Goal: Complete application form

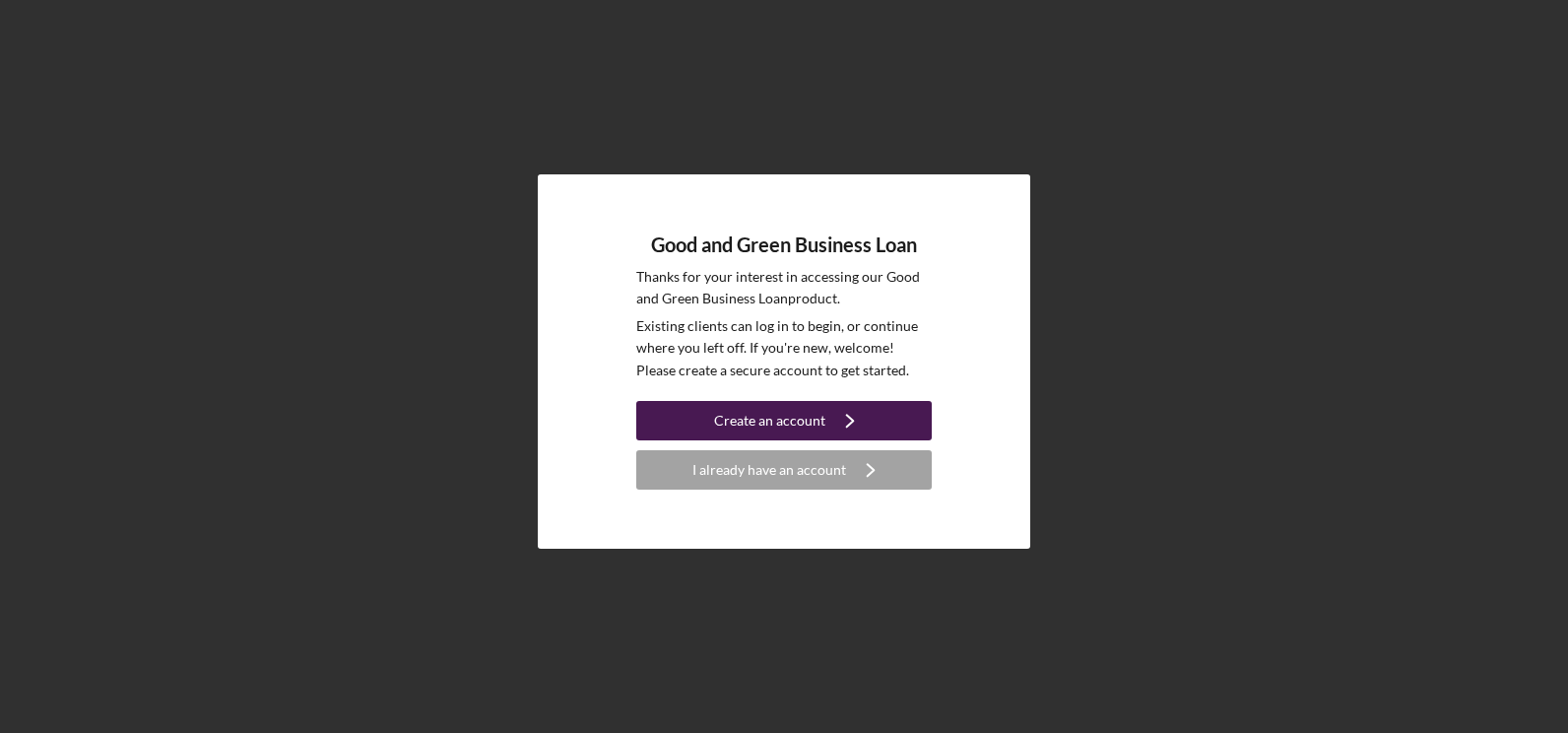
click at [821, 420] on button "Create an account Icon/Navigate" at bounding box center [784, 421] width 295 height 40
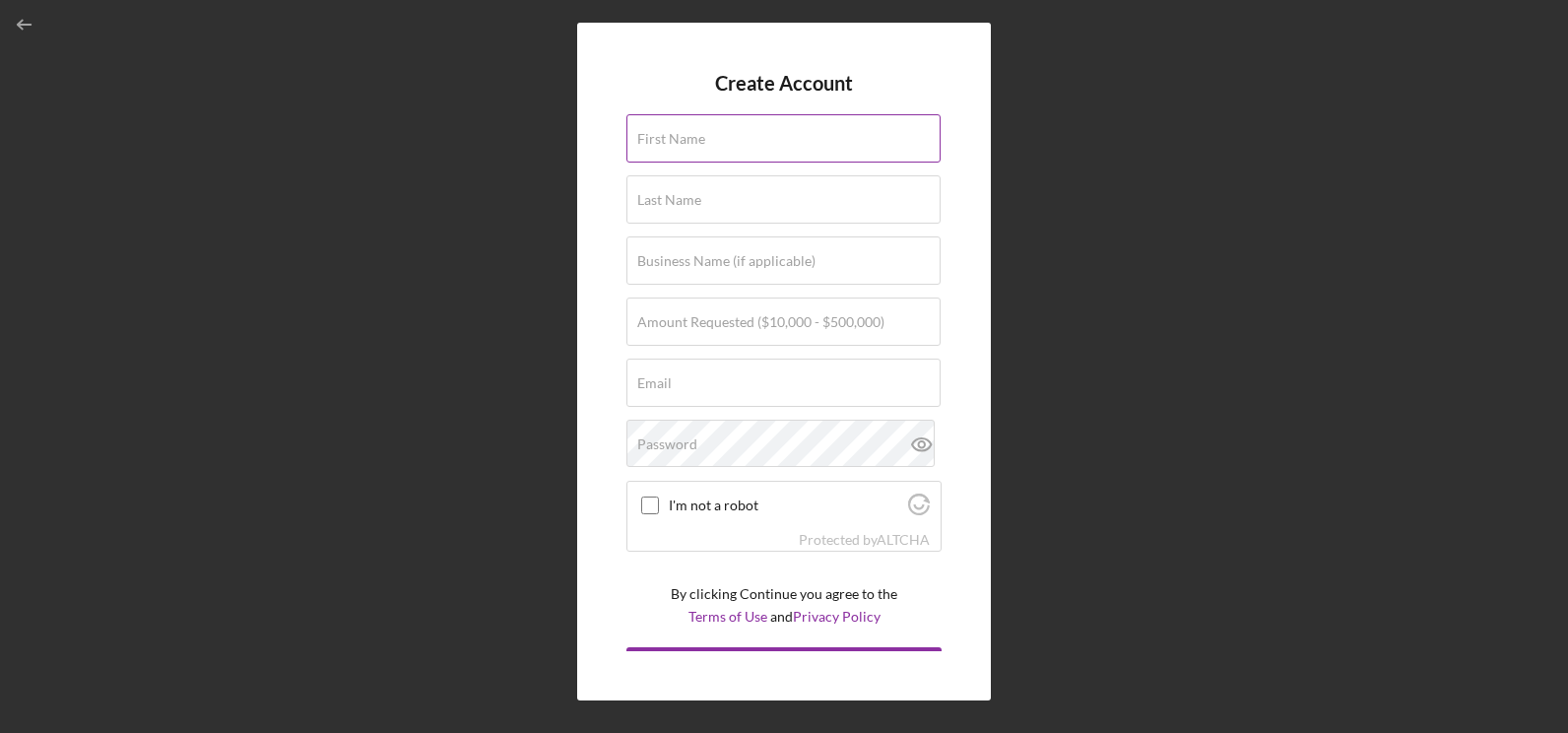
click at [701, 131] on label "First Name" at bounding box center [671, 139] width 68 height 16
click at [701, 131] on input "First Name" at bounding box center [784, 138] width 314 height 47
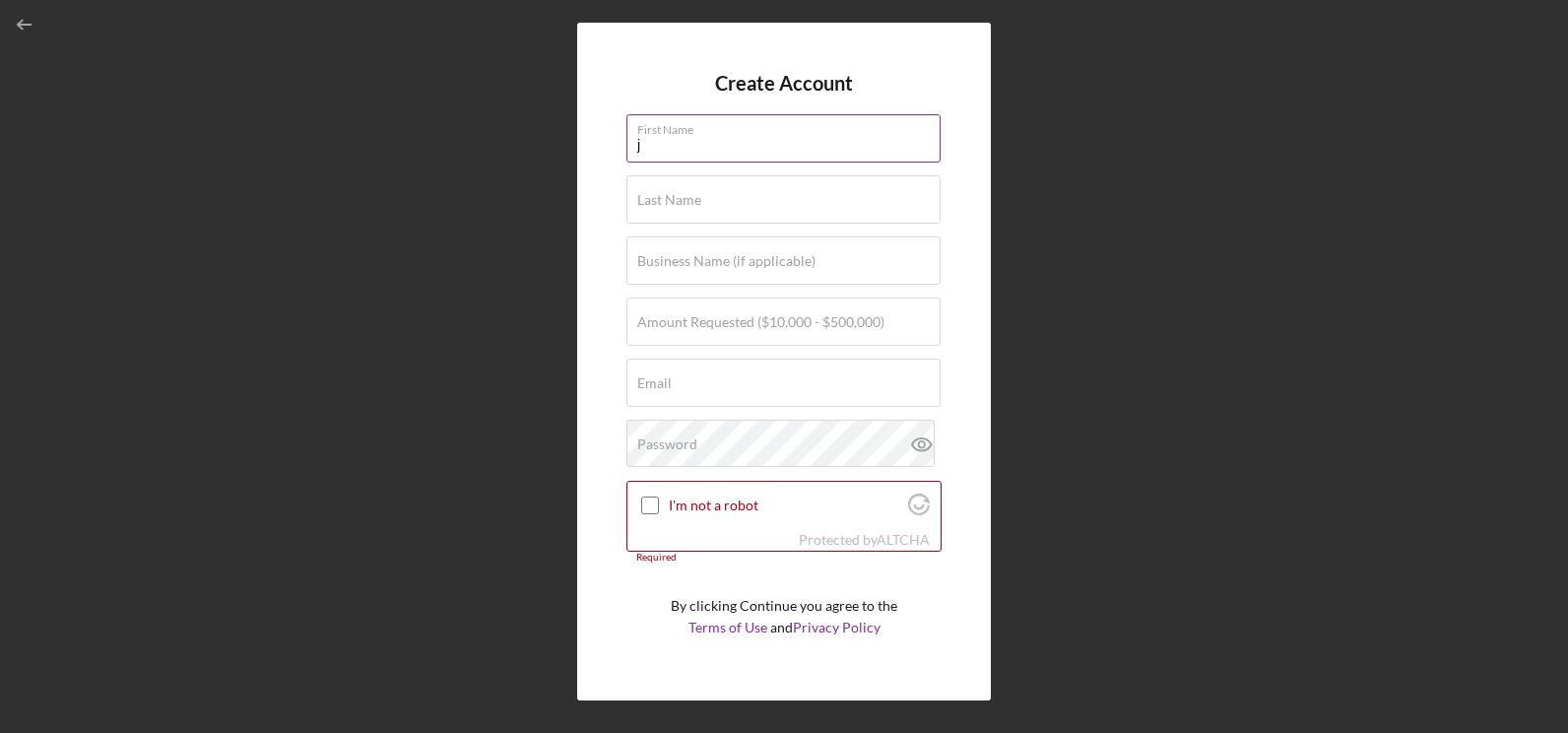
type input "[PERSON_NAME]"
type input "E Groppetti"
type input "The Corner Kitchen"
type input "[EMAIL_ADDRESS][DOMAIN_NAME]"
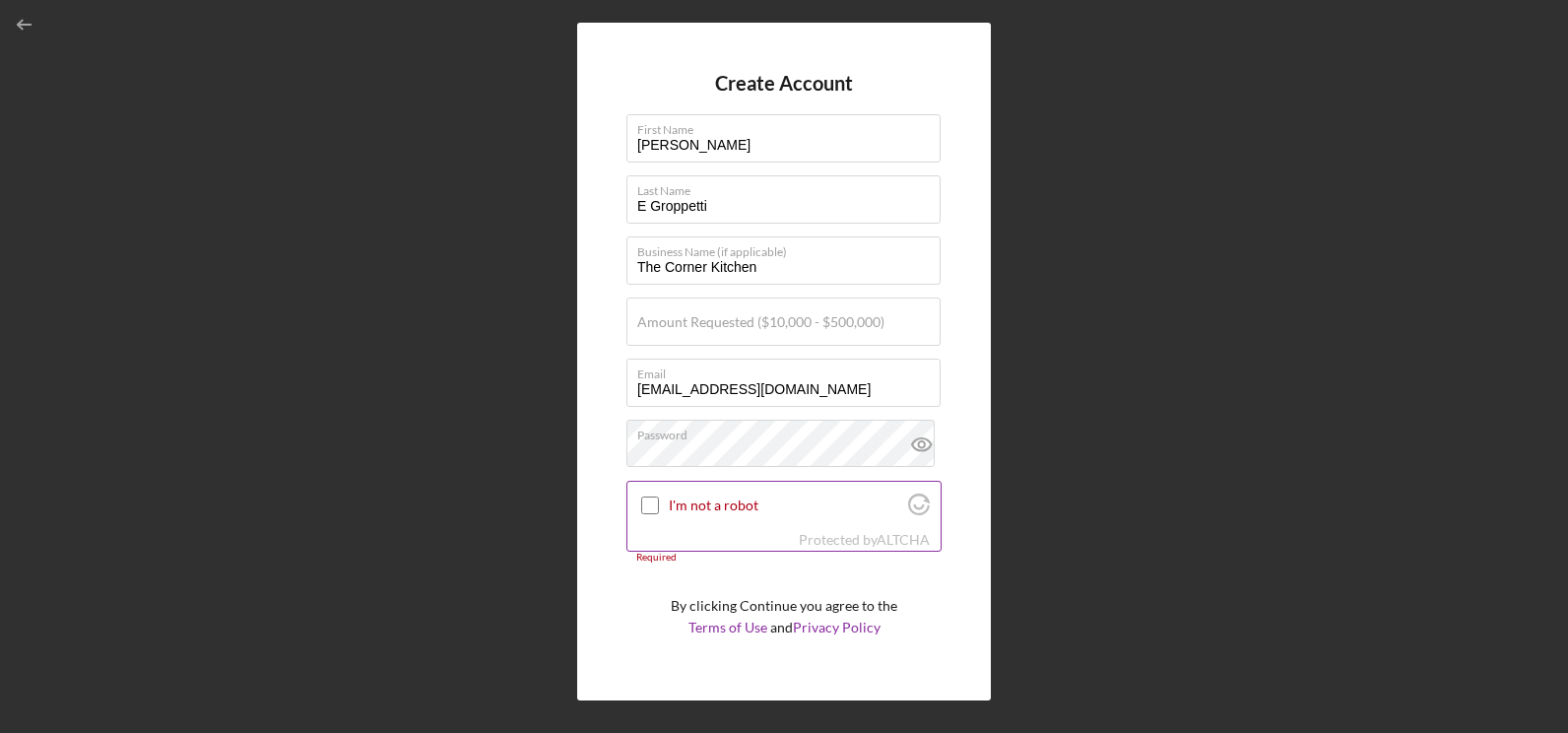
click at [653, 501] on input "I'm not a robot" at bounding box center [650, 506] width 18 height 18
checkbox input "true"
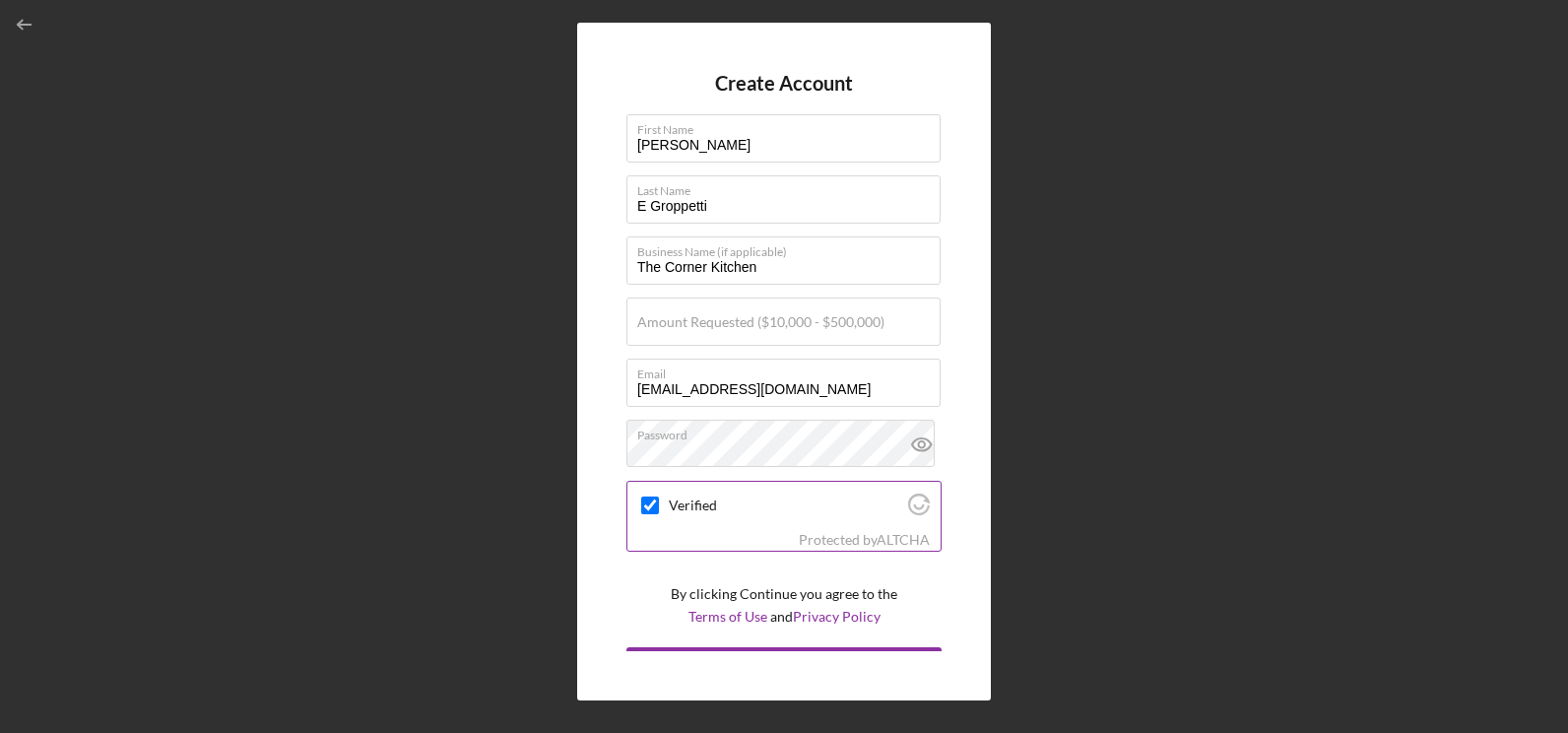
scroll to position [36, 0]
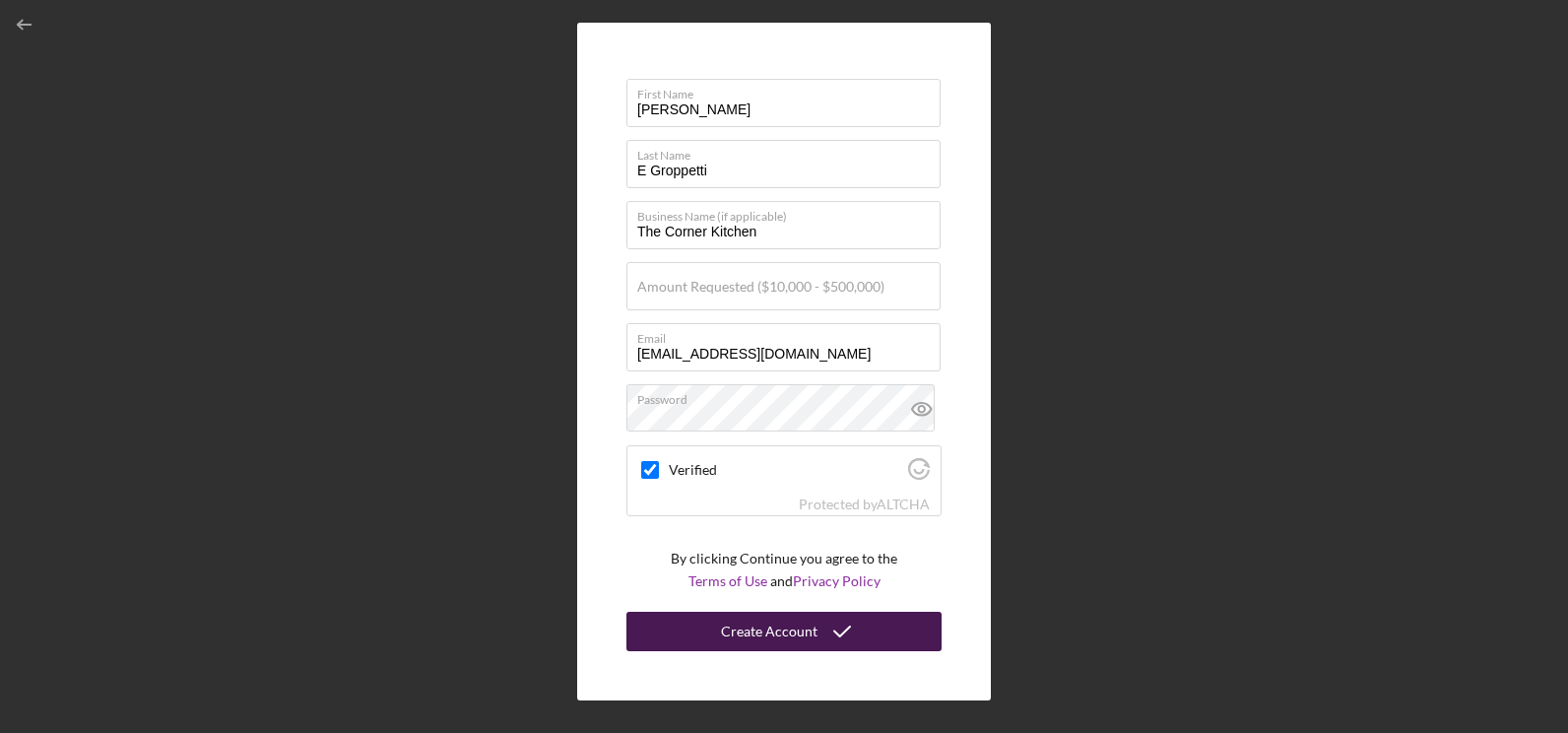
click at [769, 624] on div "Create Account" at bounding box center [769, 632] width 97 height 40
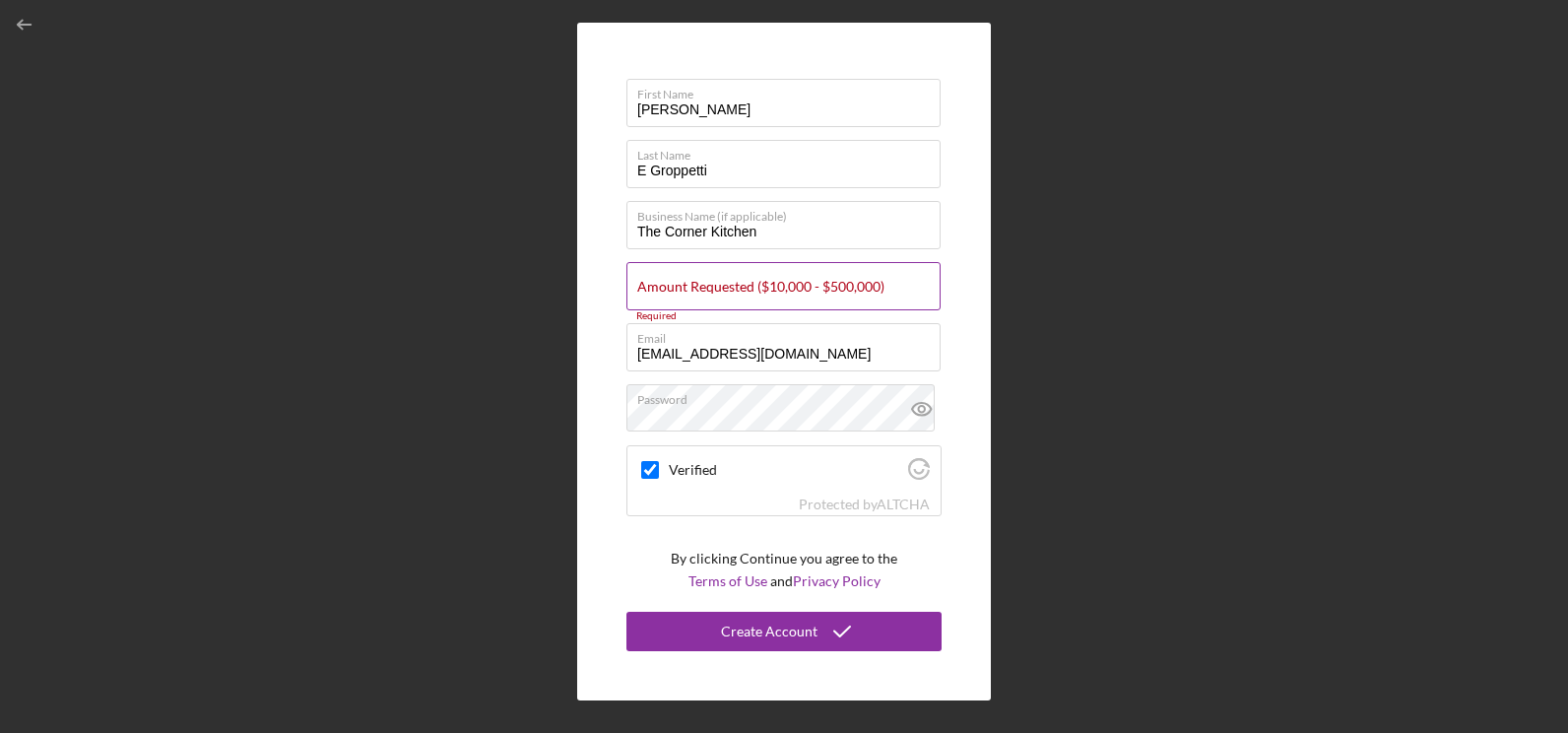
click at [810, 293] on label "Amount Requested ($10,000 - $500,000)" at bounding box center [761, 287] width 247 height 16
click at [810, 293] on input "Amount Requested ($10,000 - $500,000)" at bounding box center [784, 285] width 314 height 47
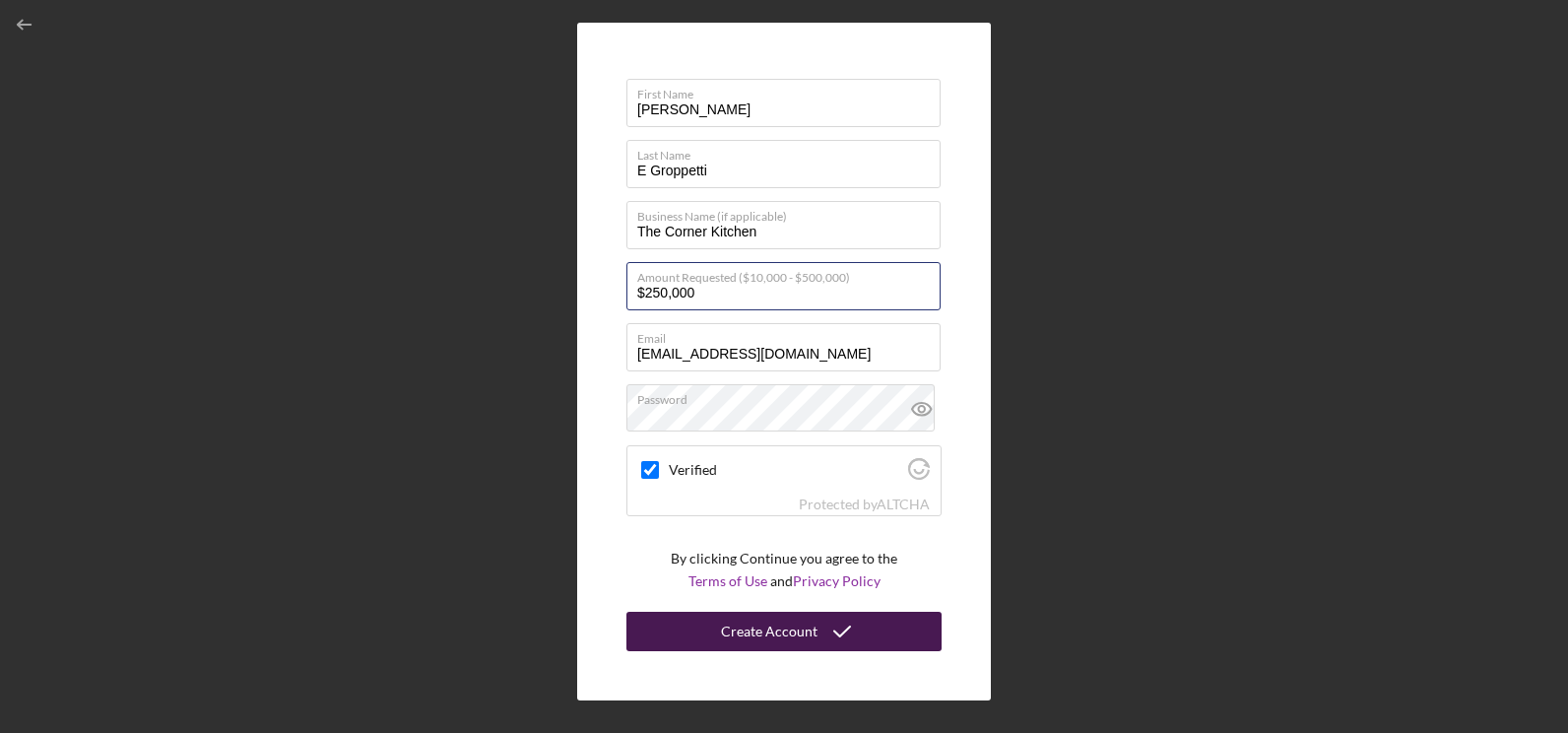
type input "$250,000"
click at [780, 630] on div "Create Account" at bounding box center [769, 632] width 97 height 40
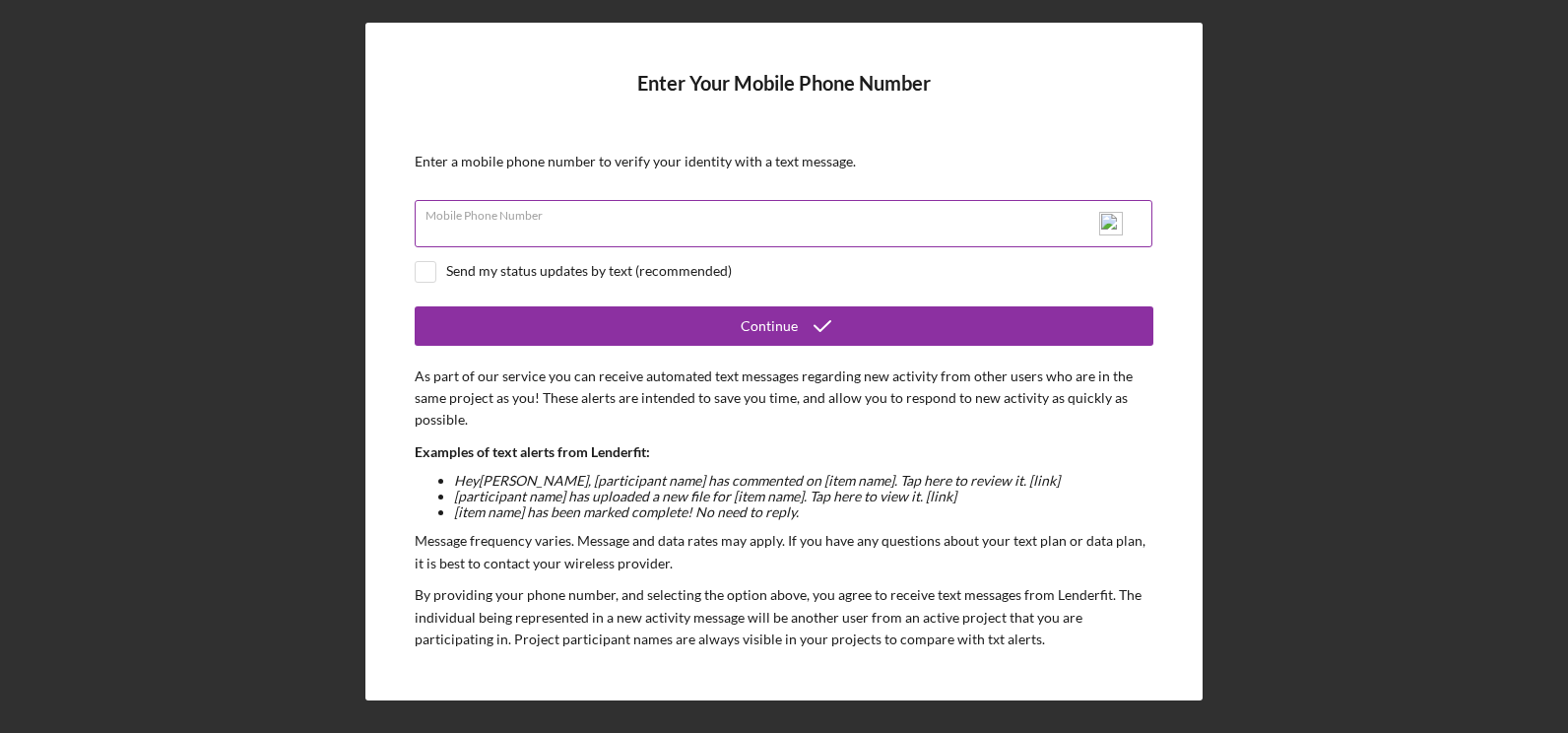
click at [673, 224] on input "Mobile Phone Number" at bounding box center [784, 223] width 738 height 47
type input "[PHONE_NUMBER]"
click at [423, 272] on input "checkbox" at bounding box center [426, 272] width 20 height 20
checkbox input "true"
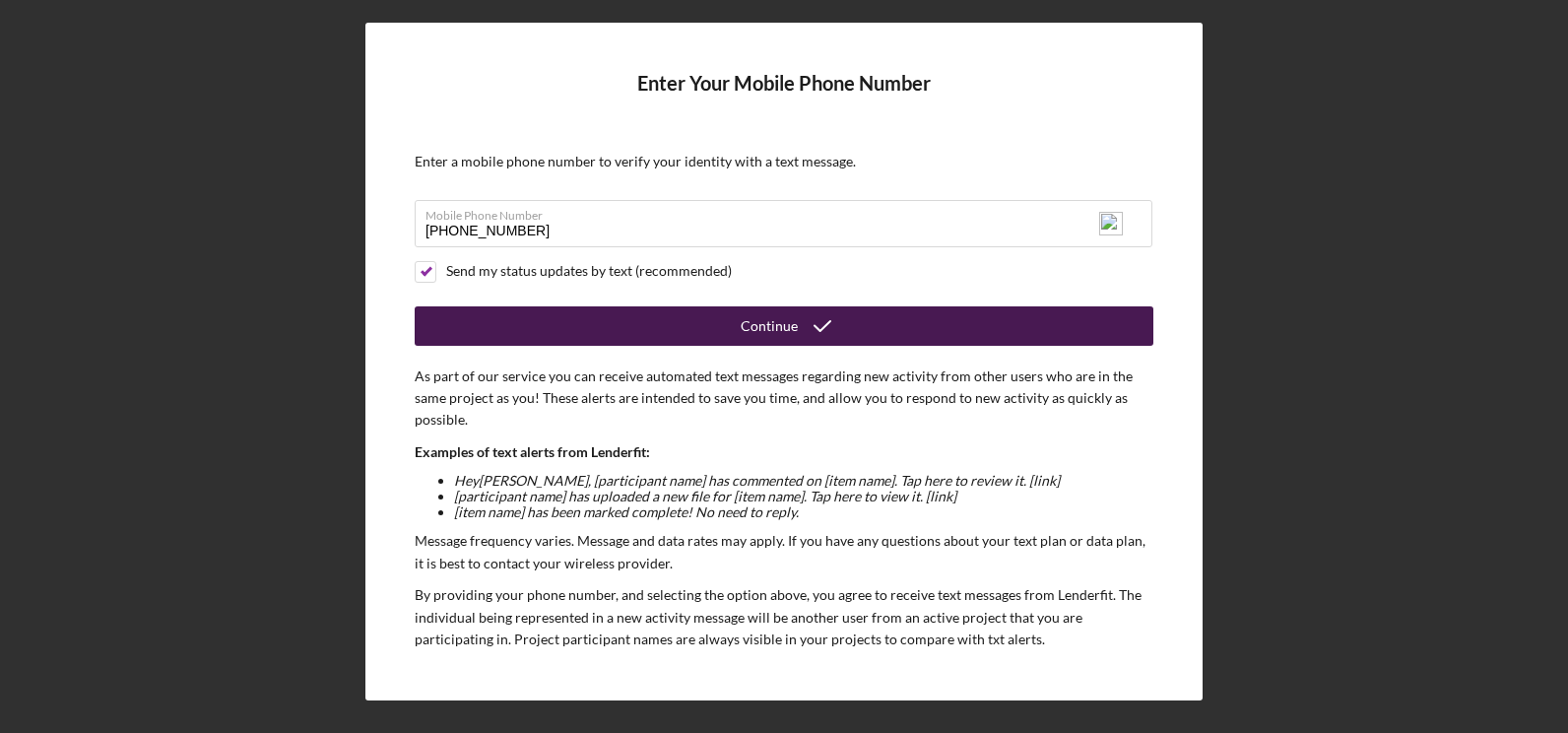
click at [663, 334] on button "Continue" at bounding box center [784, 326] width 739 height 40
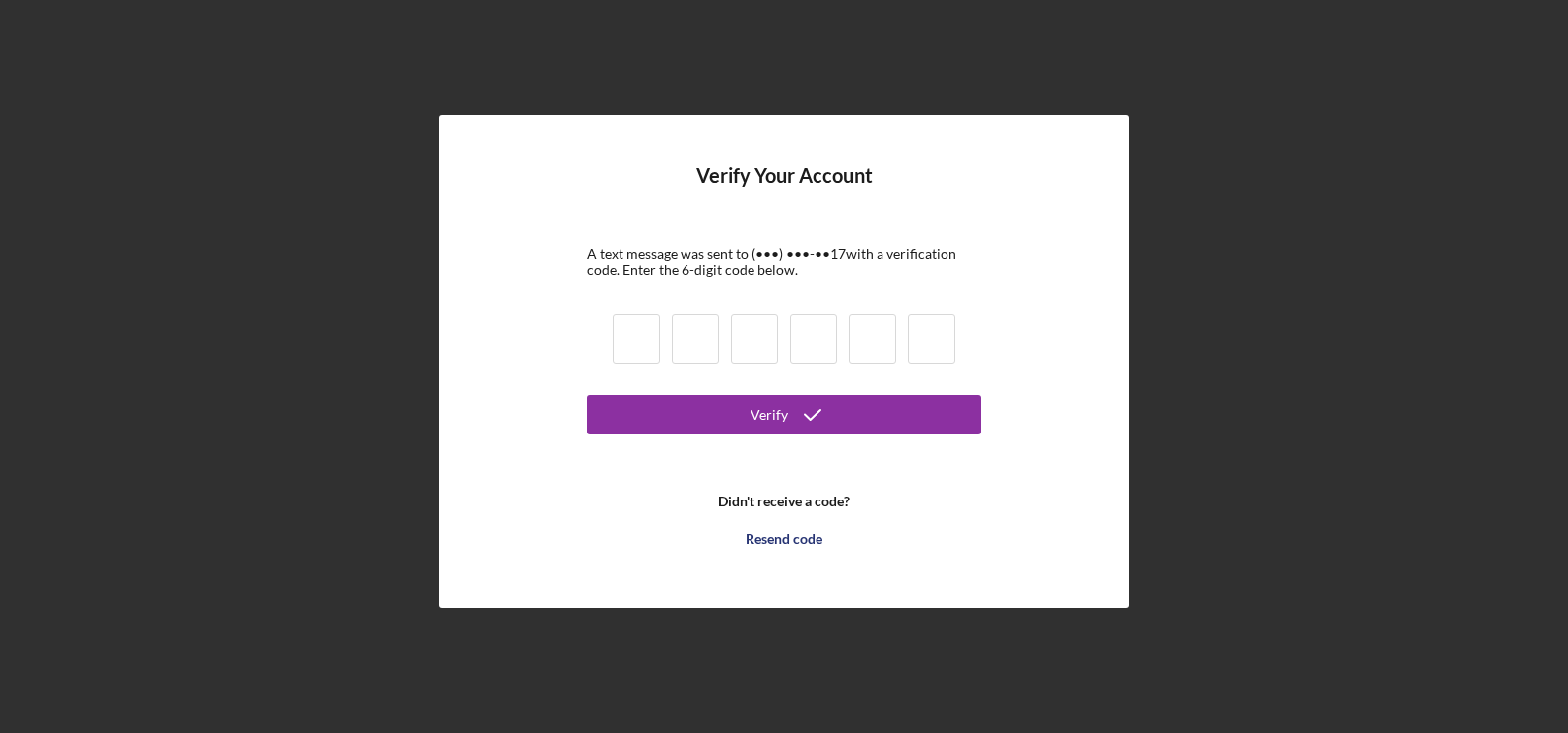
click at [623, 351] on input at bounding box center [636, 338] width 47 height 49
type input "0"
type input "4"
type input "2"
type input "5"
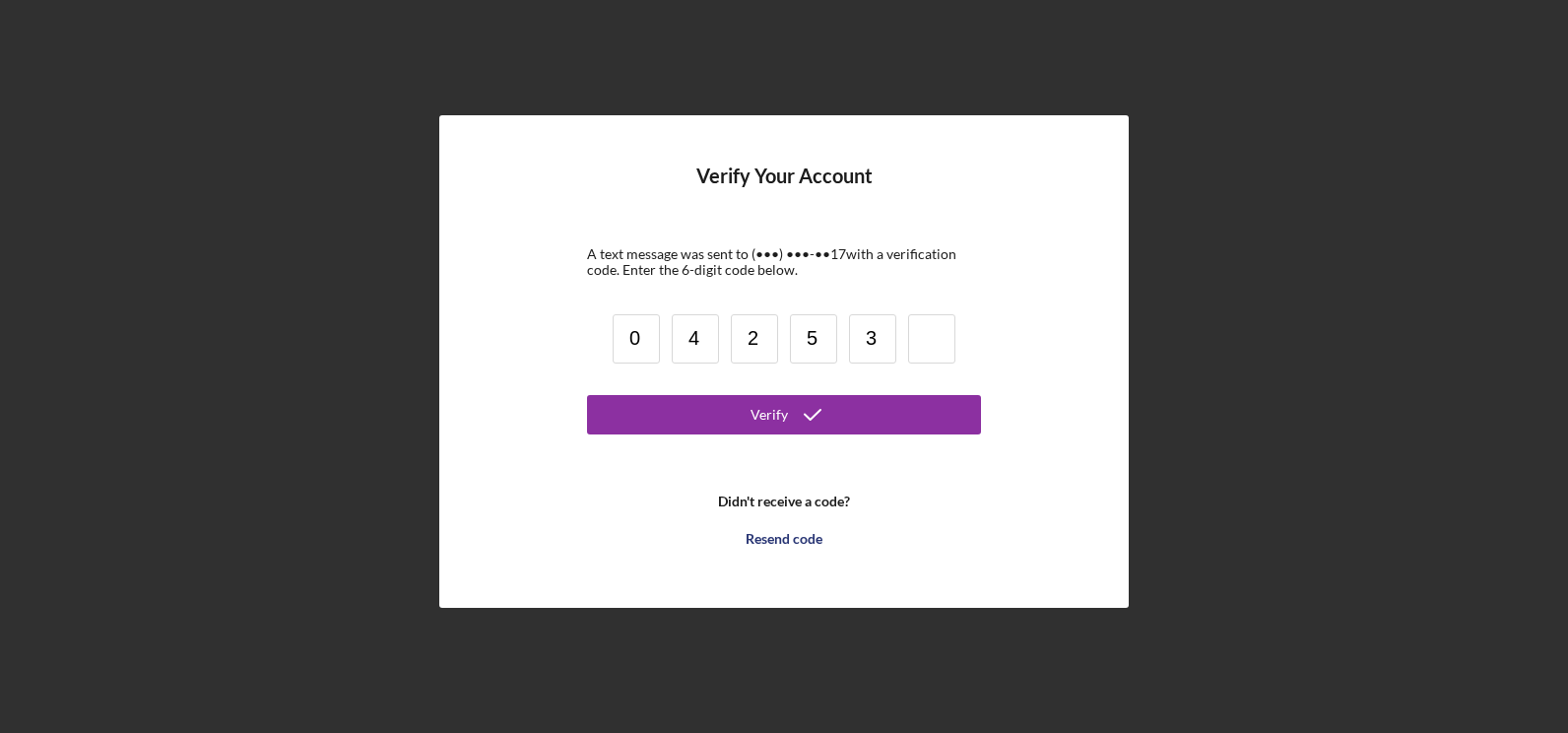
type input "3"
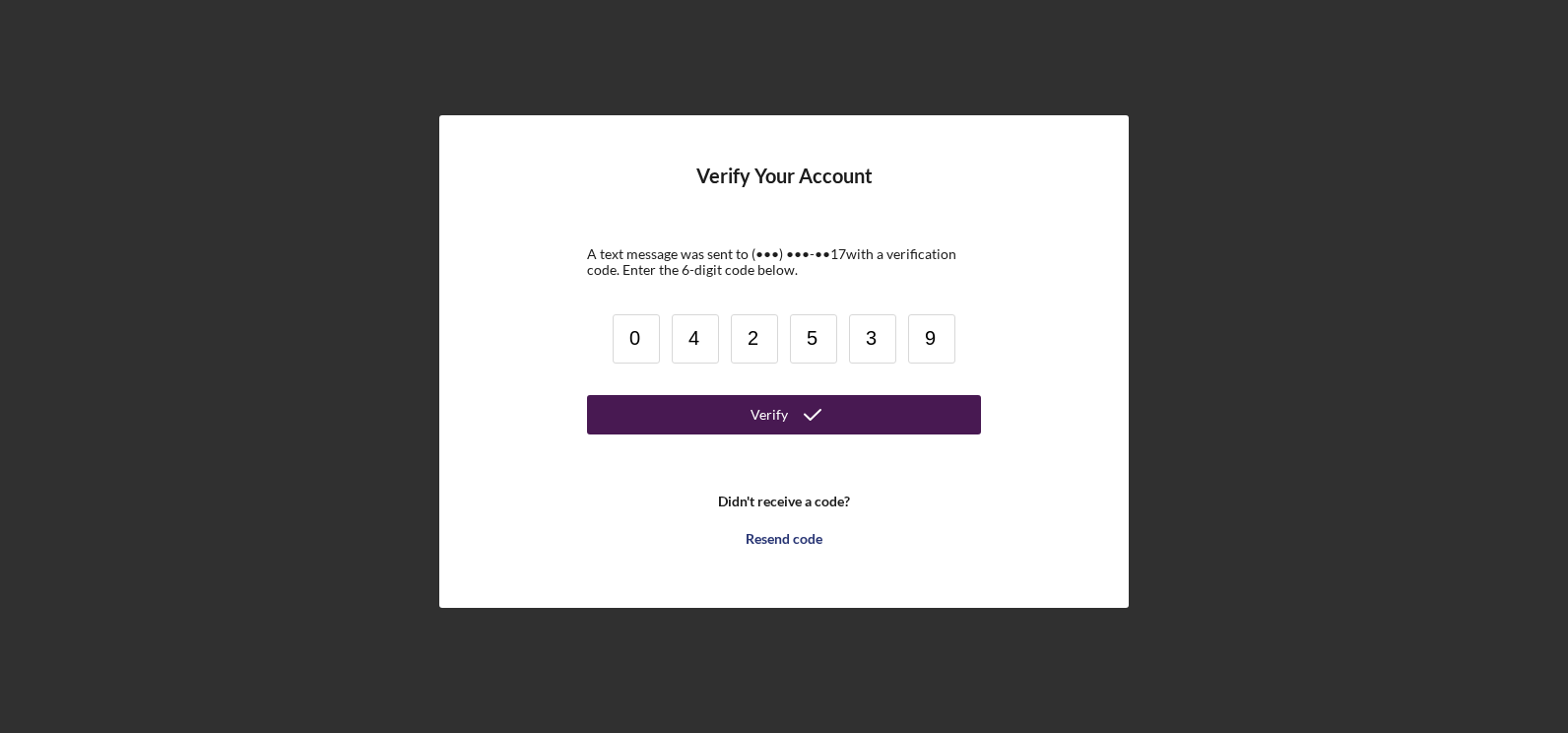
type input "9"
click at [711, 406] on button "Verify" at bounding box center [784, 415] width 394 height 40
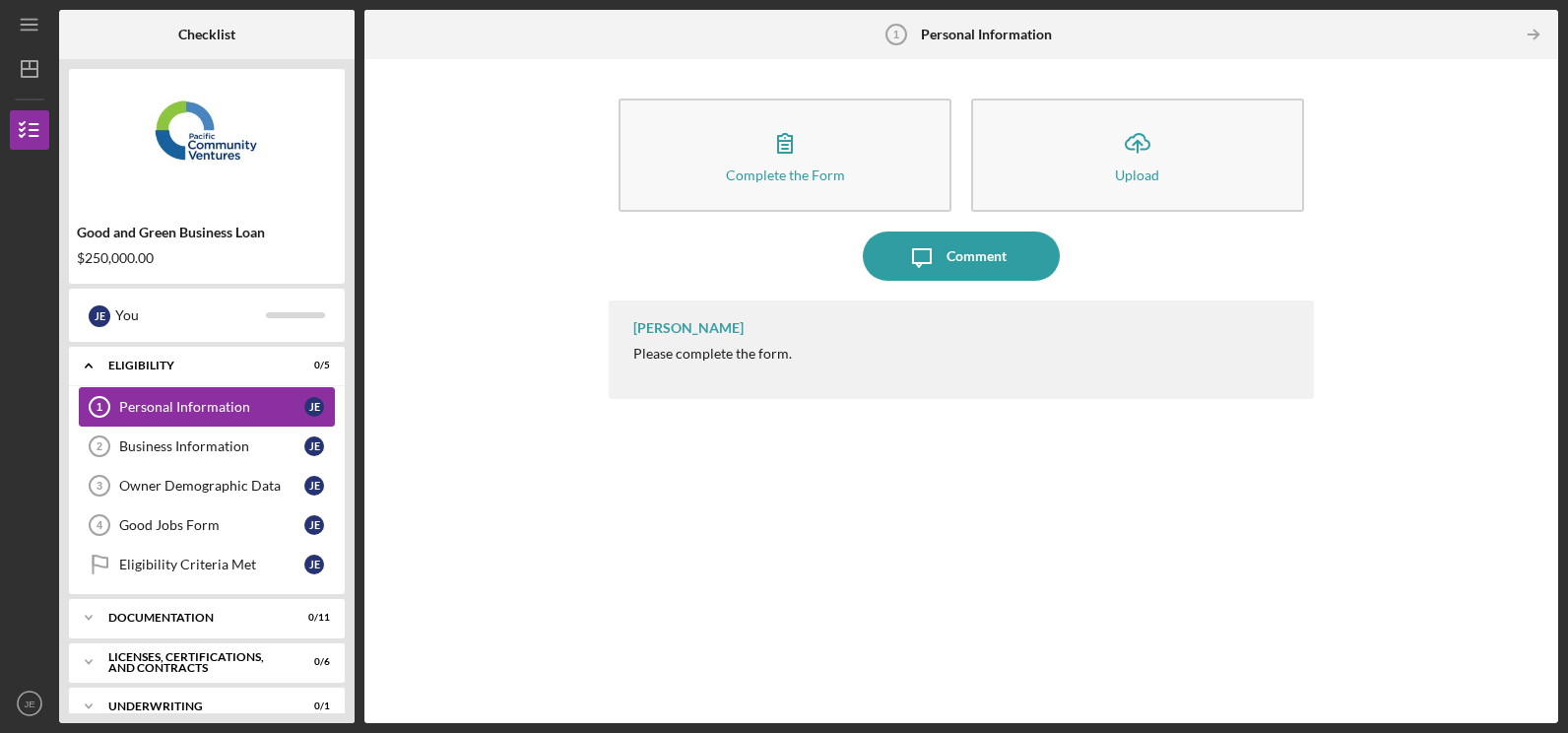
click at [237, 400] on div "Personal Information" at bounding box center [212, 407] width 185 height 16
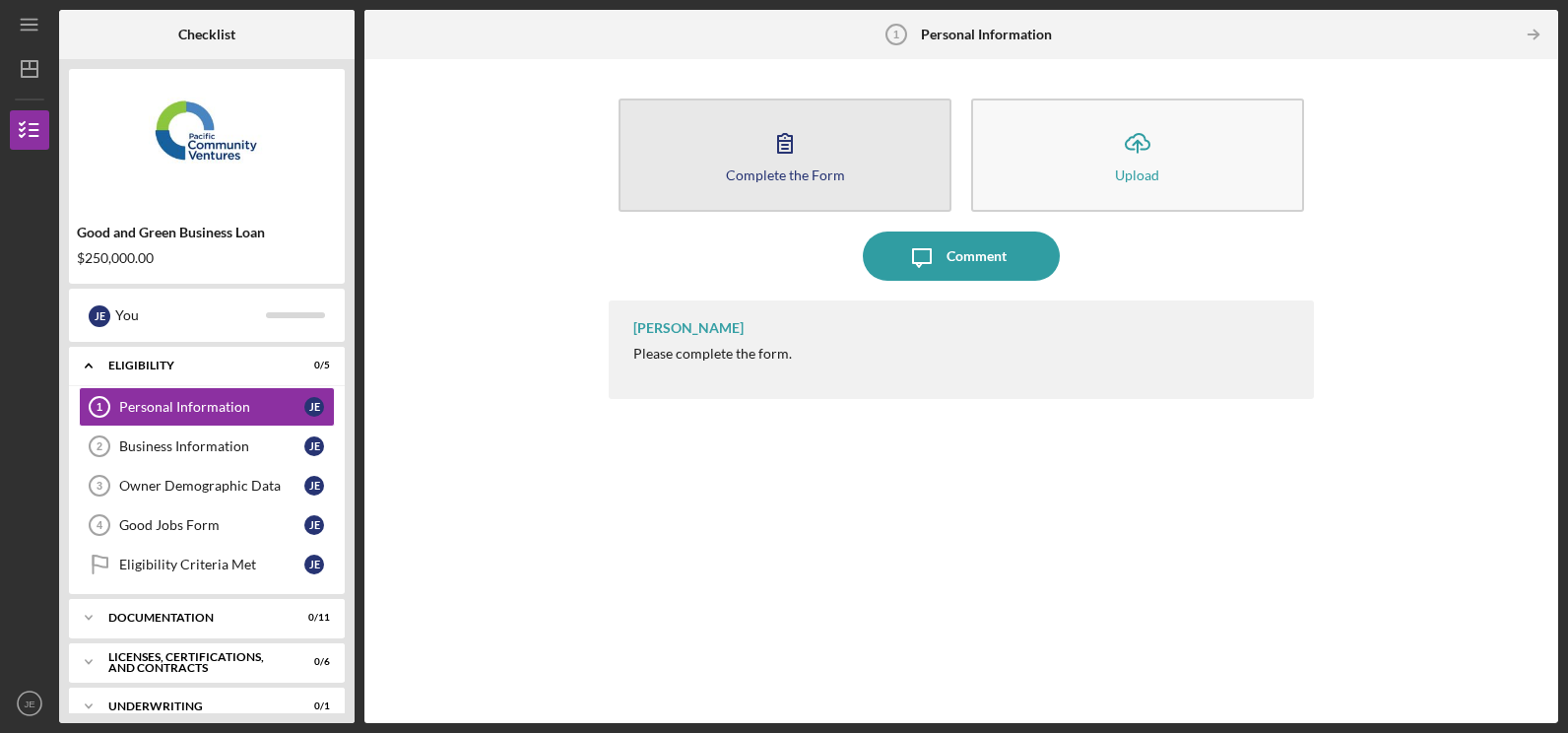
click at [797, 151] on icon "button" at bounding box center [784, 143] width 49 height 49
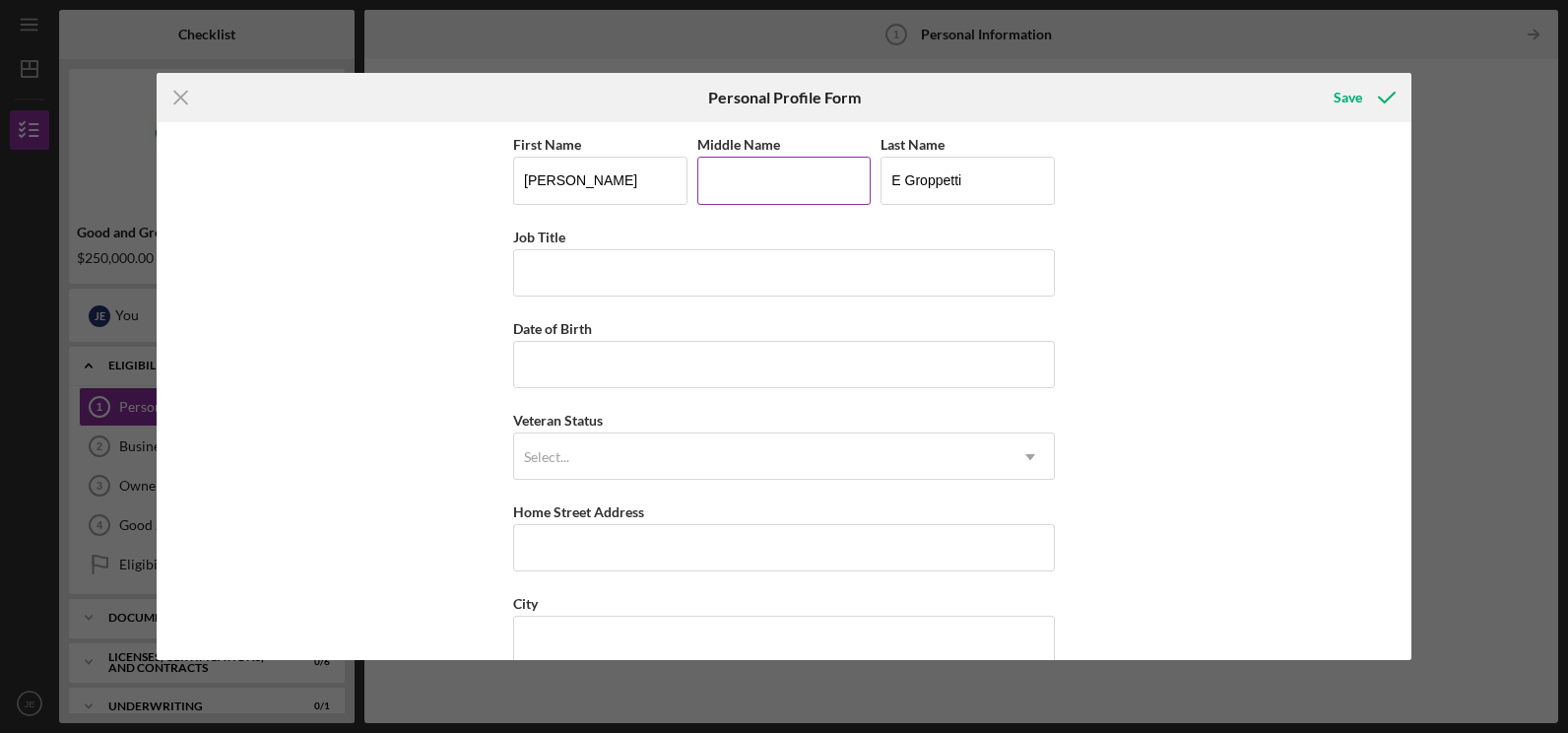
click at [780, 175] on input "Middle Name" at bounding box center [784, 180] width 174 height 47
type input "E"
click at [609, 279] on input "Job Title" at bounding box center [784, 272] width 542 height 47
type input "Owner"
click at [565, 367] on input "Date of Birth" at bounding box center [784, 364] width 542 height 47
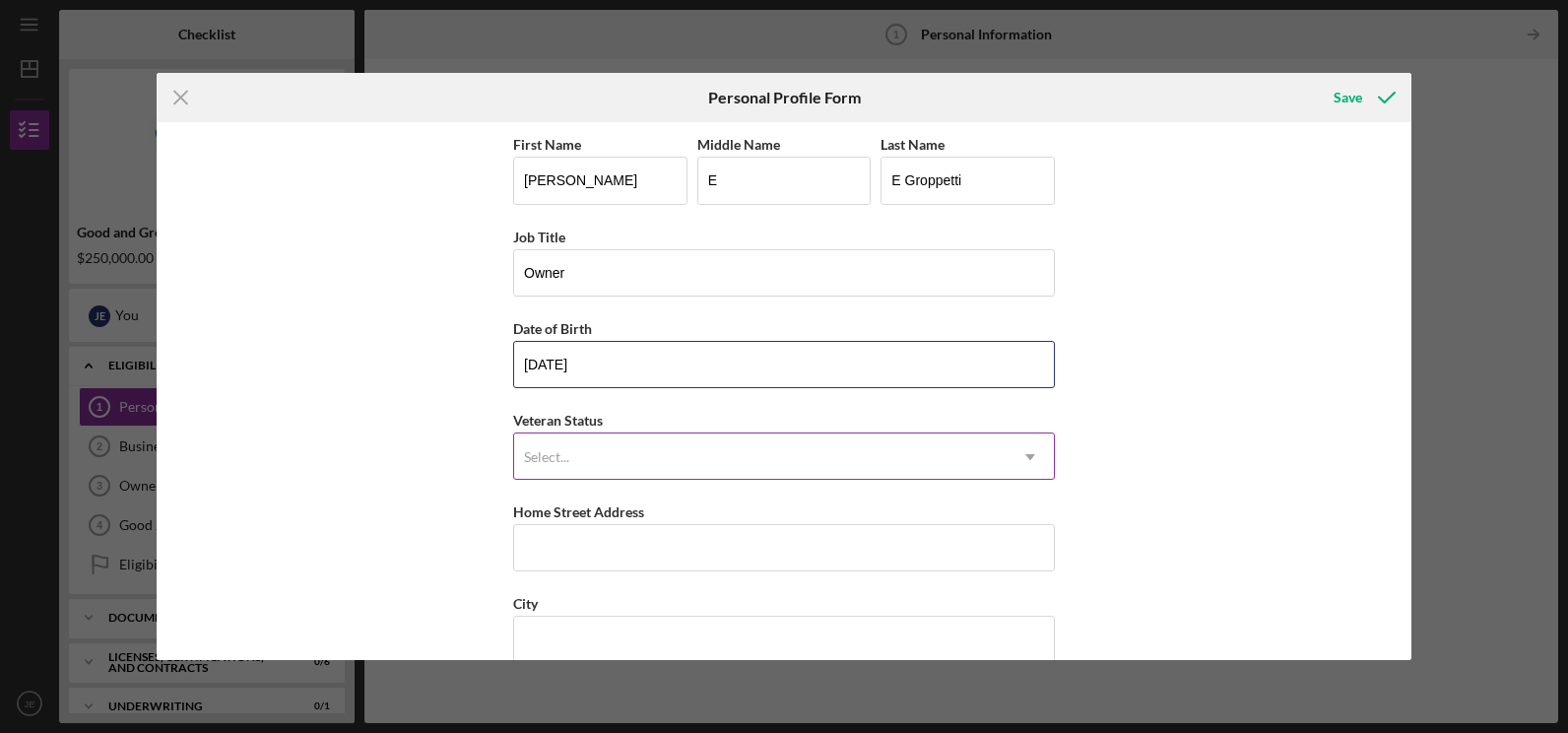
type input "[DATE]"
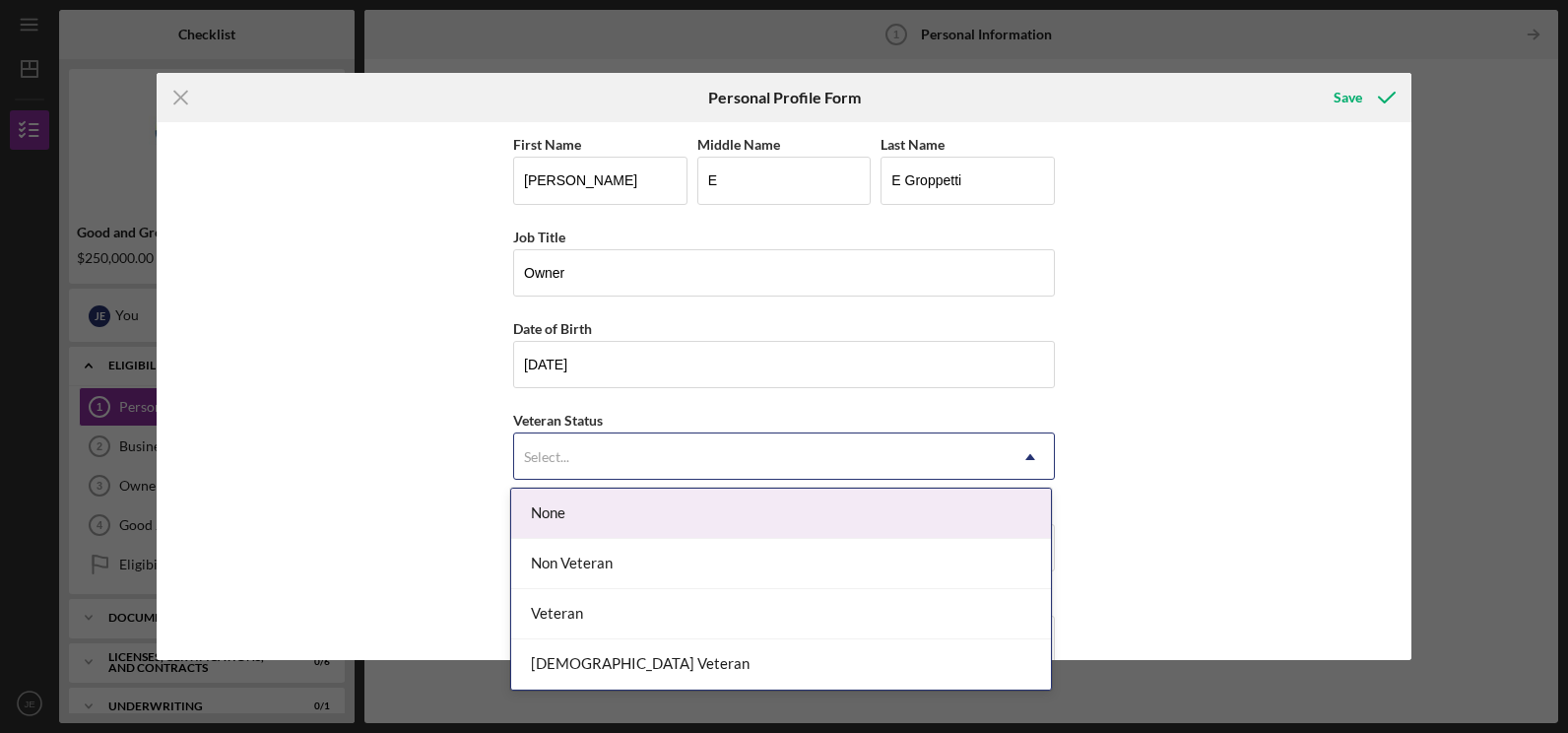
click at [599, 458] on div "Select..." at bounding box center [761, 457] width 492 height 45
click at [586, 522] on div "None" at bounding box center [782, 514] width 540 height 50
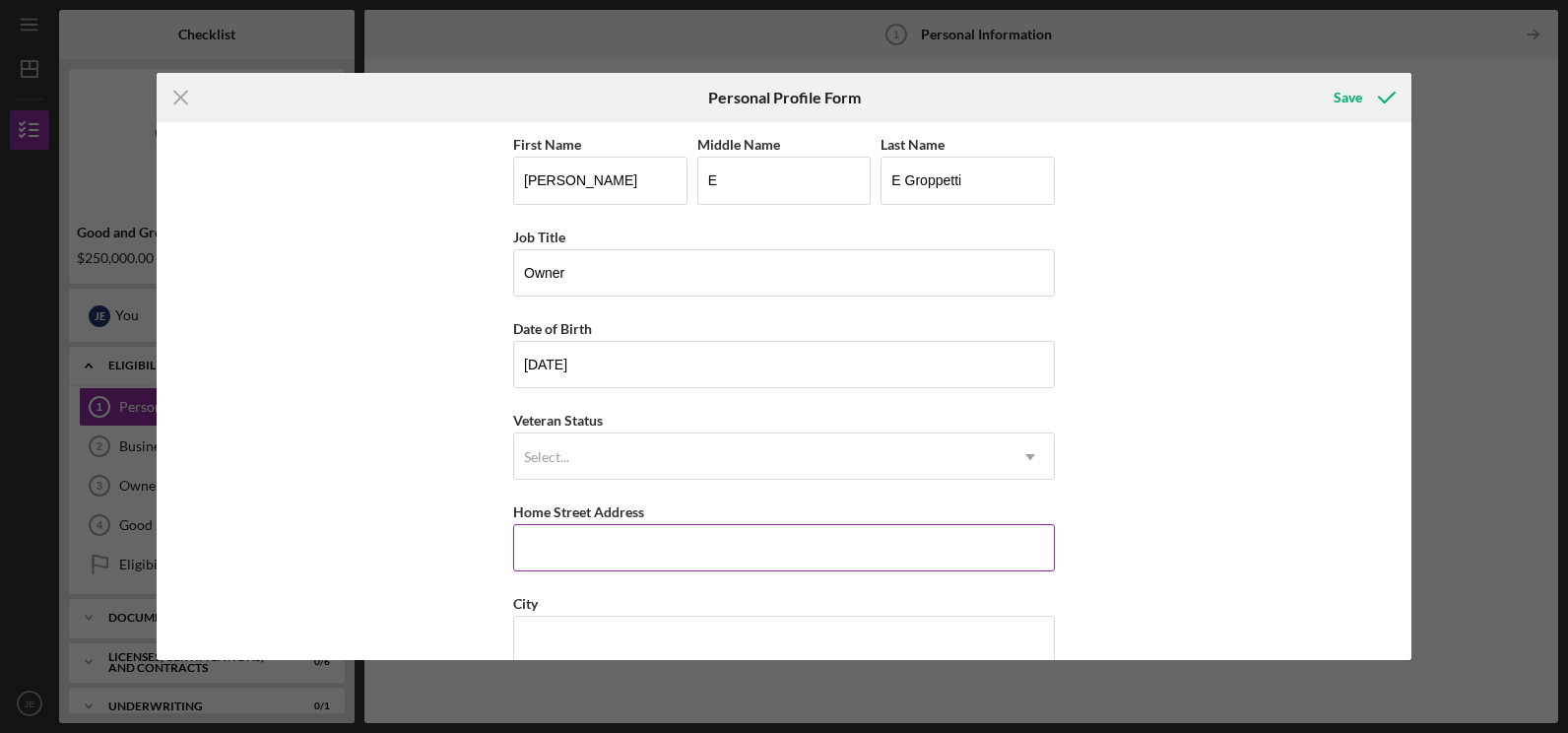
click at [619, 542] on input "Home Street Address" at bounding box center [784, 548] width 542 height 47
type input "[STREET_ADDRESS]"
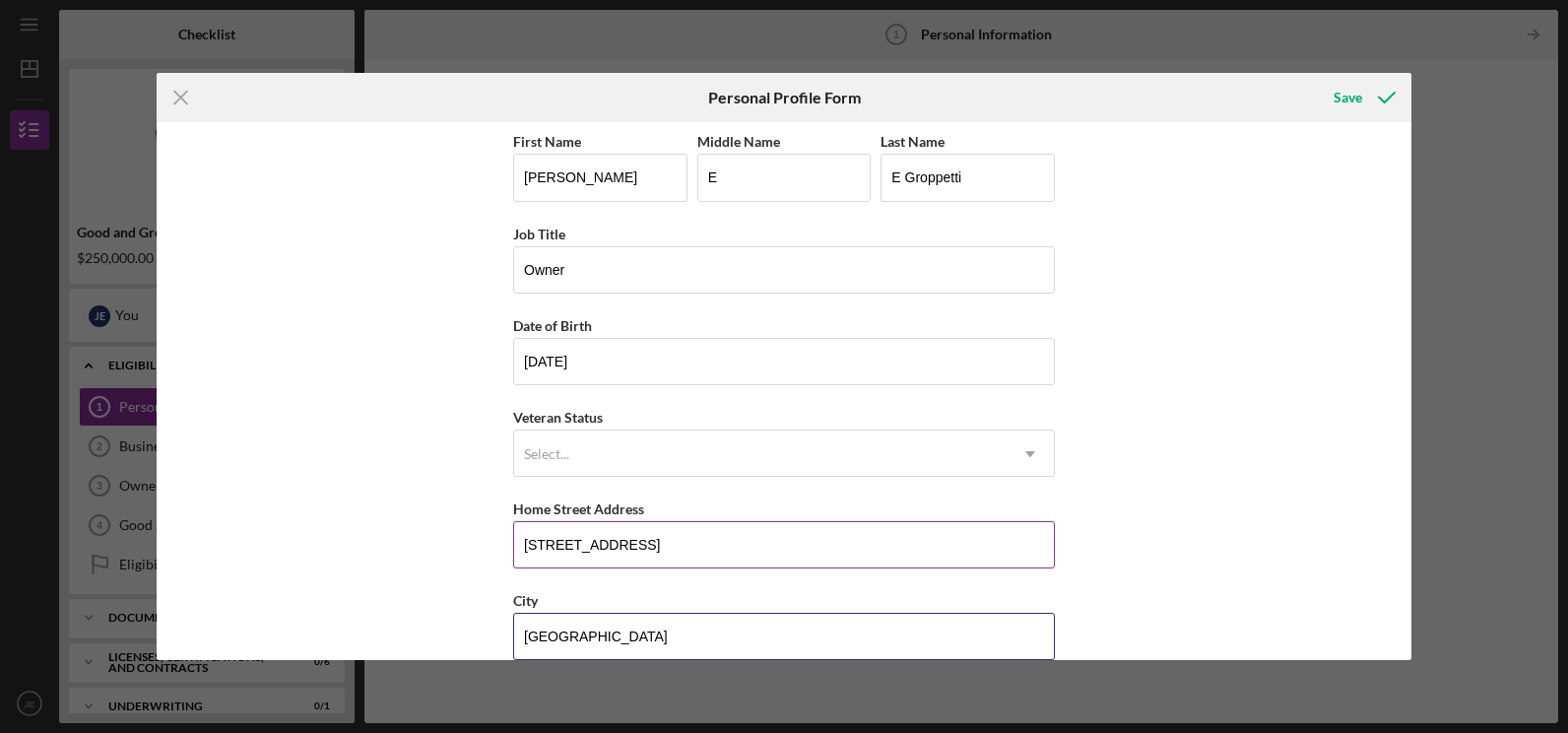
type input "[GEOGRAPHIC_DATA]"
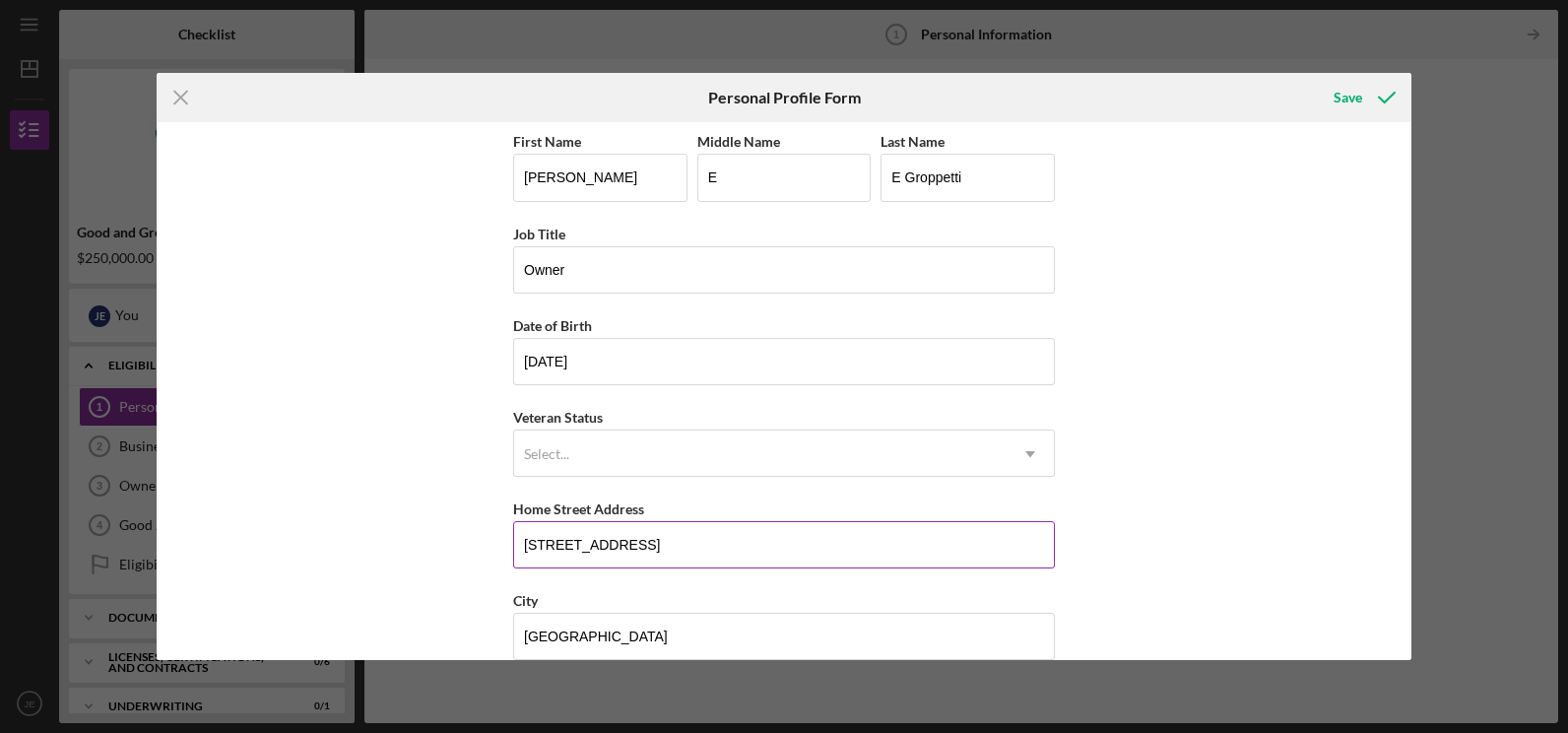
scroll to position [216, 0]
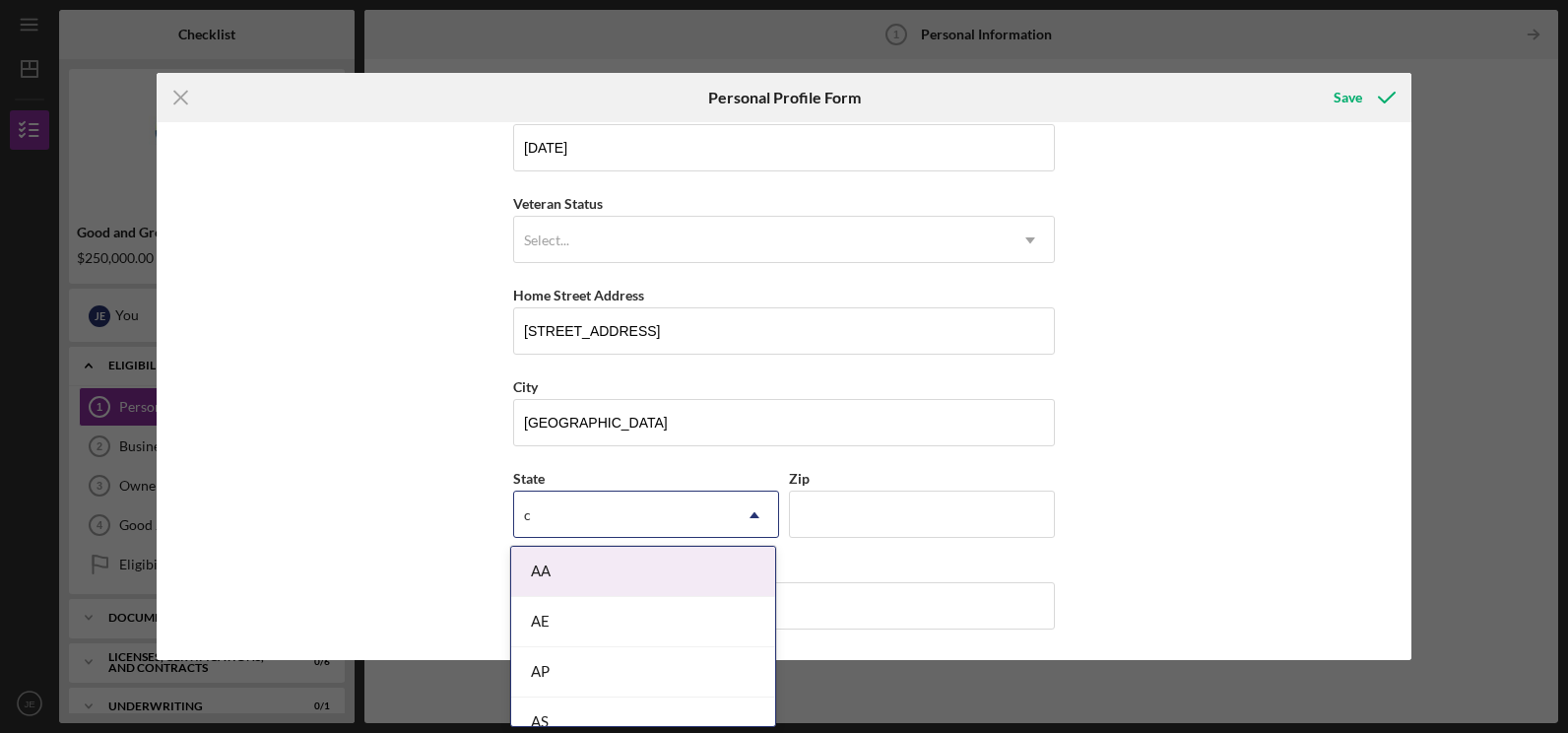
type input "ca"
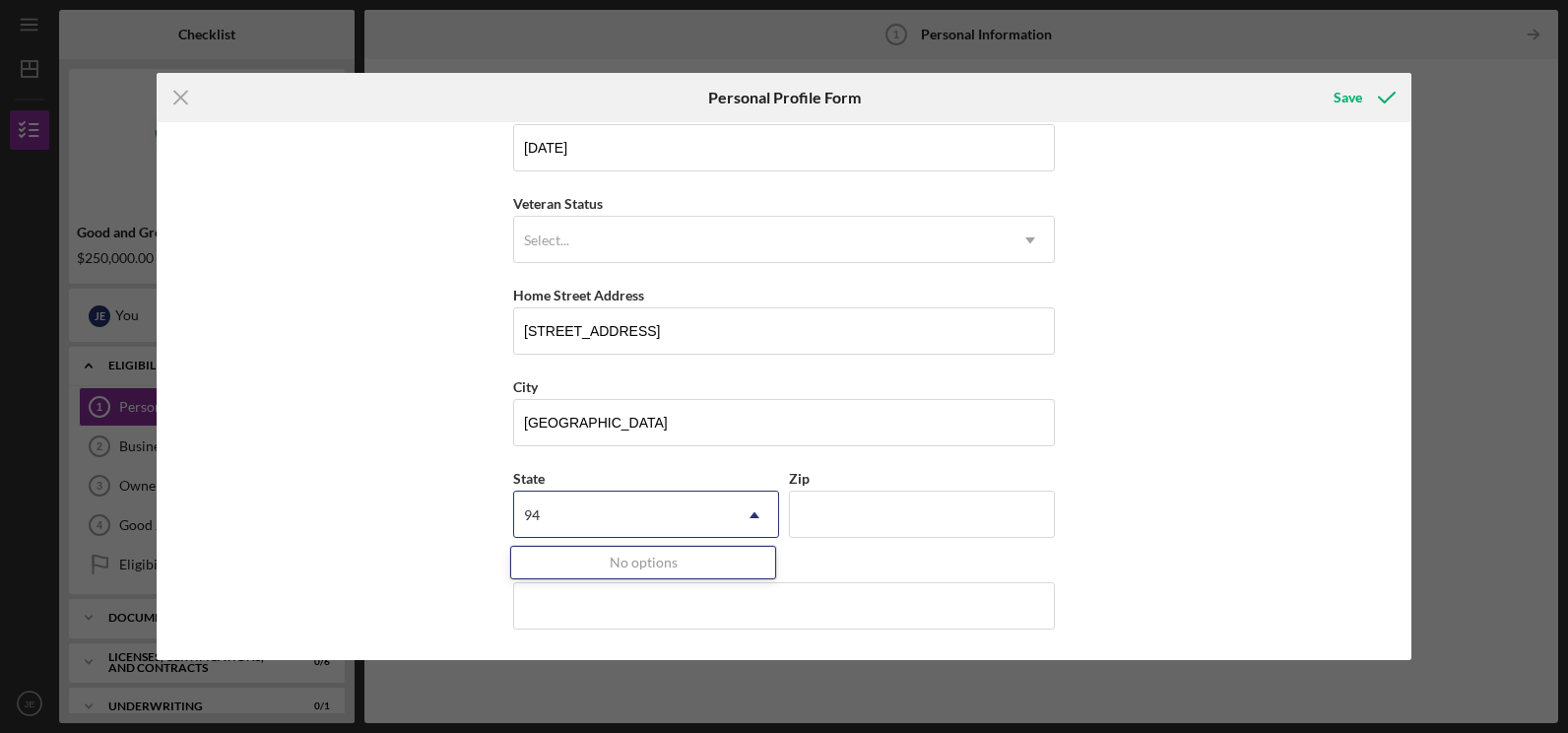
type input "9"
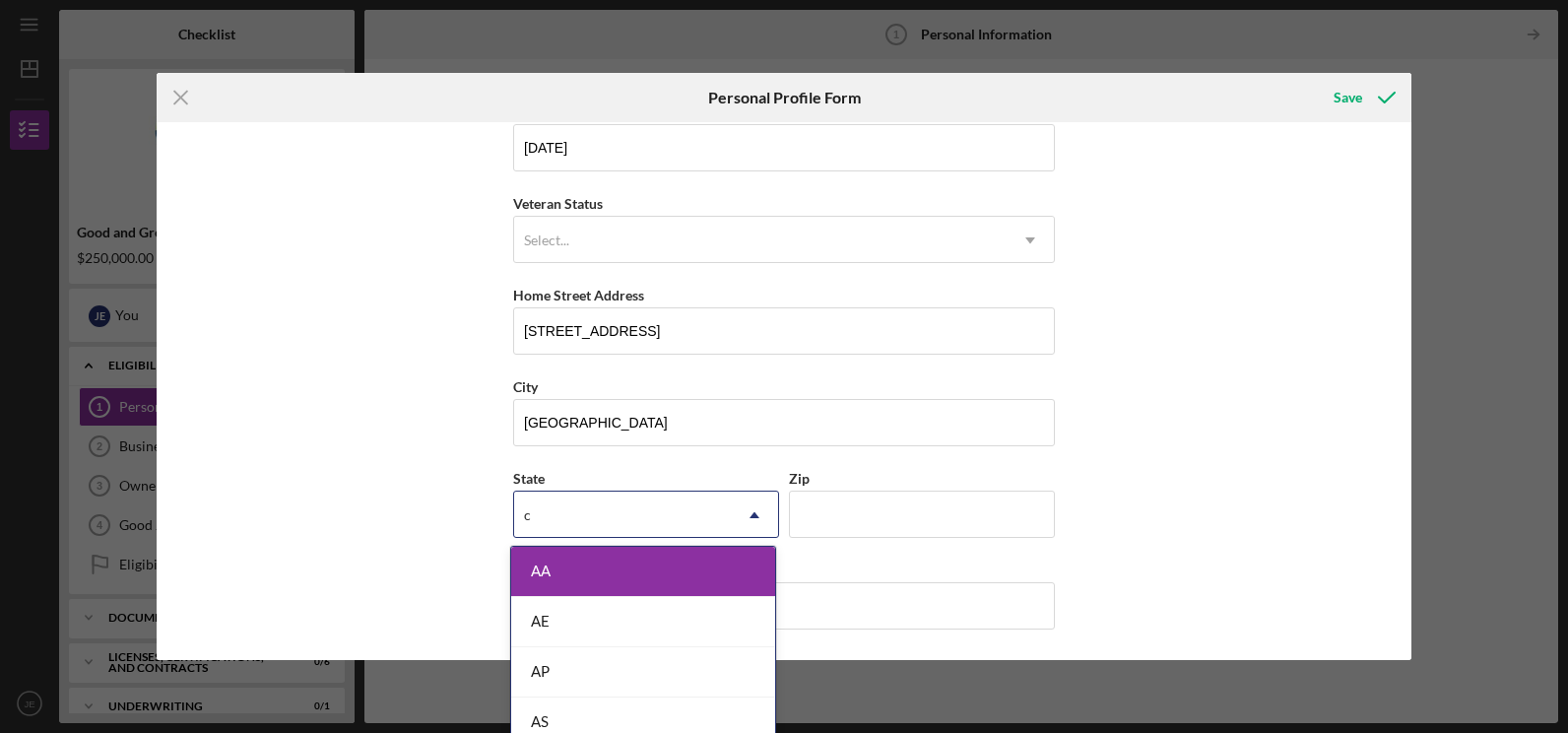
type input "ca"
click at [558, 675] on div "CA" at bounding box center [643, 672] width 264 height 50
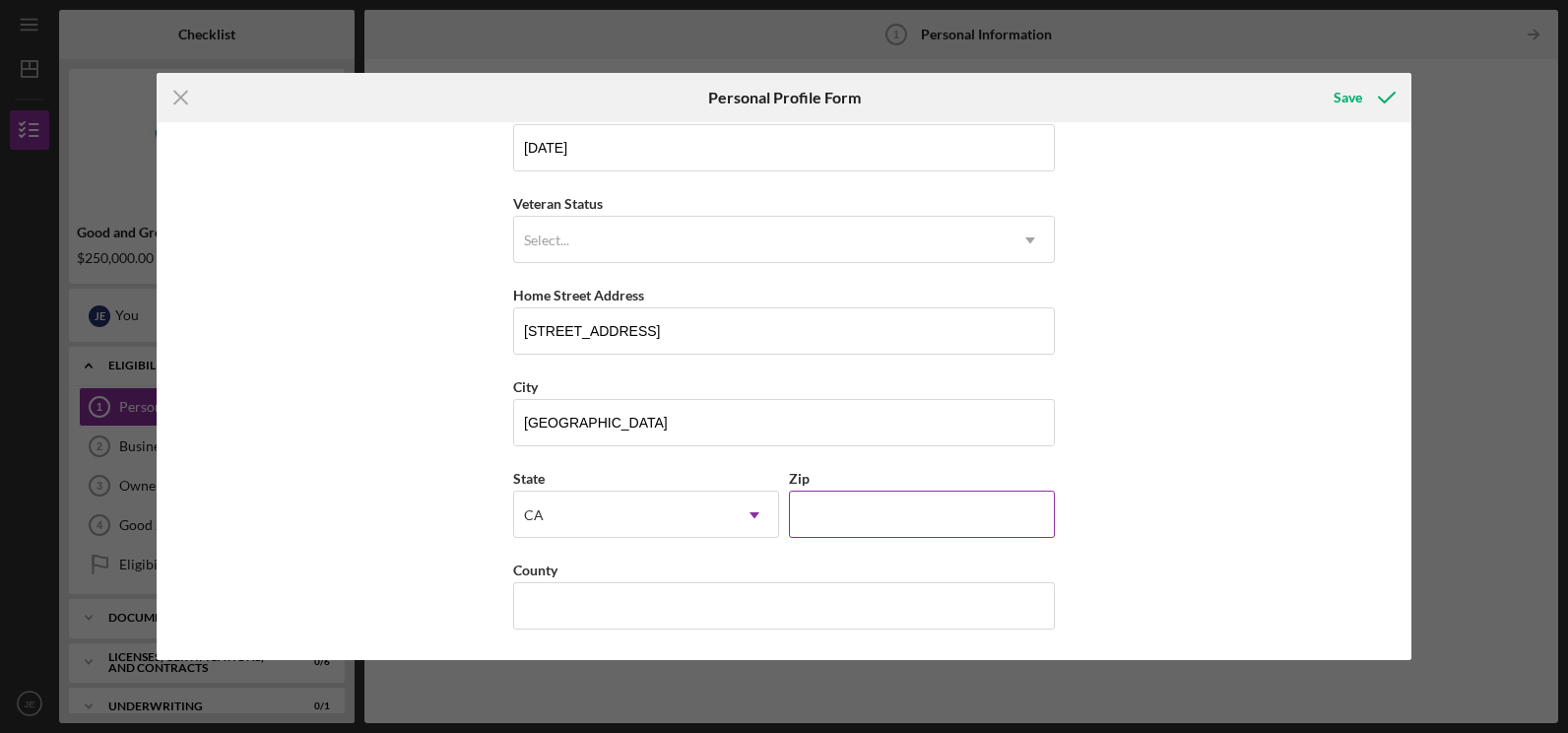
click at [851, 526] on input "Zip" at bounding box center [922, 514] width 266 height 47
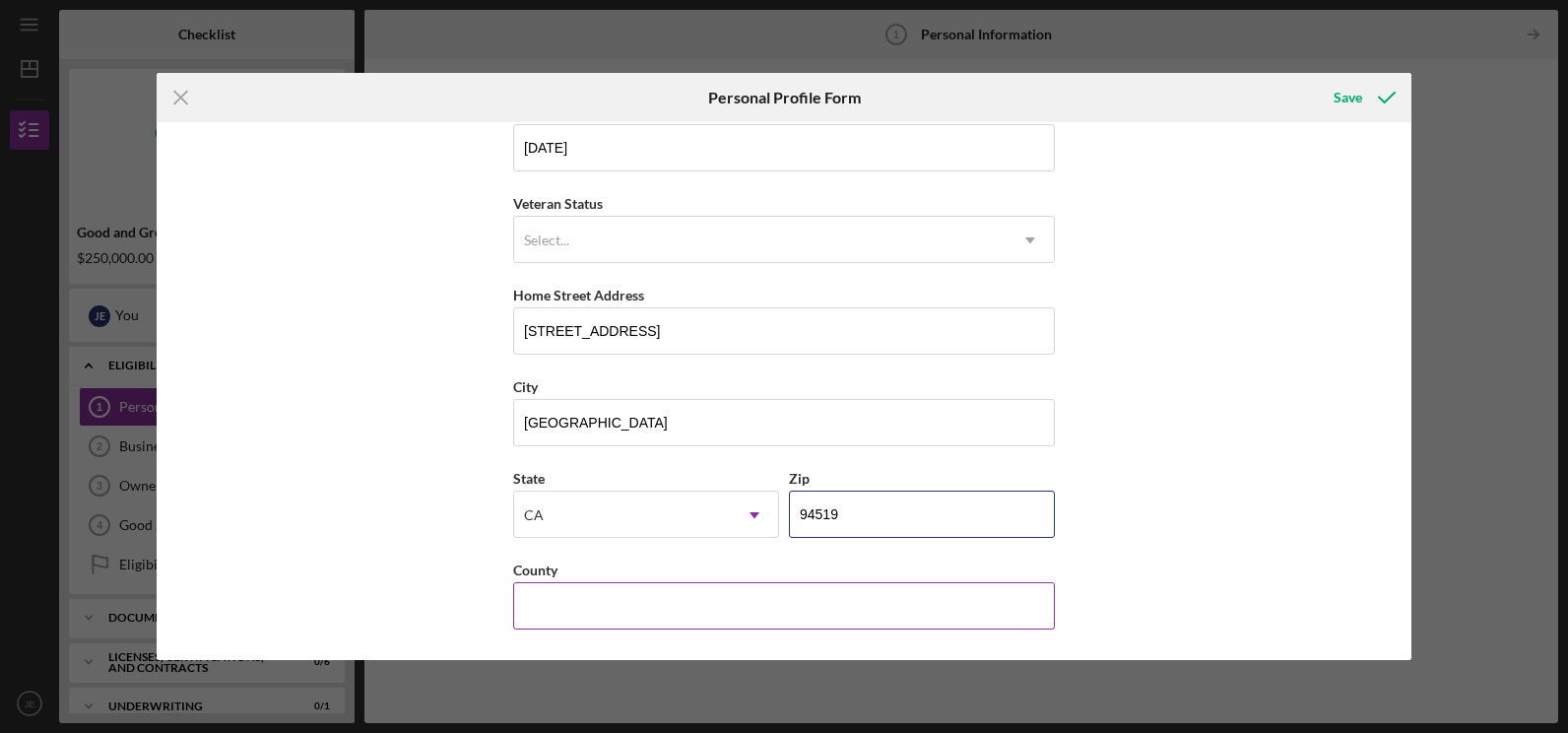
type input "94519"
click at [679, 616] on input "County" at bounding box center [784, 605] width 542 height 47
type input "contra [PERSON_NAME]"
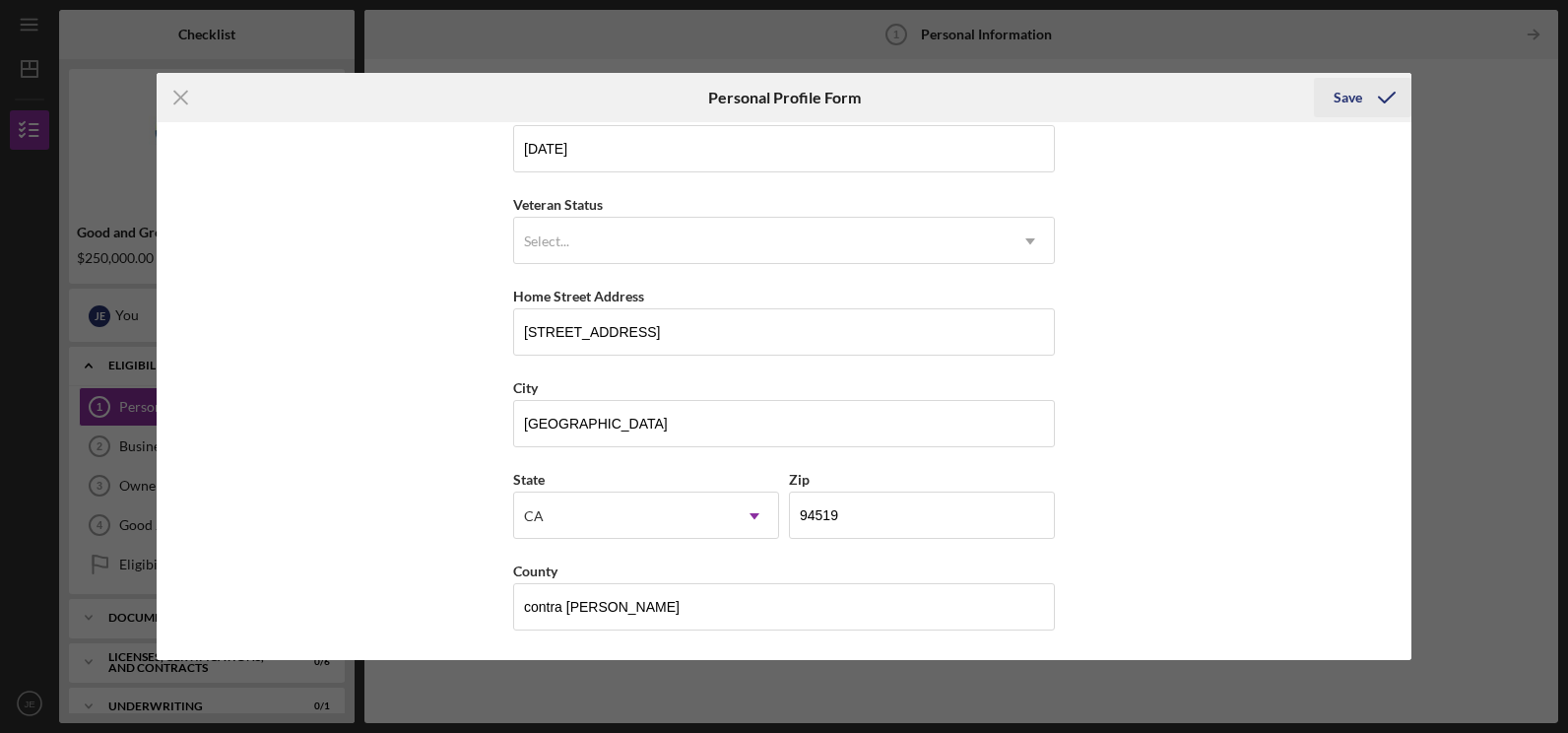
click at [1342, 103] on div "Save" at bounding box center [1348, 98] width 29 height 40
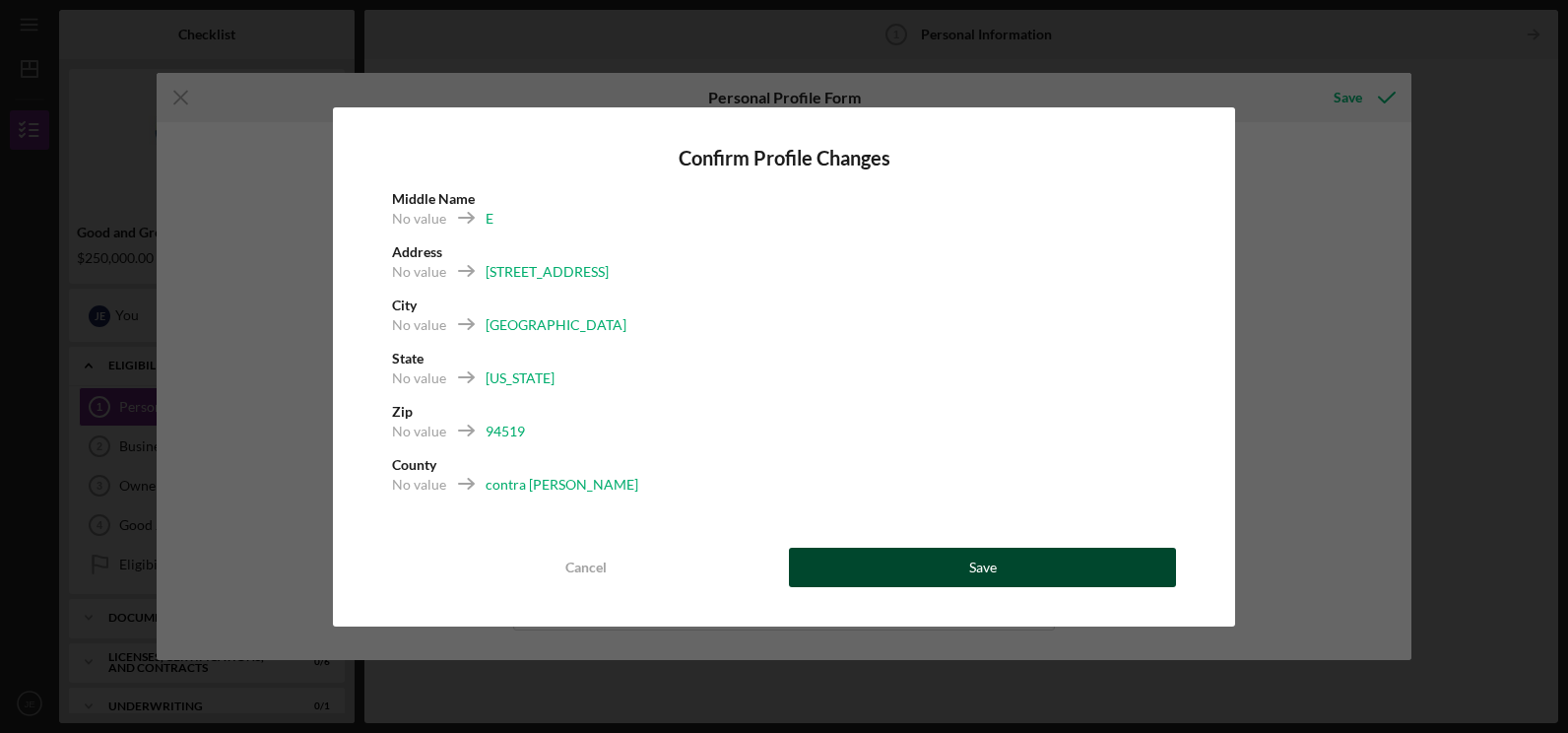
click at [1024, 568] on button "Save" at bounding box center [983, 567] width 387 height 40
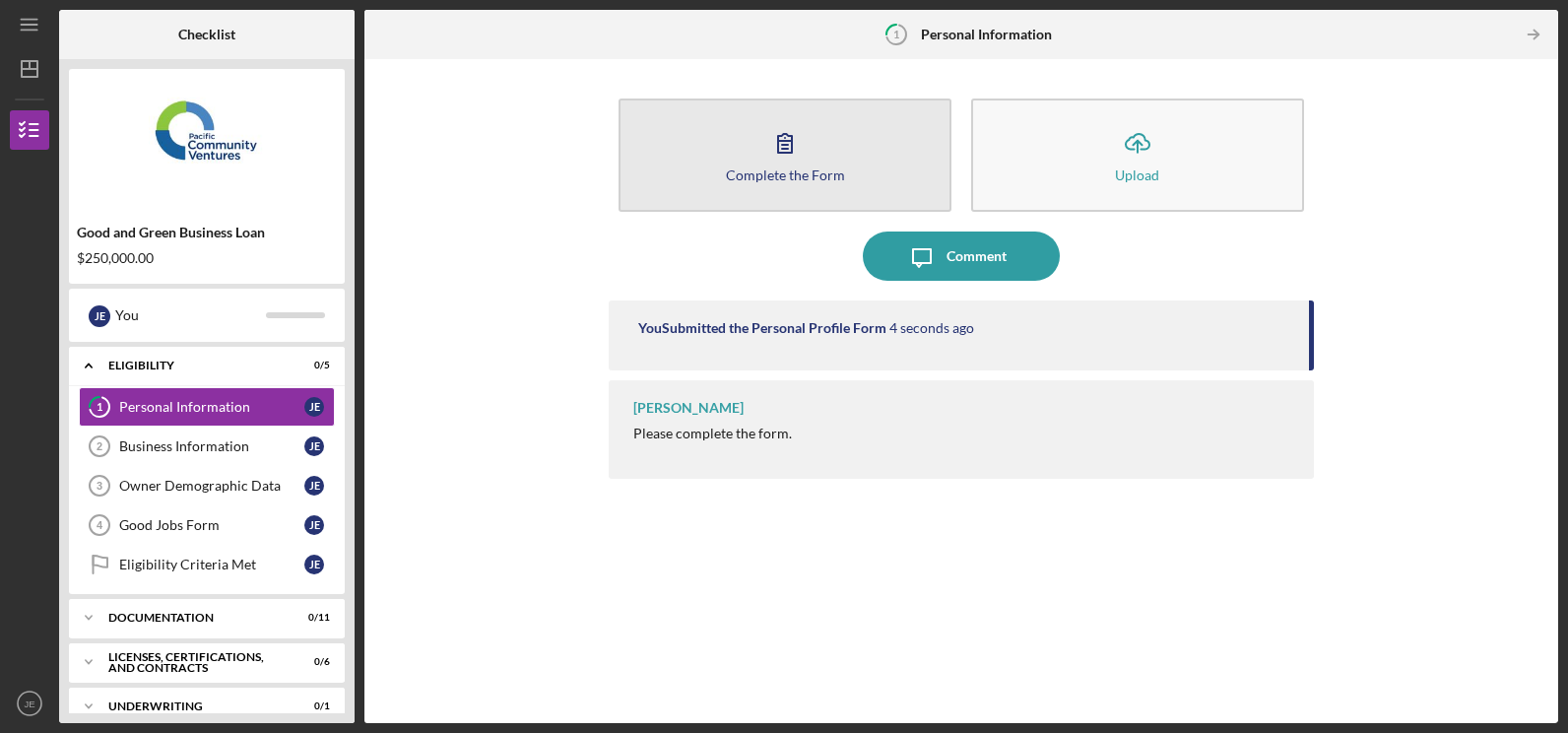
click at [794, 150] on icon "button" at bounding box center [784, 143] width 49 height 49
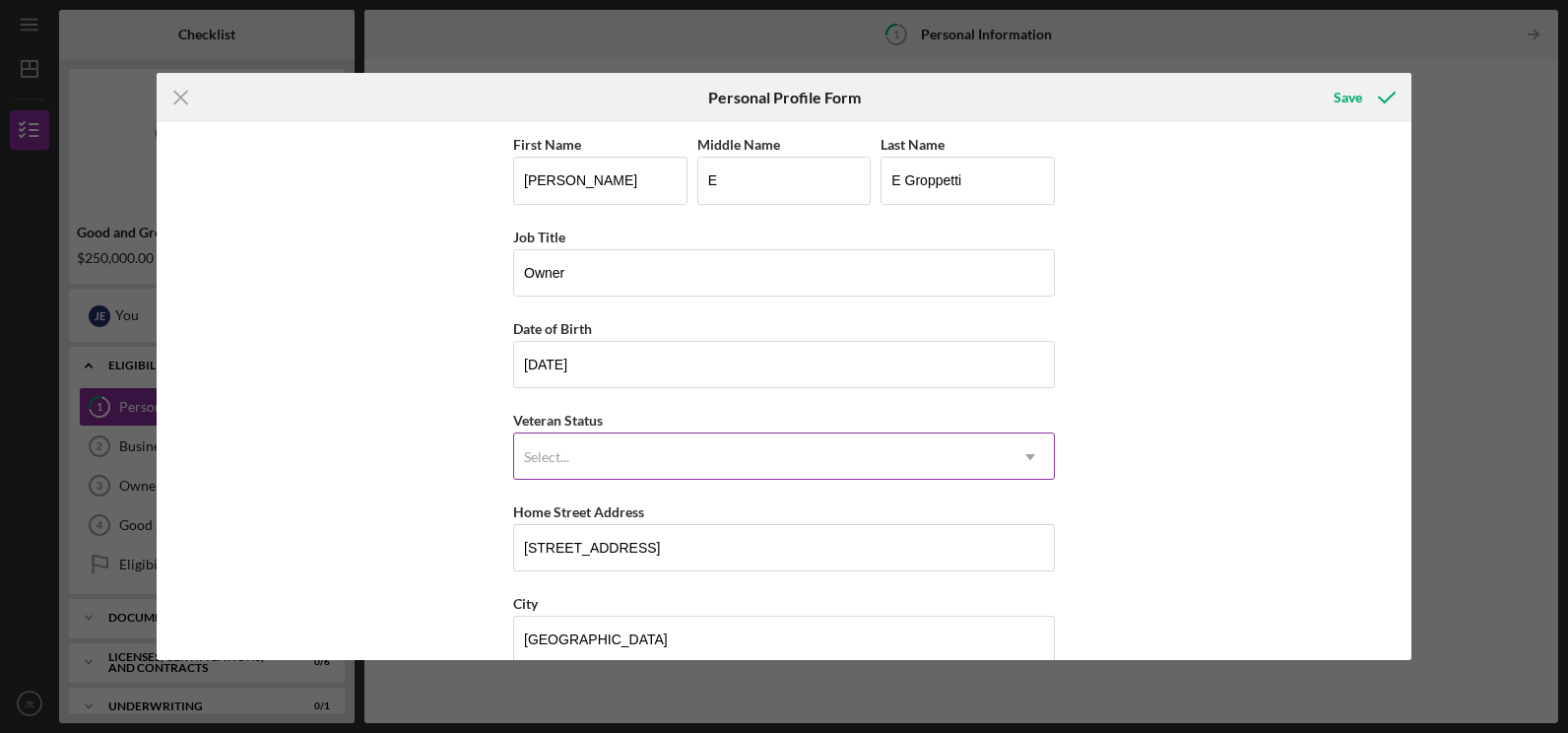
click at [1040, 462] on icon "Icon/Dropdown Arrow" at bounding box center [1030, 457] width 47 height 47
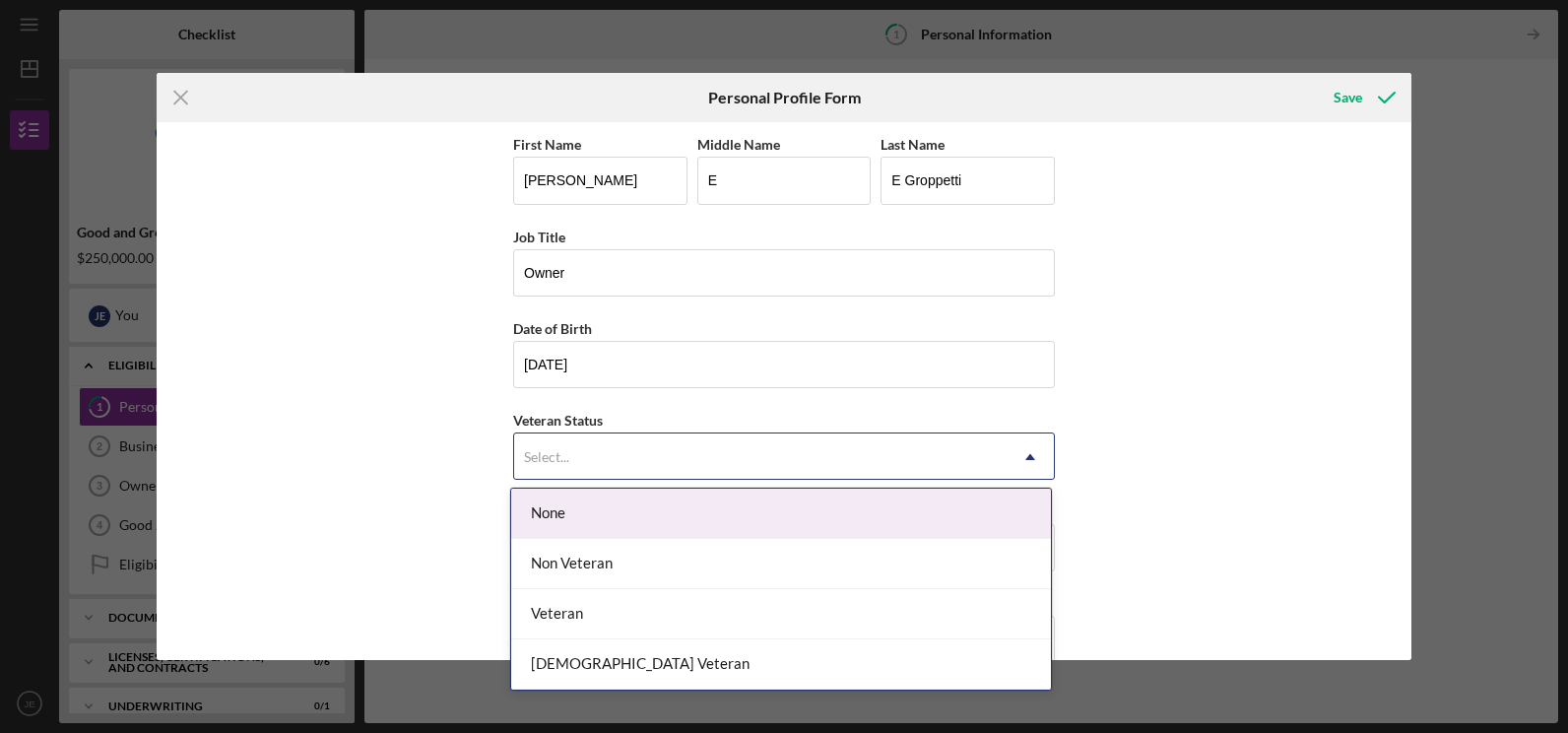
click at [871, 506] on div "None" at bounding box center [782, 514] width 540 height 50
click at [849, 449] on div "Select..." at bounding box center [761, 457] width 492 height 45
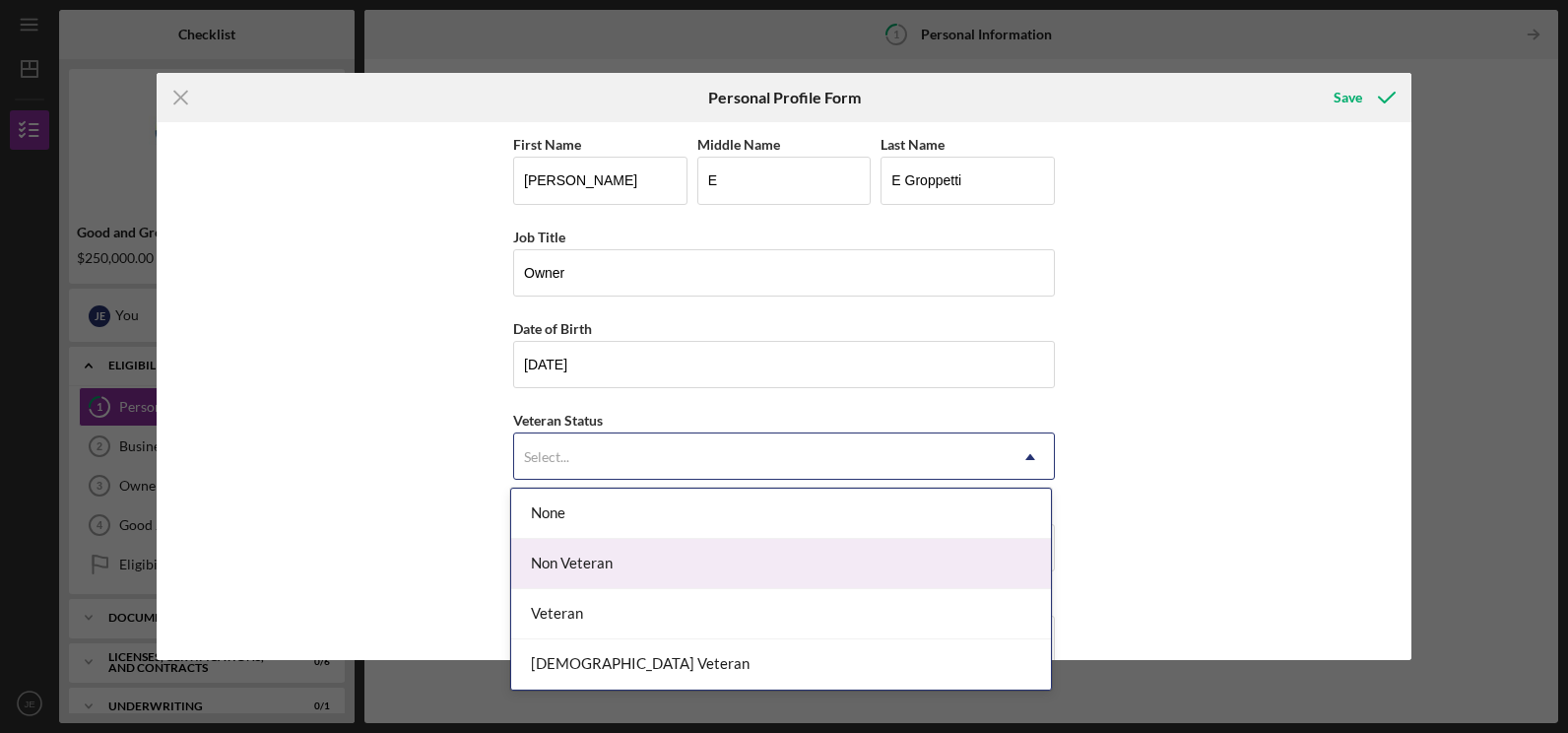
click at [546, 567] on div "Non Veteran" at bounding box center [782, 564] width 540 height 50
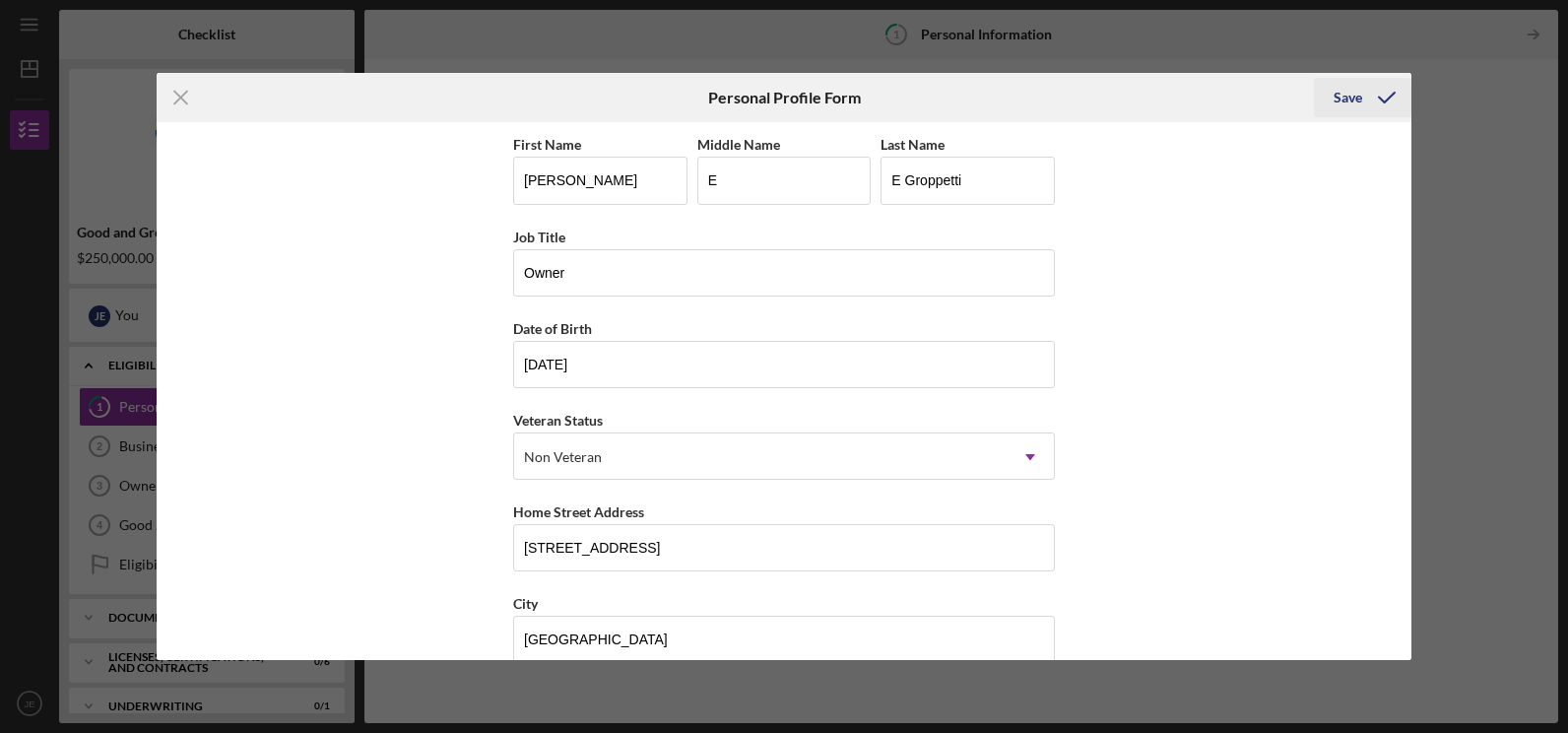
click at [1353, 97] on div "Save" at bounding box center [1348, 98] width 29 height 40
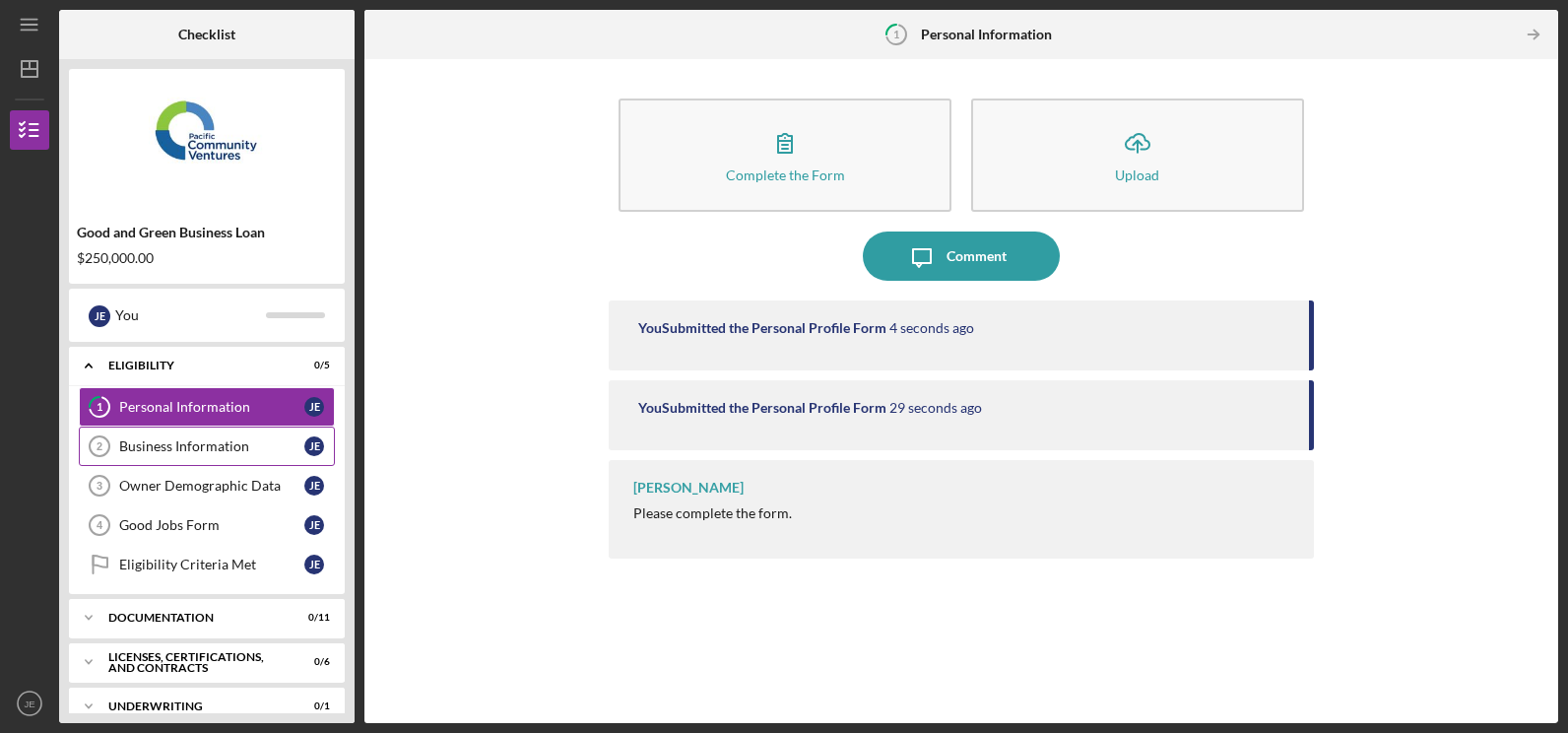
click at [235, 453] on div "Business Information" at bounding box center [212, 447] width 185 height 16
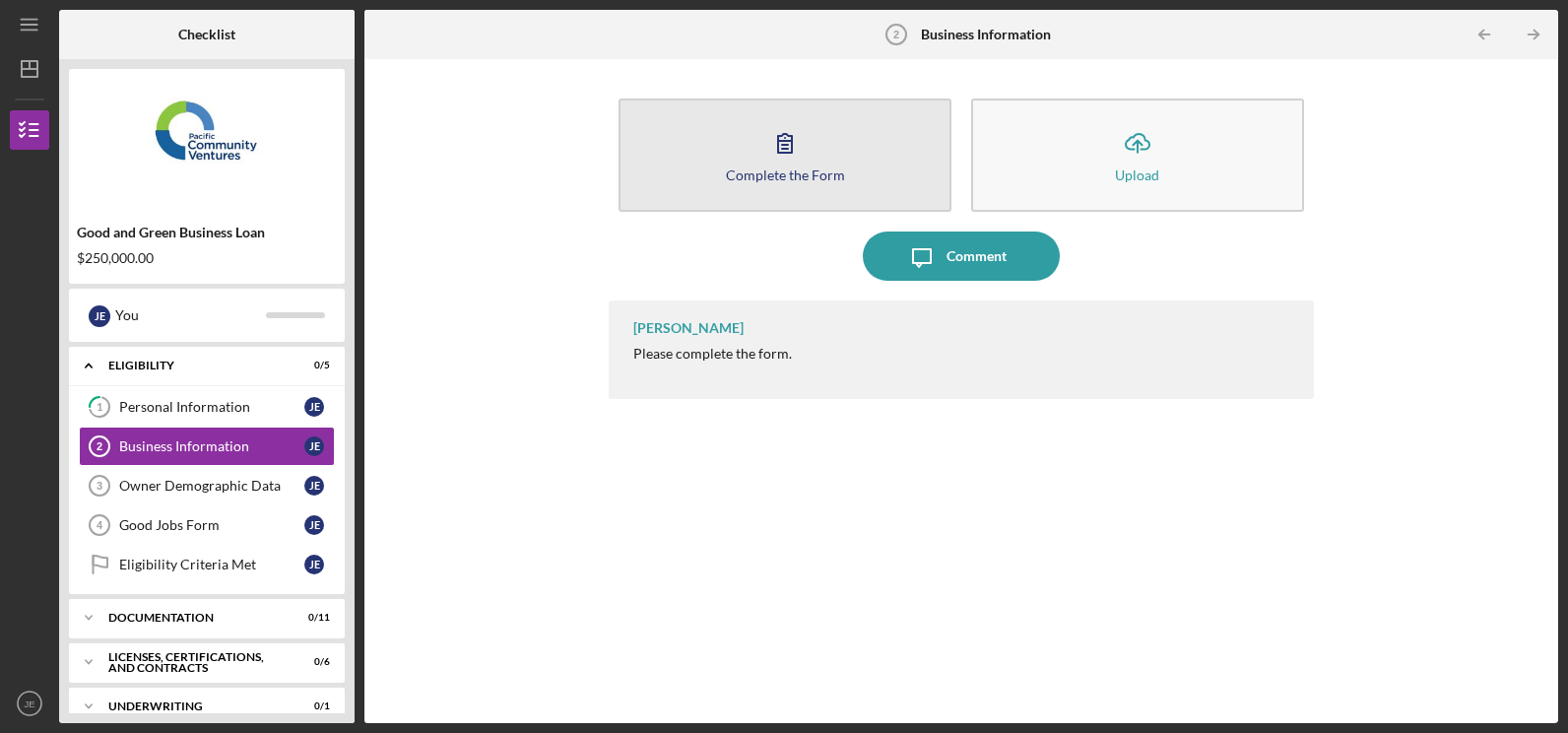
click at [784, 152] on icon "button" at bounding box center [784, 143] width 49 height 49
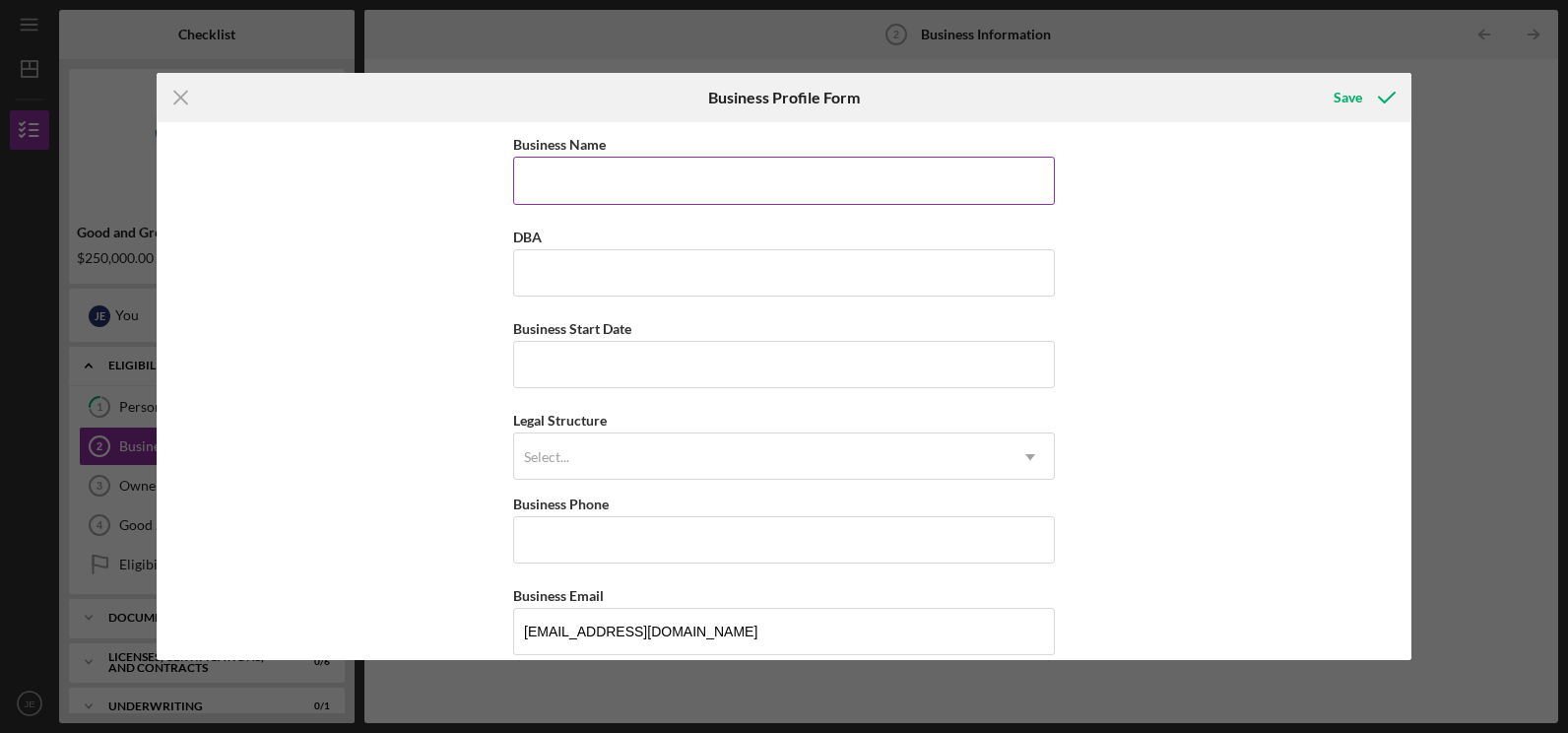
click at [733, 186] on input "Business Name" at bounding box center [784, 180] width 542 height 47
click at [679, 185] on input "The Corner Kitchen" at bounding box center [784, 180] width 542 height 47
type input "My Brothers Hospitality Group LLC"
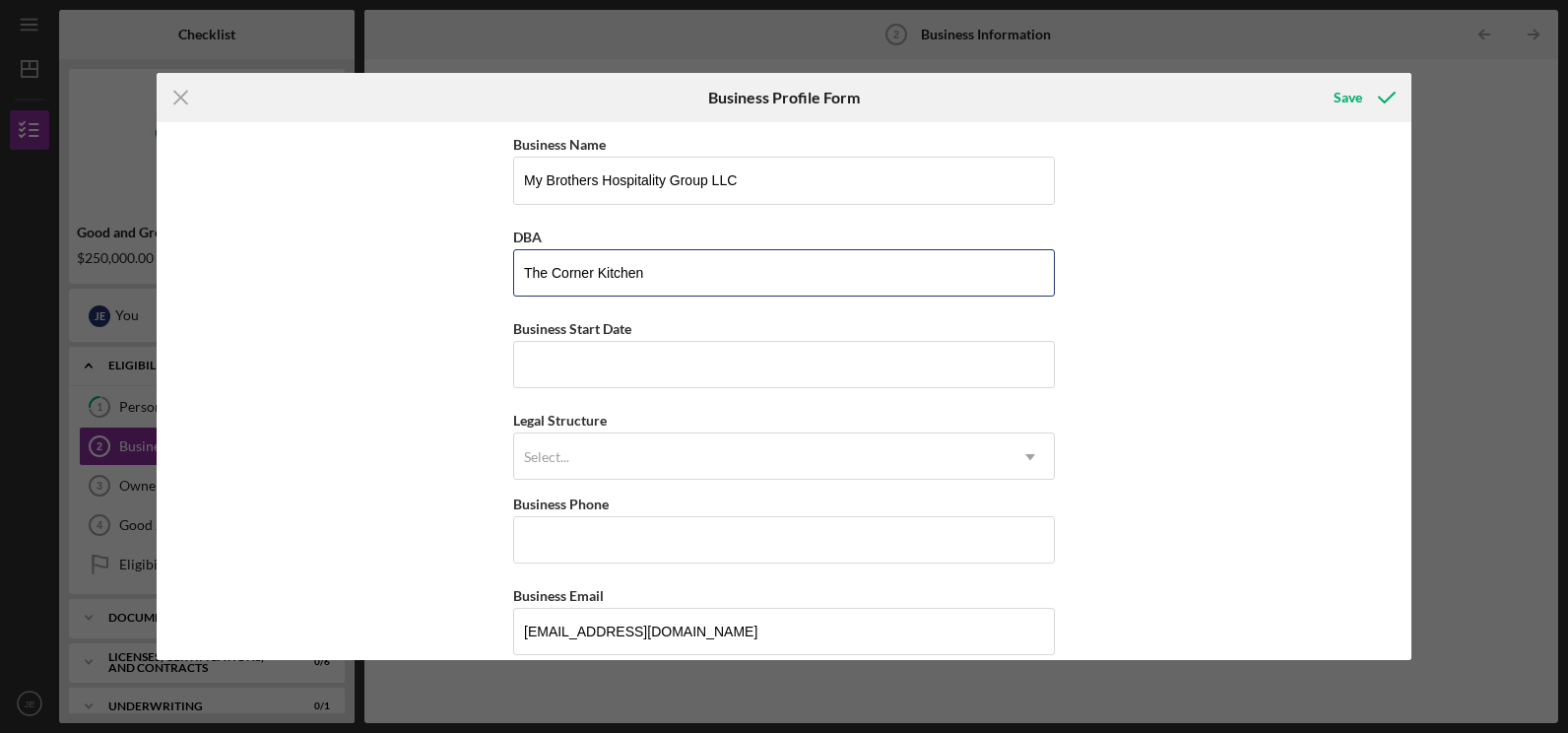
type input "The Corner Kitchen"
type input "[DATE]"
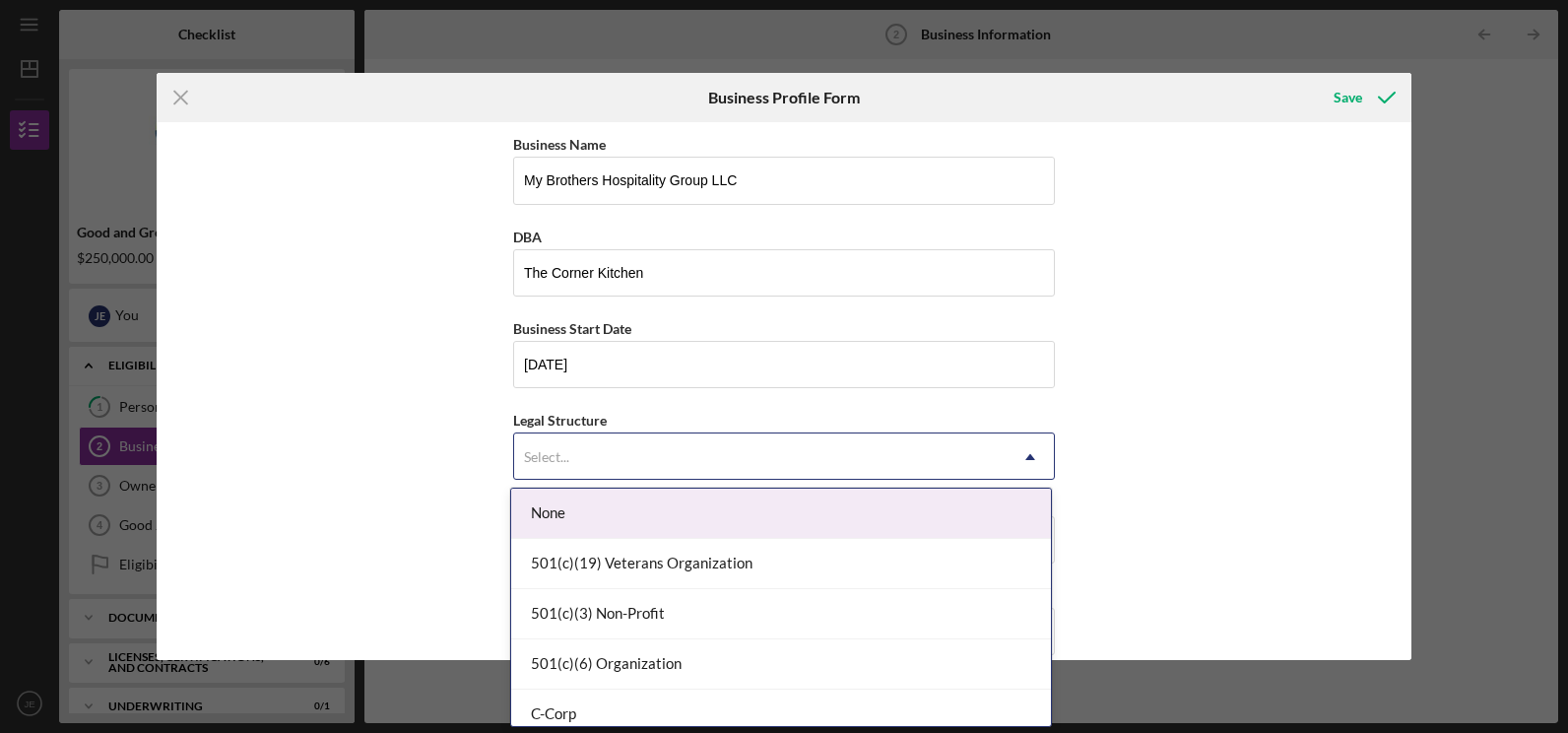
click at [952, 479] on div "Select..." at bounding box center [761, 457] width 492 height 45
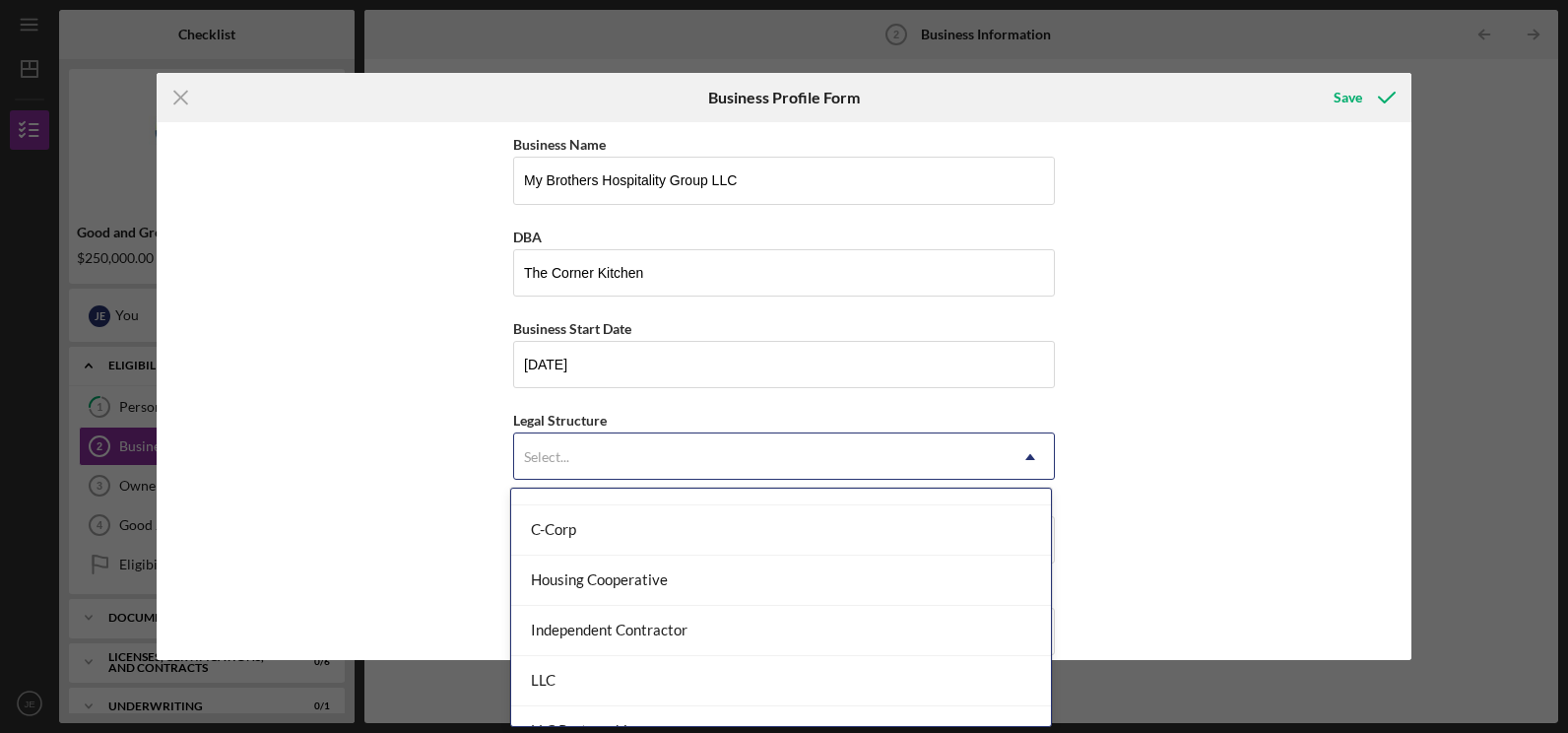
scroll to position [196, 0]
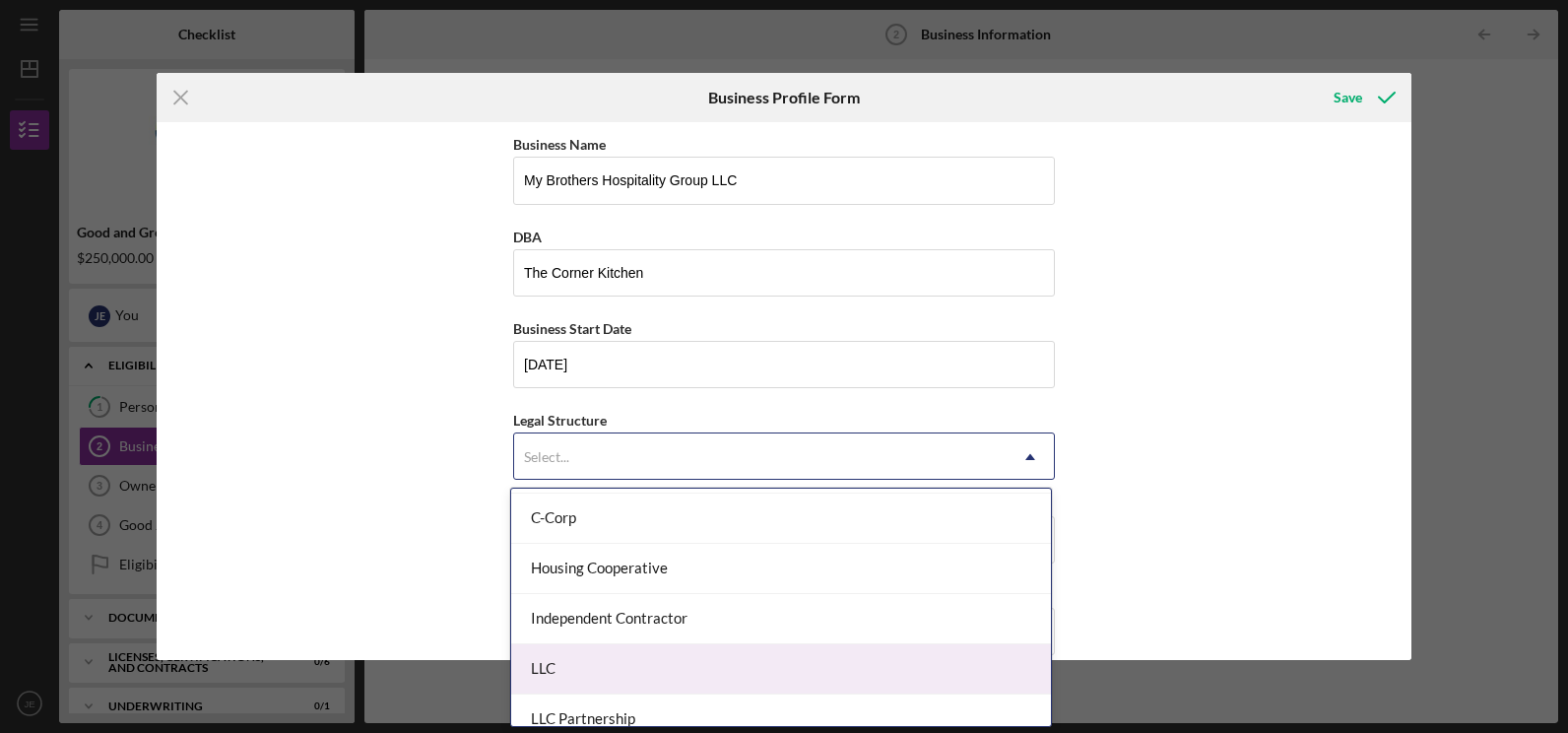
click at [619, 657] on div "LLC" at bounding box center [782, 669] width 540 height 50
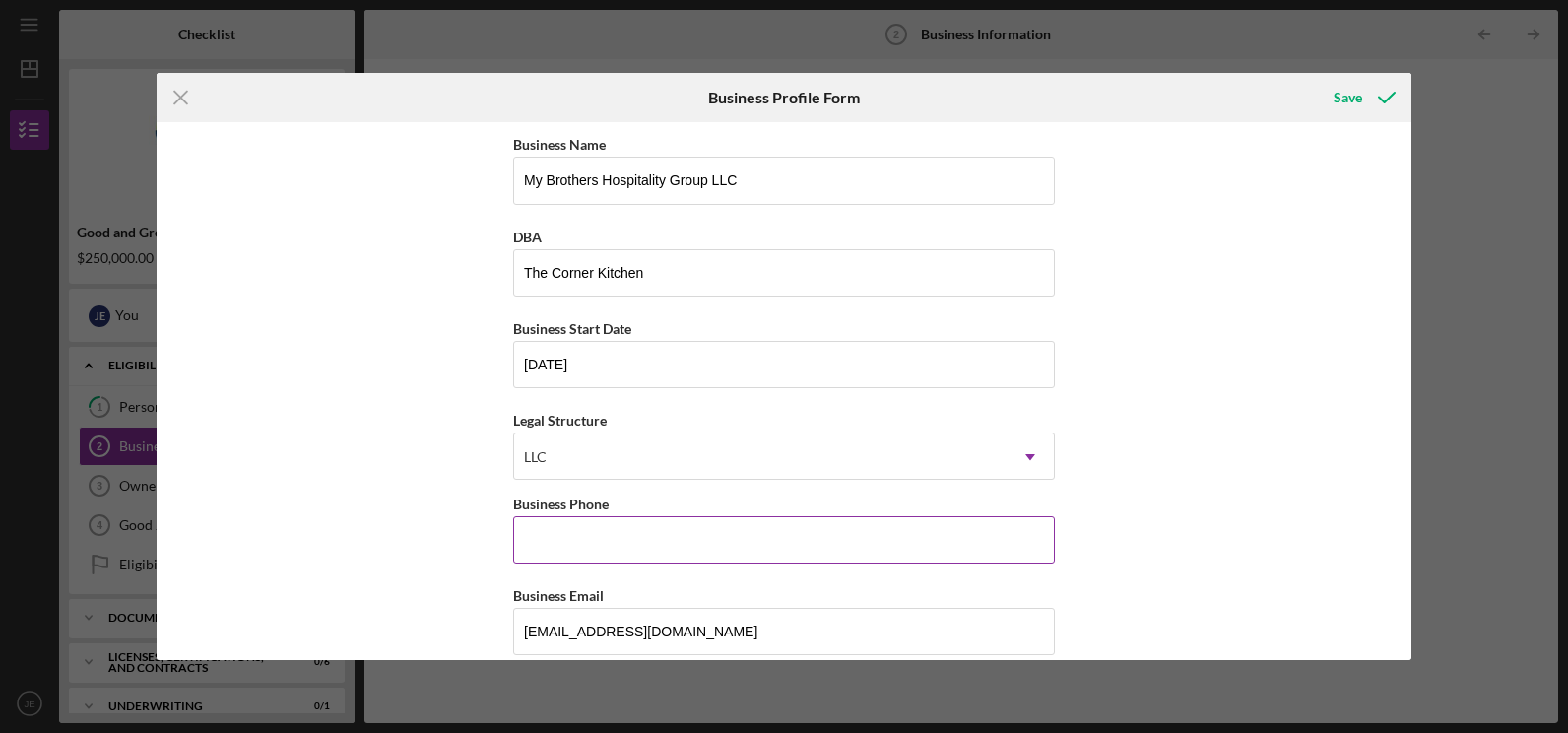
click at [644, 526] on input "Business Phone" at bounding box center [784, 540] width 542 height 47
type input "[PHONE_NUMBER]"
type input "[US_STATE]"
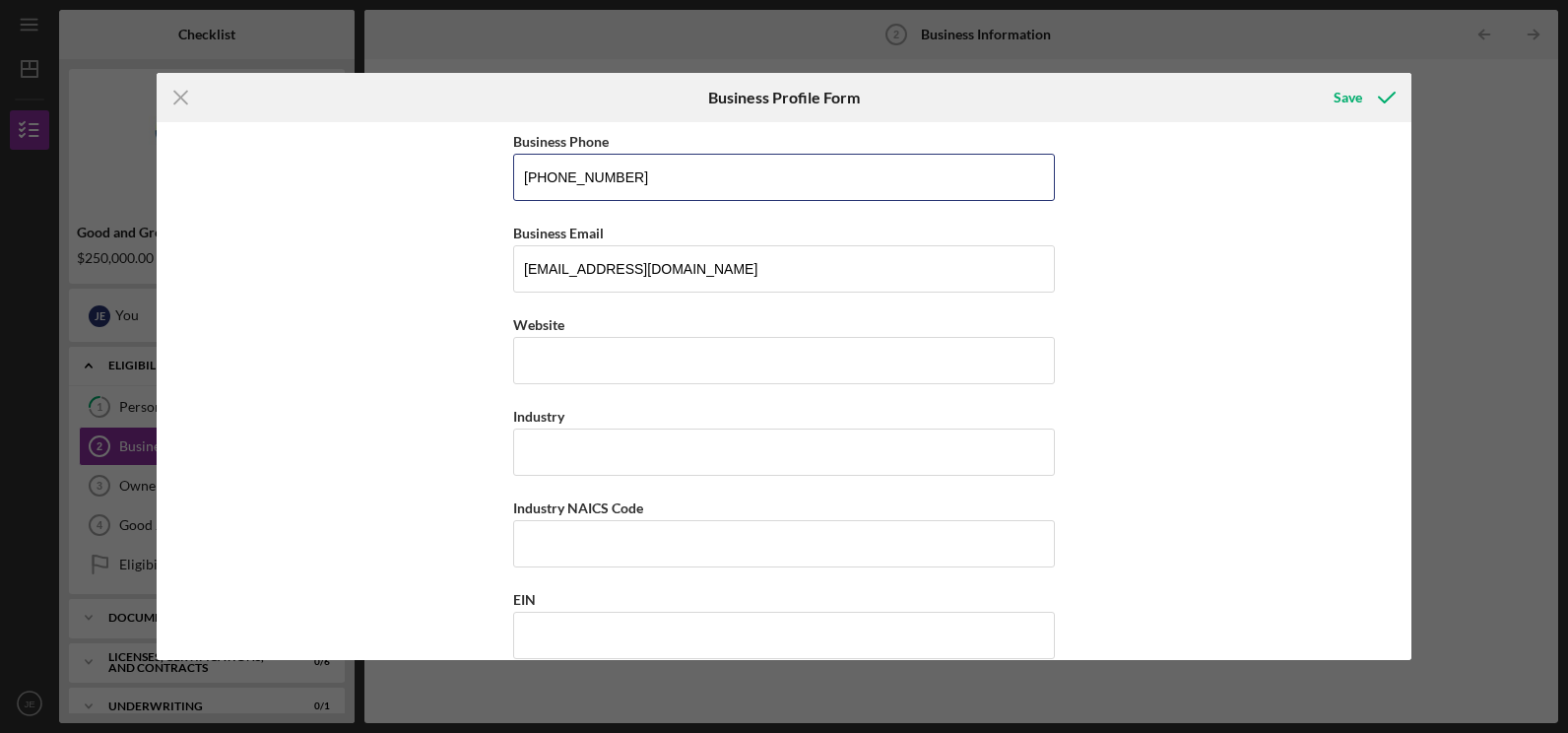
scroll to position [375, 0]
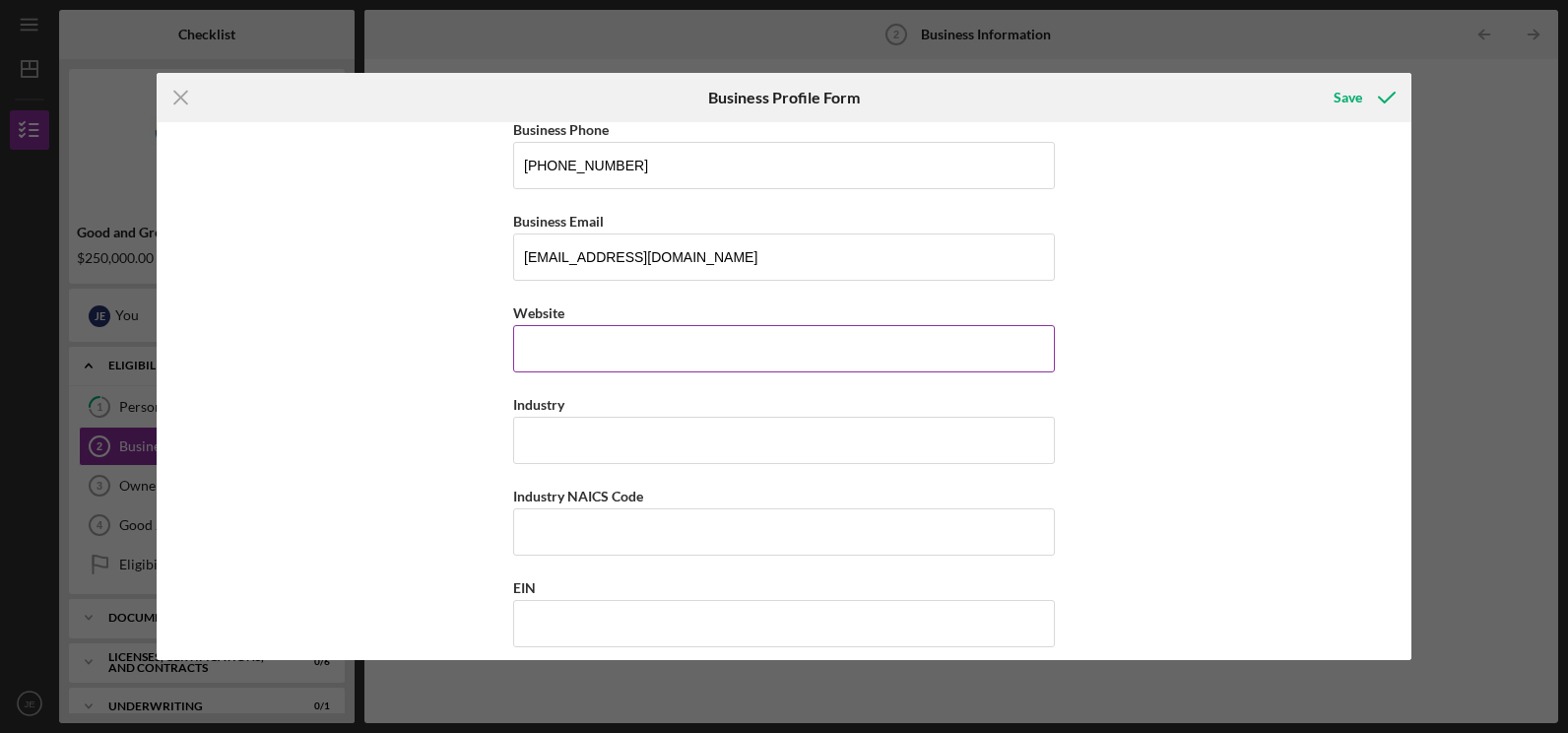
click at [604, 350] on input "Website" at bounding box center [784, 348] width 542 height 47
type input "[DOMAIN_NAME]"
click at [620, 451] on input "Industry" at bounding box center [784, 440] width 542 height 47
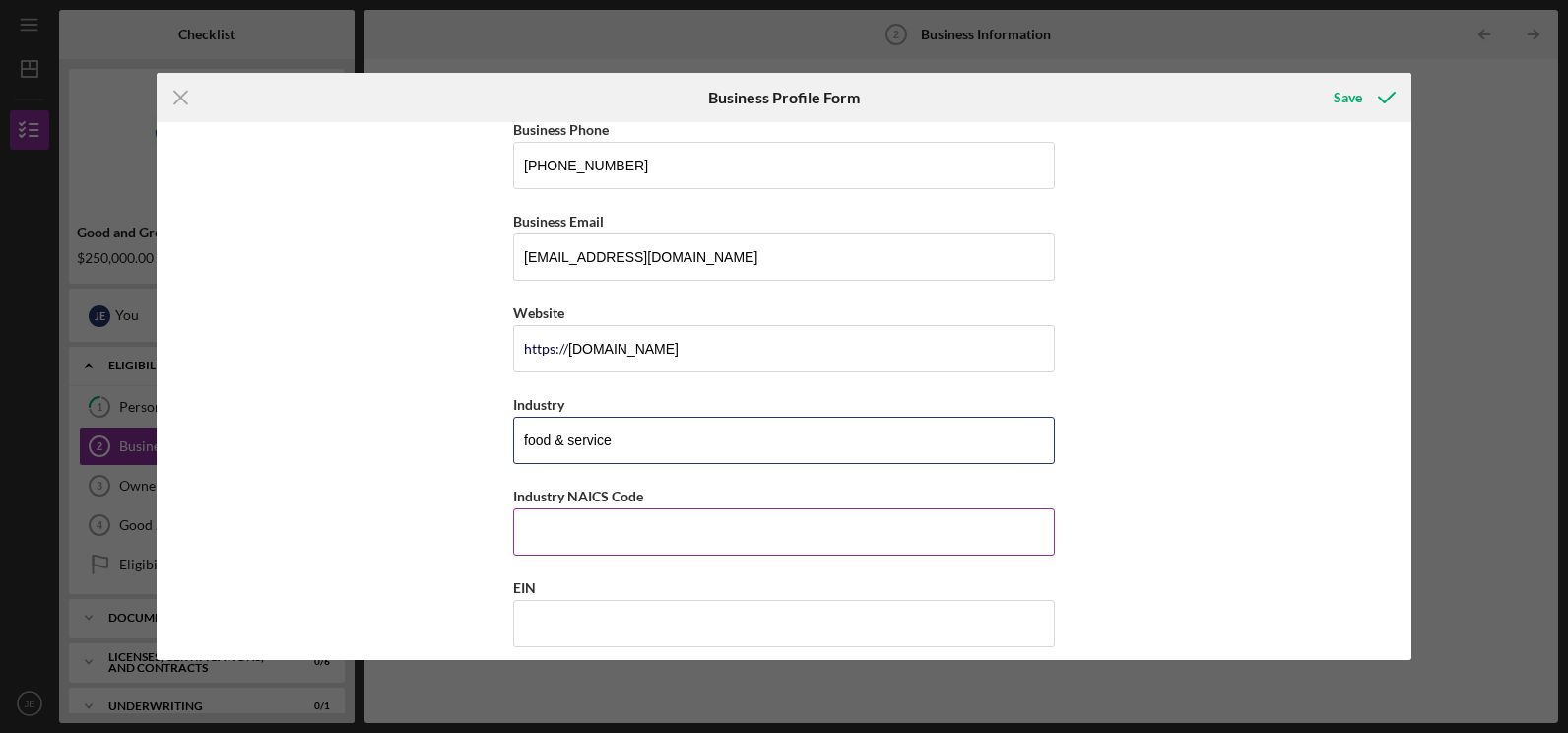
type input "food & service"
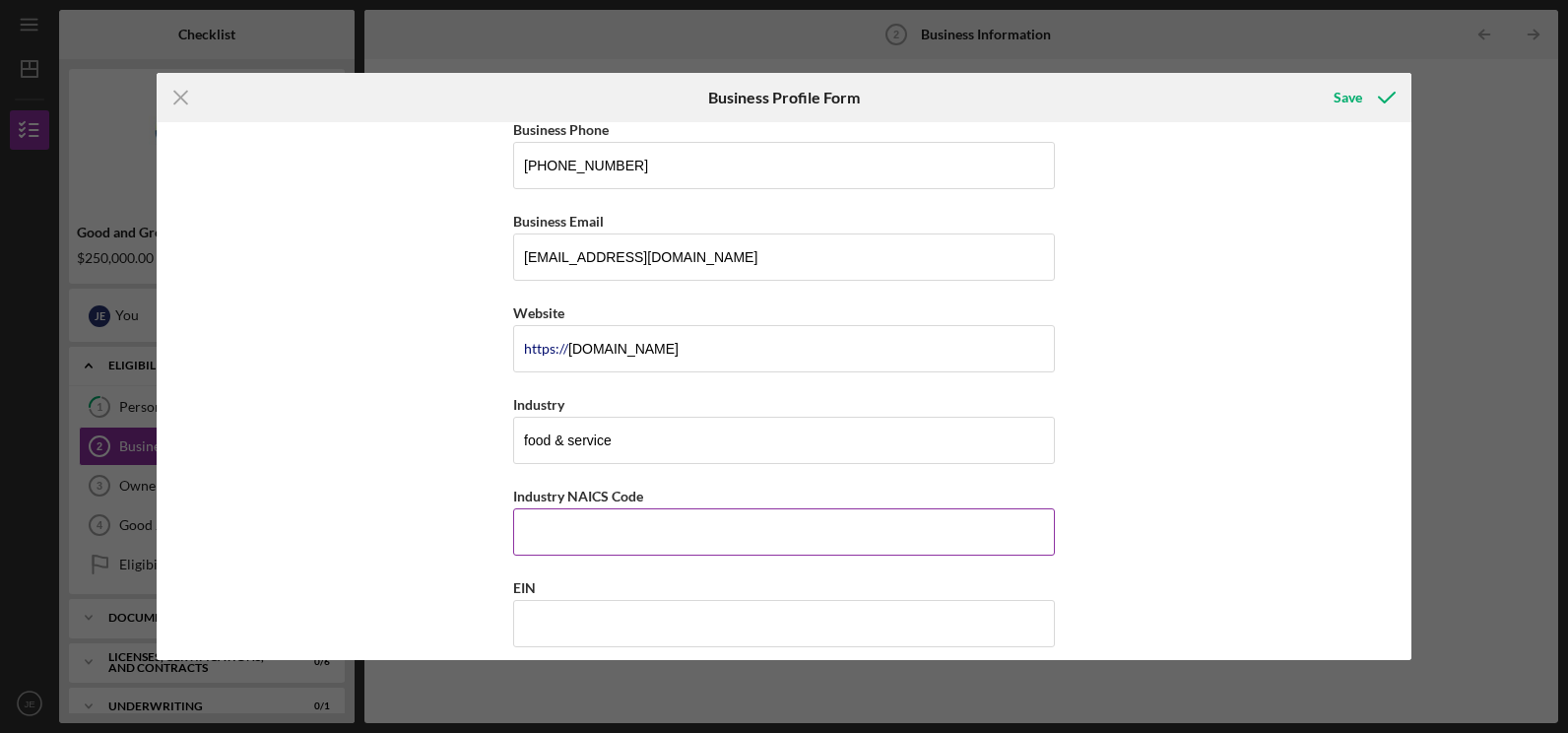
click at [593, 529] on input "Industry NAICS Code" at bounding box center [784, 532] width 542 height 47
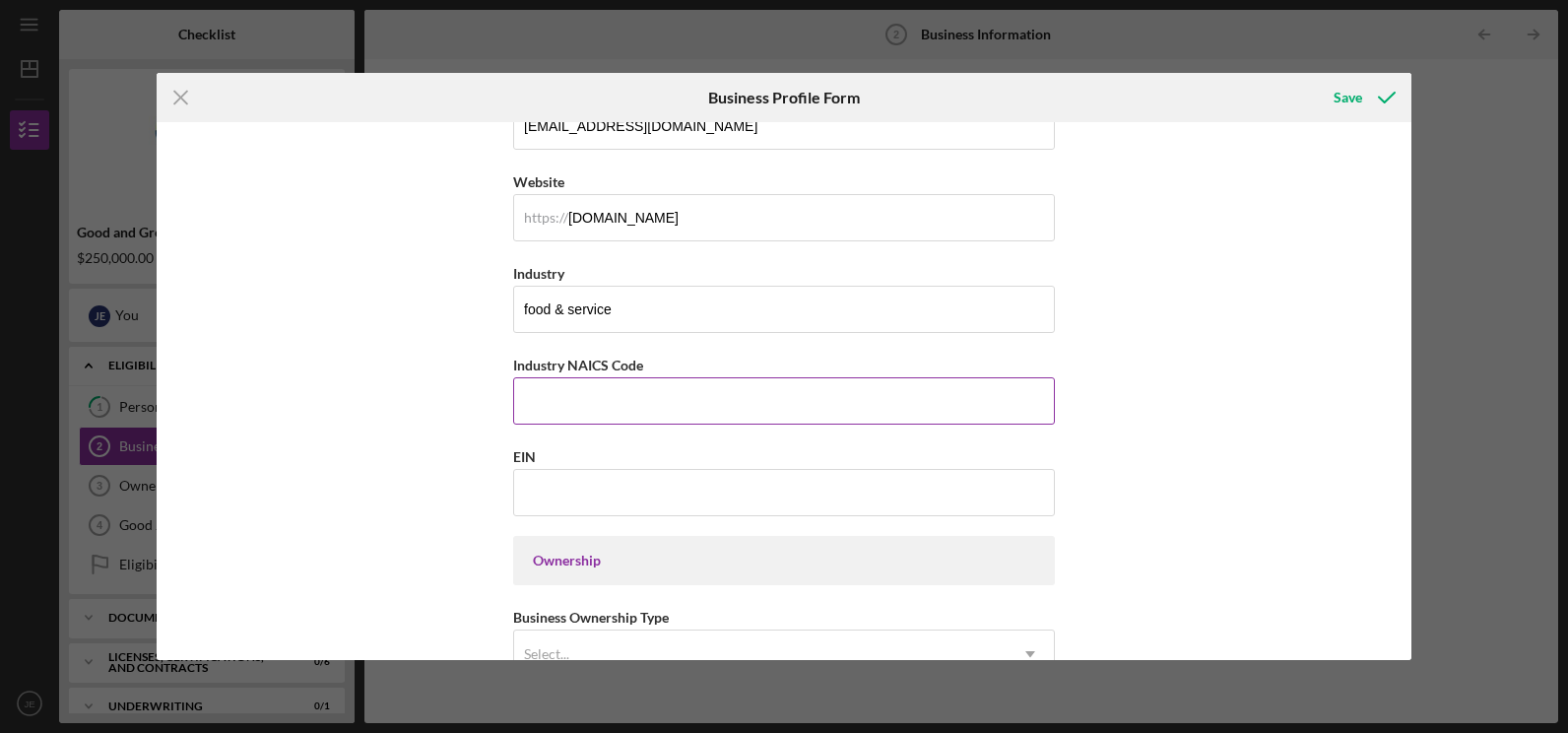
scroll to position [542, 0]
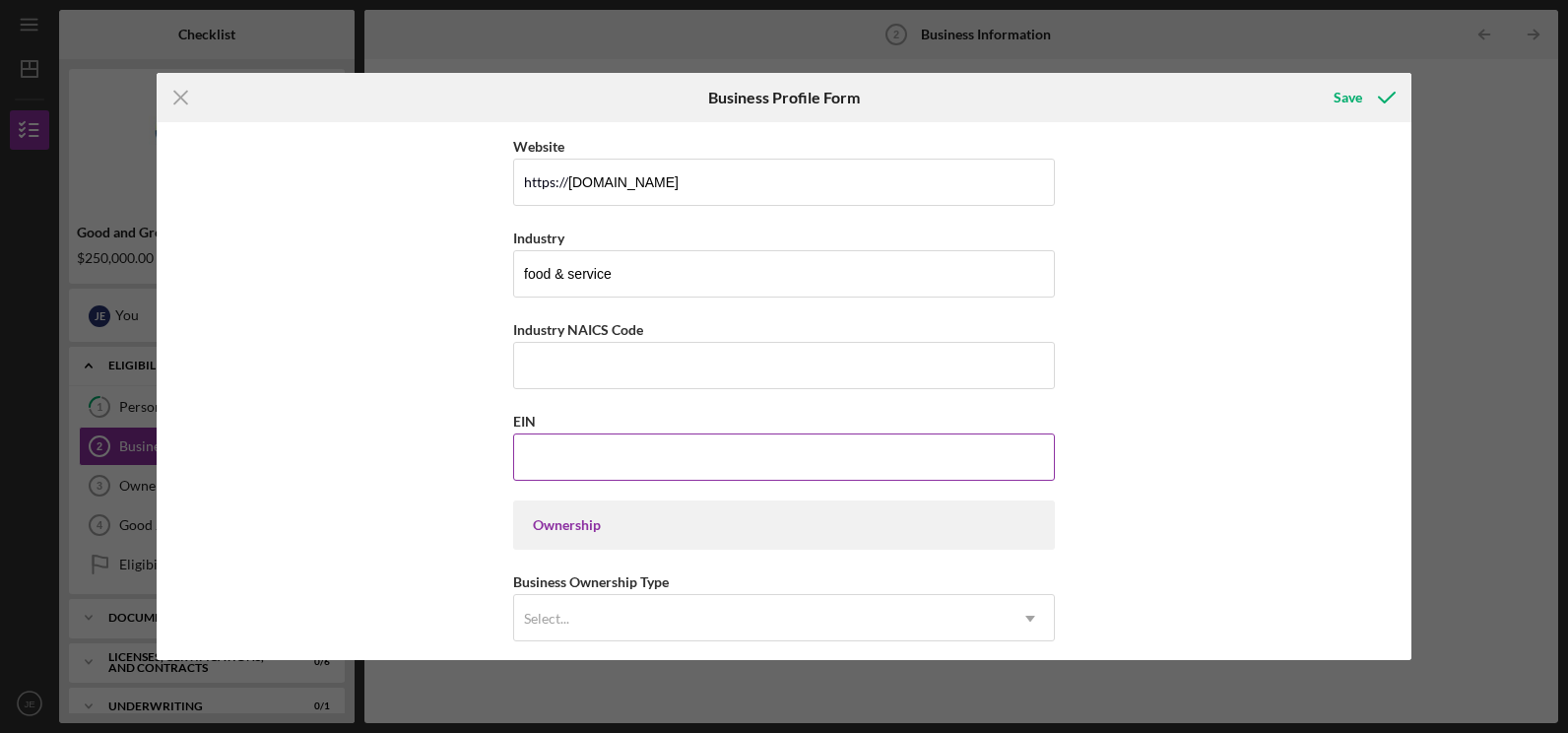
click at [590, 466] on input "EIN" at bounding box center [784, 457] width 542 height 47
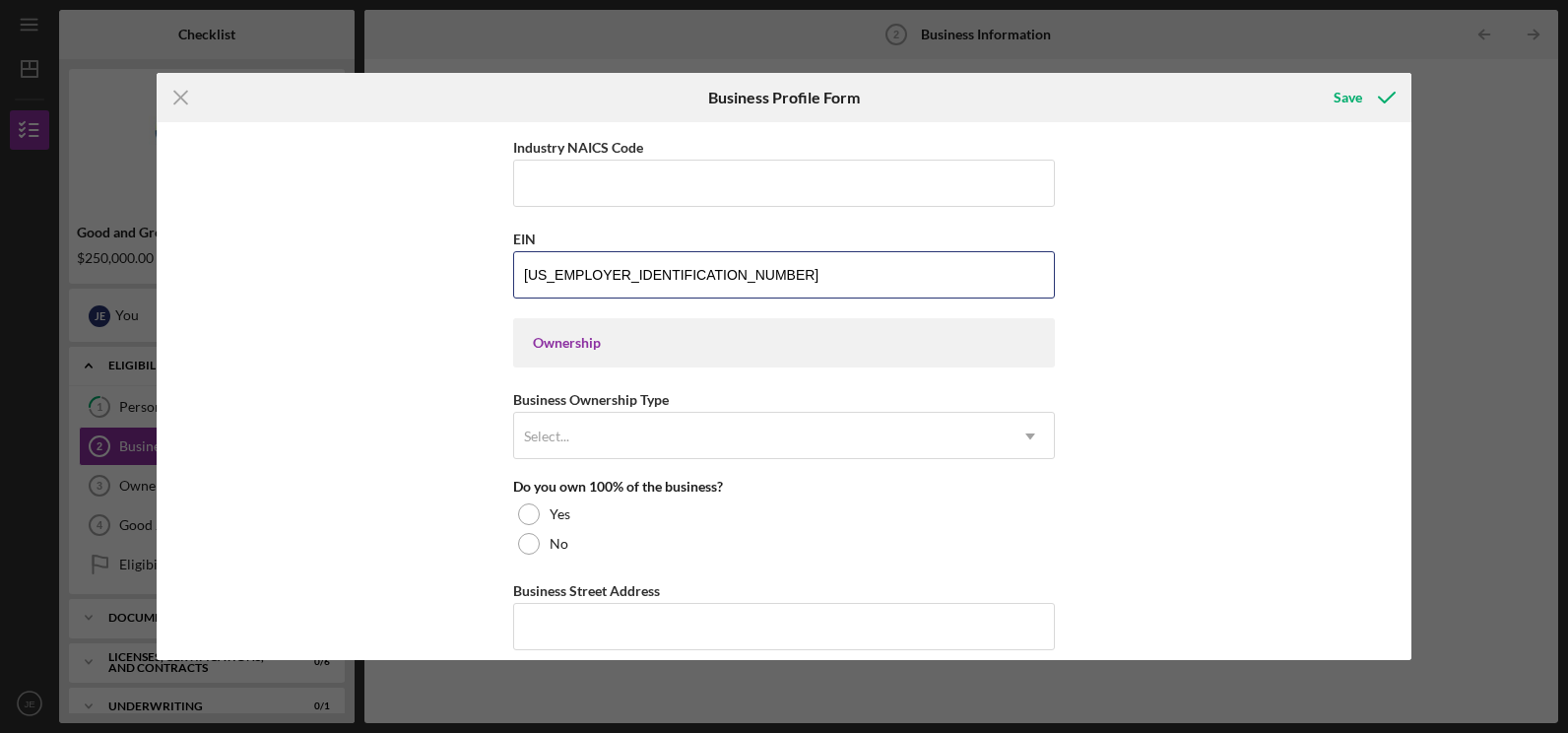
scroll to position [735, 0]
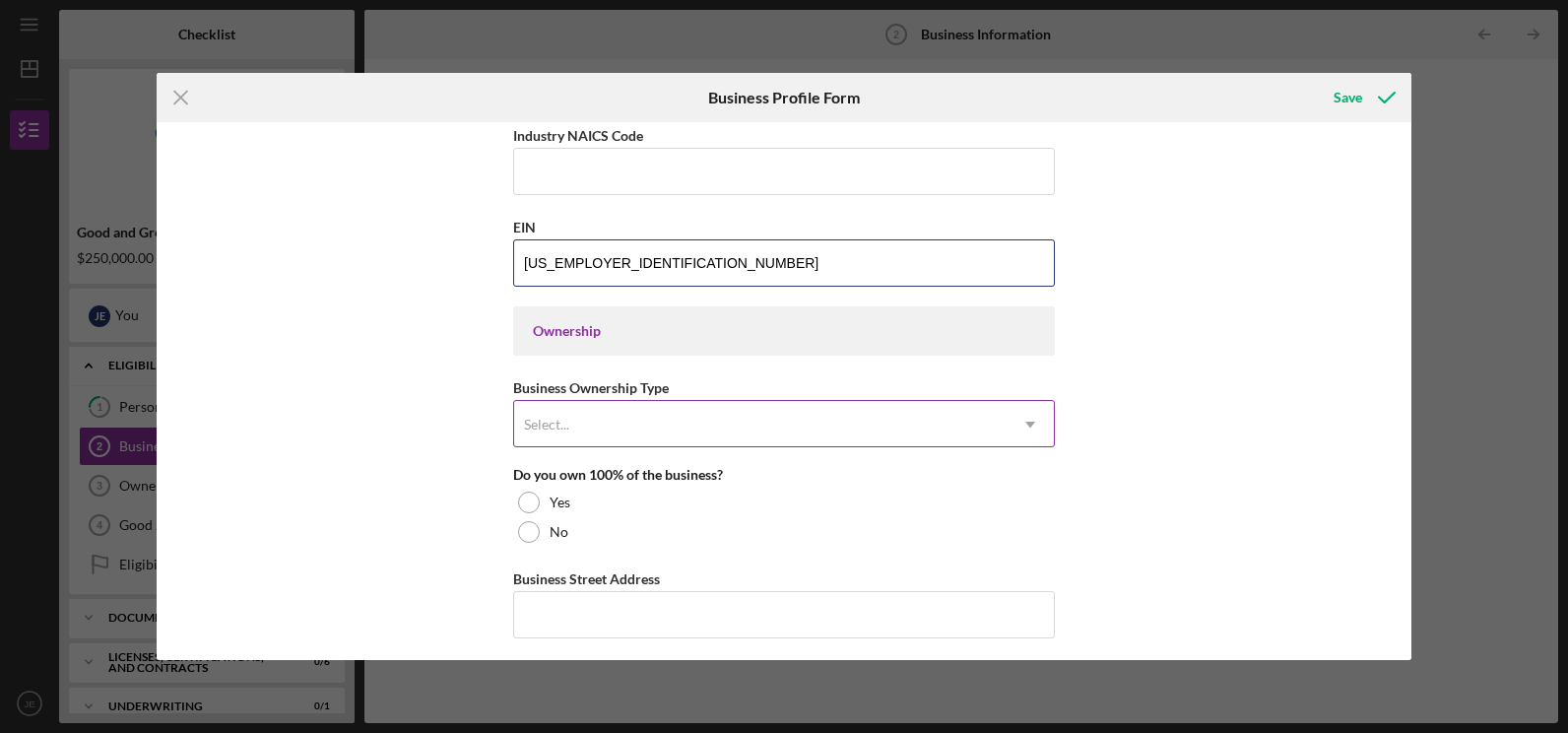
type input "[US_EMPLOYER_IDENTIFICATION_NUMBER]"
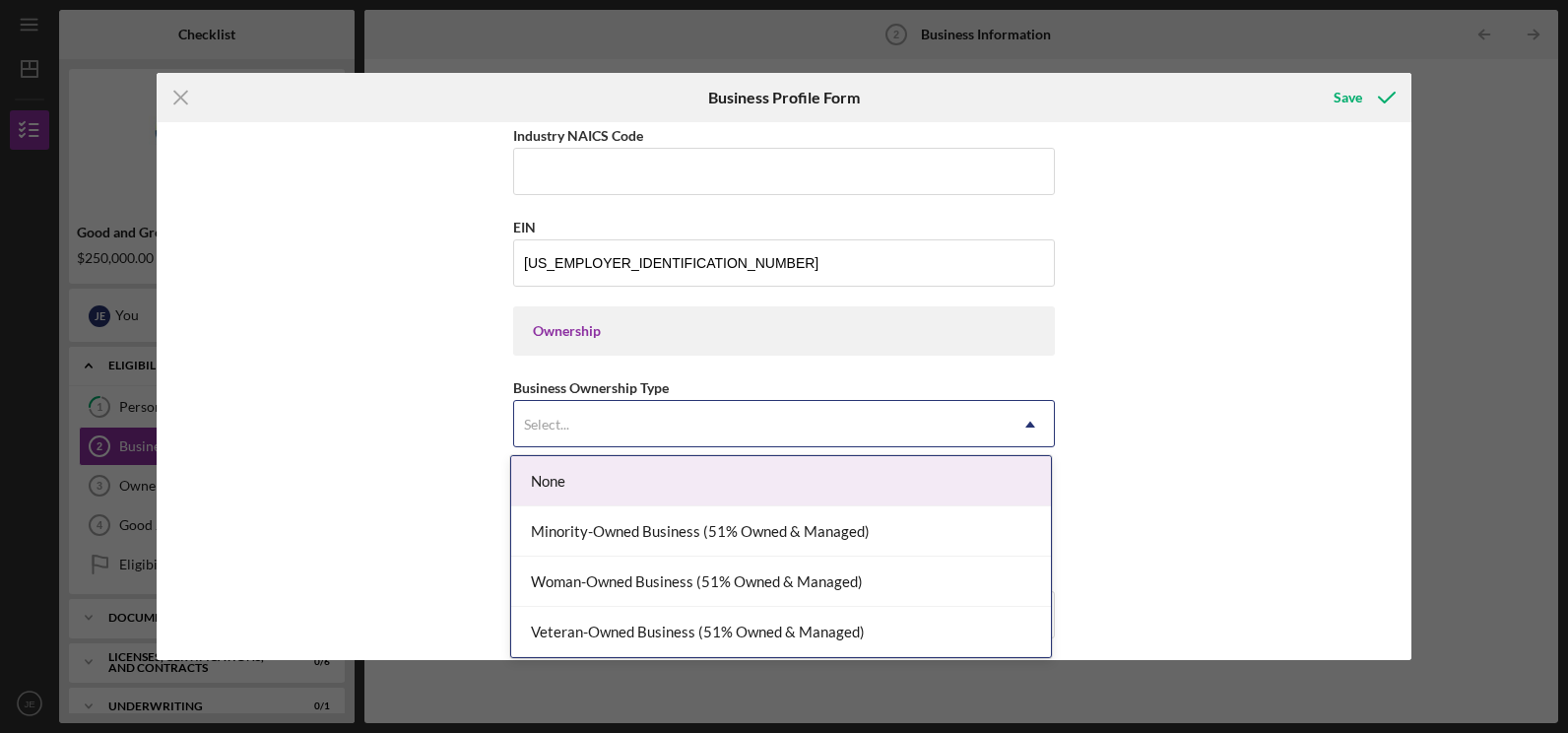
click at [756, 424] on div "Select..." at bounding box center [761, 424] width 492 height 45
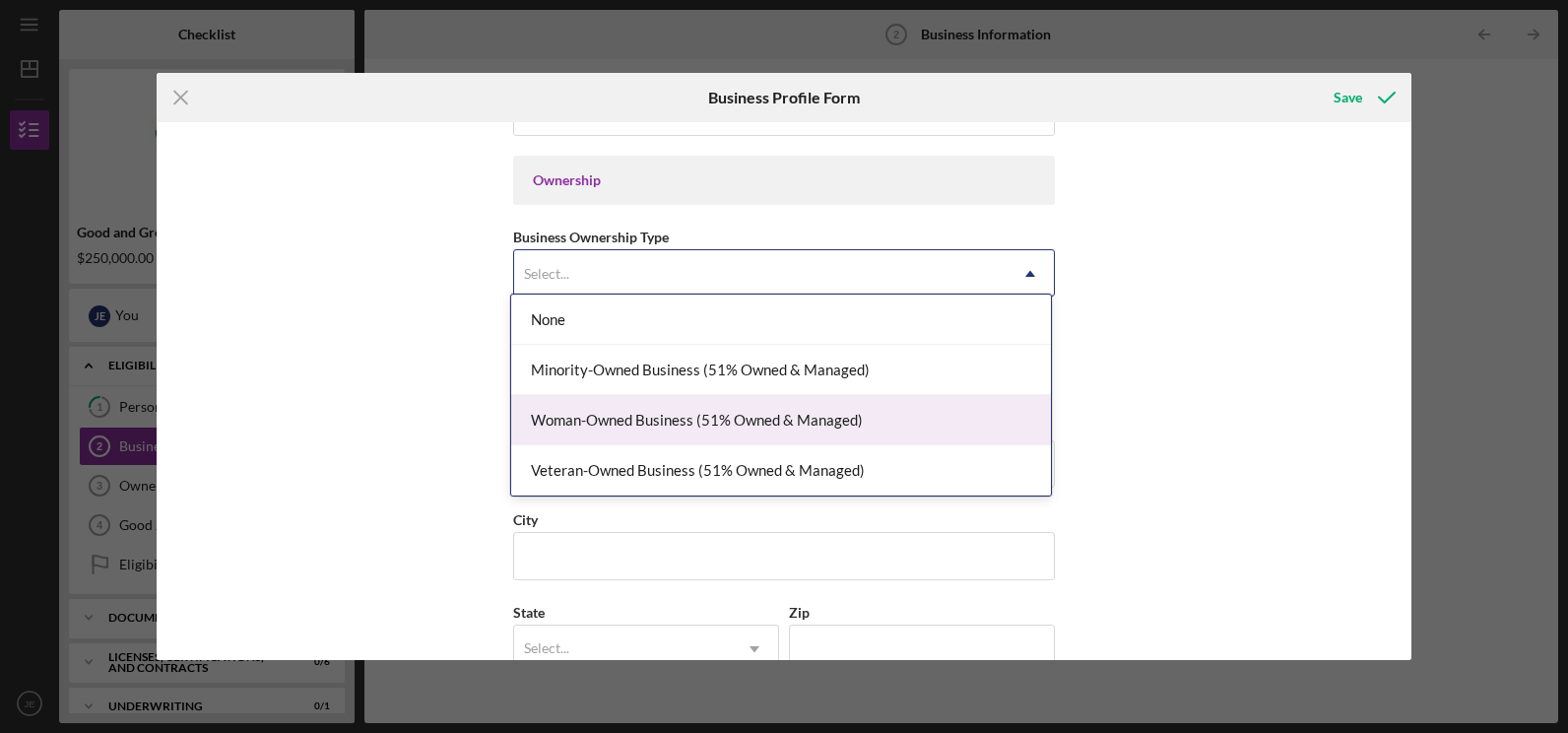
scroll to position [903, 0]
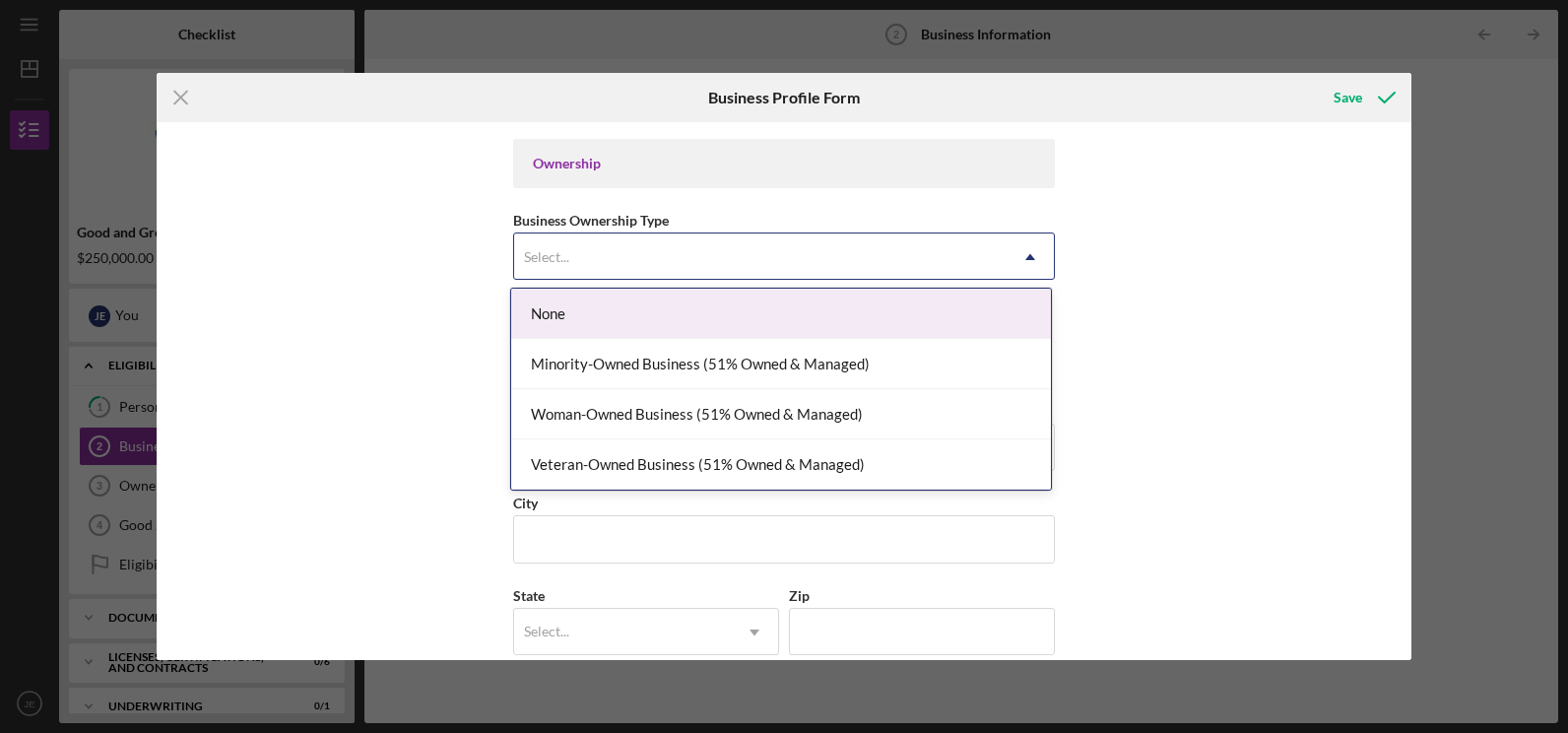
click at [754, 309] on div "None" at bounding box center [782, 314] width 540 height 50
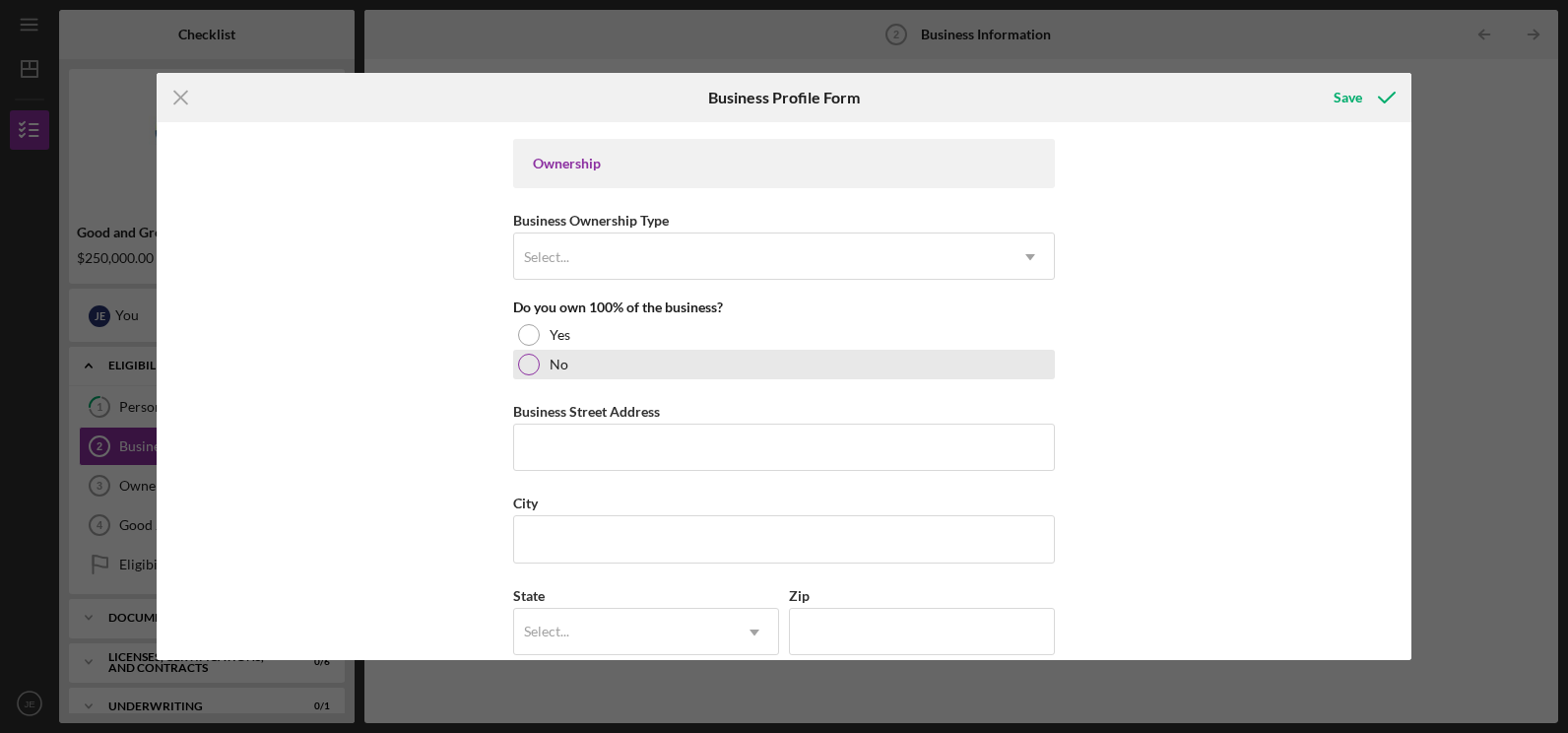
click at [531, 373] on div at bounding box center [529, 365] width 22 height 22
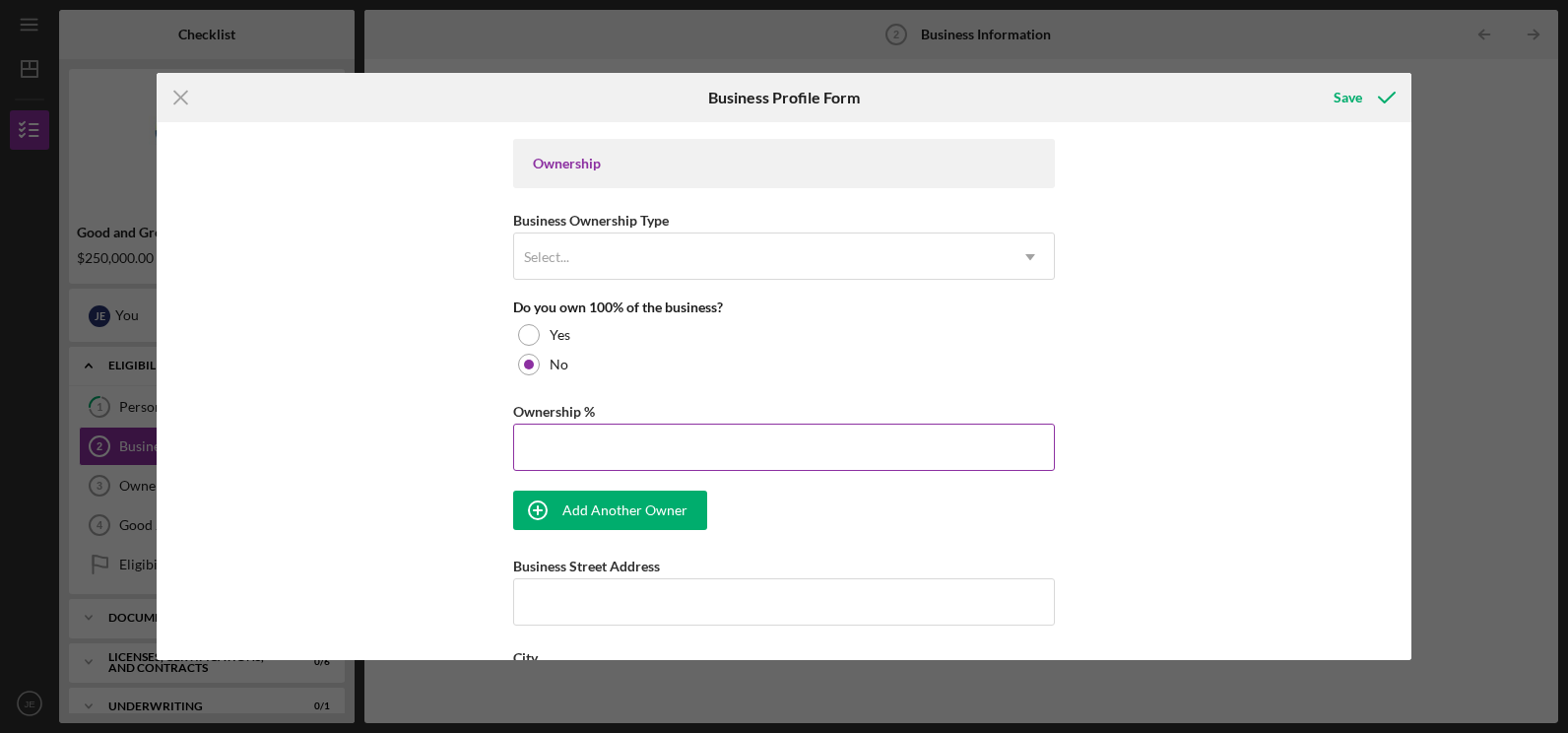
click at [580, 461] on input "Ownership %" at bounding box center [784, 447] width 542 height 47
type input "30.00%"
click at [466, 429] on div "Business Name My Brothers Hospitality Group LLC DBA The Corner Kitchen Business…" at bounding box center [784, 391] width 1255 height 538
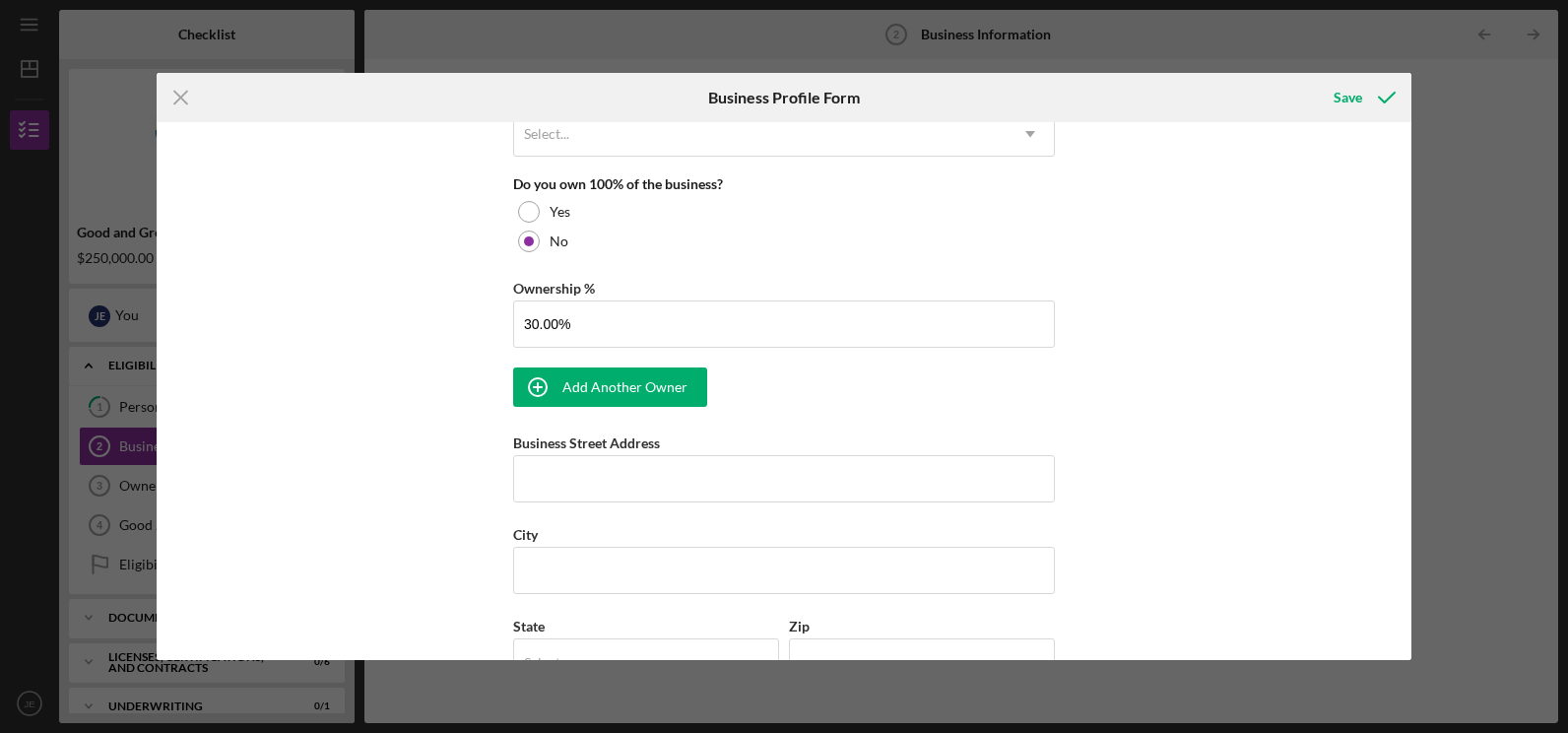
scroll to position [1028, 0]
click at [537, 377] on circle "button" at bounding box center [538, 385] width 18 height 18
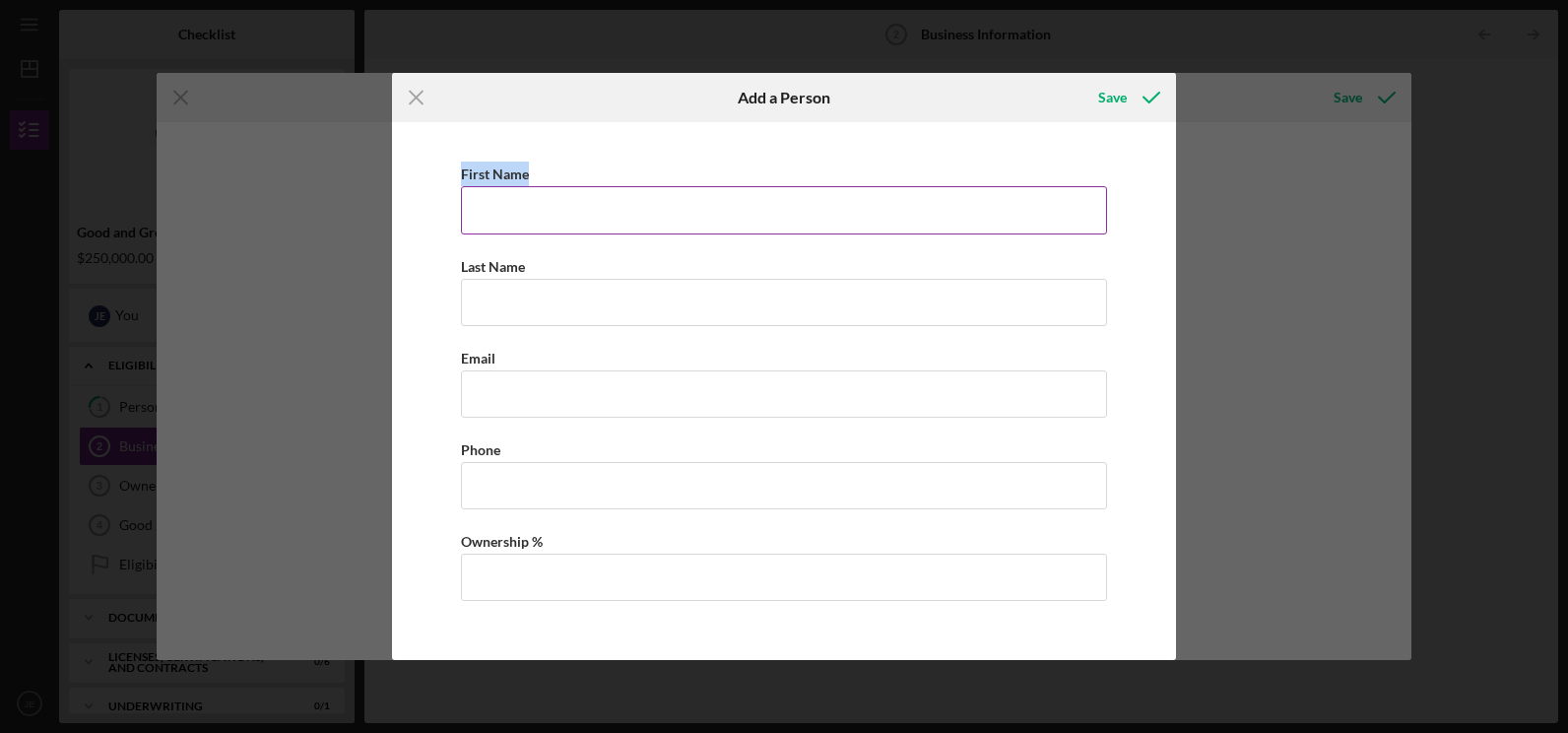
drag, startPoint x: 602, startPoint y: 185, endPoint x: 581, endPoint y: 215, distance: 36.6
click at [581, 215] on div "First Name" at bounding box center [784, 197] width 646 height 72
click at [581, 215] on input "First Name" at bounding box center [784, 209] width 646 height 47
type input "[PERSON_NAME]"
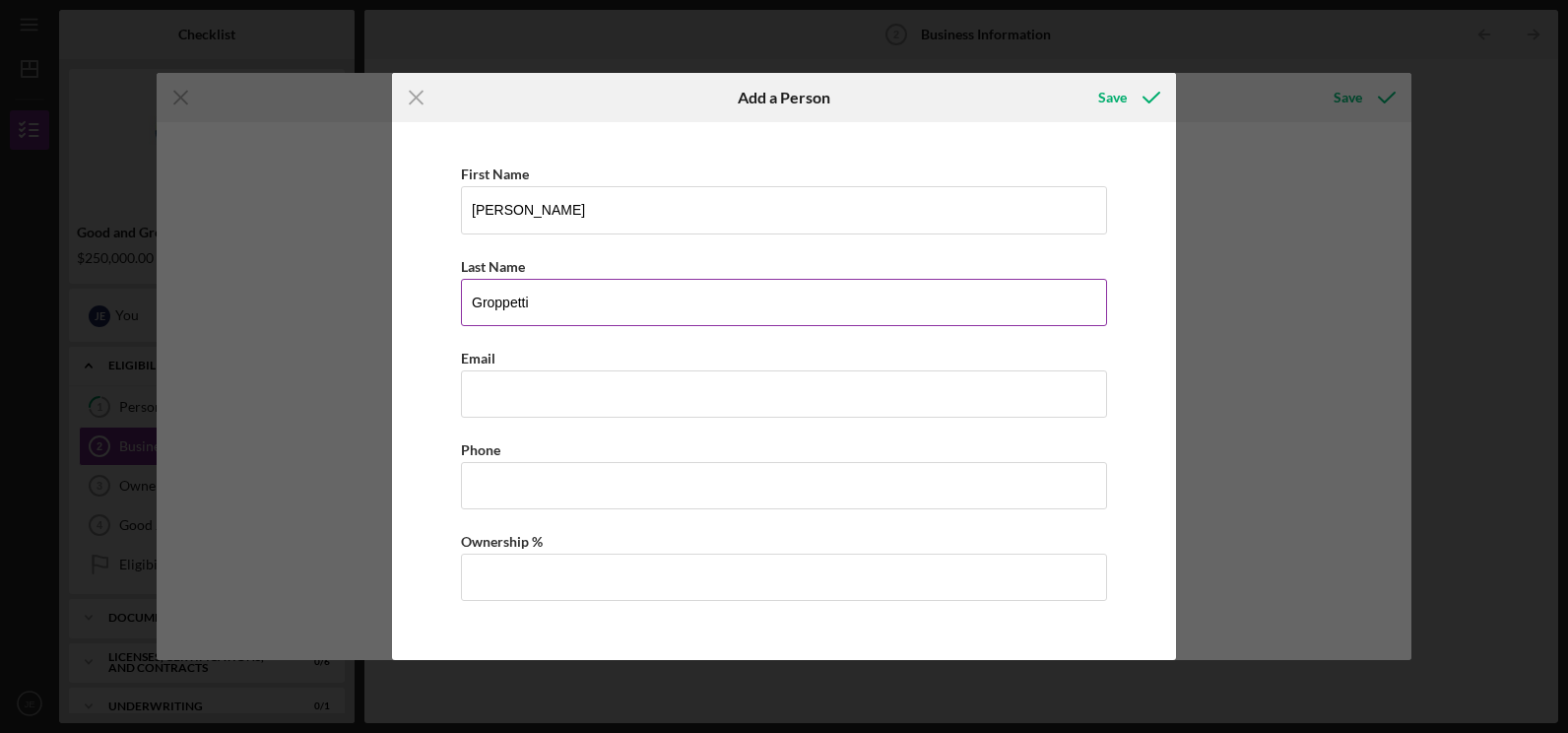
type input "GROPPETTI"
type input "[EMAIL_ADDRESS][DOMAIN_NAME]"
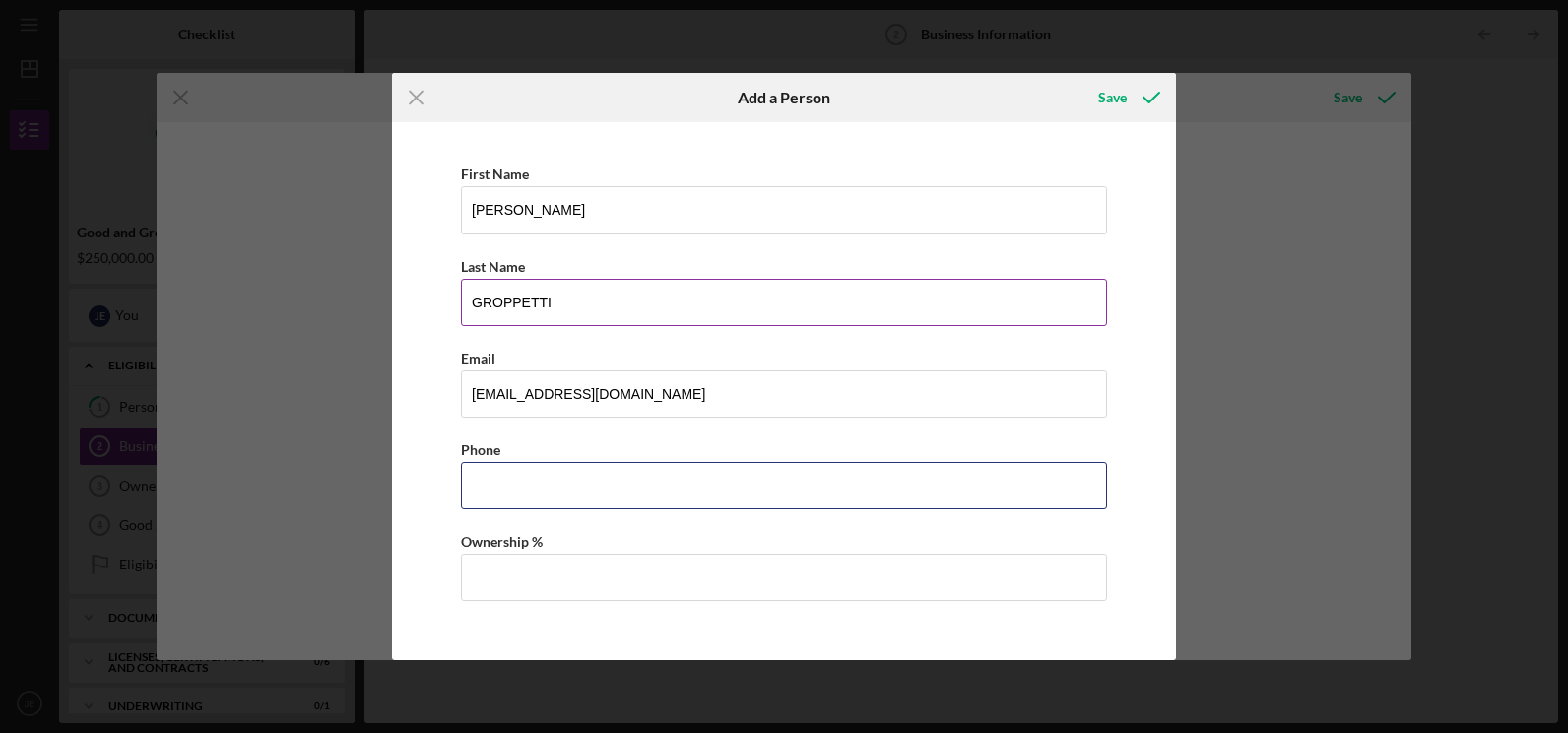
type input "[PHONE_NUMBER]"
click at [519, 565] on input "Ownership %" at bounding box center [784, 576] width 646 height 47
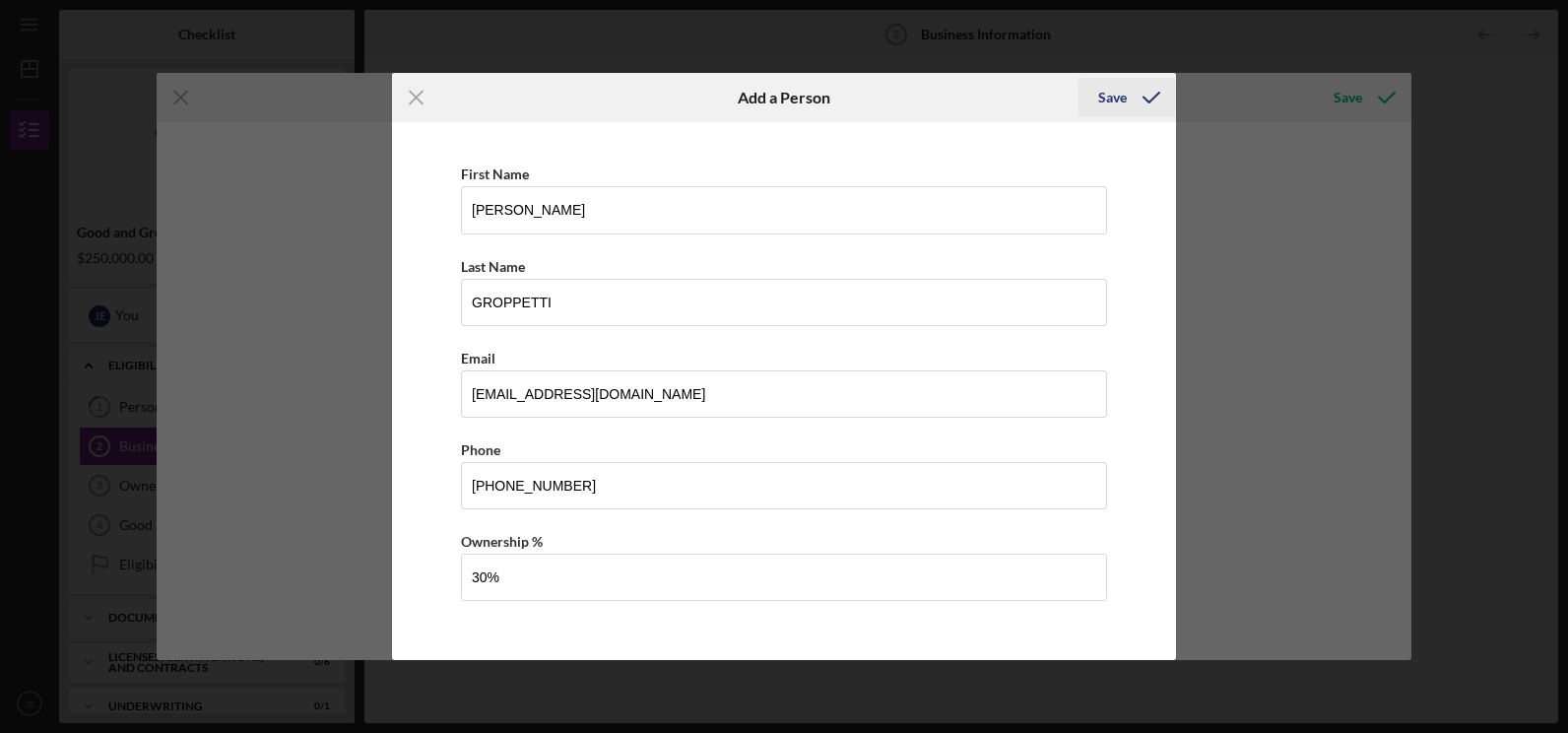
type input "30.00%"
click at [1123, 96] on div "Save" at bounding box center [1112, 98] width 29 height 40
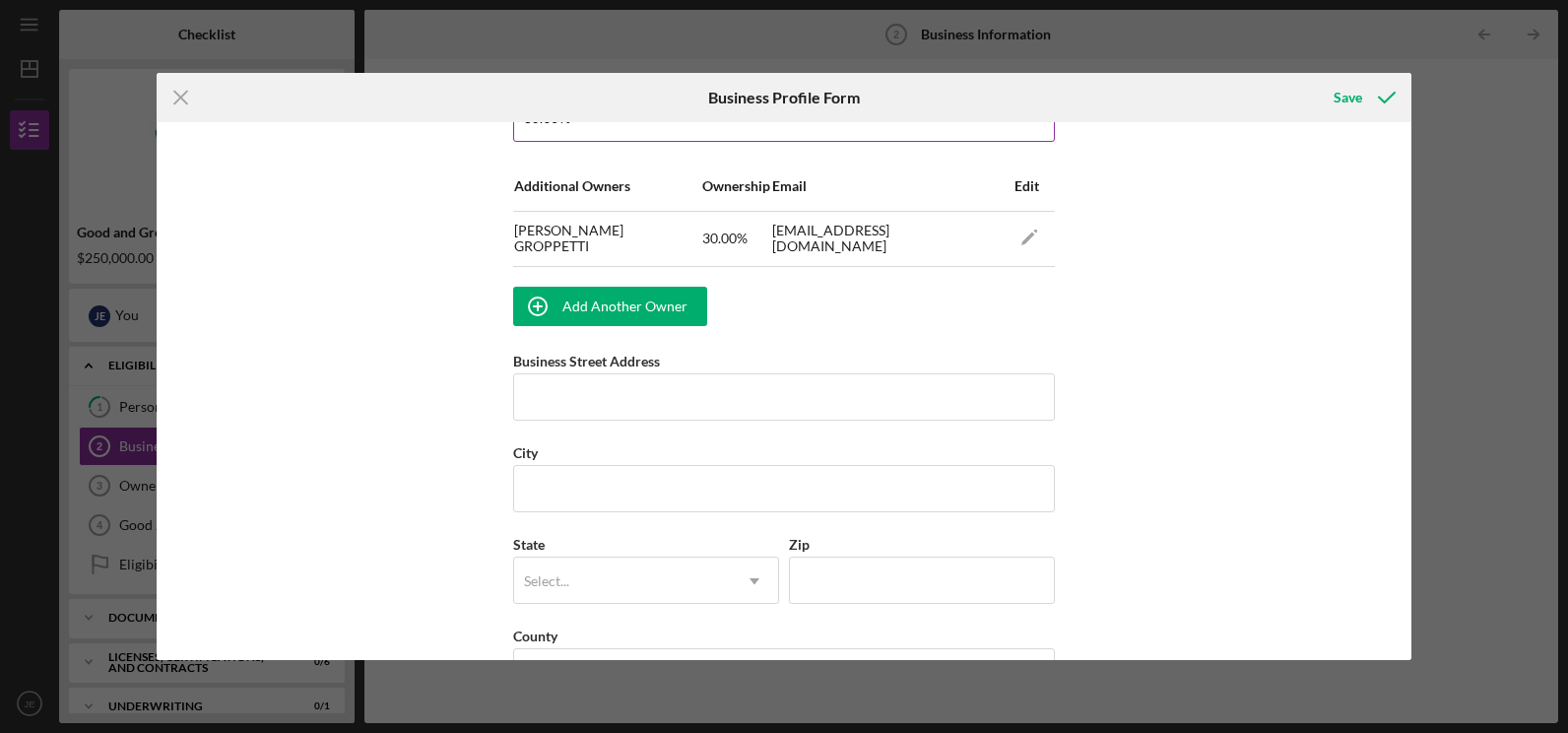
scroll to position [1238, 0]
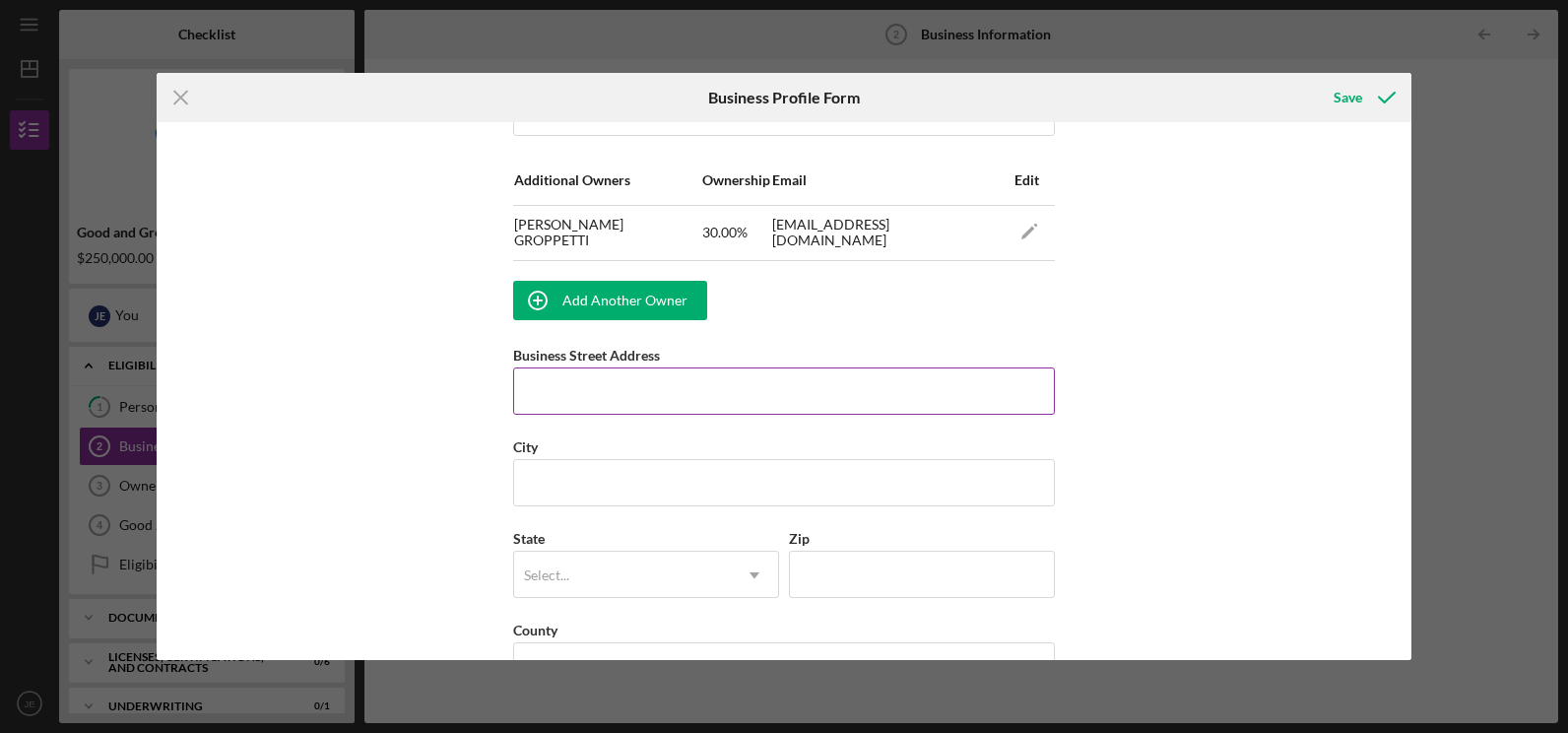
click at [617, 407] on input "Business Street Address" at bounding box center [784, 391] width 542 height 47
type input "[STREET_ADDRESS]"
type input "concord"
type input "94519"
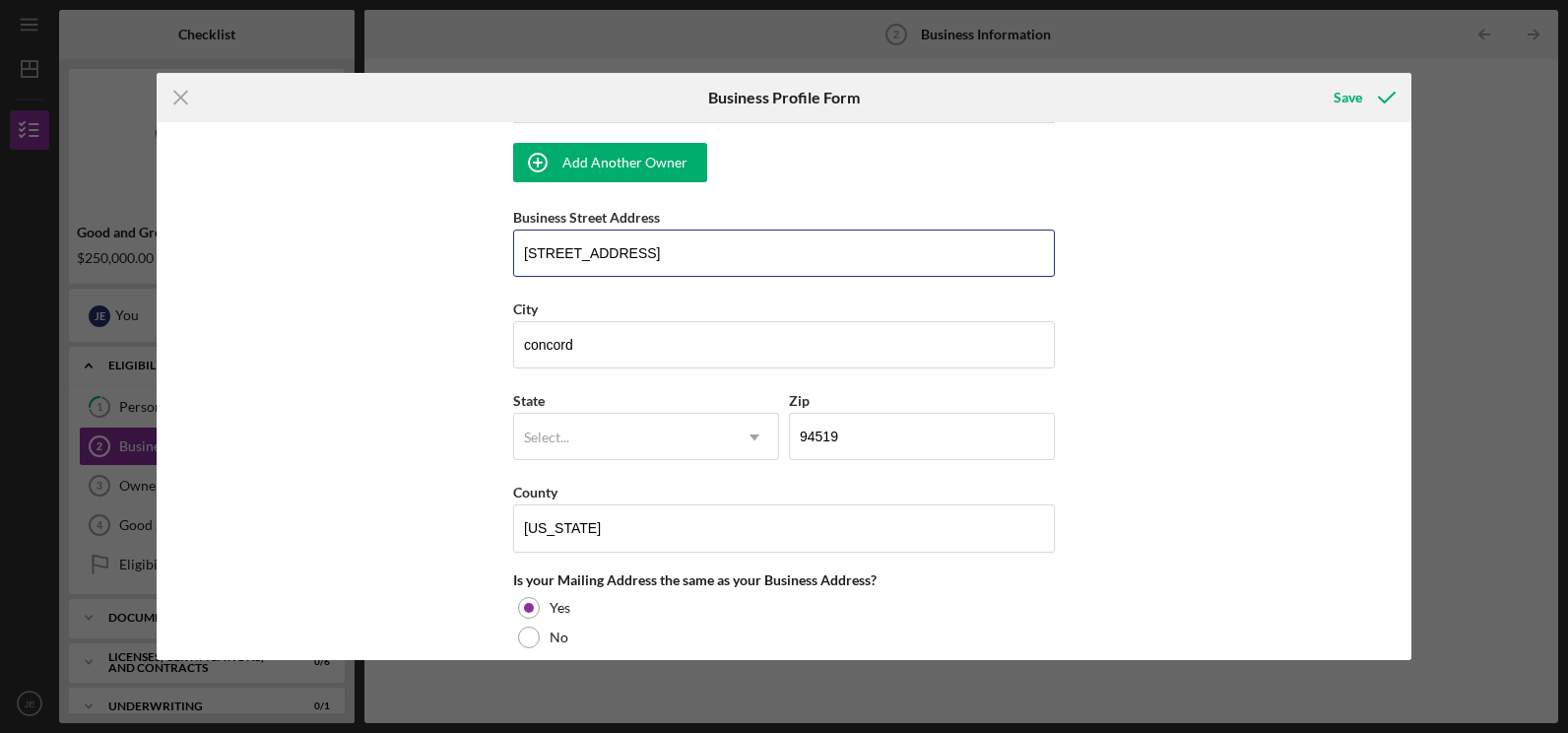
scroll to position [1379, 0]
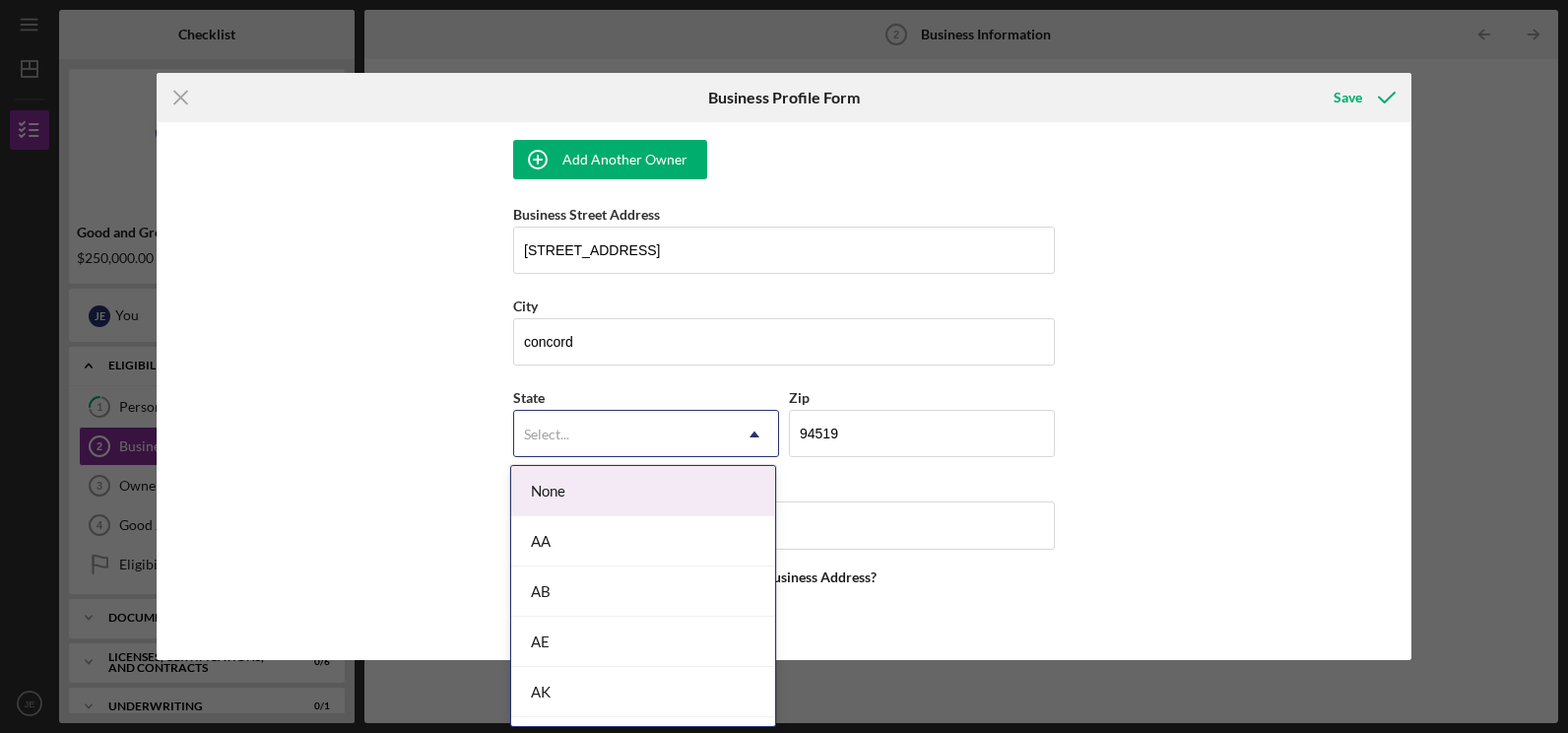
click at [677, 440] on div "Select..." at bounding box center [622, 434] width 216 height 45
type input "ca"
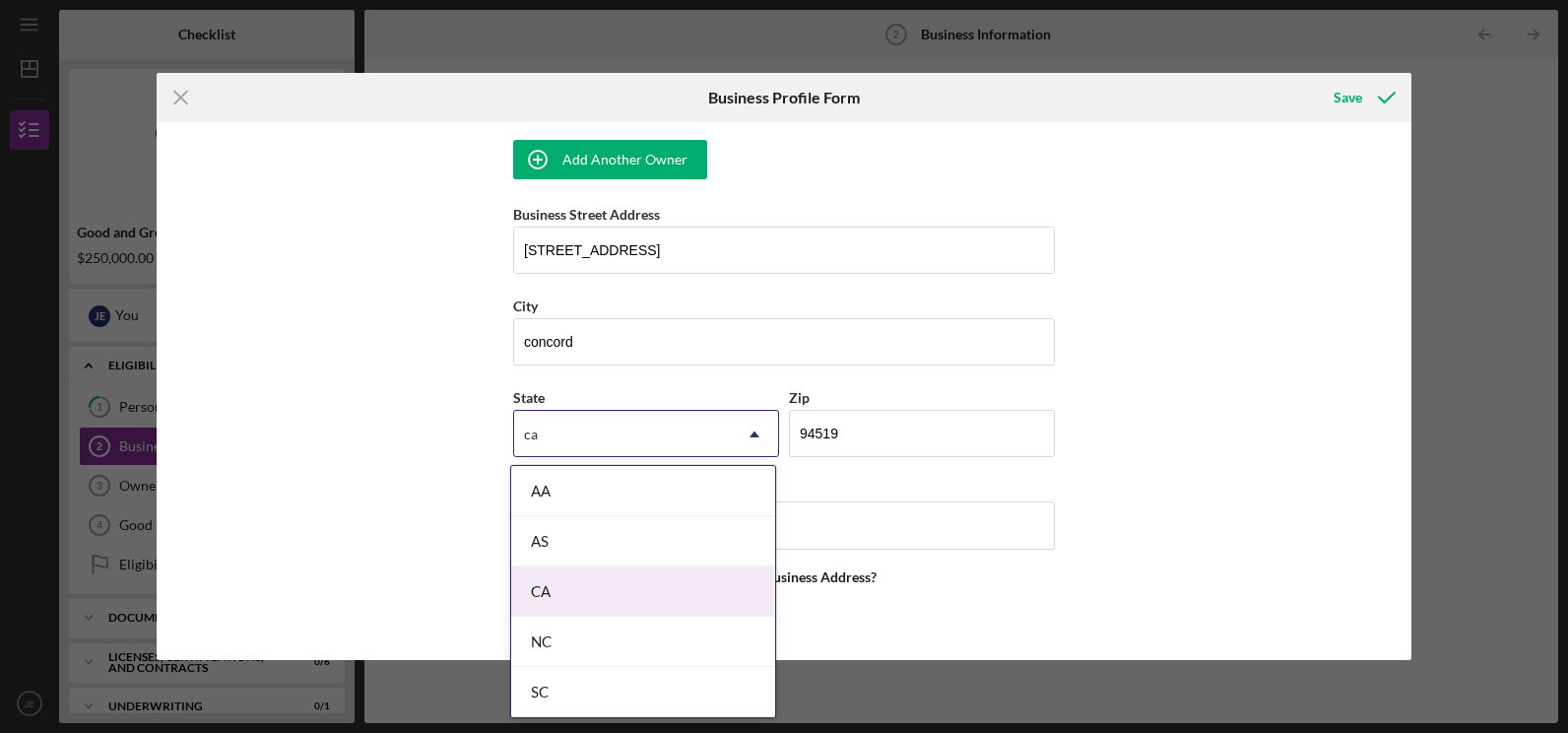
click at [573, 599] on div "CA" at bounding box center [643, 591] width 264 height 50
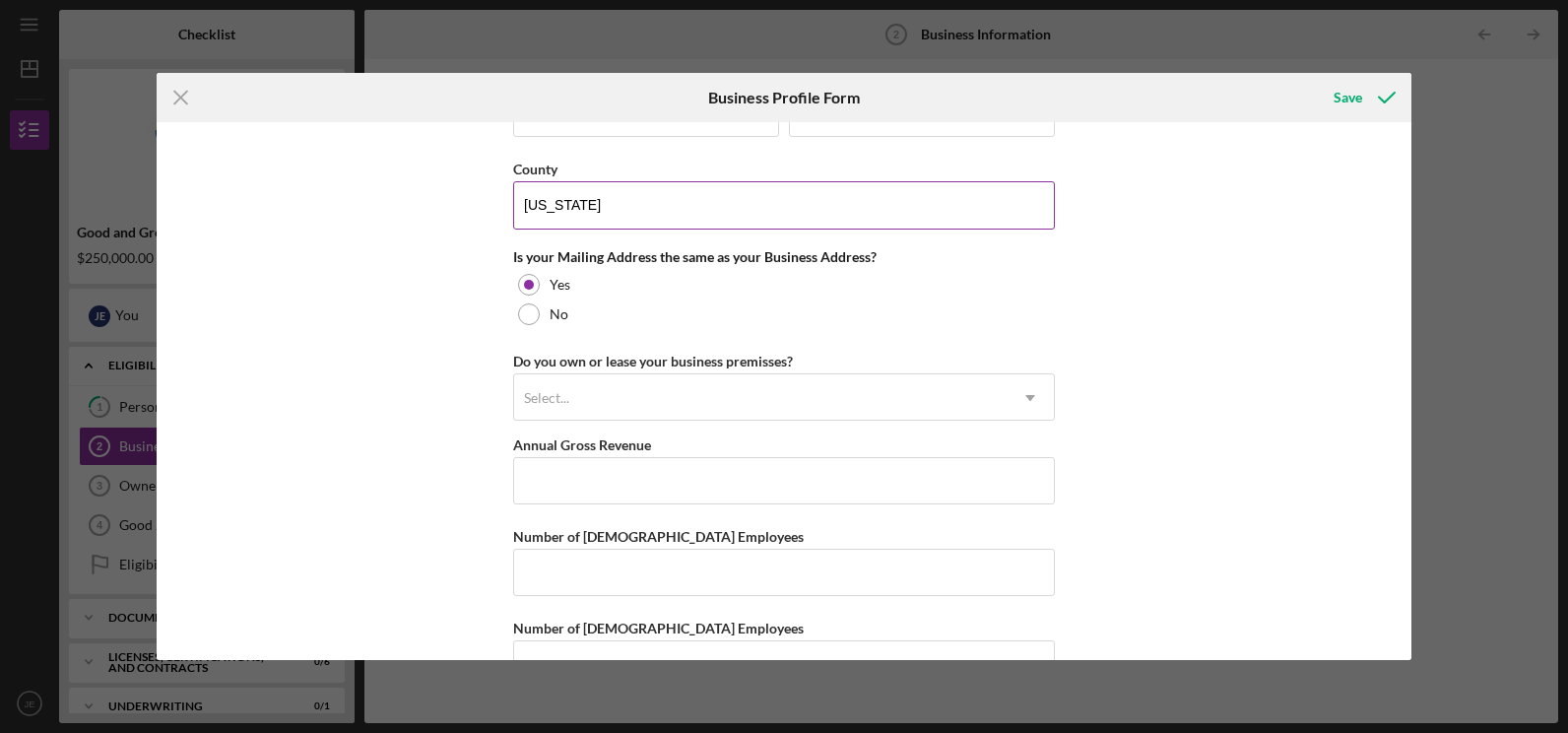
scroll to position [1710, 0]
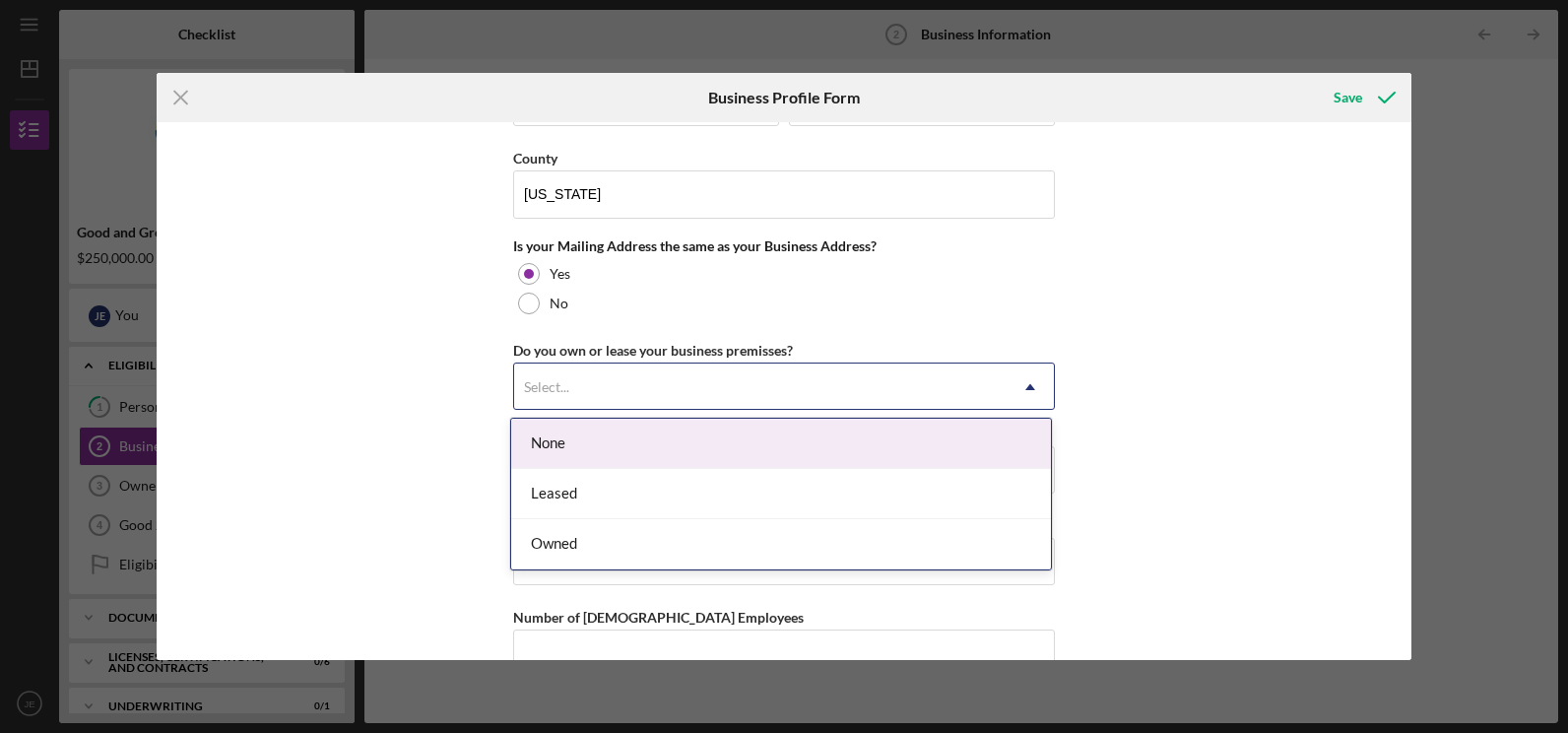
click at [741, 394] on div "Select..." at bounding box center [761, 387] width 492 height 45
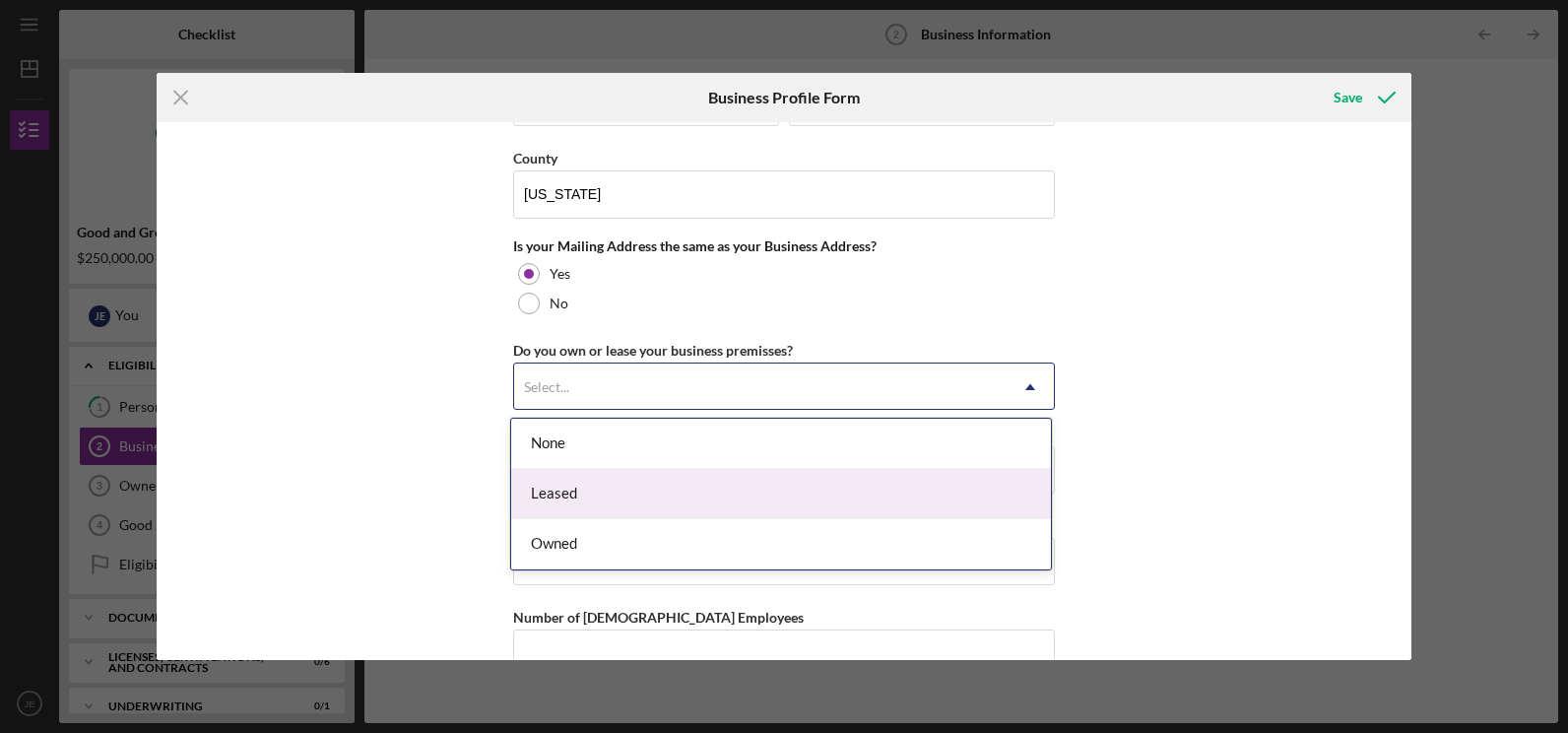
click at [581, 490] on div "Leased" at bounding box center [782, 494] width 540 height 50
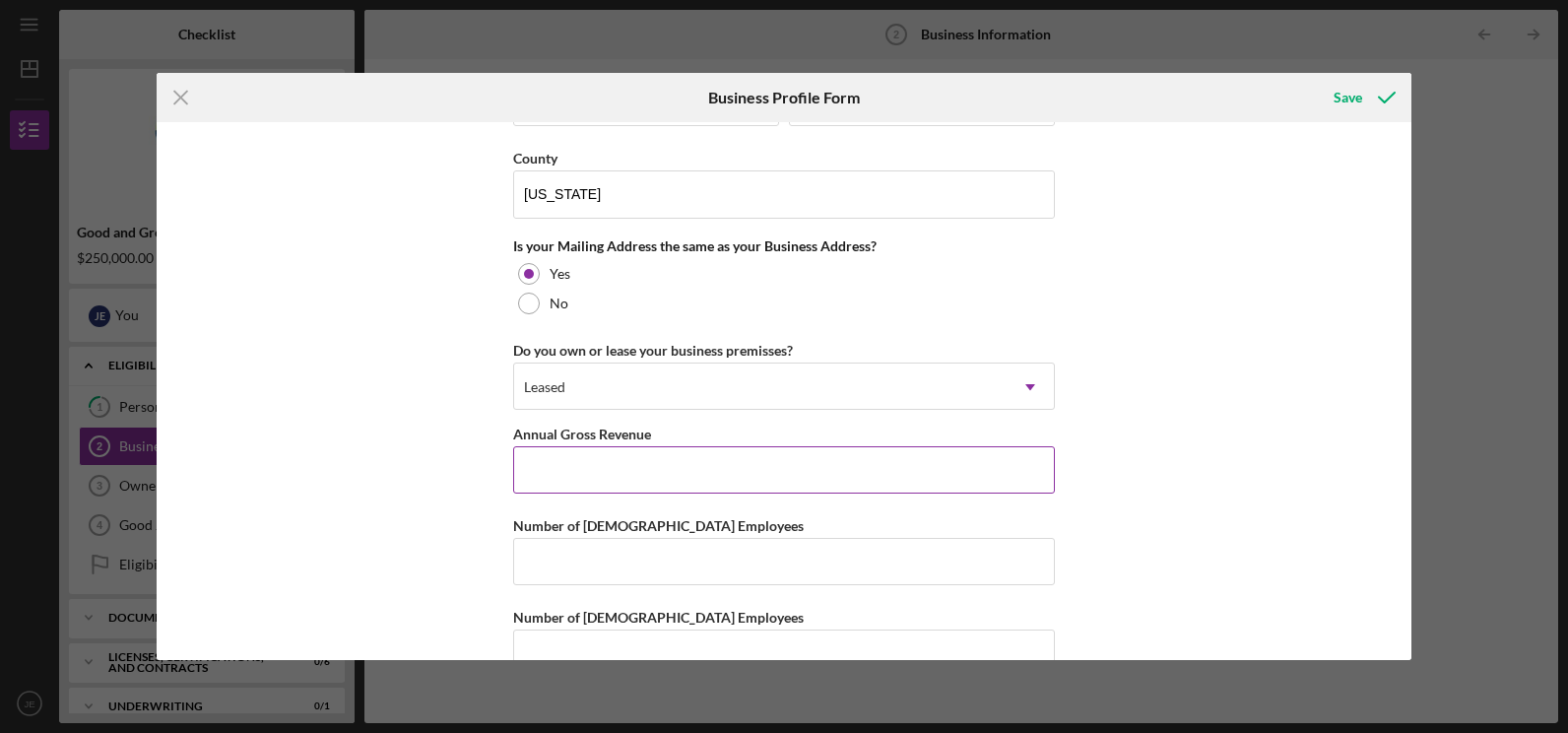
click at [598, 487] on input "Annual Gross Revenue" at bounding box center [784, 470] width 542 height 47
type input "$550,000"
click at [576, 565] on input "Number of [DEMOGRAPHIC_DATA] Employees" at bounding box center [784, 561] width 542 height 47
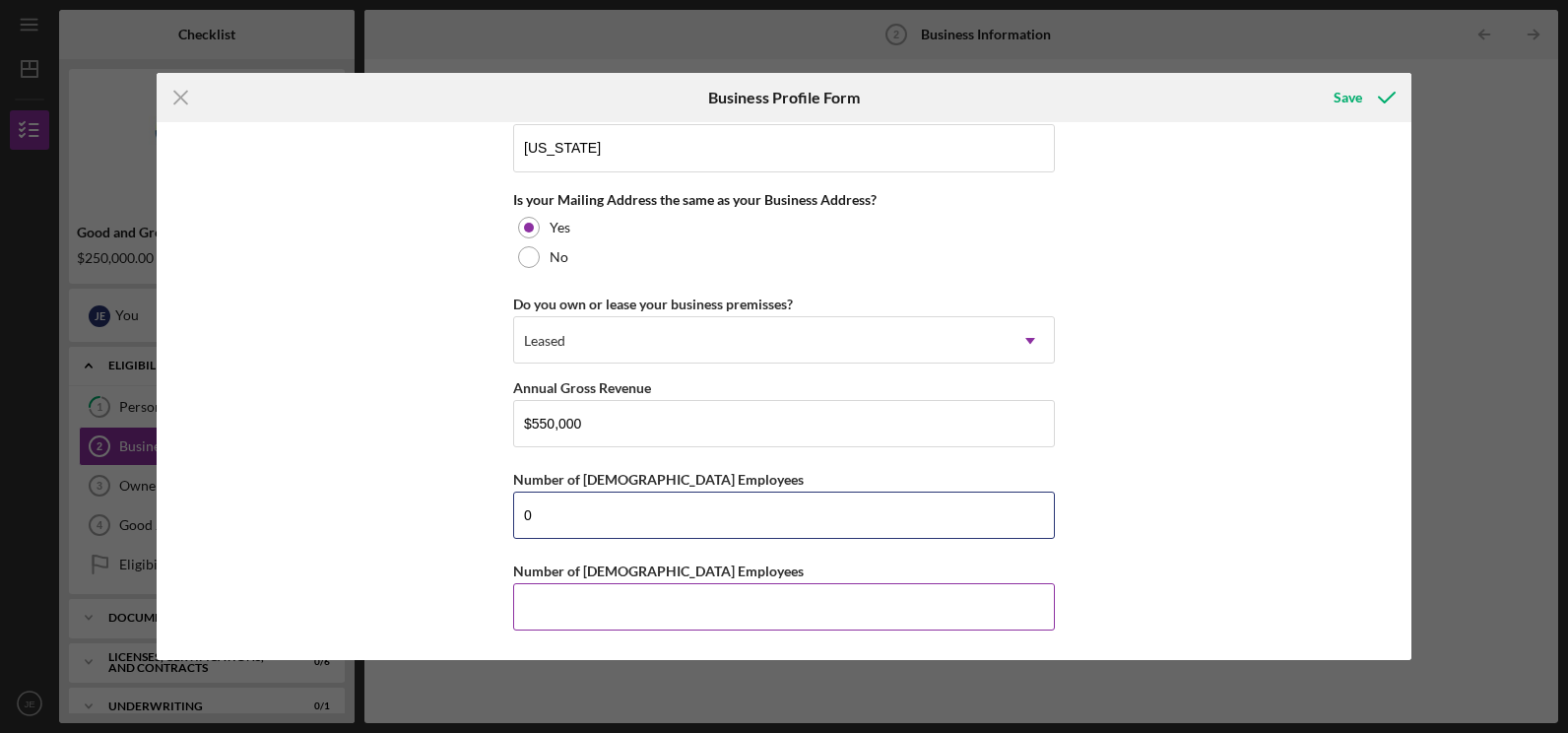
type input "0"
click at [542, 597] on input "Number of [DEMOGRAPHIC_DATA] Employees" at bounding box center [784, 606] width 542 height 47
type input "6"
click at [1353, 99] on div "Save" at bounding box center [1348, 98] width 29 height 40
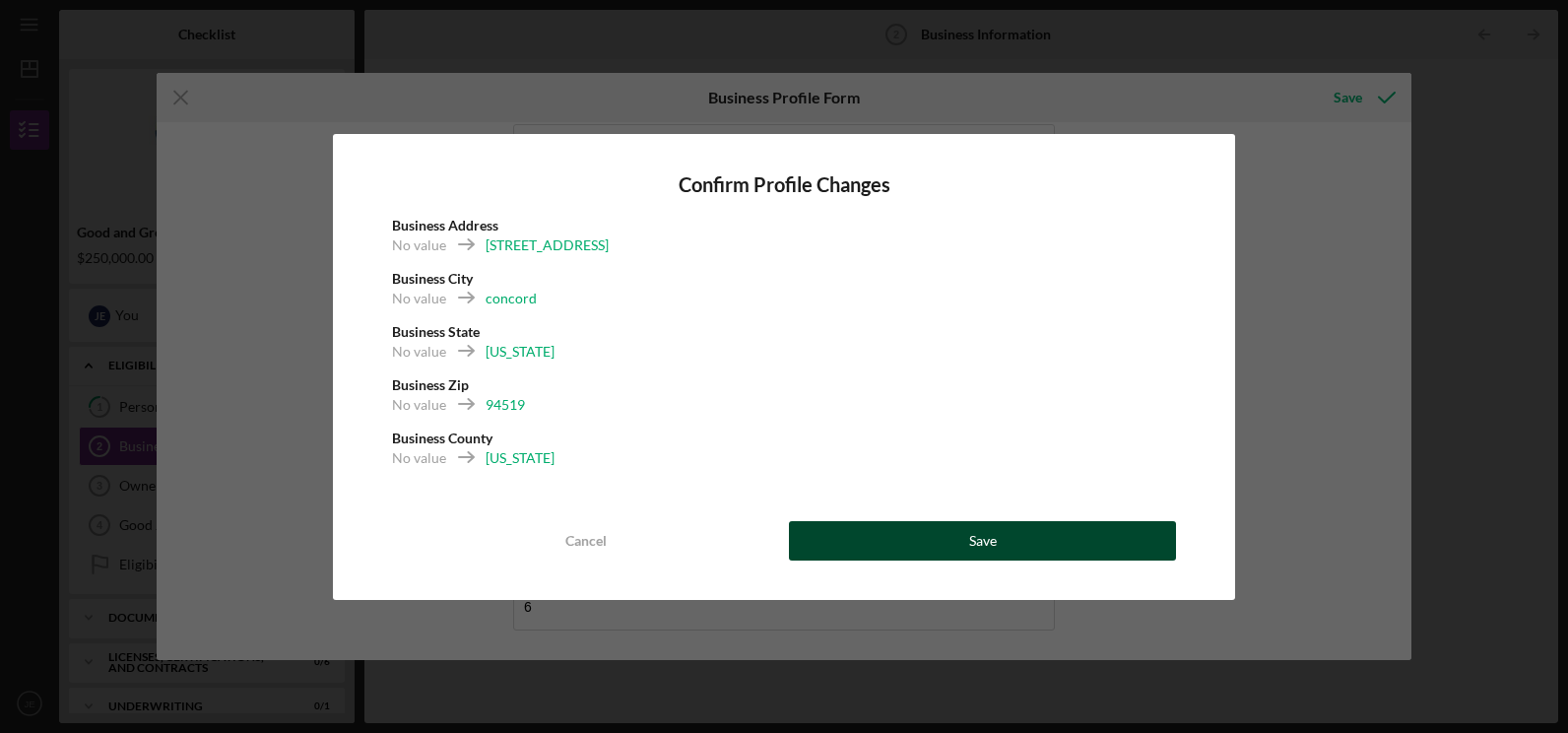
click at [991, 530] on div "Save" at bounding box center [983, 542] width 28 height 40
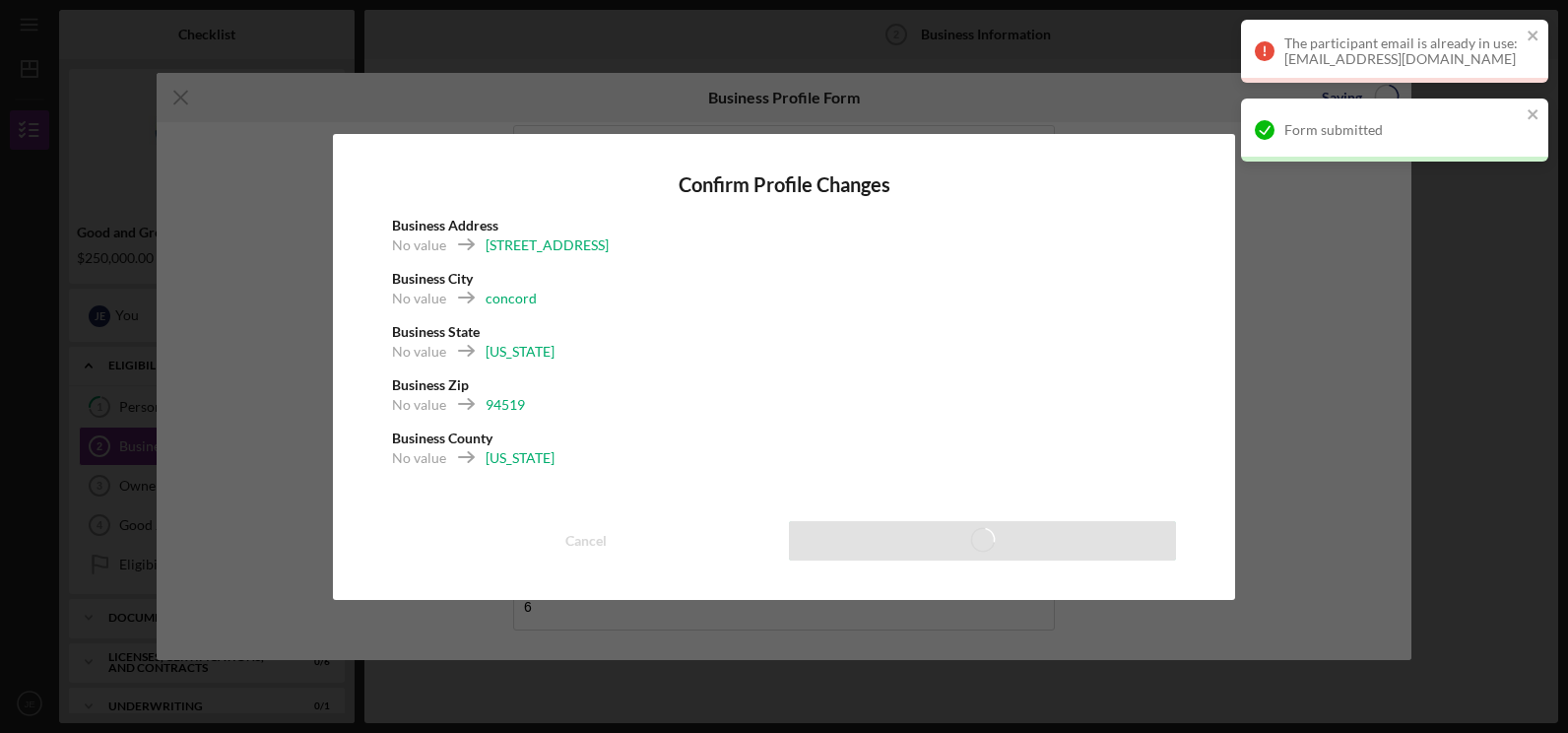
scroll to position [1632, 0]
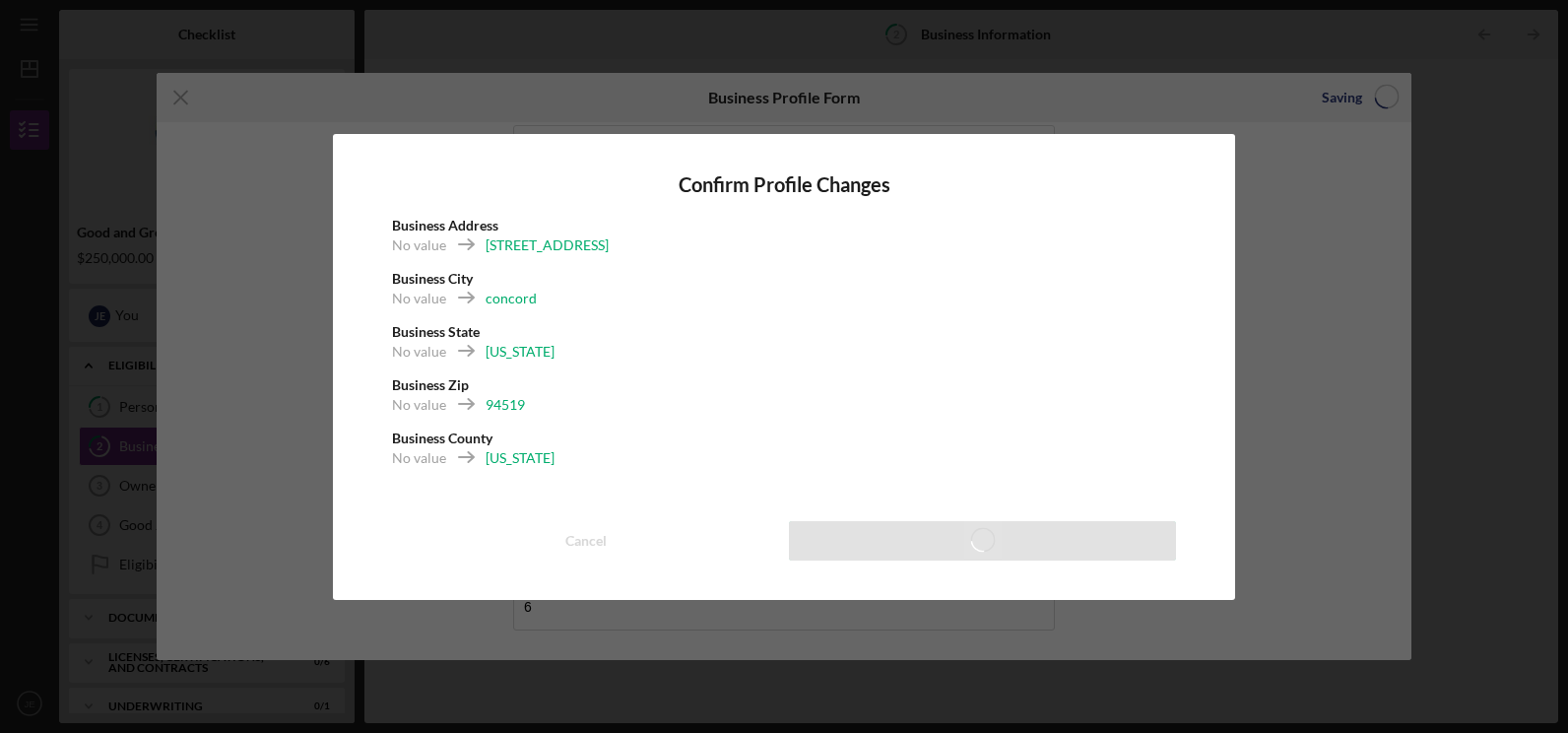
drag, startPoint x: 879, startPoint y: 291, endPoint x: 1235, endPoint y: 109, distance: 399.8
click at [1235, 109] on div "Confirm Profile Changes Business Address No value [STREET_ADDRESS] No value con…" at bounding box center [784, 366] width 1568 height 733
click at [1280, 231] on div "Confirm Profile Changes Business Address No value [STREET_ADDRESS] No value con…" at bounding box center [784, 366] width 1568 height 733
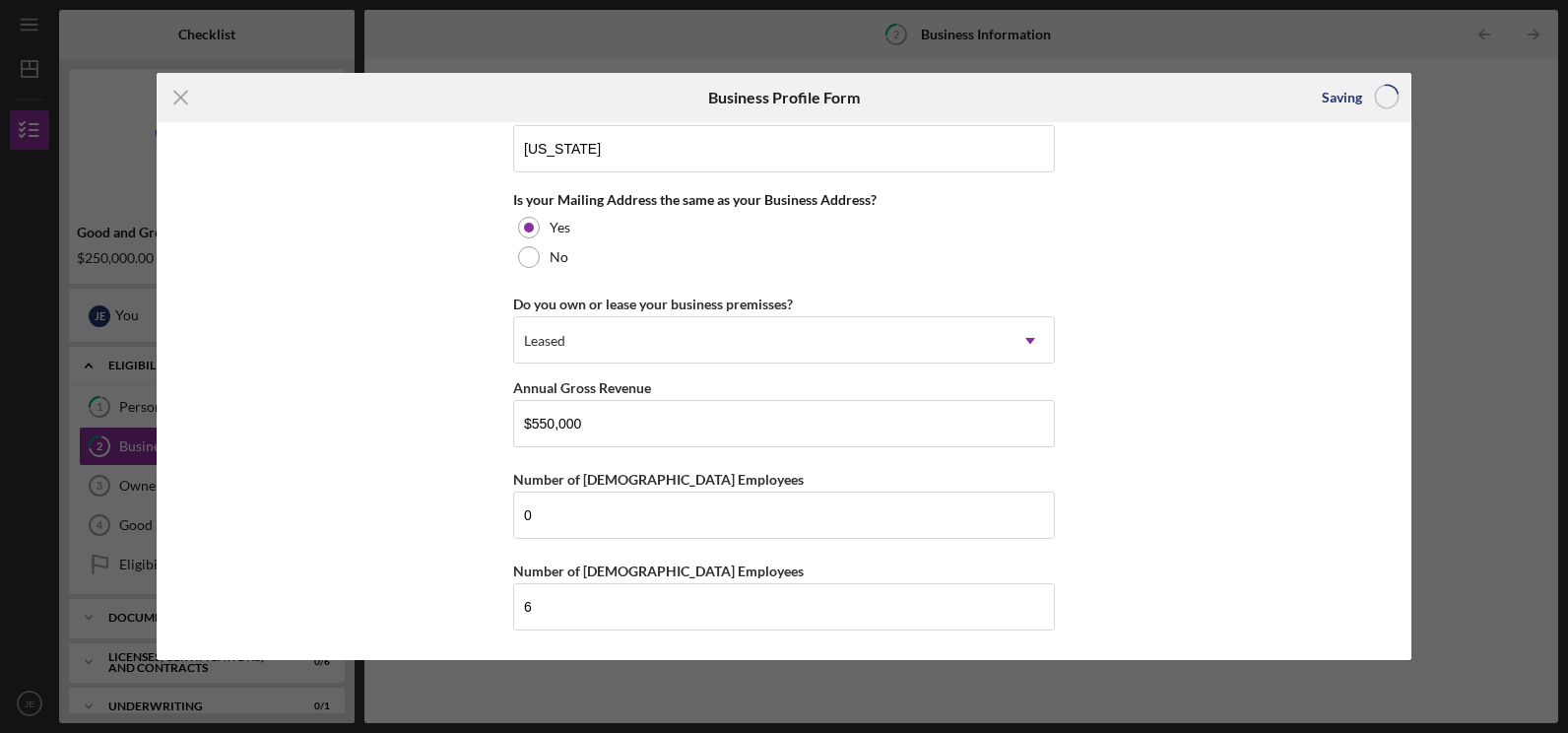
click at [1090, 330] on div "Business Name My Brothers Hospitality Group LLC DBA The Corner Kitchen Business…" at bounding box center [784, 391] width 1255 height 538
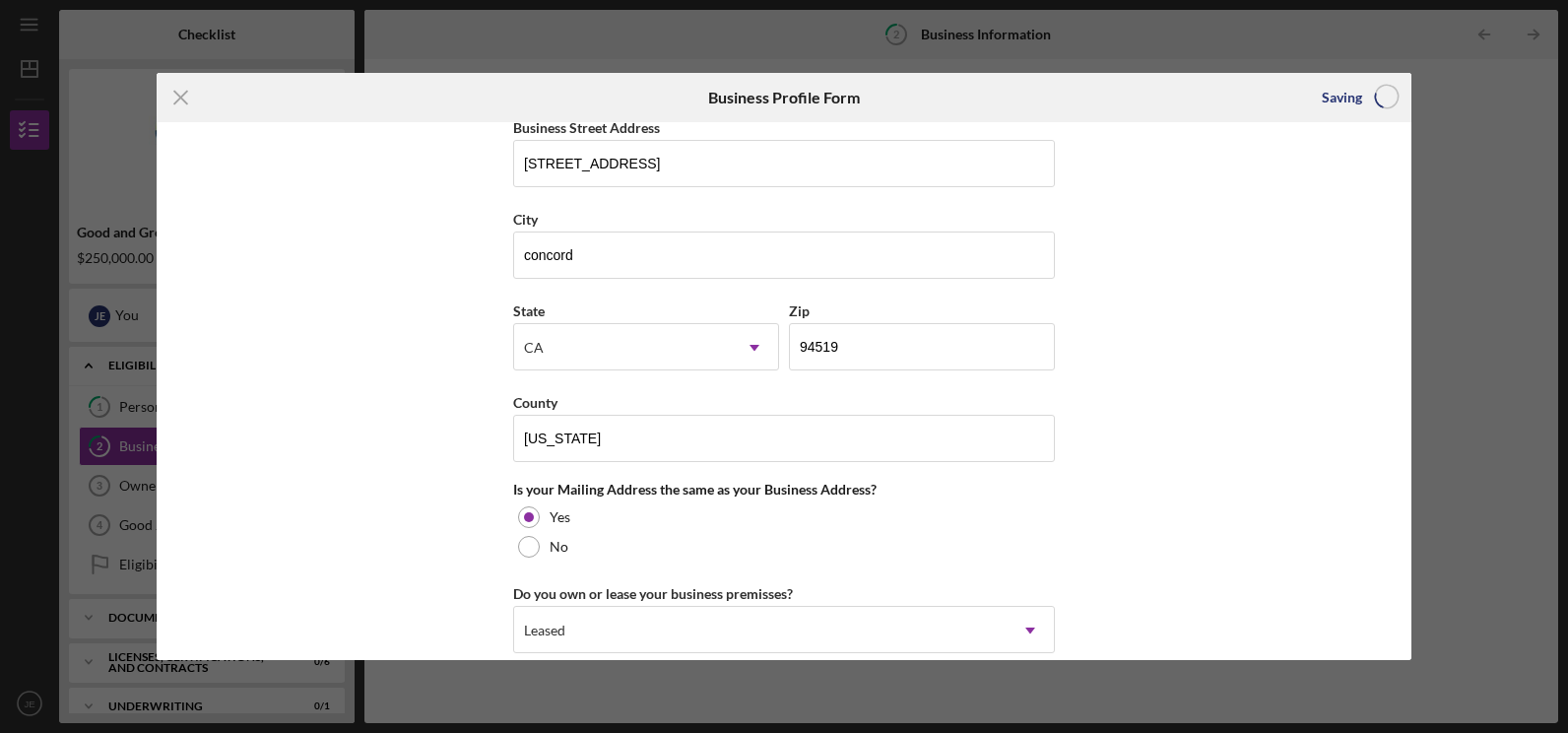
click at [1138, 392] on div "Business Name My Brothers Hospitality Group LLC DBA The Corner Kitchen Business…" at bounding box center [784, 391] width 1255 height 538
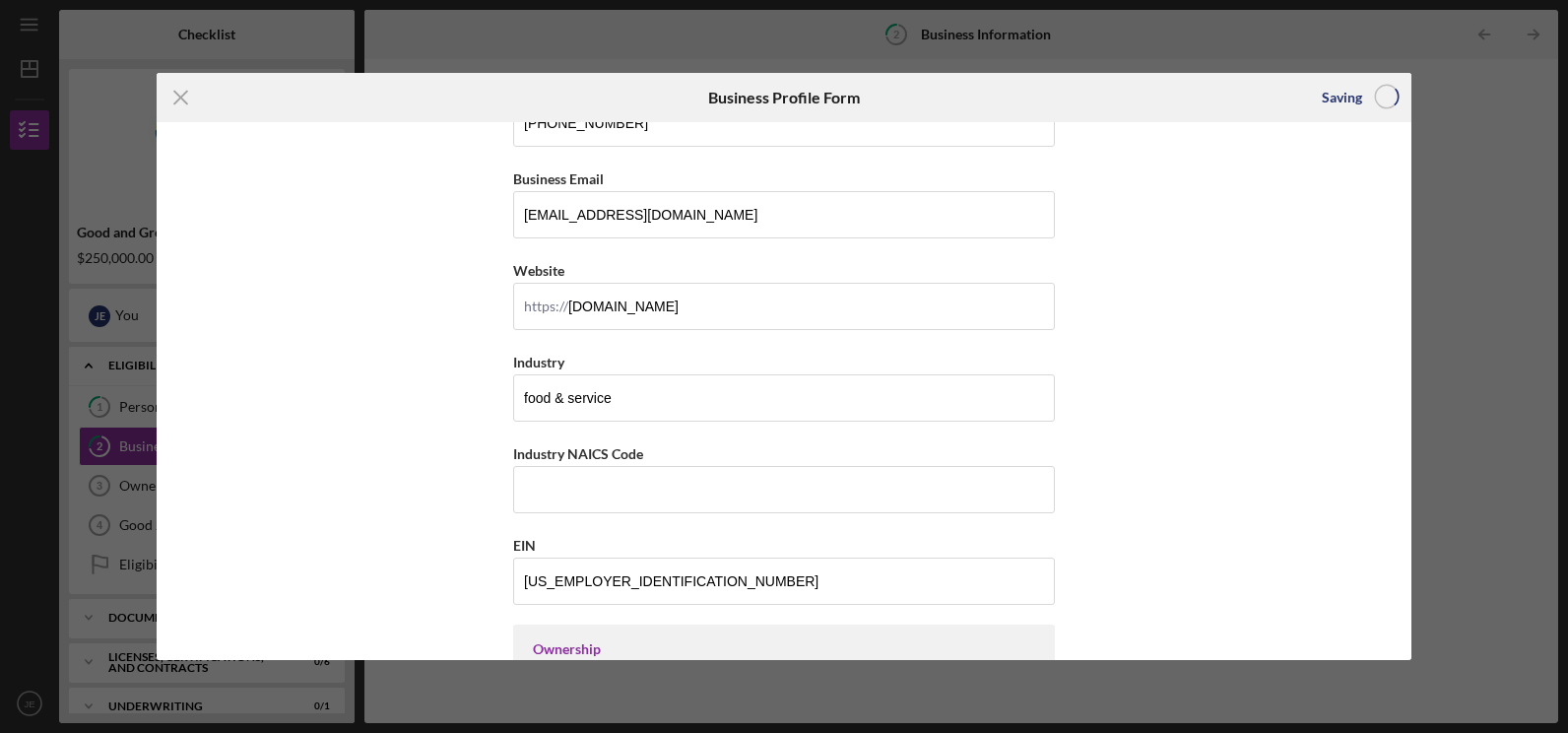
scroll to position [391, 0]
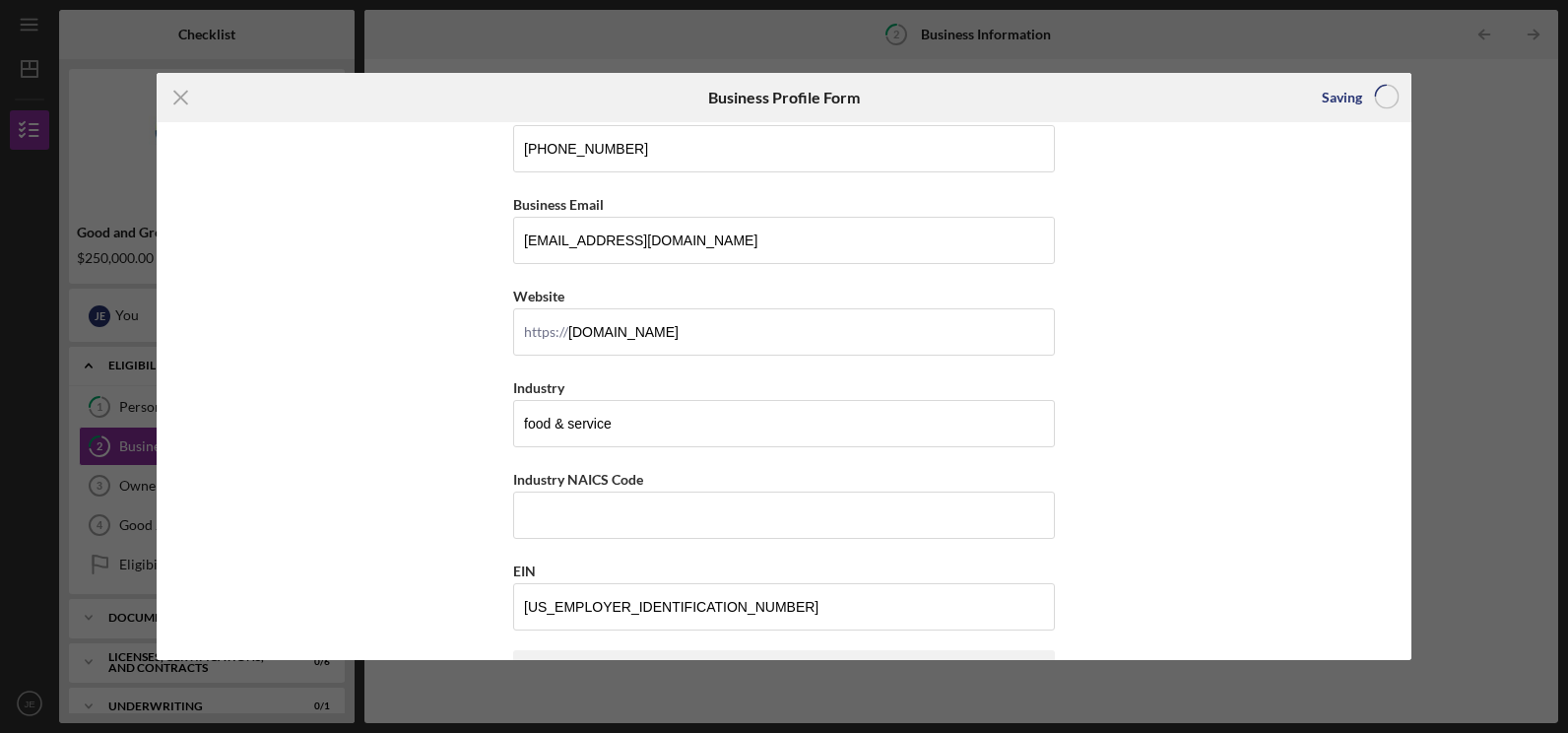
click at [1222, 306] on div "Business Name My Brothers Hospitality Group LLC DBA The Corner Kitchen Business…" at bounding box center [784, 391] width 1255 height 538
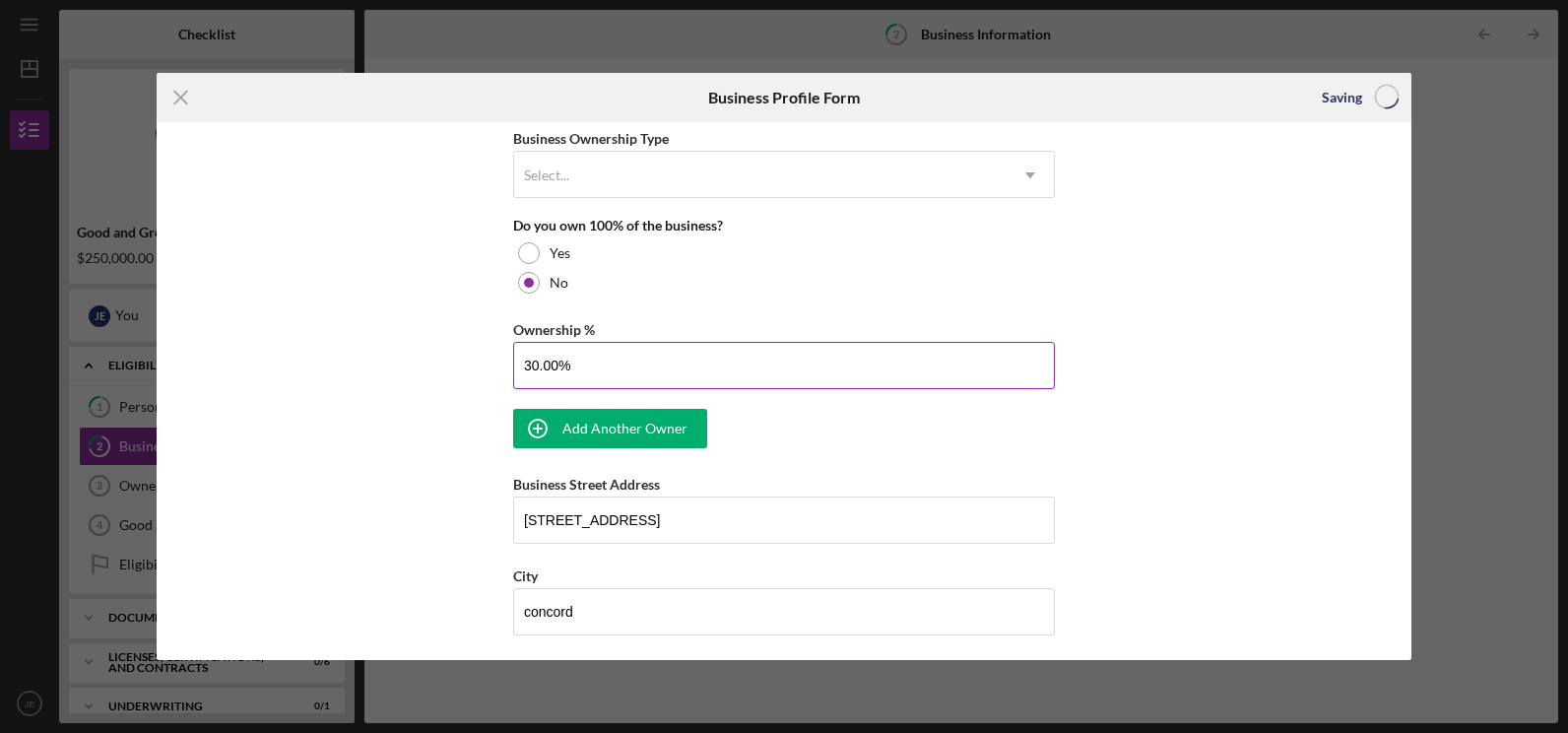
scroll to position [938, 0]
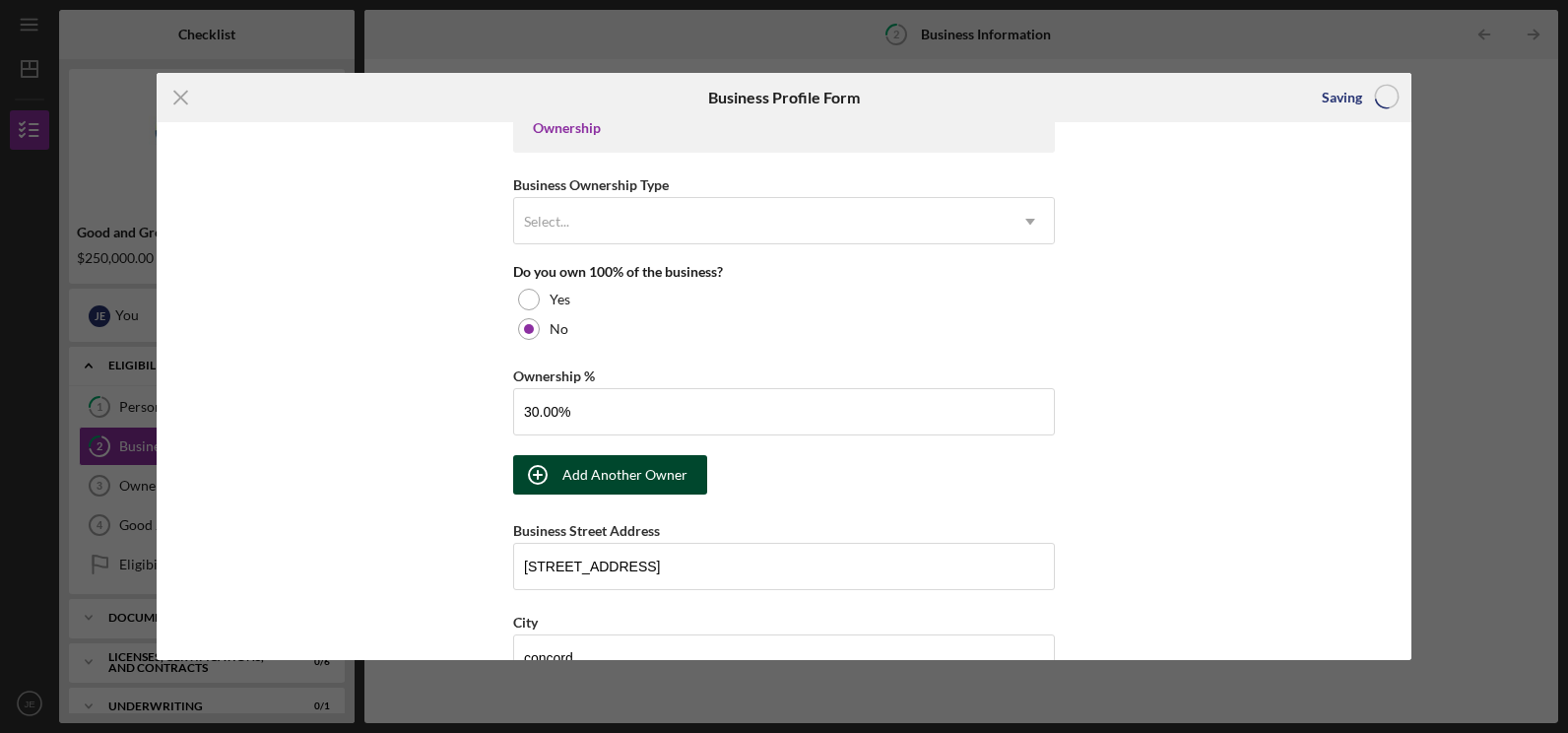
click at [555, 479] on icon "button" at bounding box center [537, 475] width 49 height 49
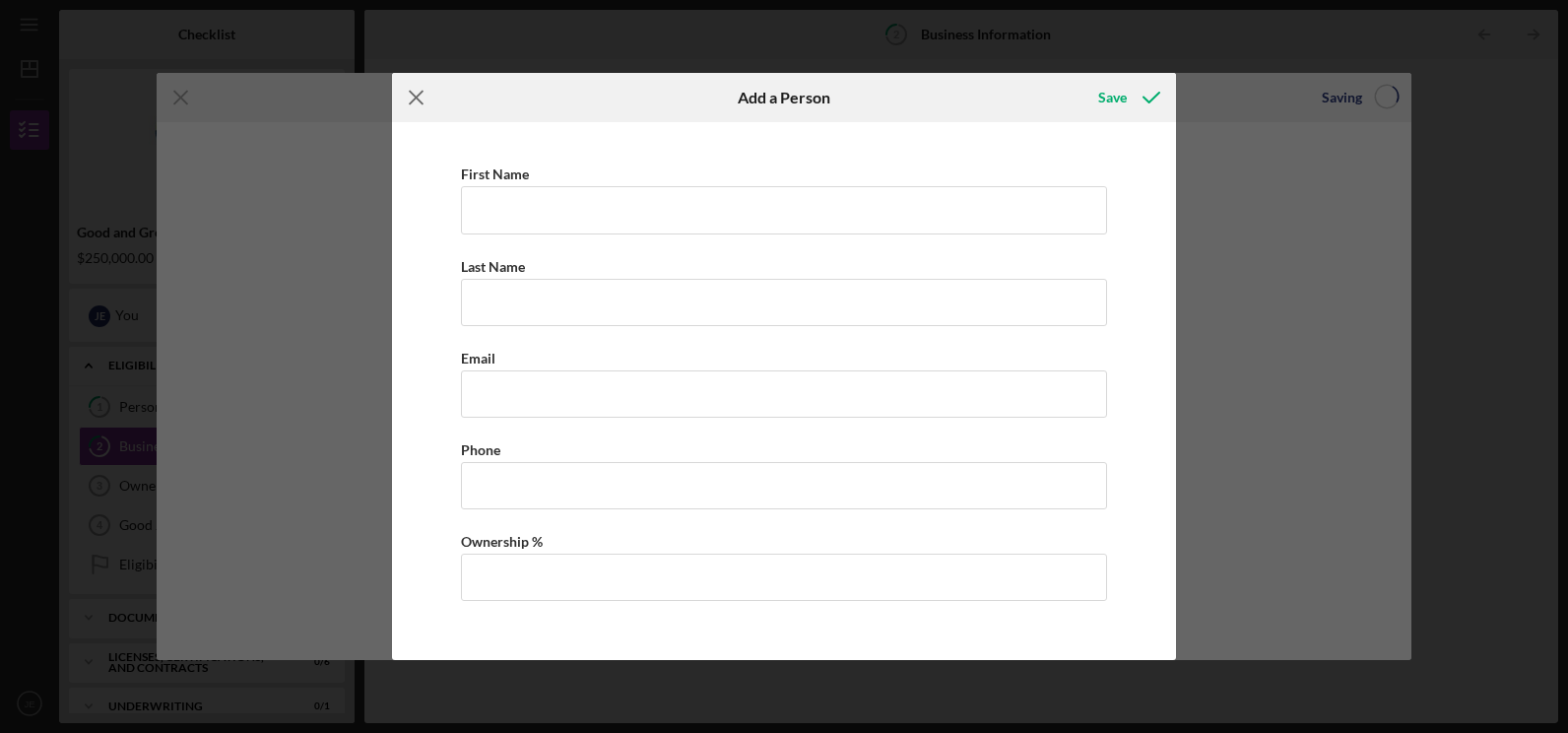
click at [418, 104] on icon "Icon/Menu Close" at bounding box center [416, 97] width 49 height 49
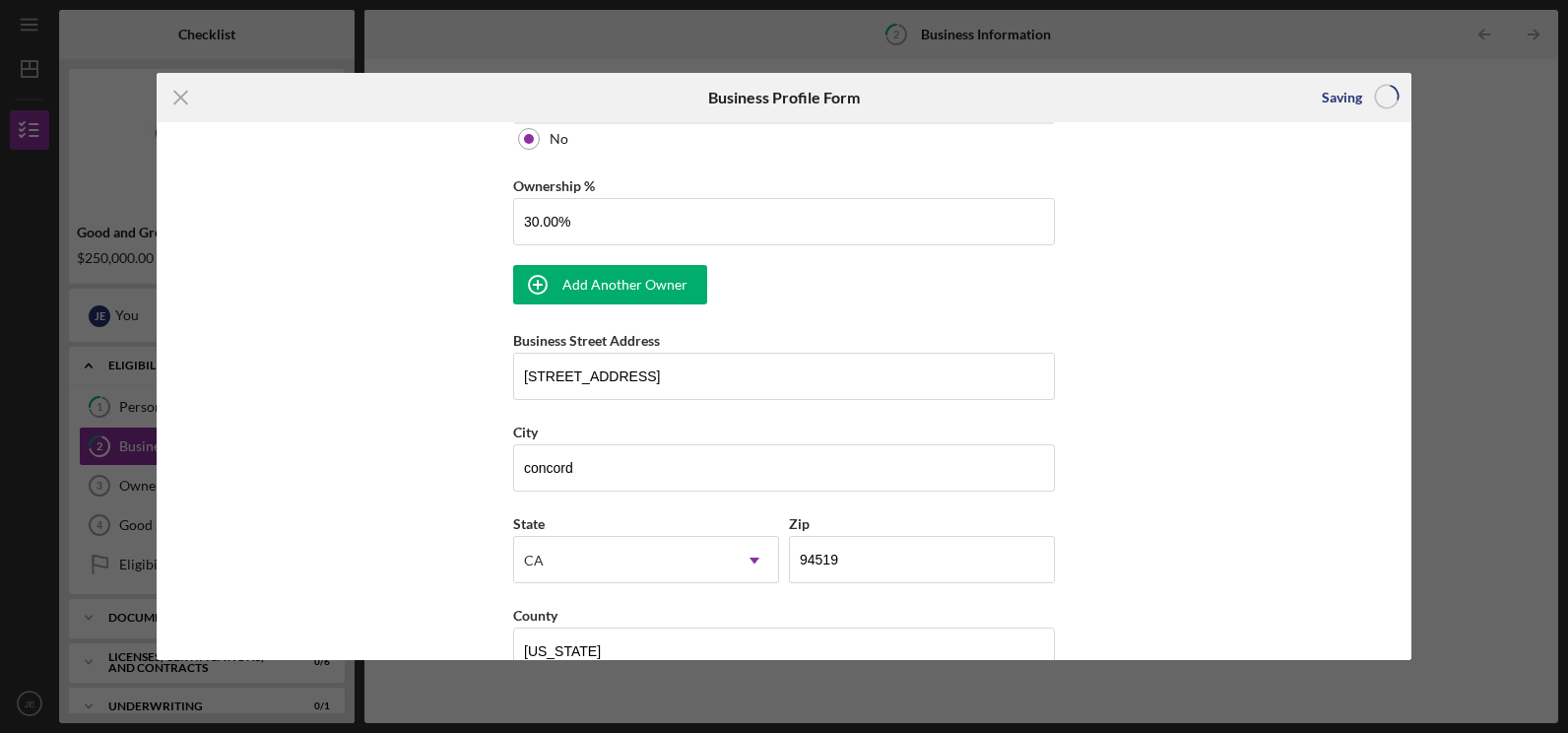
scroll to position [1122, 0]
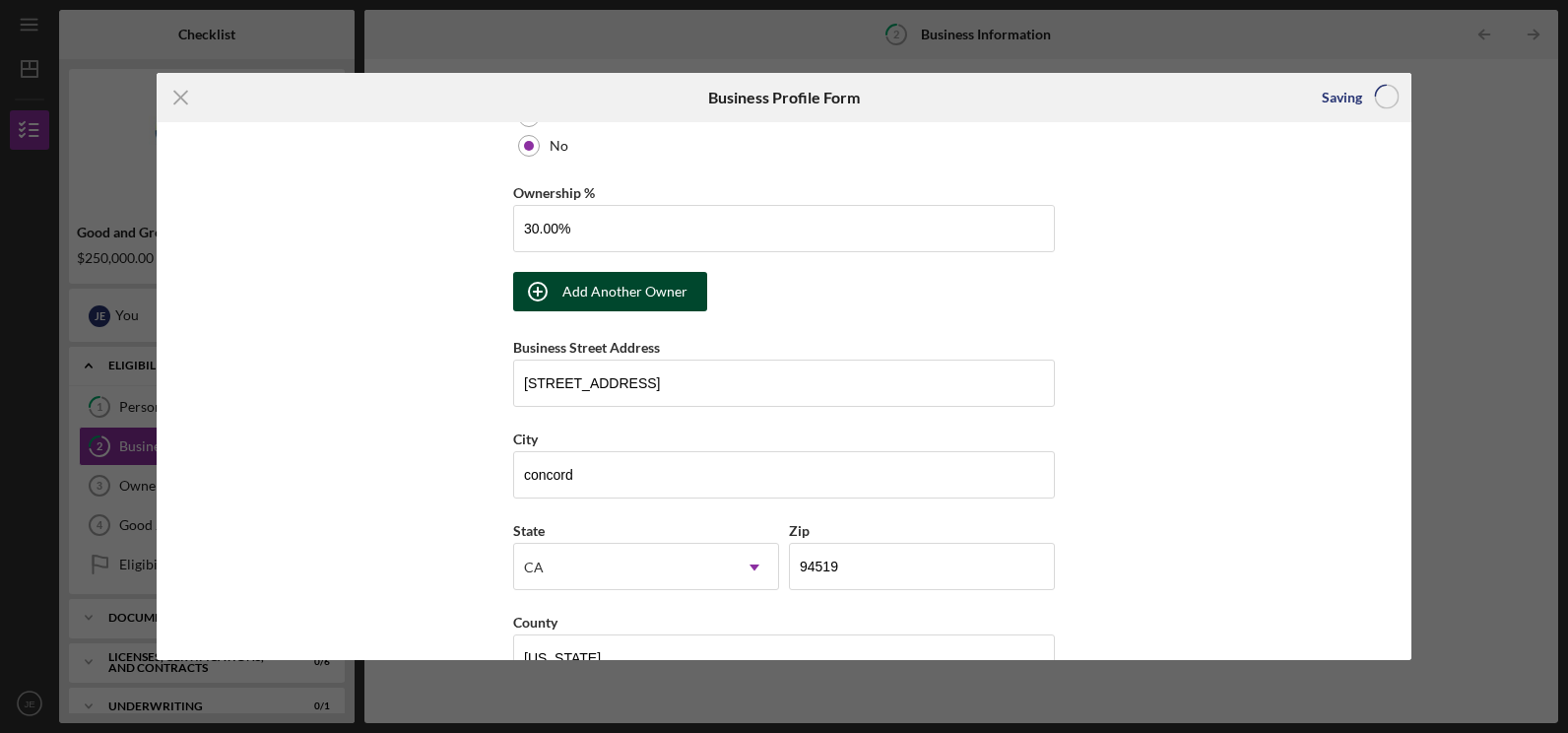
click at [582, 288] on div "Add Another Owner" at bounding box center [625, 292] width 126 height 40
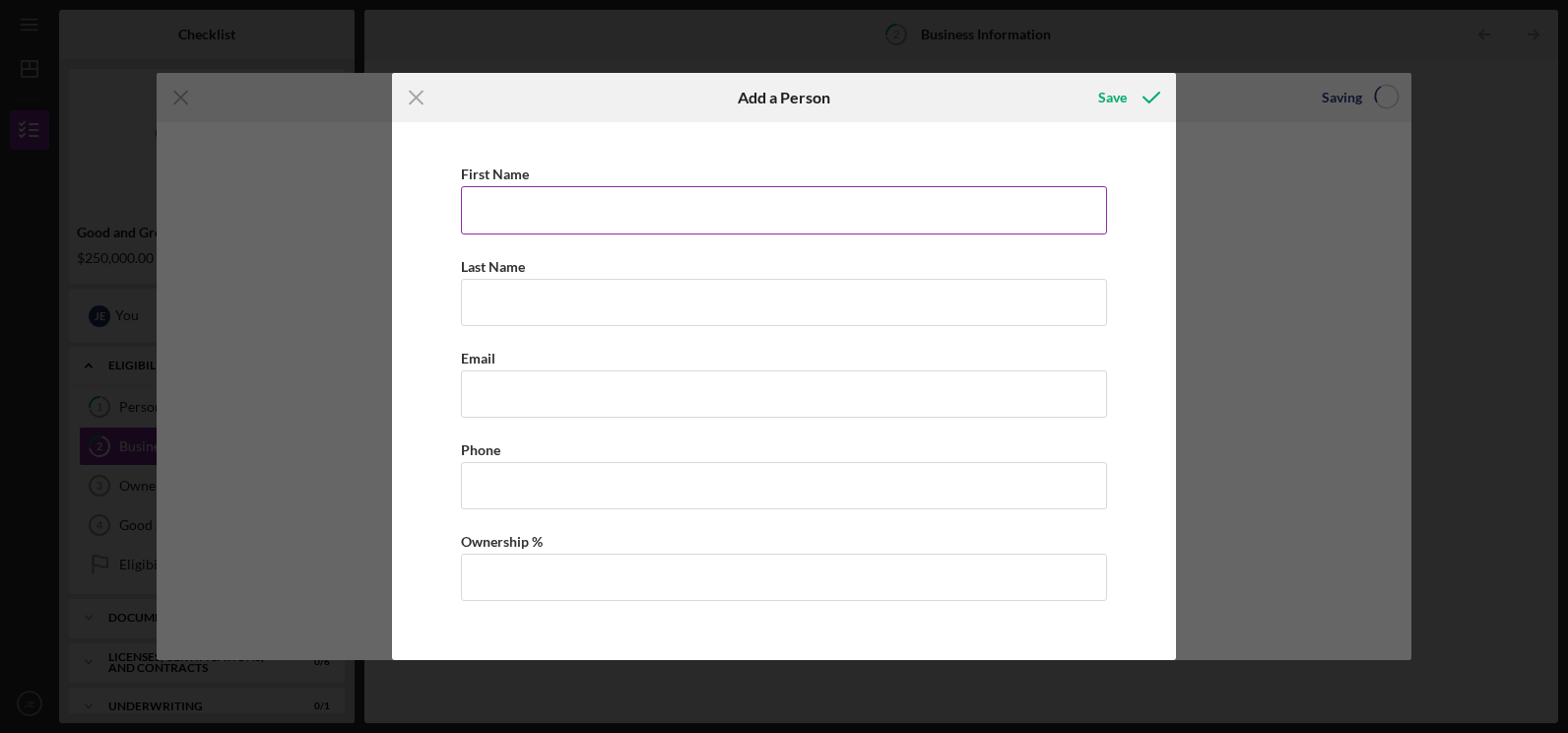
click at [635, 196] on input "First Name" at bounding box center [784, 209] width 646 height 47
type input "[PERSON_NAME]"
type input "Groppetti"
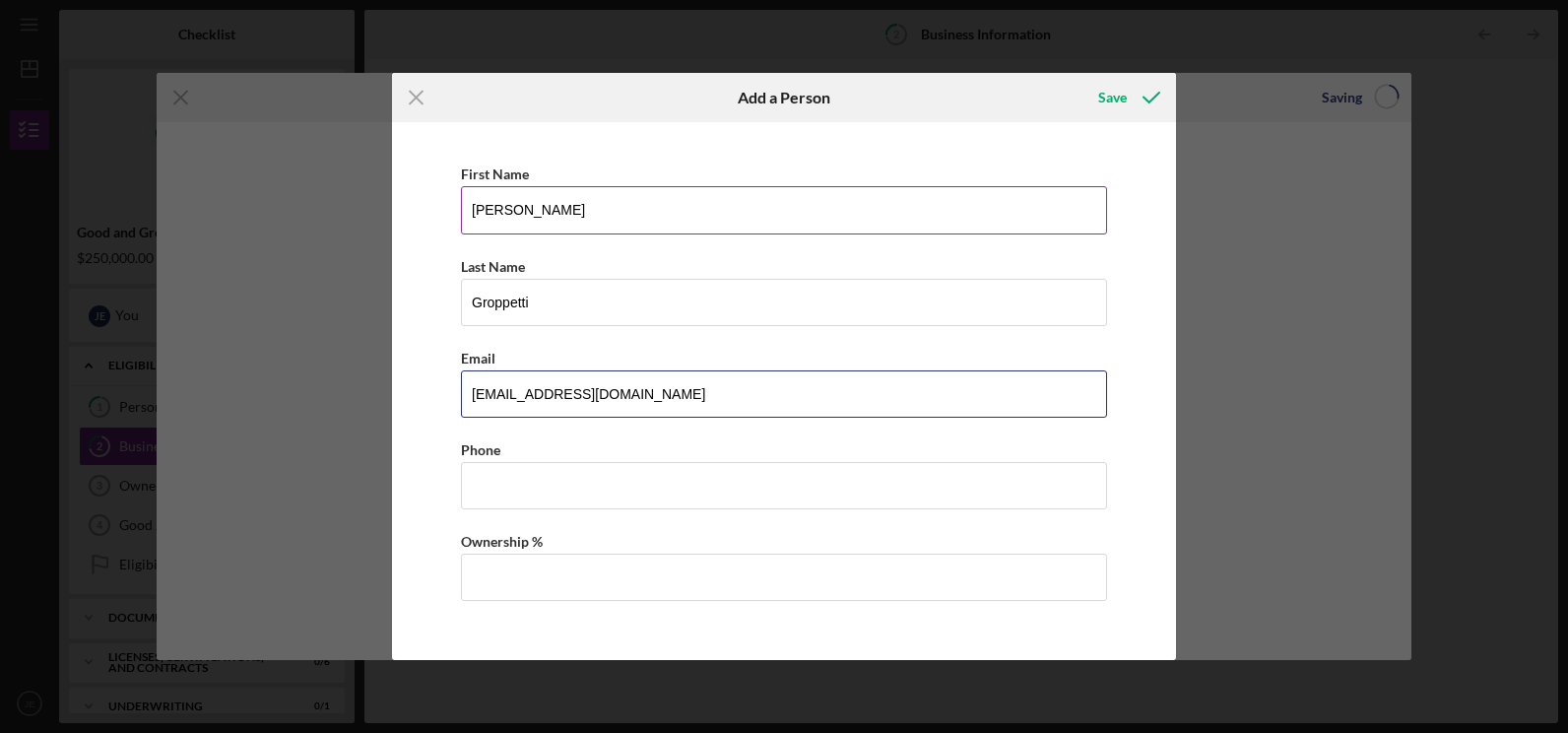
type input "[EMAIL_ADDRESS][DOMAIN_NAME]"
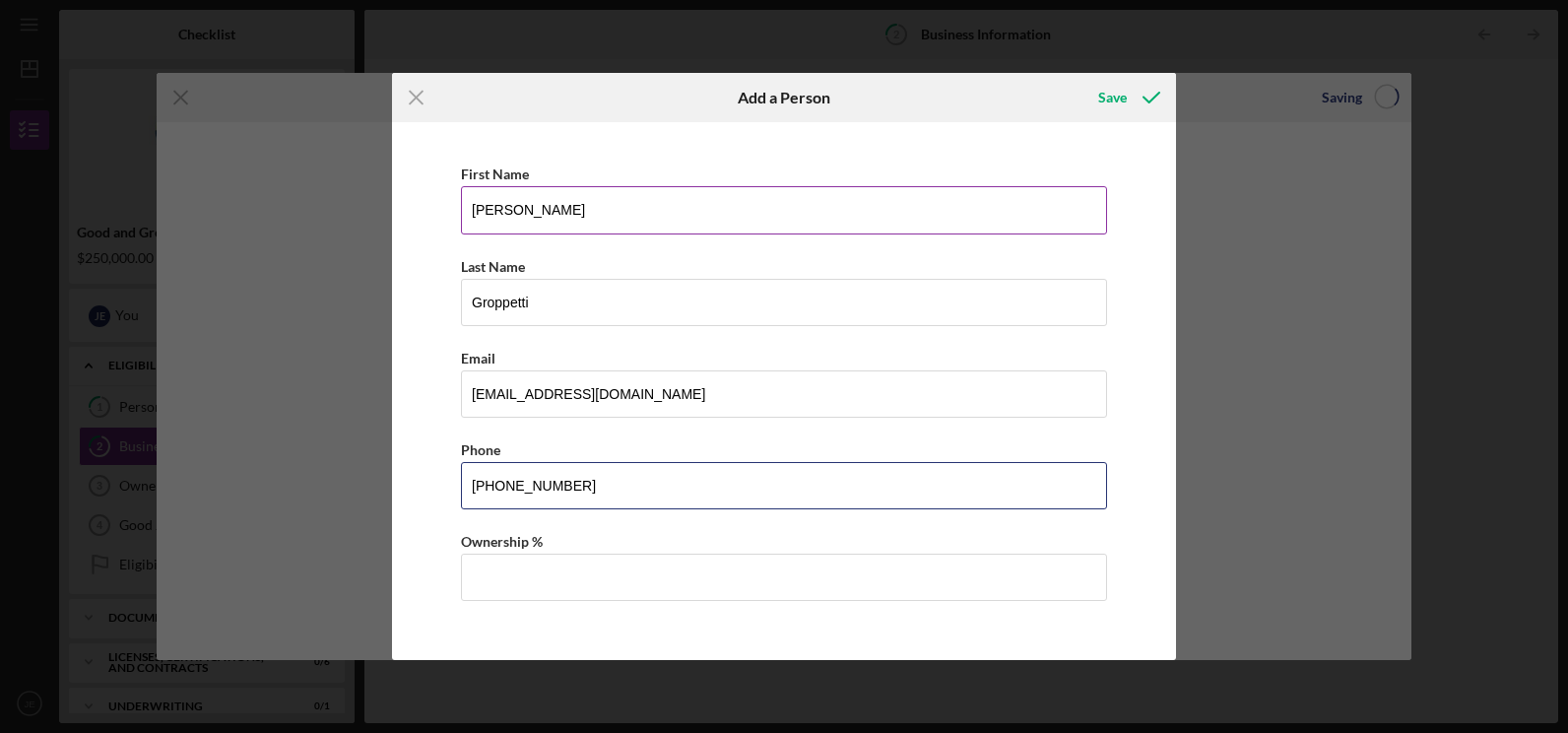
type input "[PHONE_NUMBER]"
type input "30.00%"
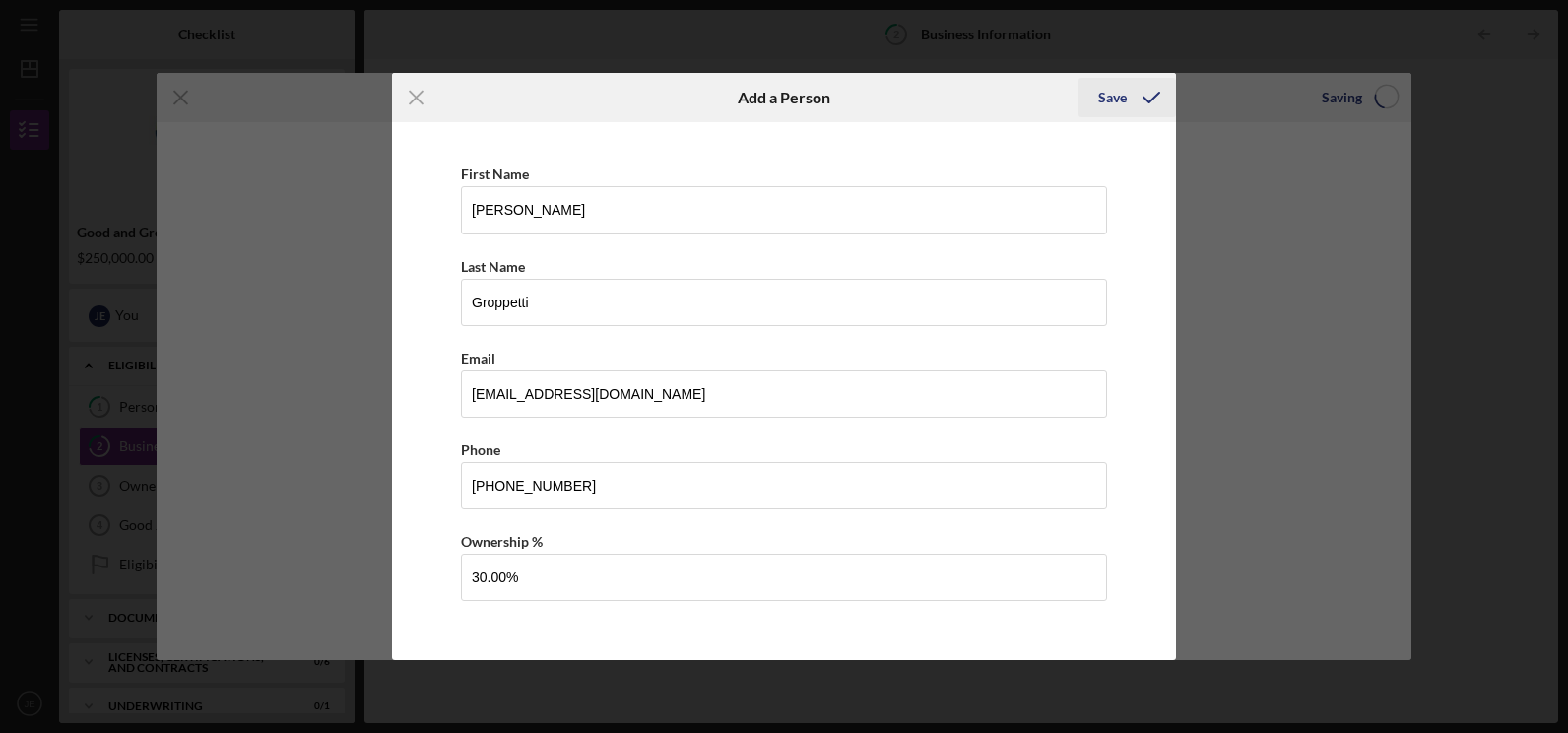
click at [1115, 93] on div "Save" at bounding box center [1112, 98] width 29 height 40
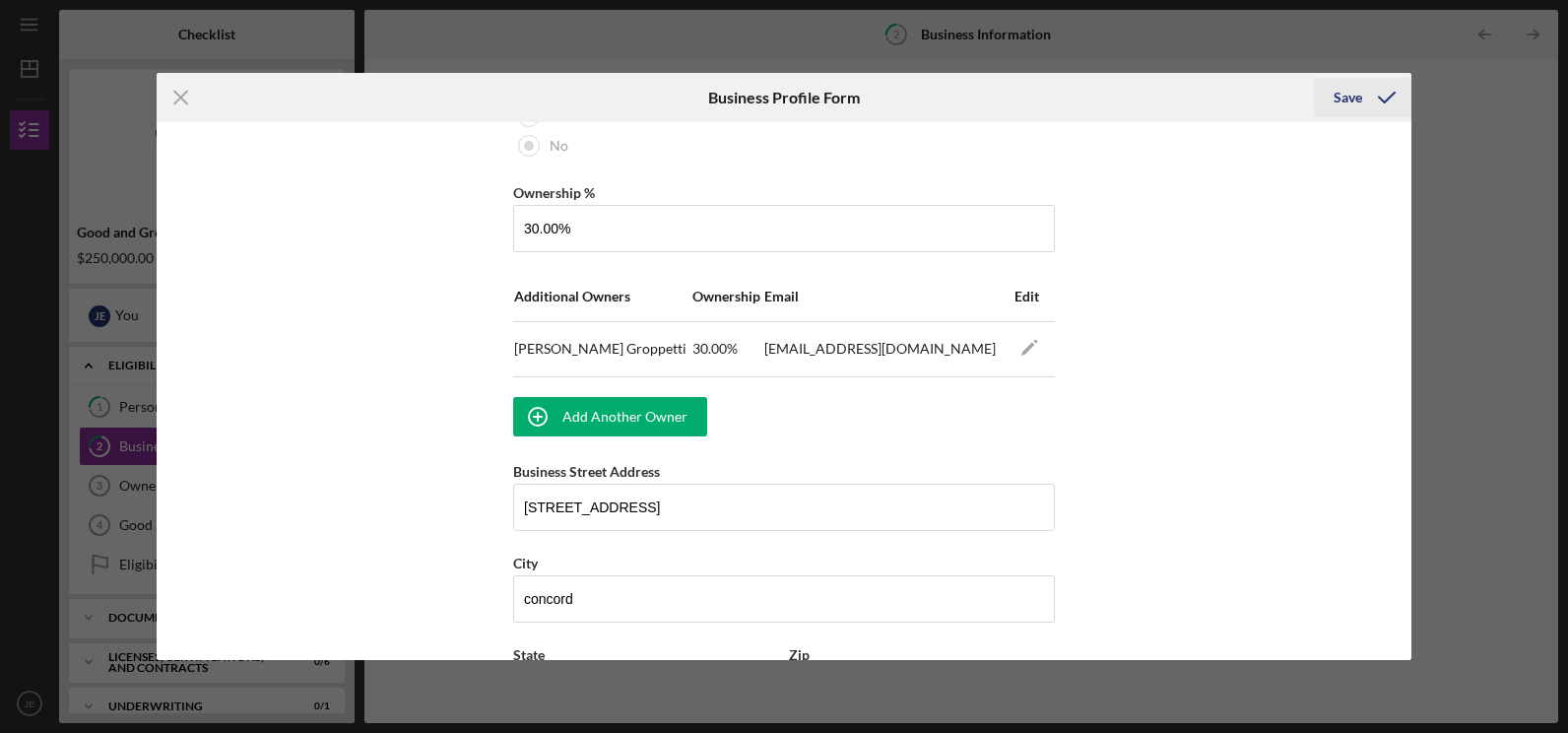
click at [1345, 94] on div "Save" at bounding box center [1348, 98] width 29 height 40
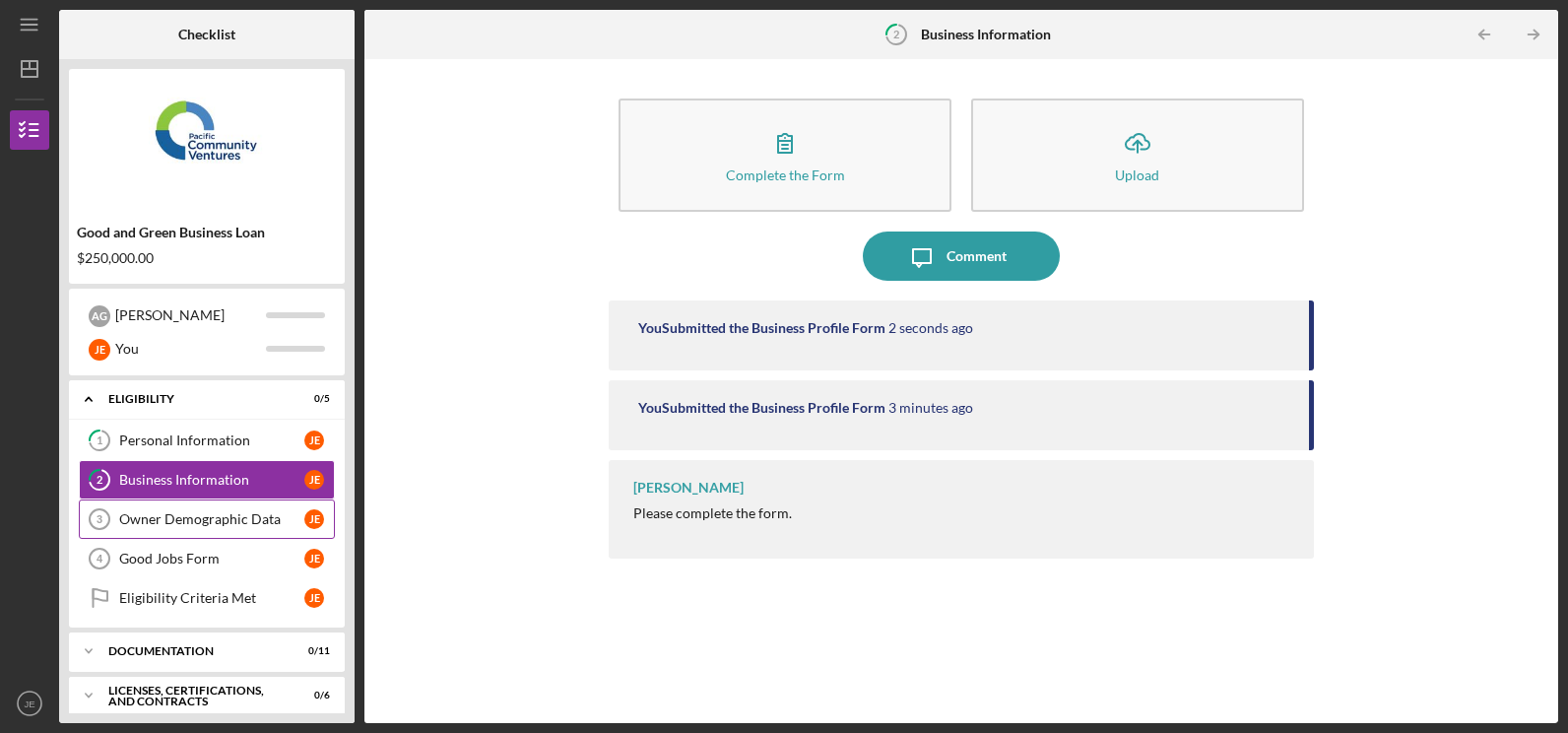
click at [243, 523] on div "Owner Demographic Data" at bounding box center [212, 520] width 185 height 16
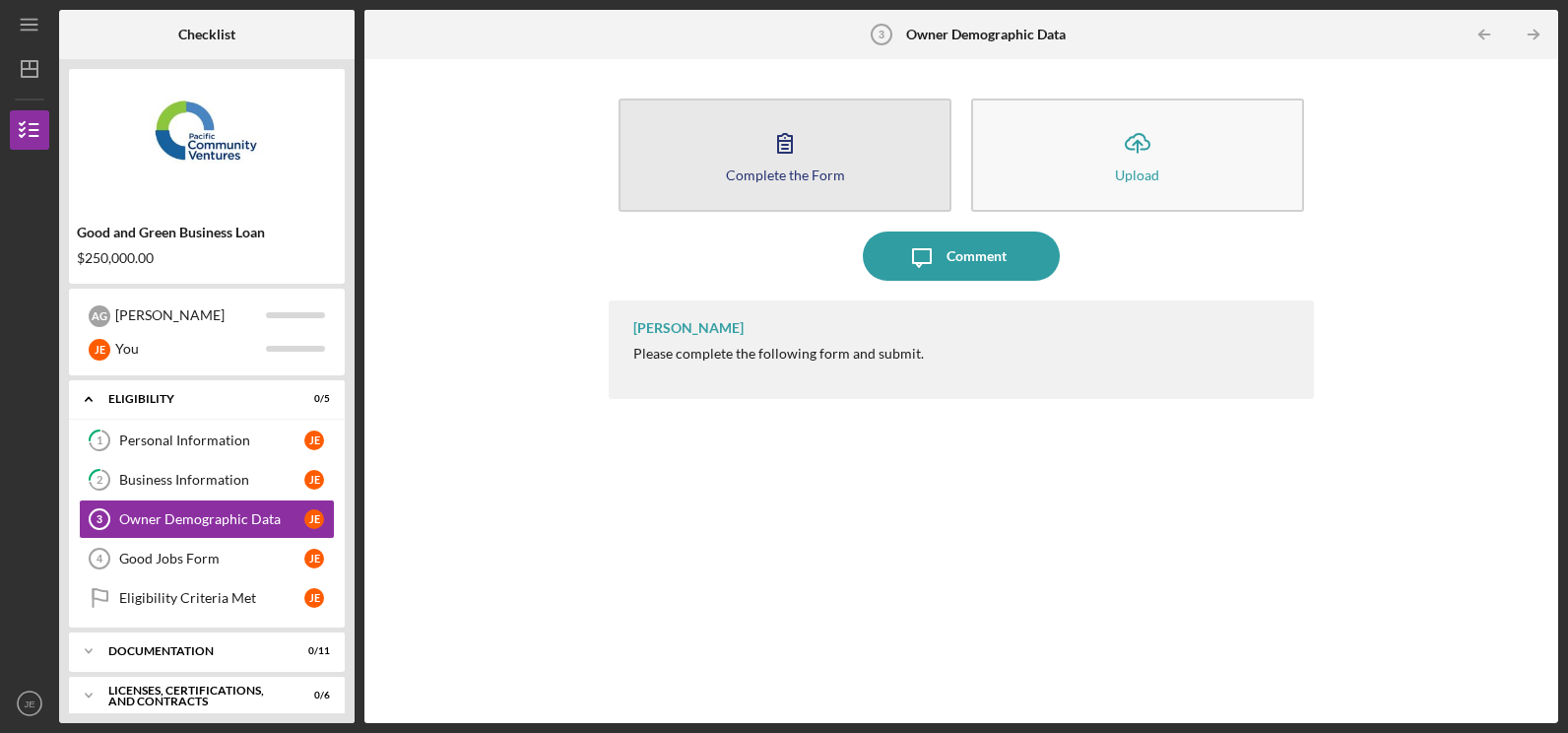
click at [775, 187] on button "Complete the Form Form" at bounding box center [785, 156] width 333 height 114
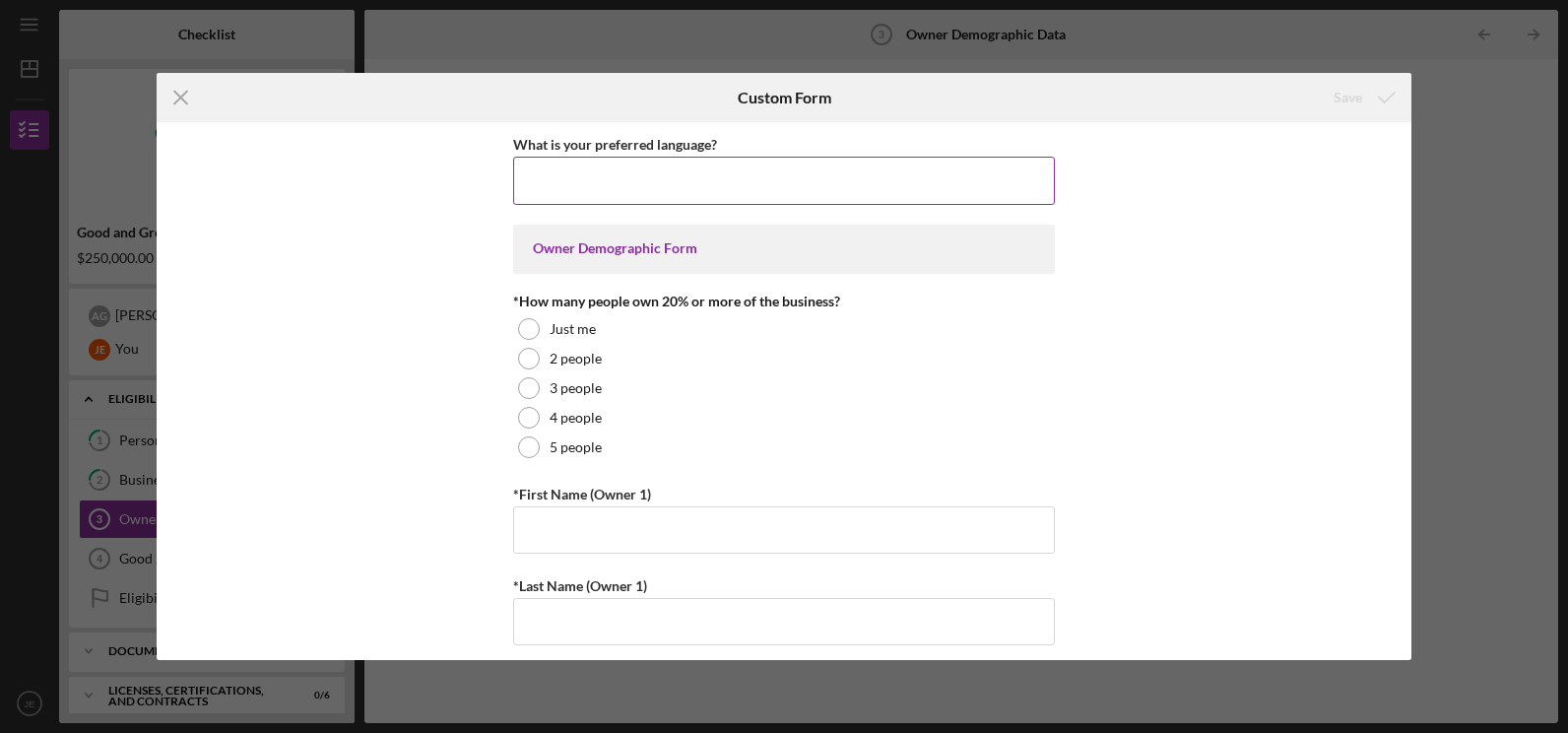
click at [647, 200] on input "What is your preferred language?" at bounding box center [784, 180] width 542 height 47
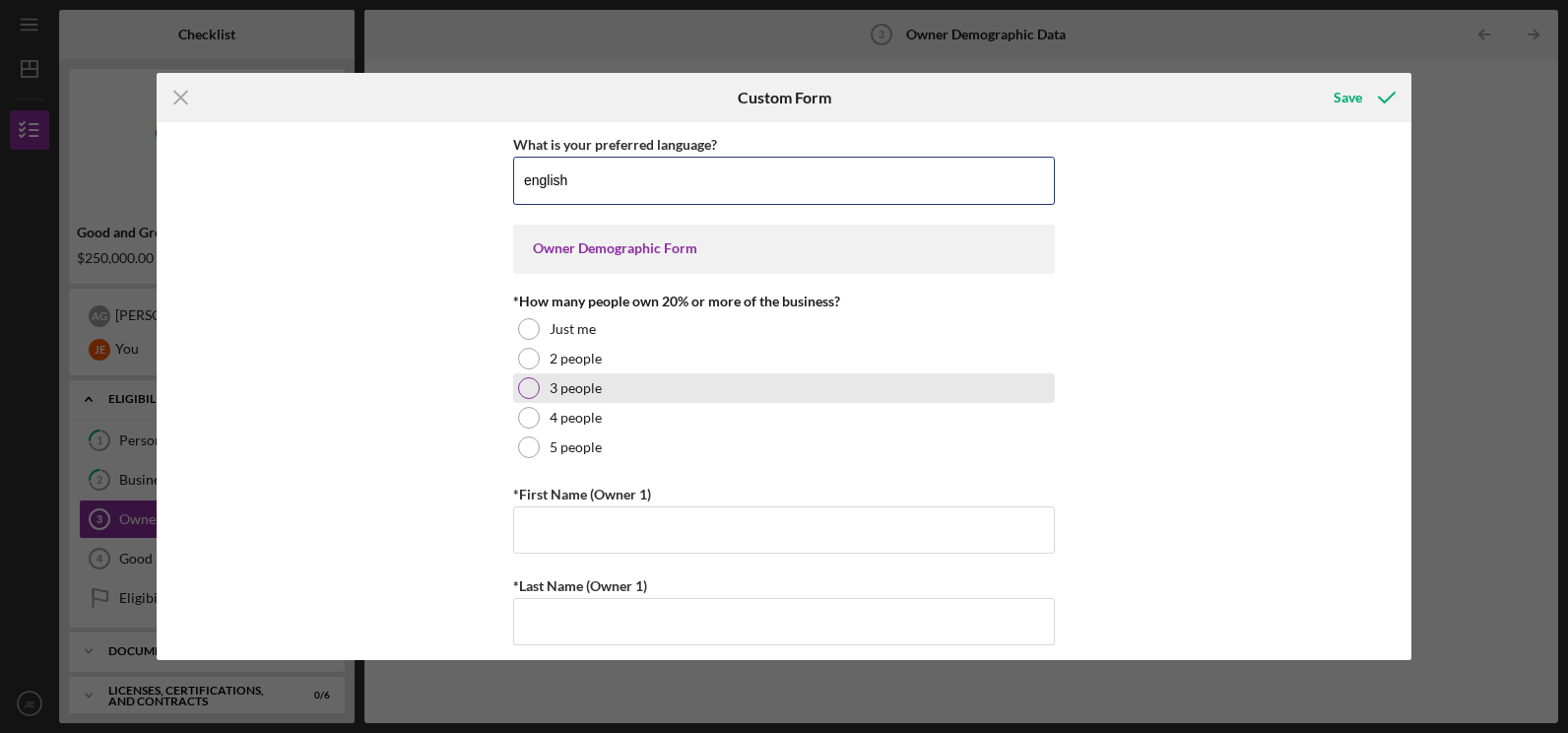
type input "english"
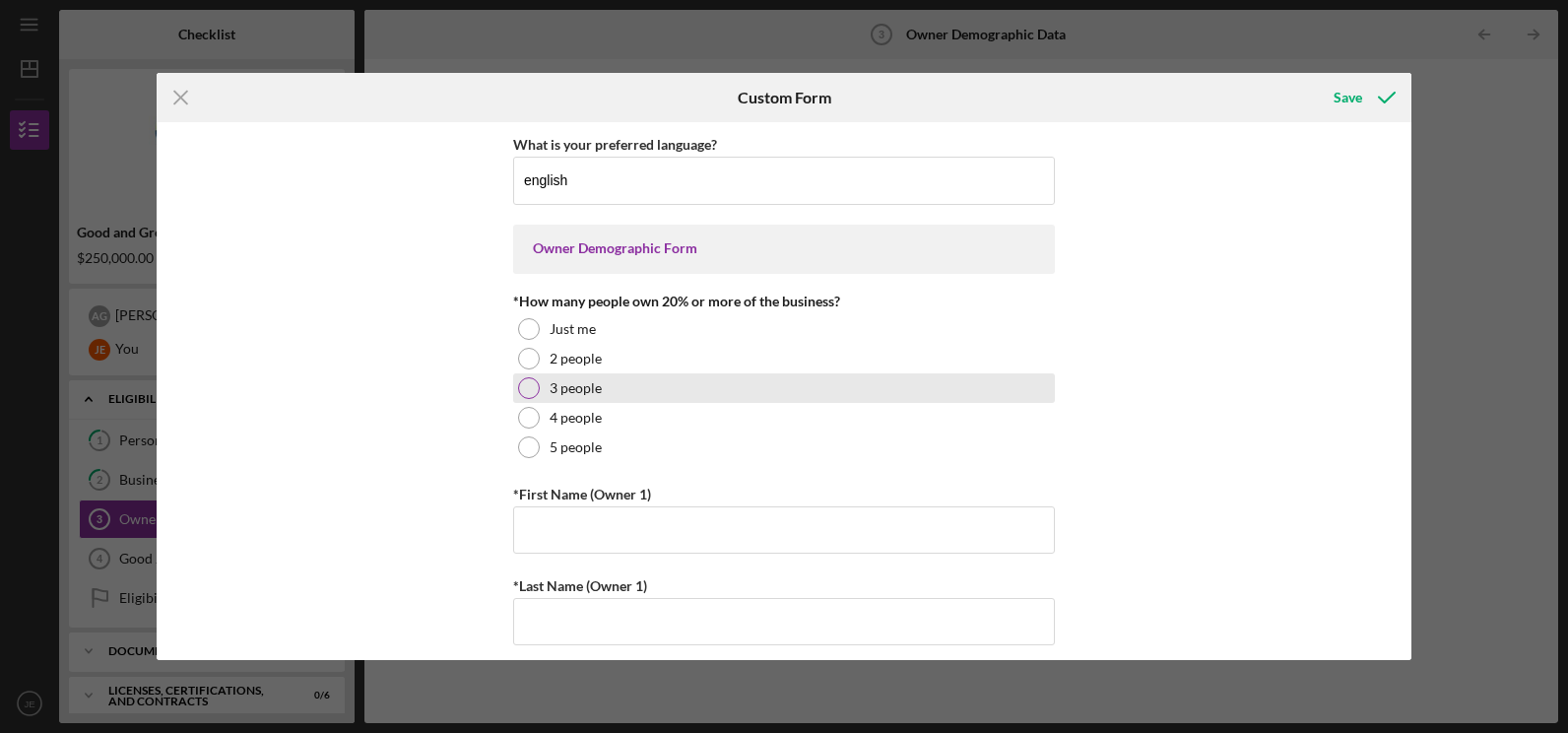
click at [522, 394] on div at bounding box center [529, 388] width 22 height 22
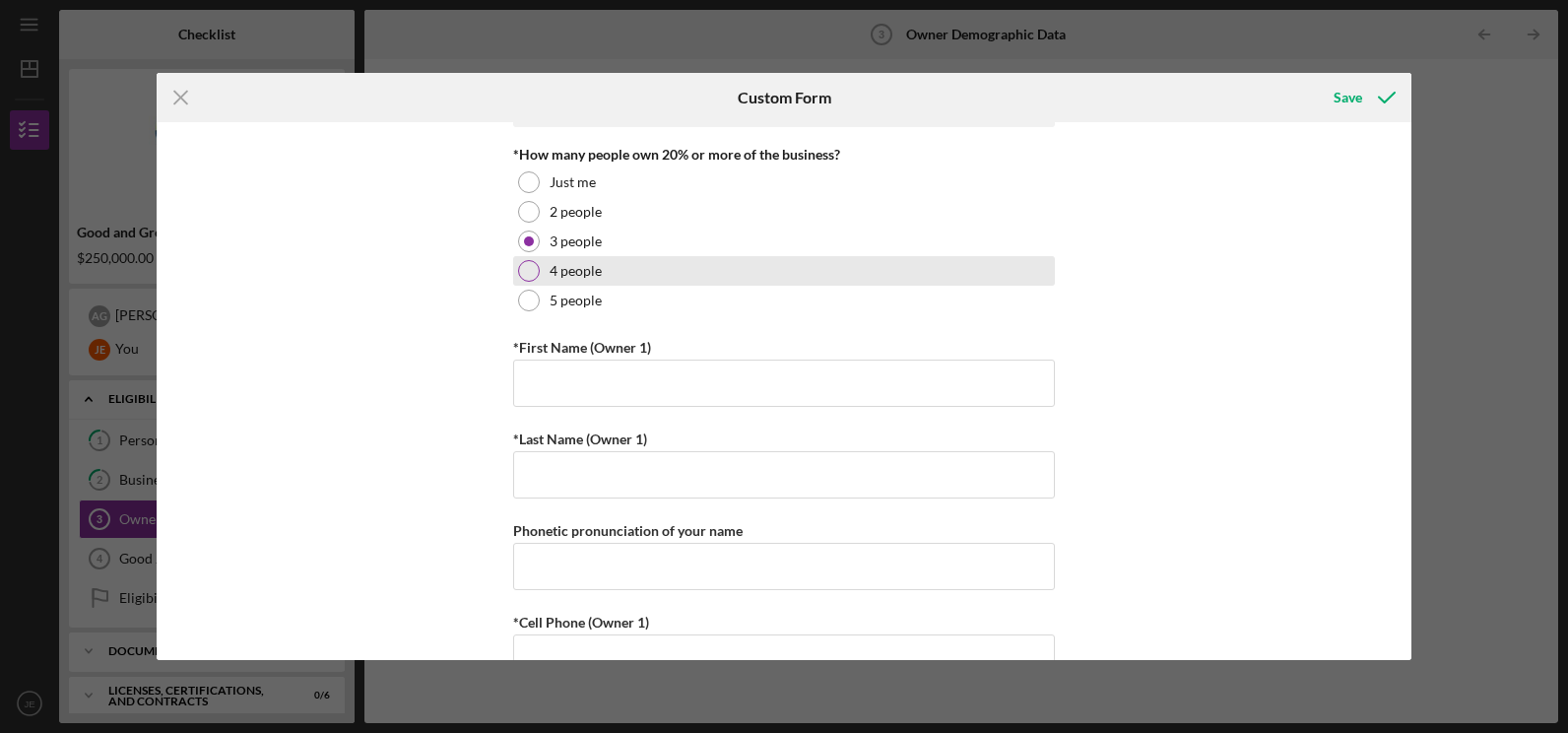
scroll to position [168, 0]
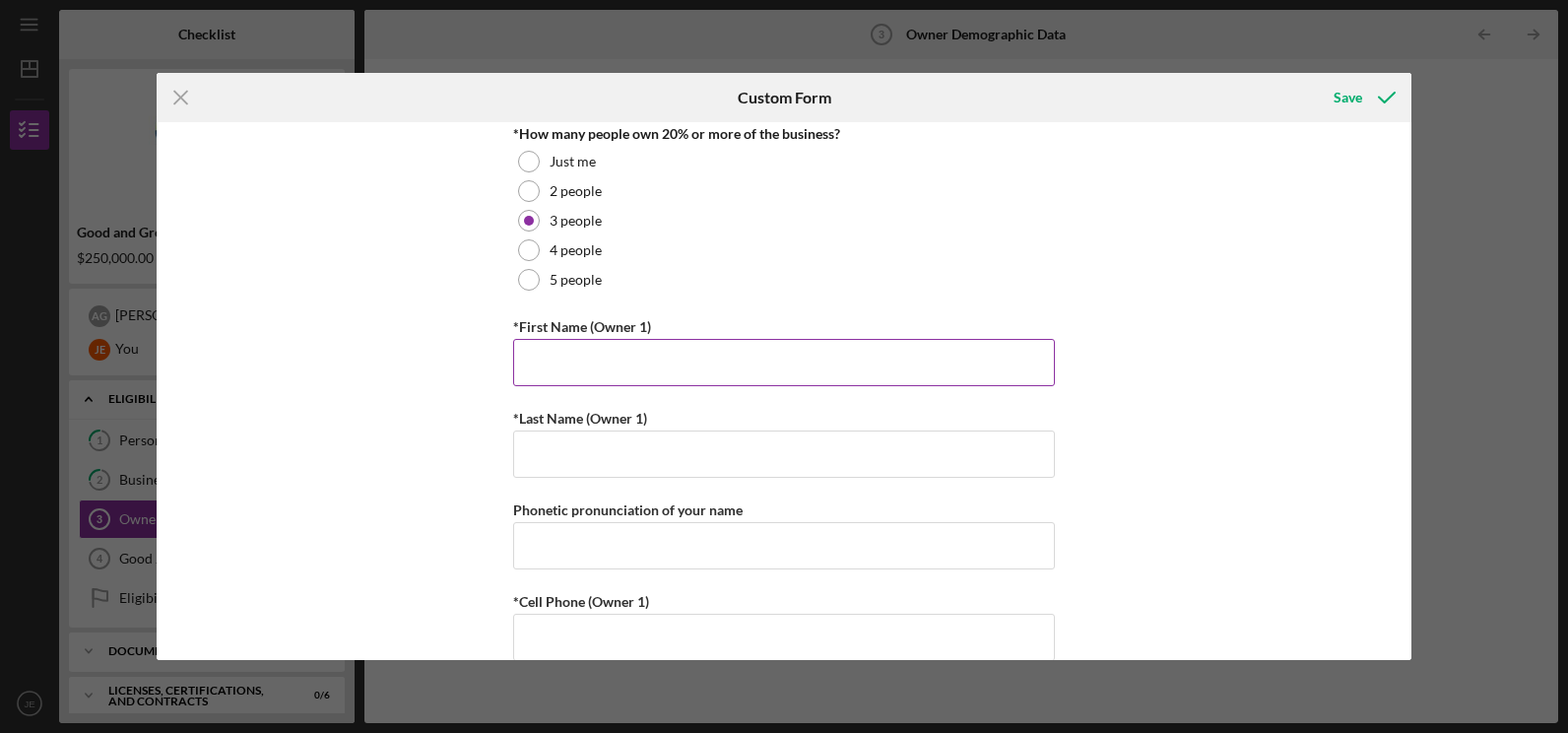
click at [682, 363] on input "*First Name (Owner 1)" at bounding box center [784, 362] width 542 height 47
type input "[PERSON_NAME]"
type input "E Groppetti"
type input "9258993817"
type input "[EMAIL_ADDRESS][DOMAIN_NAME]"
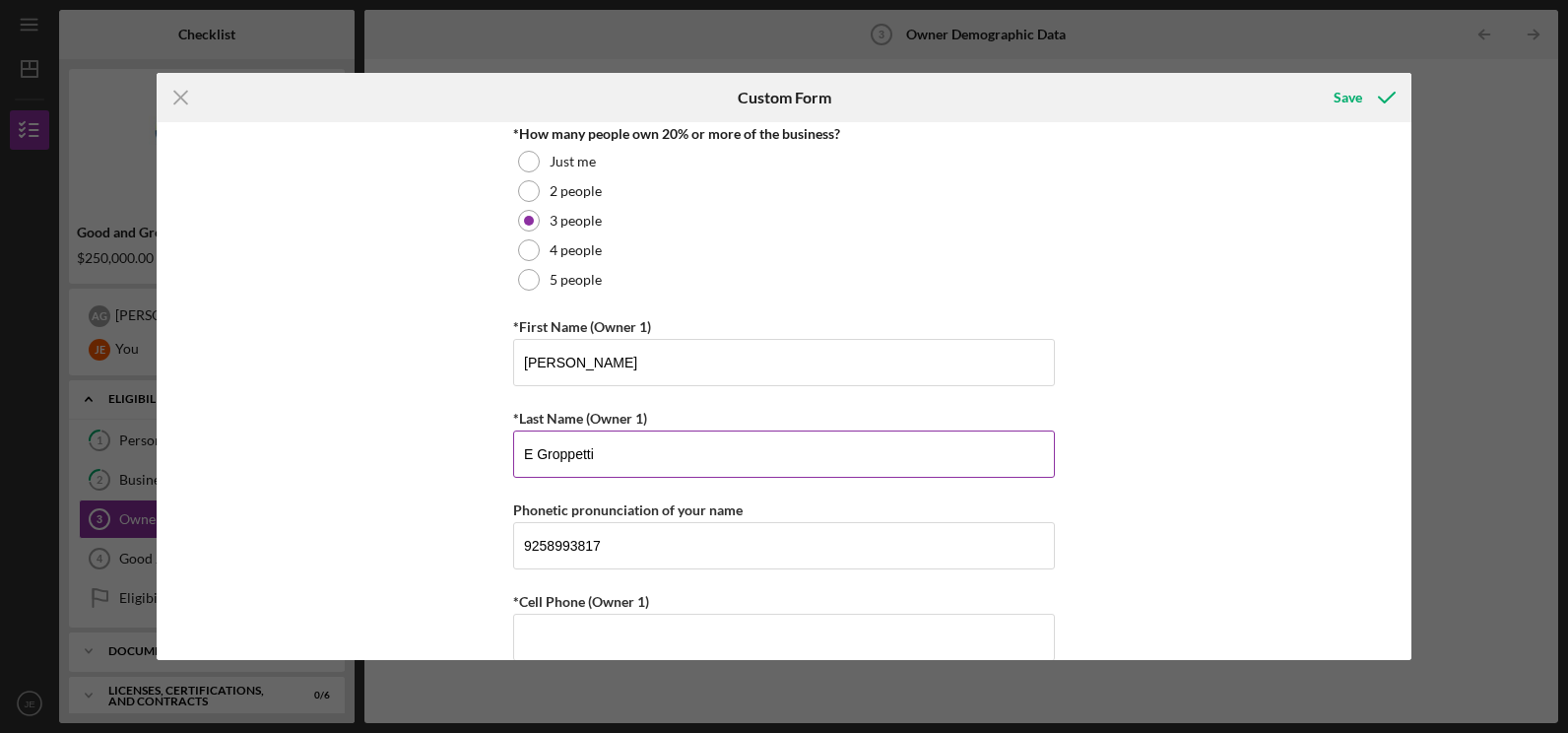
click at [527, 455] on input "E Groppetti" at bounding box center [784, 454] width 542 height 47
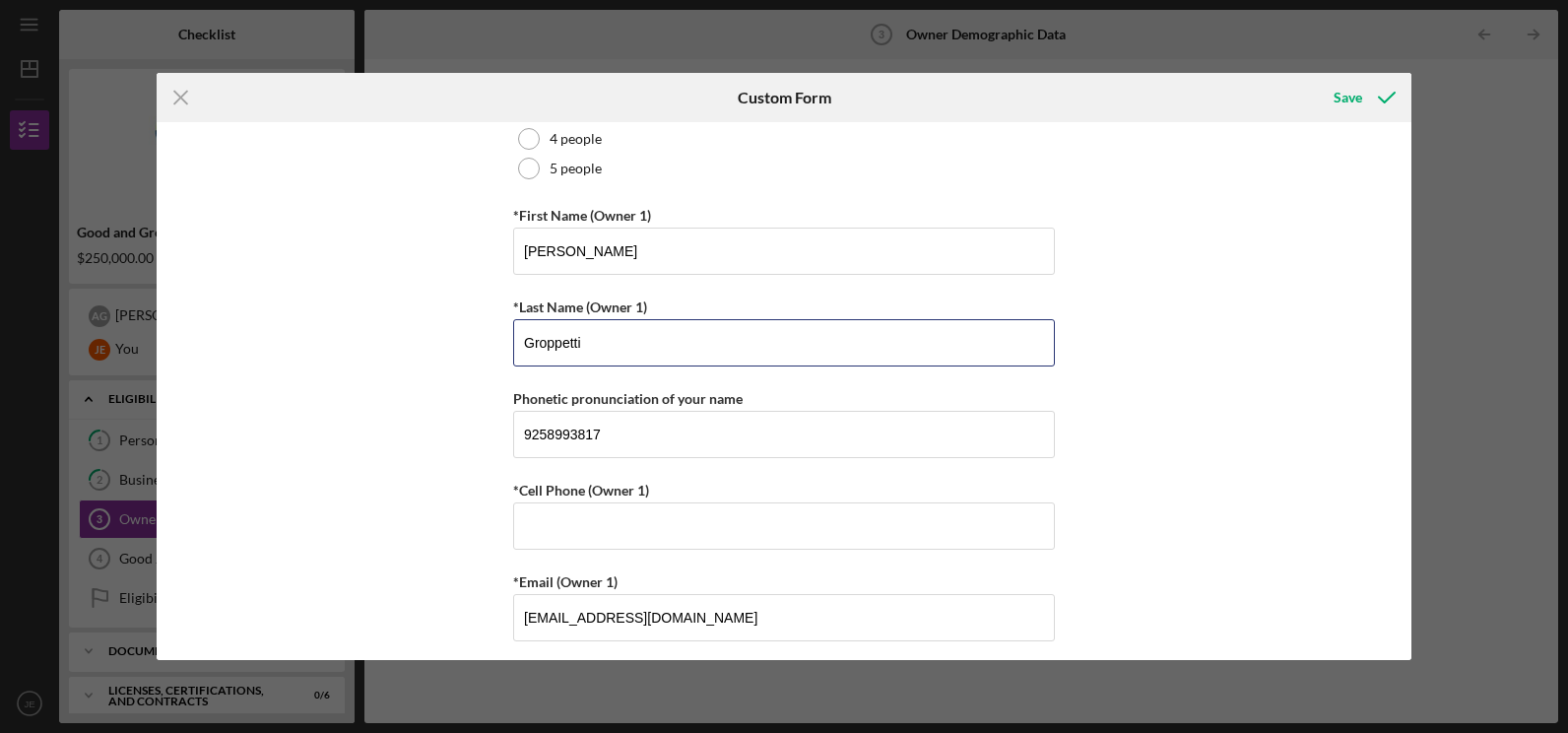
scroll to position [314, 0]
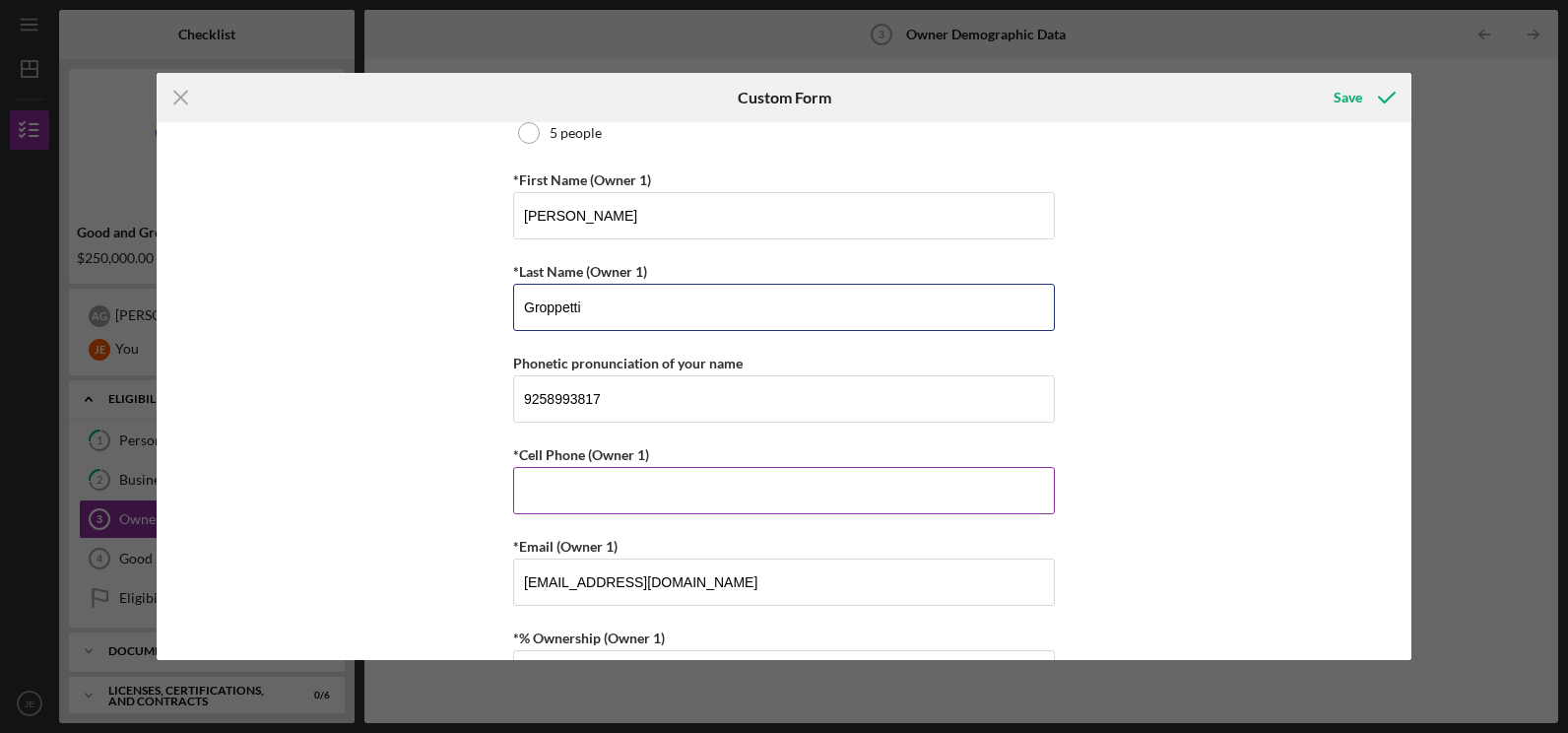
type input "Groppetti"
click at [595, 494] on input "*Cell Phone (Owner 1)" at bounding box center [784, 490] width 542 height 47
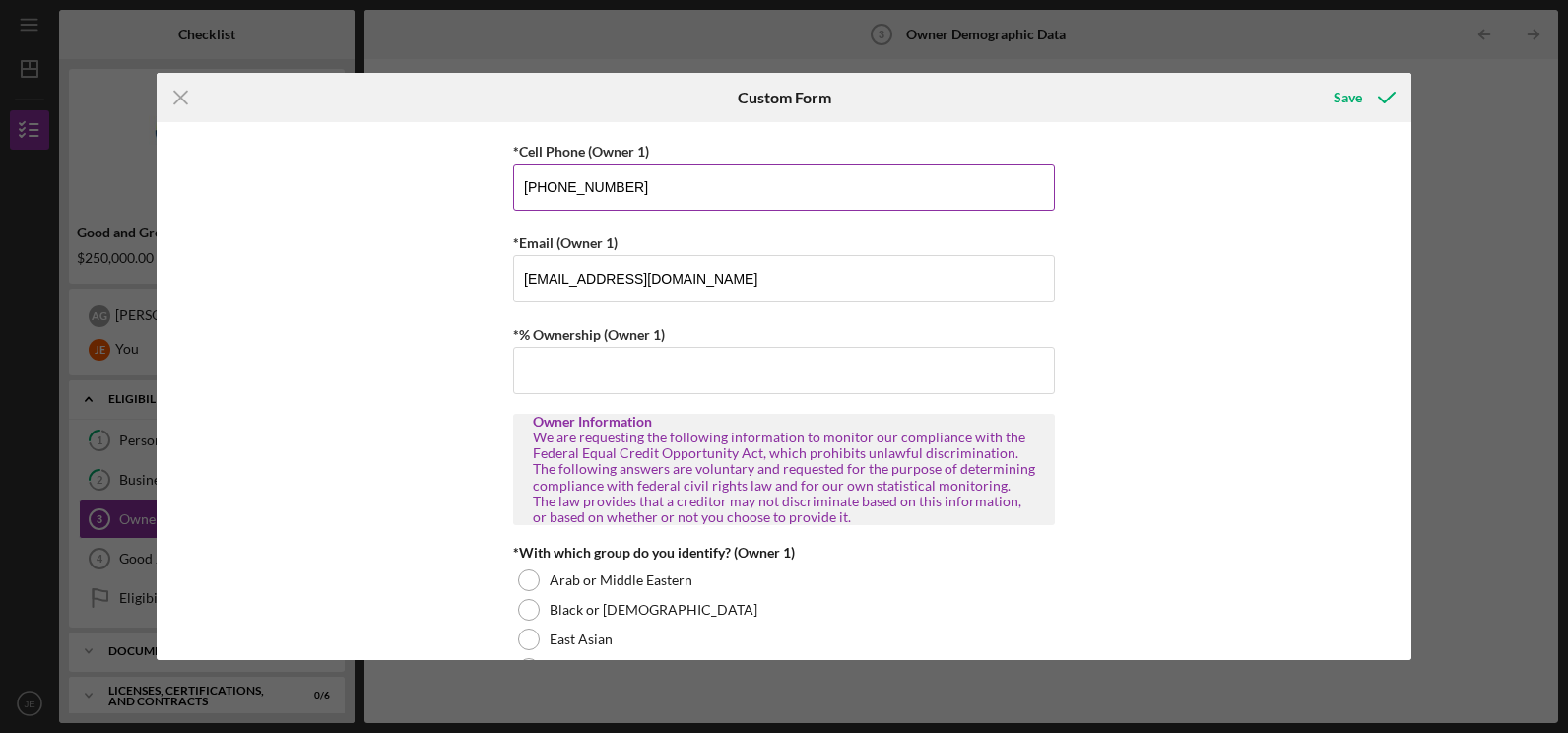
scroll to position [621, 0]
type input "[PHONE_NUMBER]"
click at [584, 379] on input "*% Ownership (Owner 1)" at bounding box center [784, 367] width 542 height 47
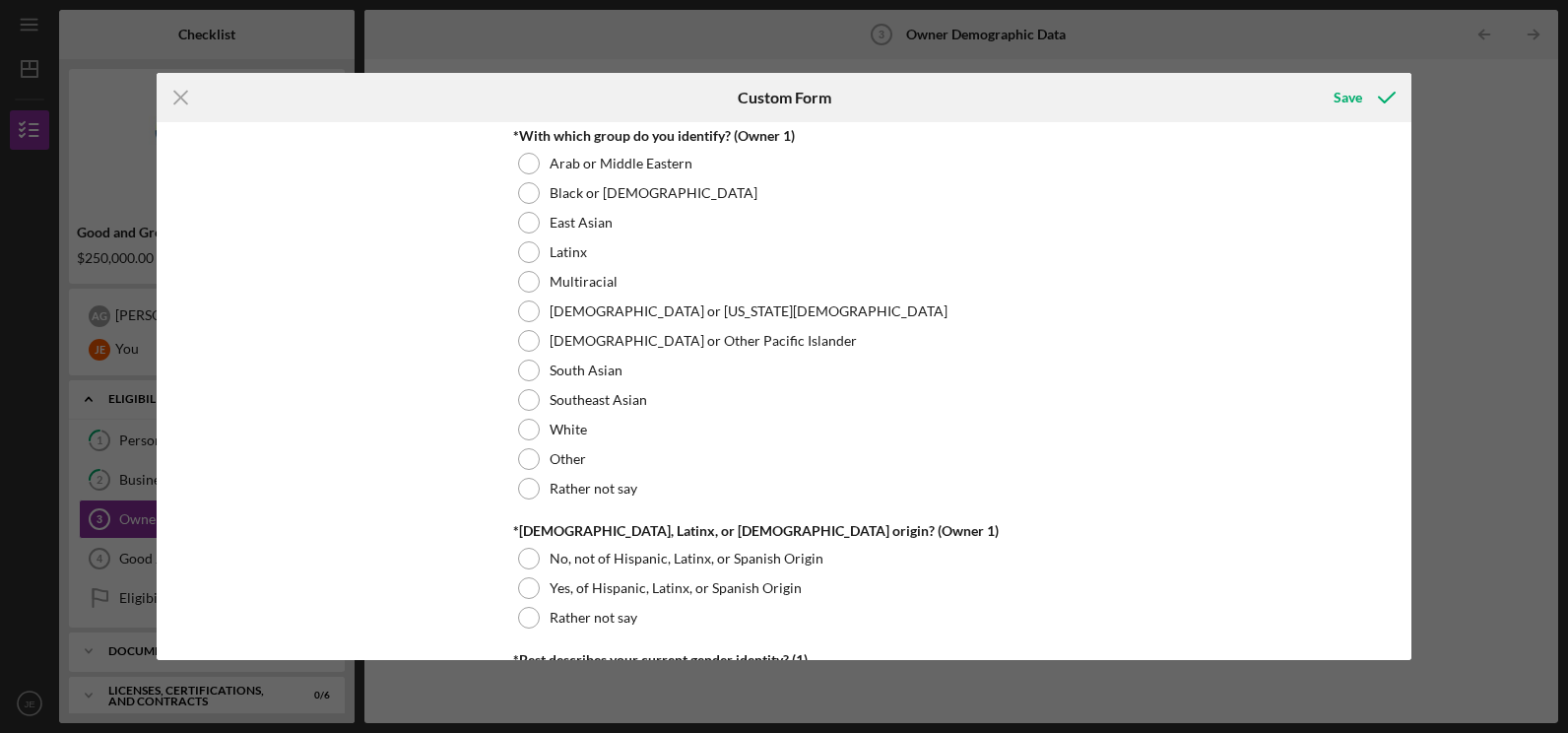
scroll to position [1043, 0]
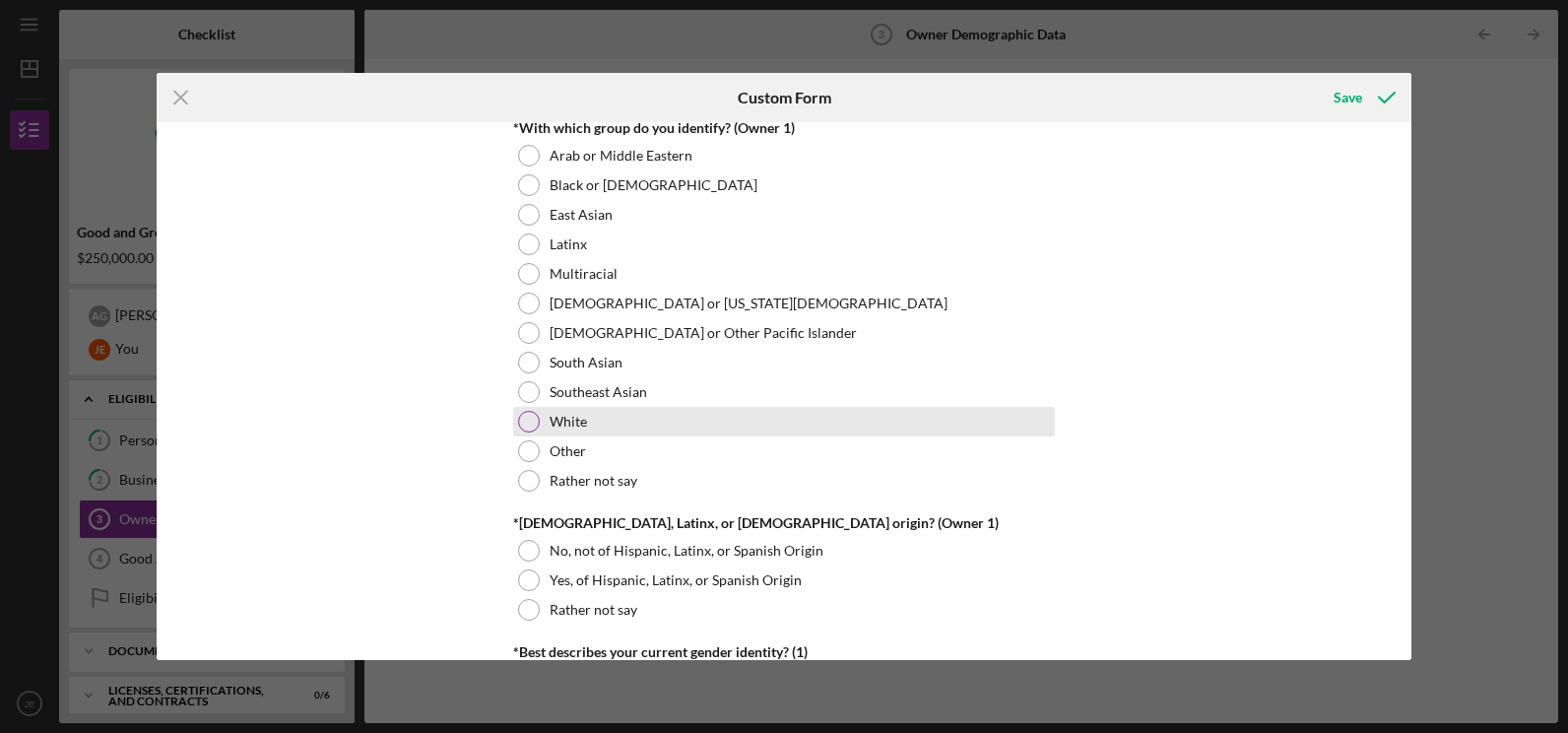
type input "30.00000%"
click at [532, 426] on div at bounding box center [529, 422] width 22 height 22
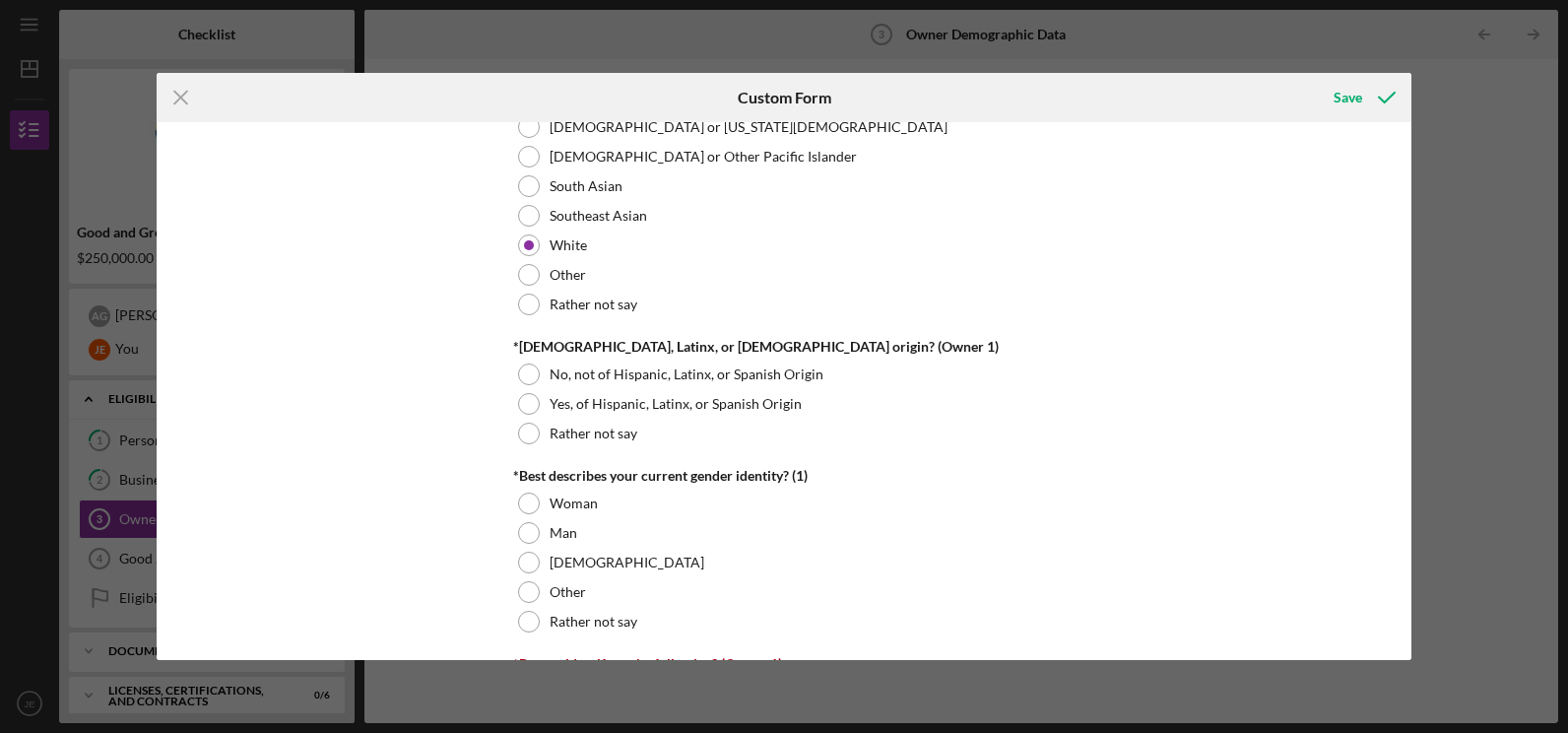
scroll to position [1247, 0]
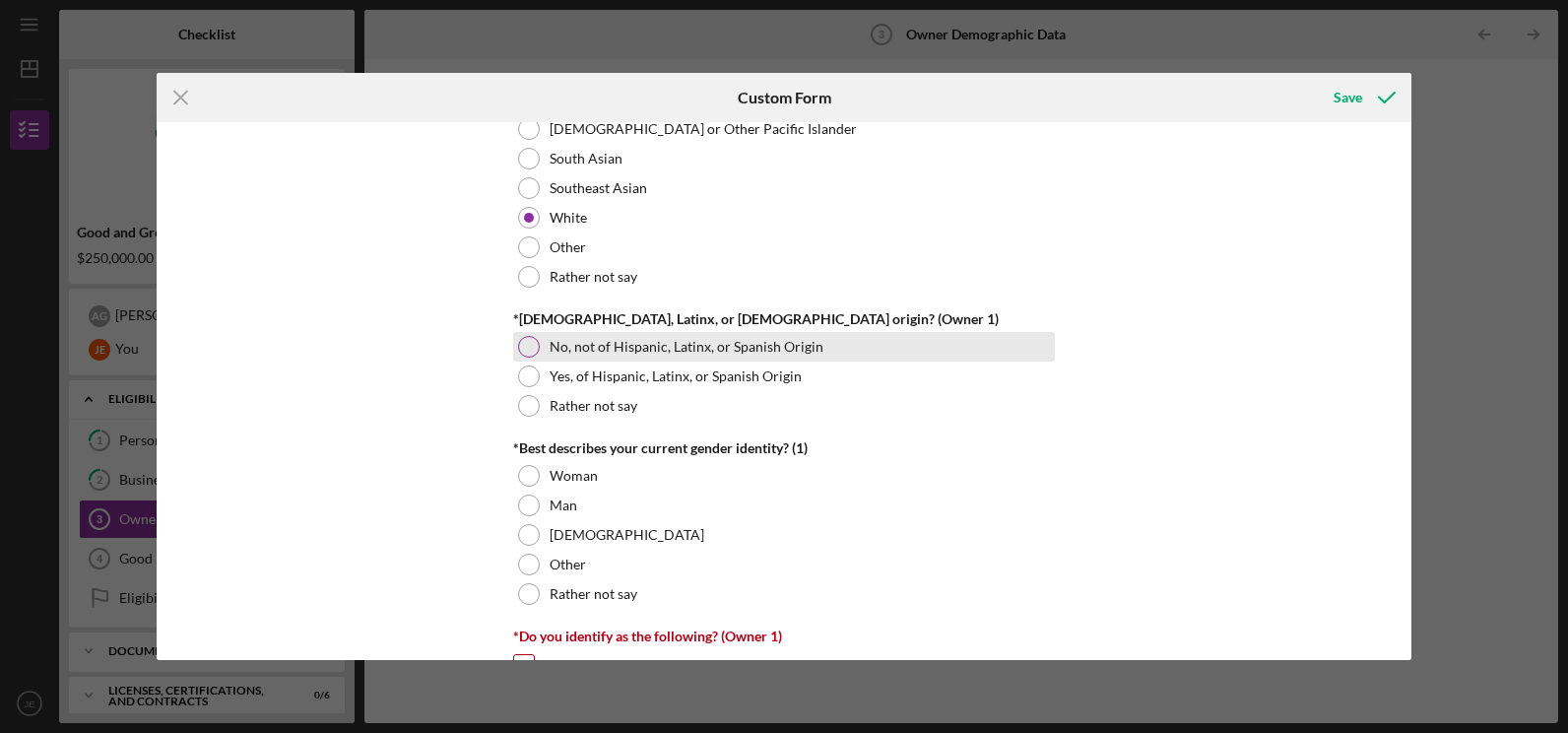
click at [525, 343] on div at bounding box center [529, 347] width 22 height 22
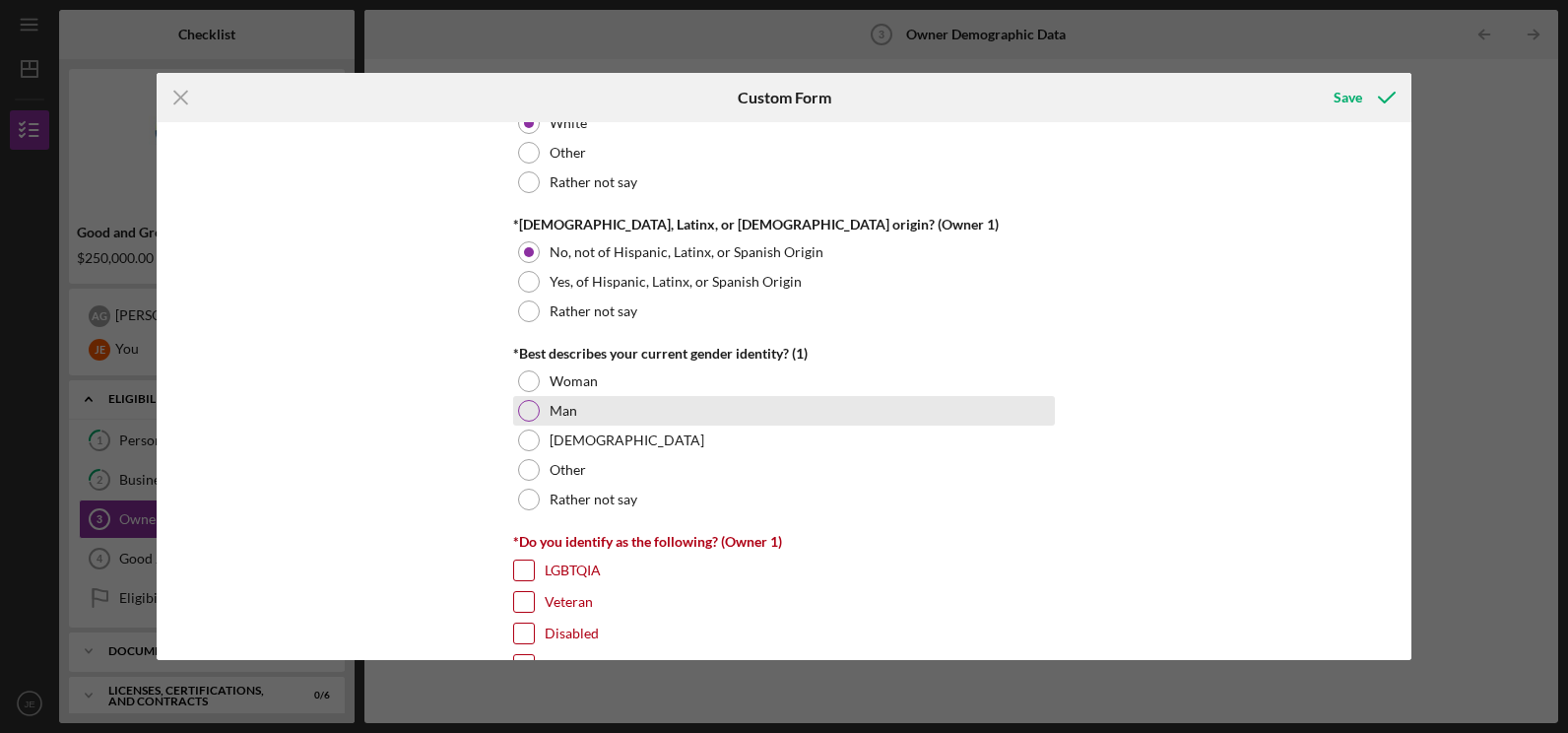
scroll to position [1342, 0]
click at [523, 414] on div at bounding box center [529, 410] width 22 height 22
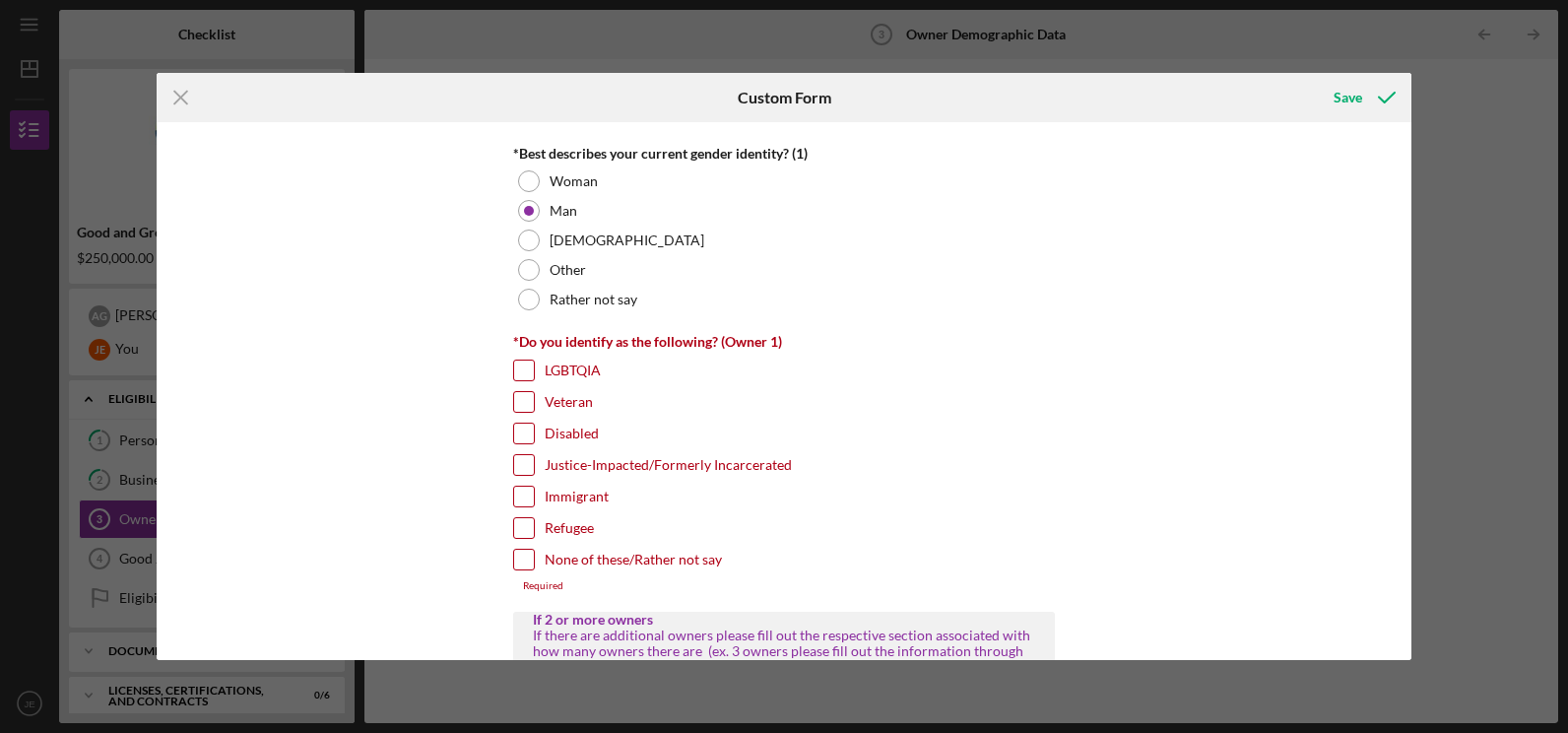
scroll to position [1552, 0]
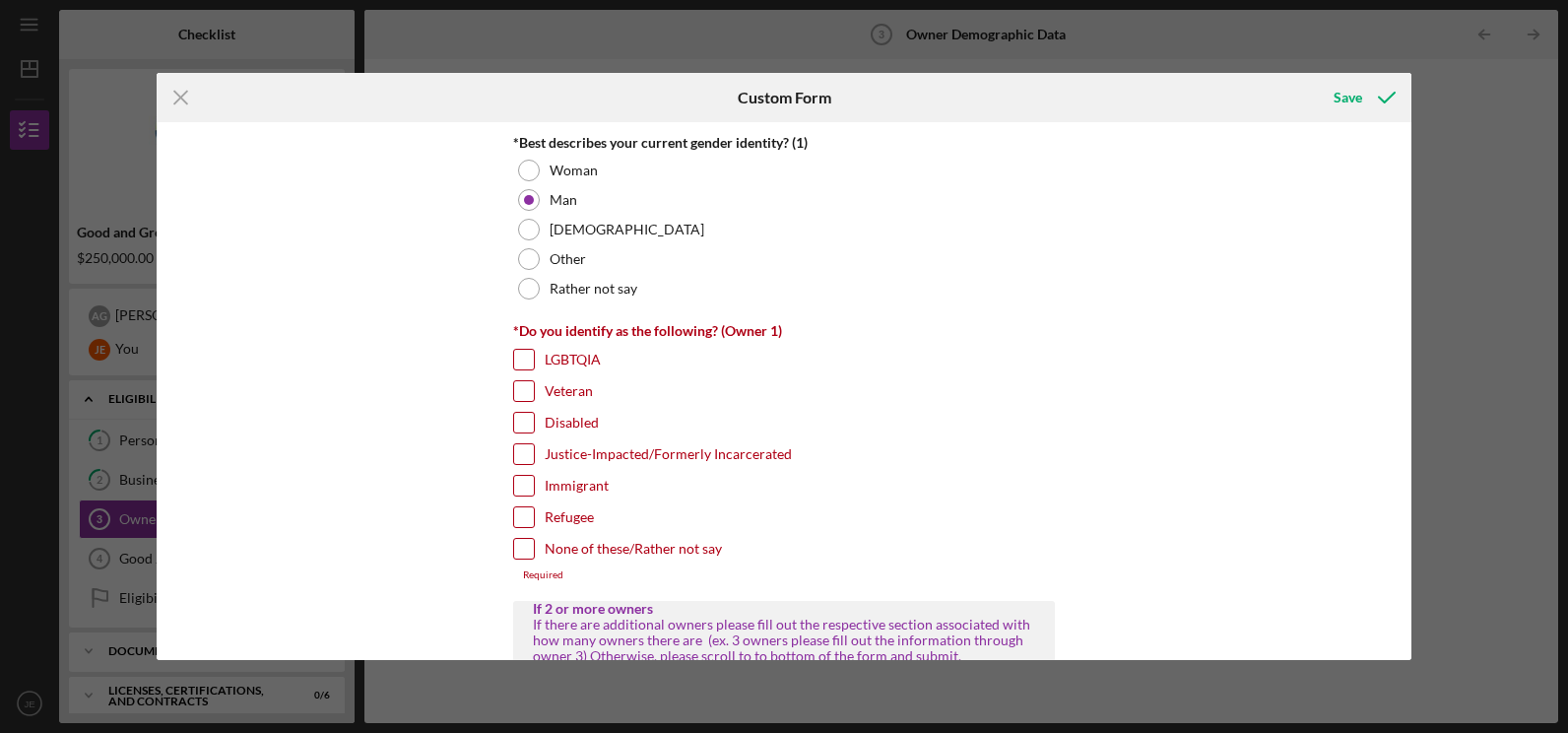
click at [519, 545] on input "None of these/Rather not say" at bounding box center [524, 550] width 20 height 20
checkbox input "true"
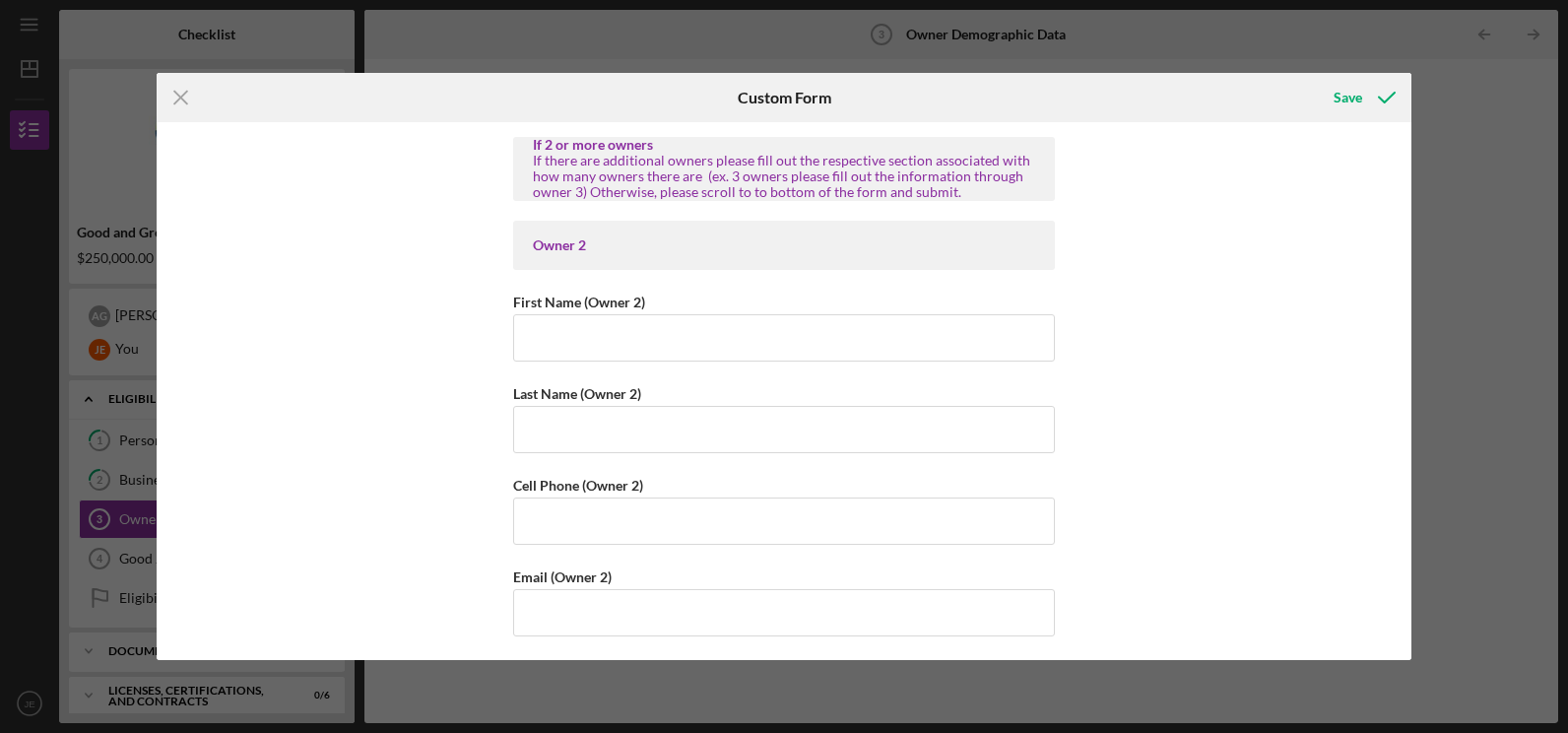
scroll to position [2022, 0]
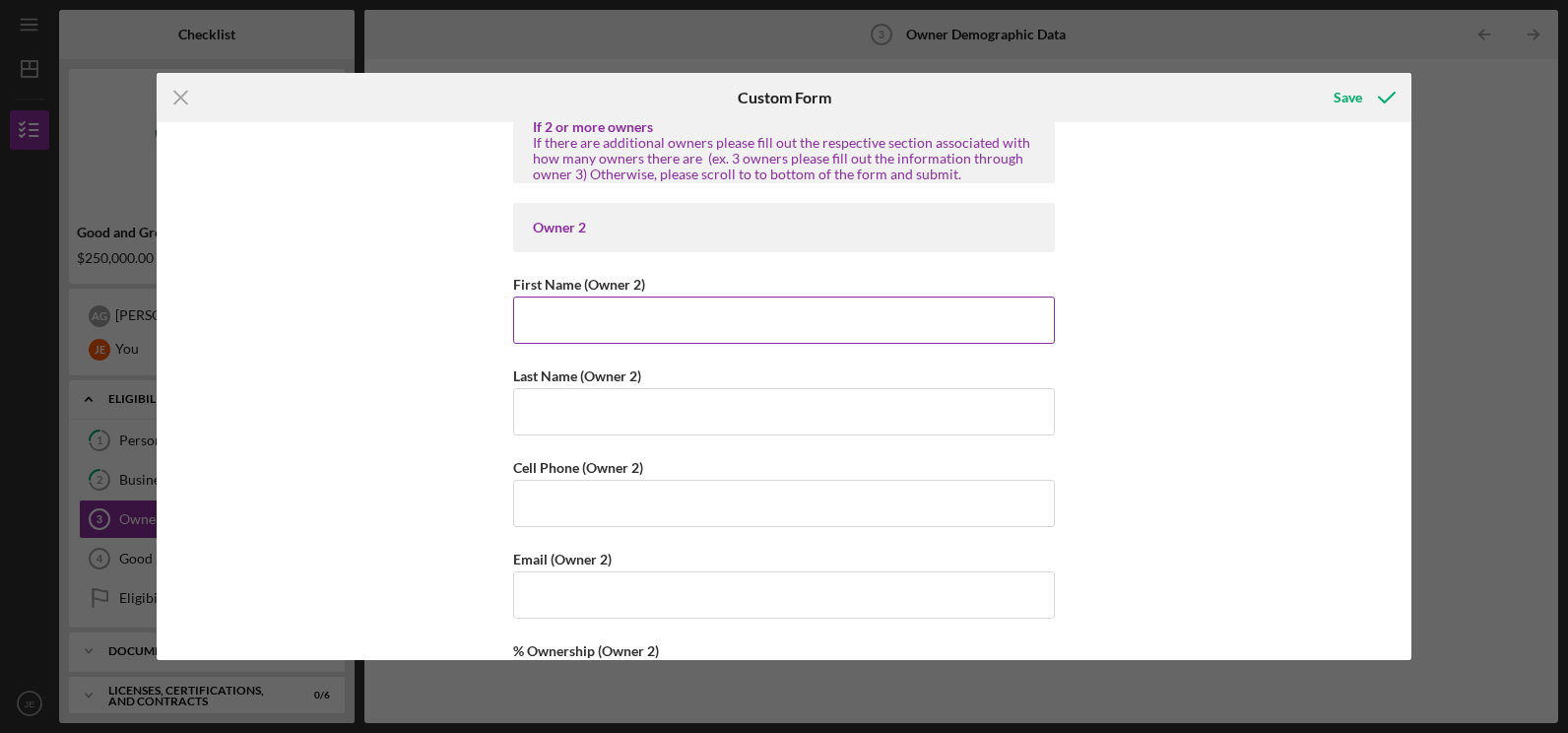
click at [568, 330] on input "First Name (Owner 2)" at bounding box center [784, 319] width 542 height 47
type input "[PERSON_NAME]"
type input "GROPPETTI"
type input "[PHONE_NUMBER]"
type input "[EMAIL_ADDRESS][DOMAIN_NAME]"
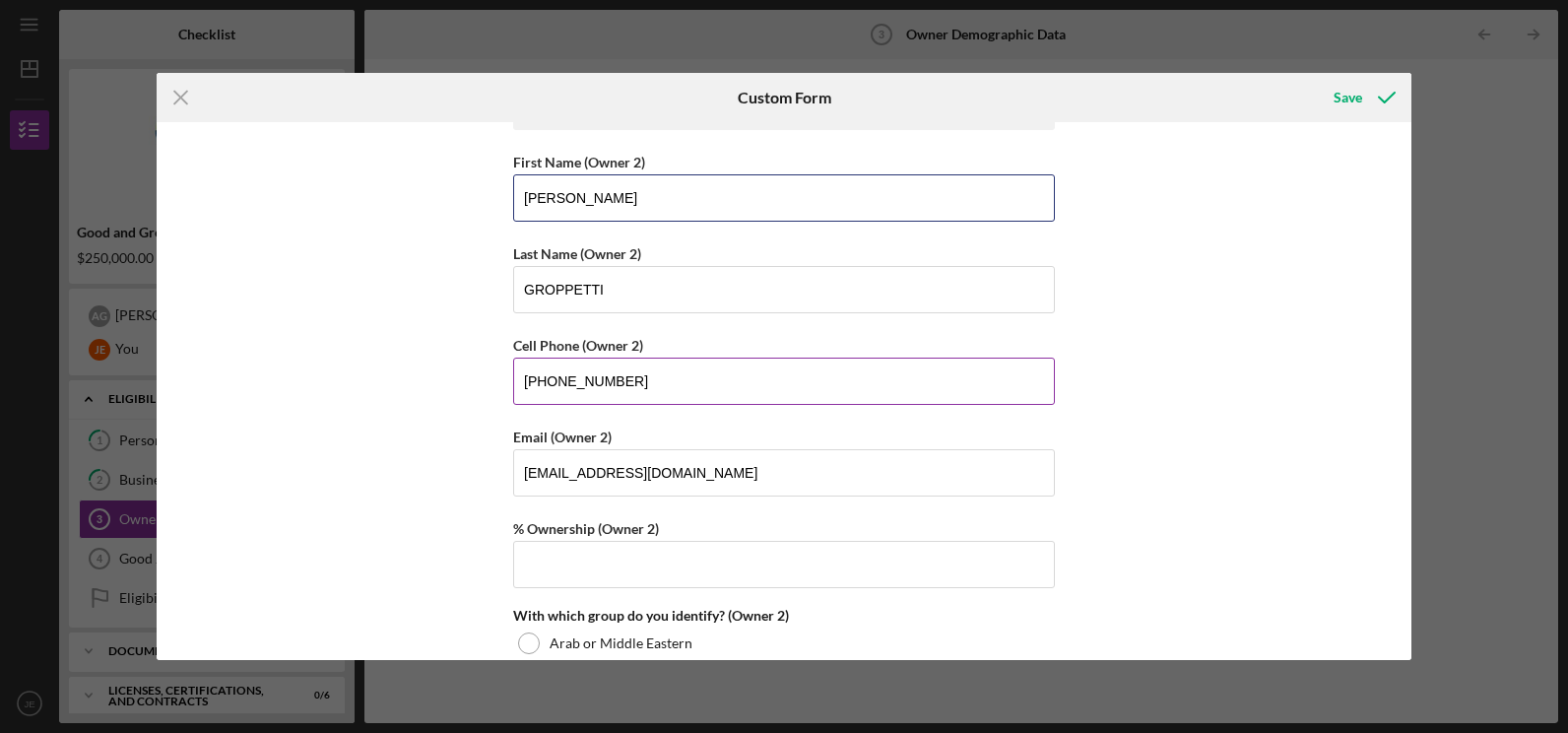
scroll to position [2155, 0]
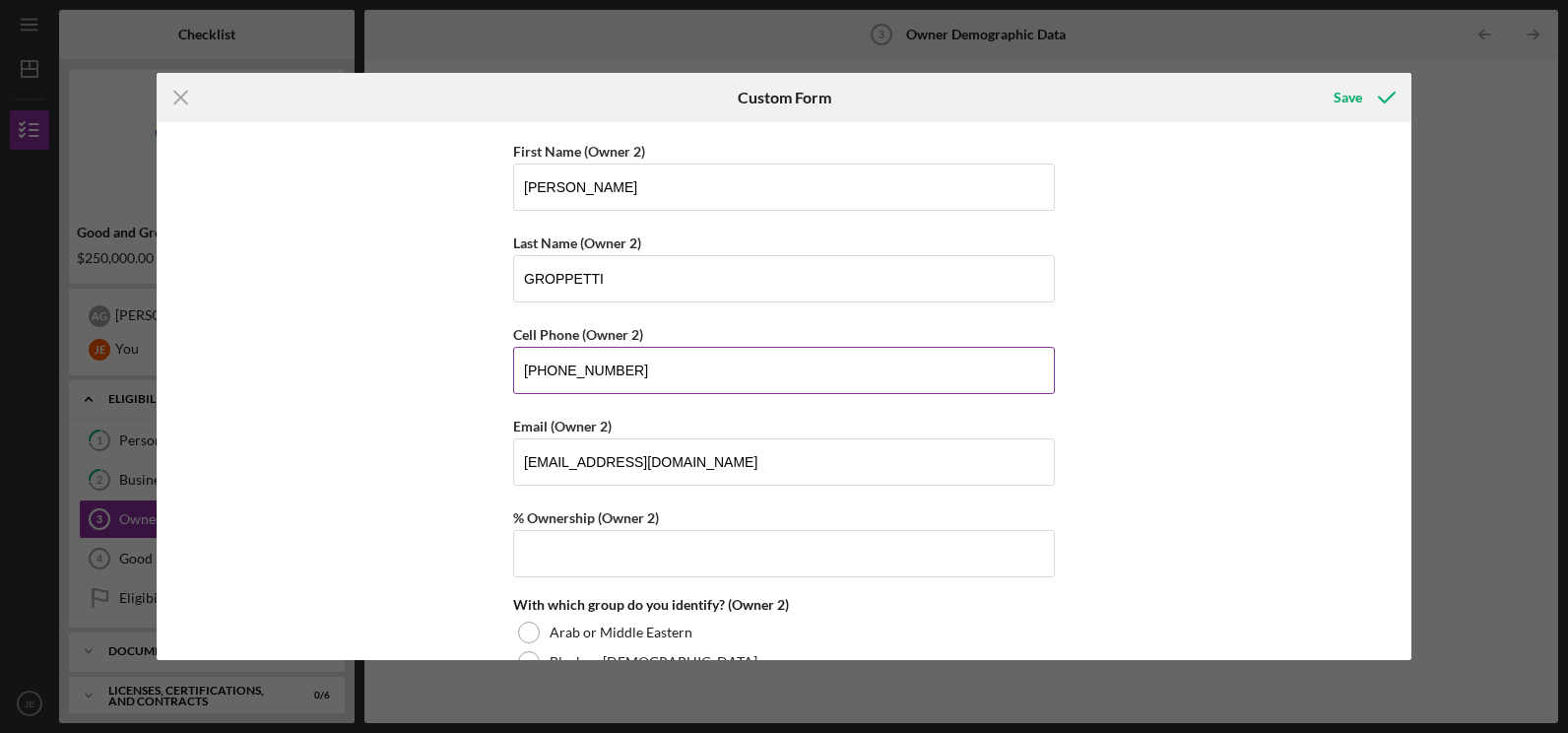
click at [635, 373] on input "[PHONE_NUMBER]" at bounding box center [784, 370] width 542 height 47
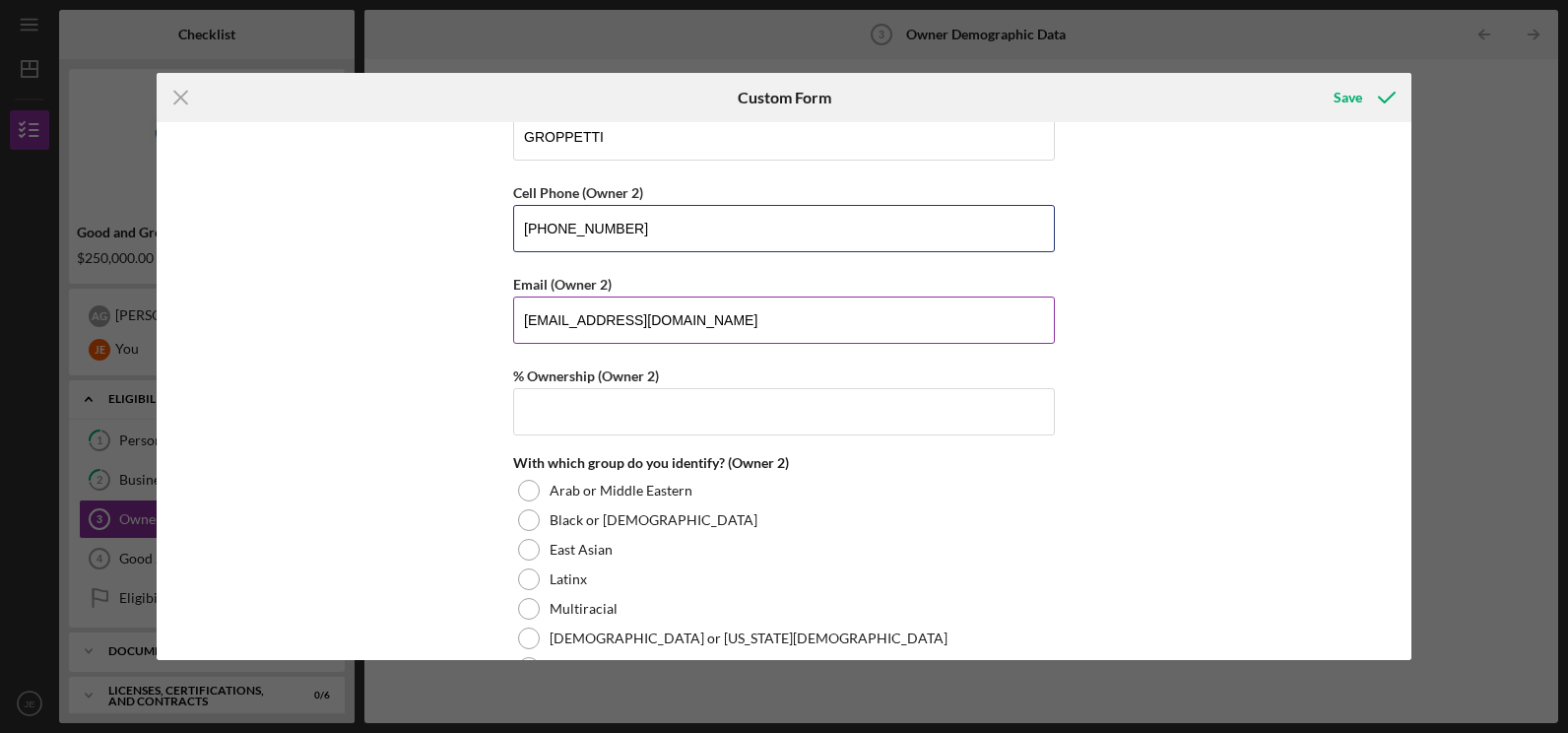
scroll to position [2309, 0]
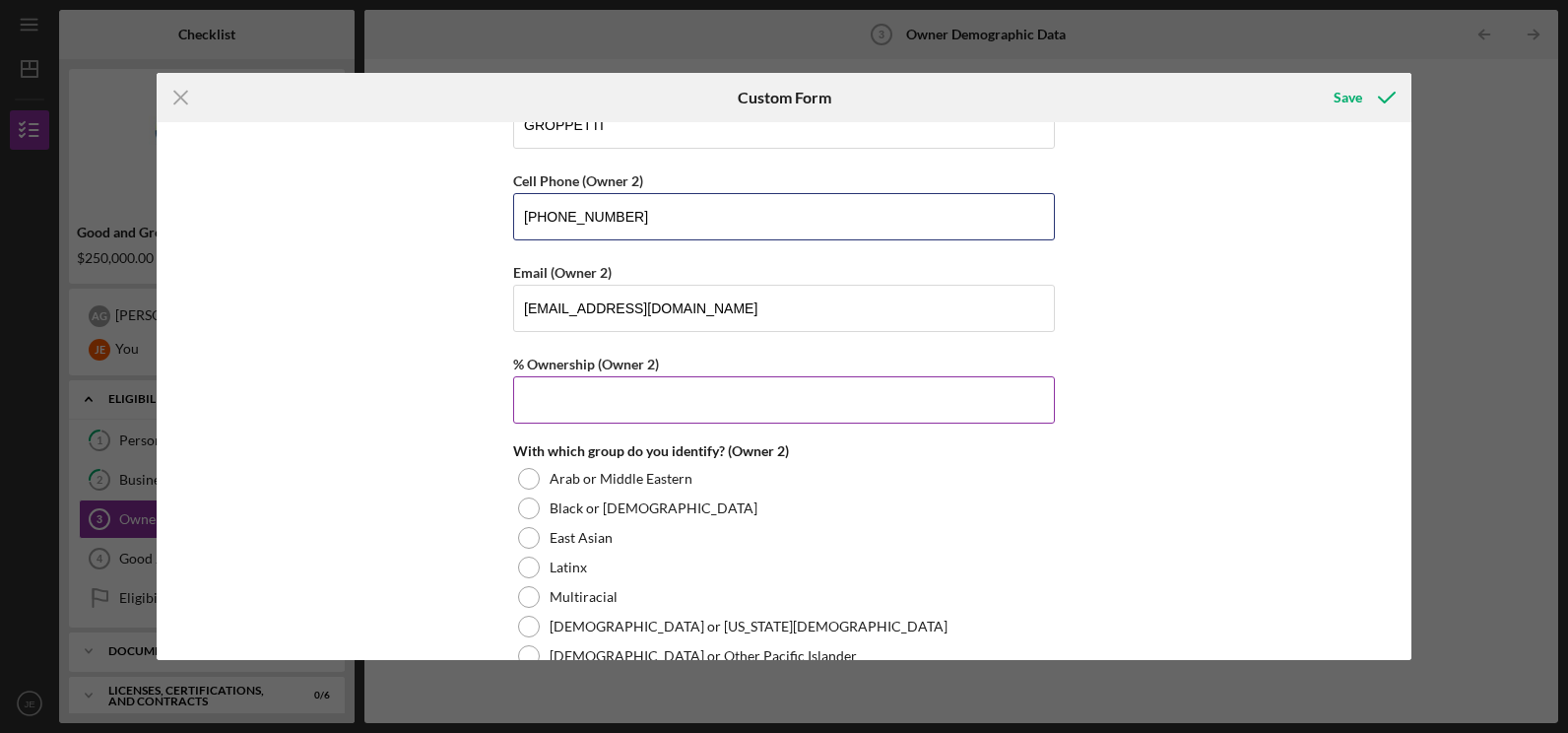
type input "[PHONE_NUMBER]"
click at [667, 407] on input "% Ownership (Owner 2)" at bounding box center [784, 399] width 542 height 47
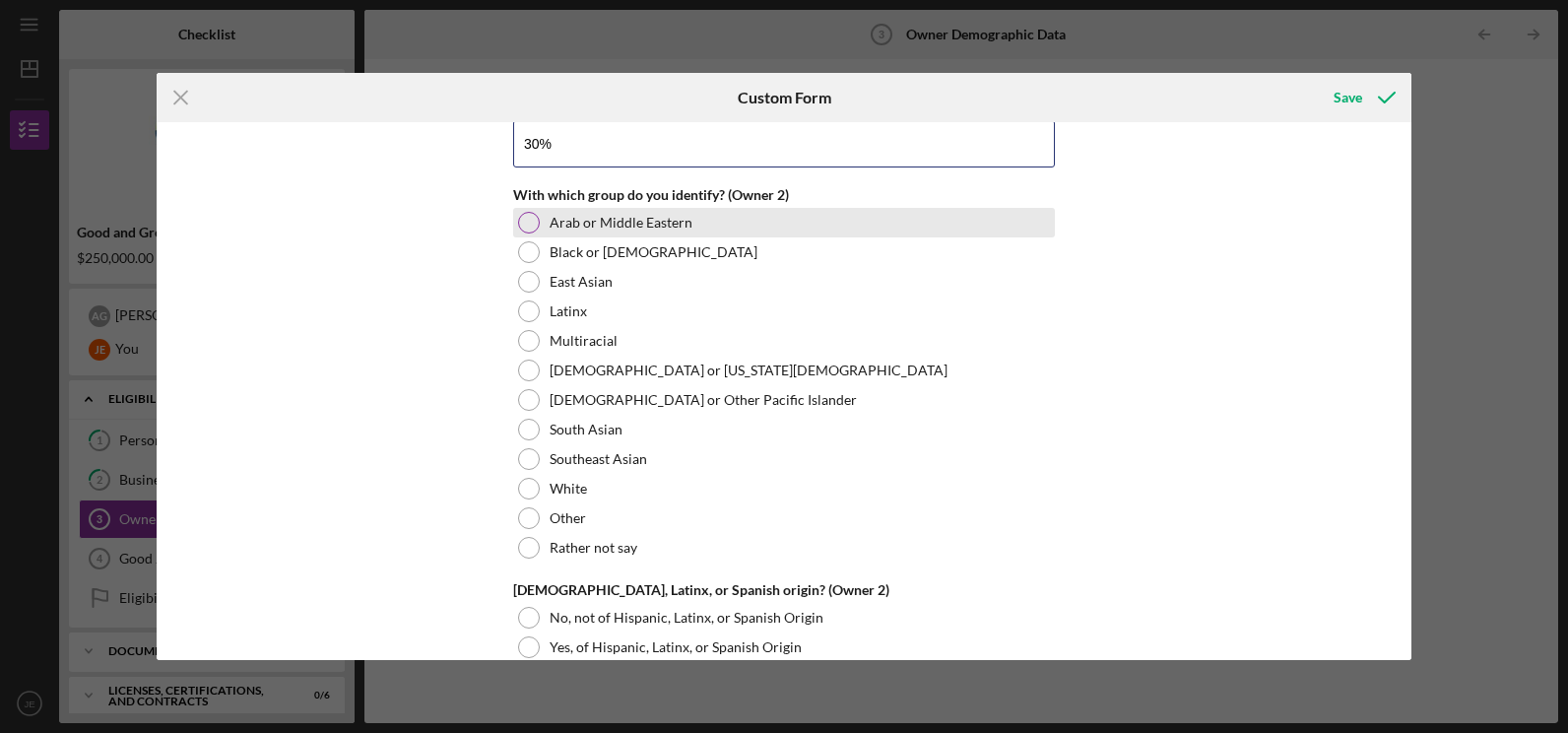
scroll to position [2570, 0]
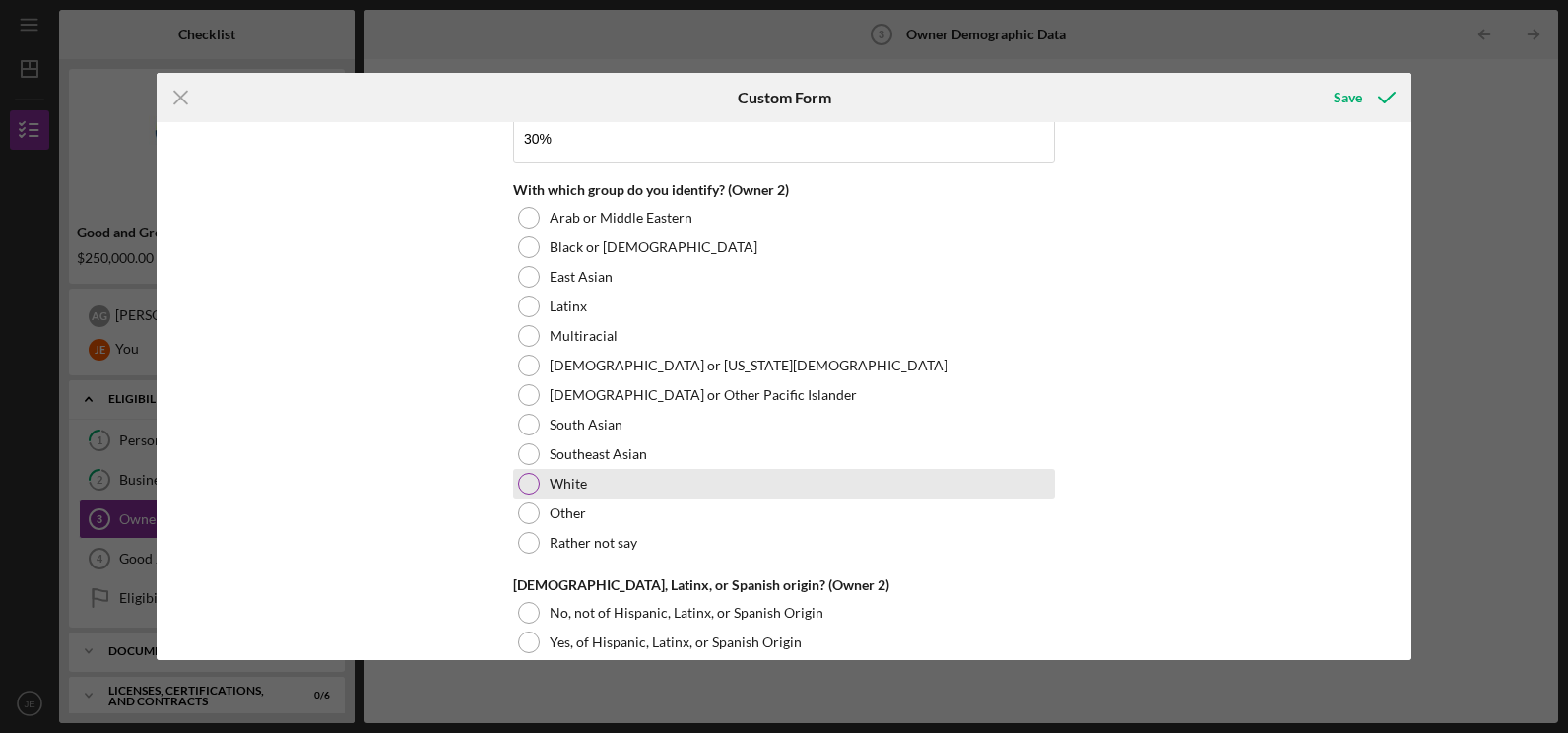
type input "30.00000%"
click at [524, 486] on div at bounding box center [529, 484] width 22 height 22
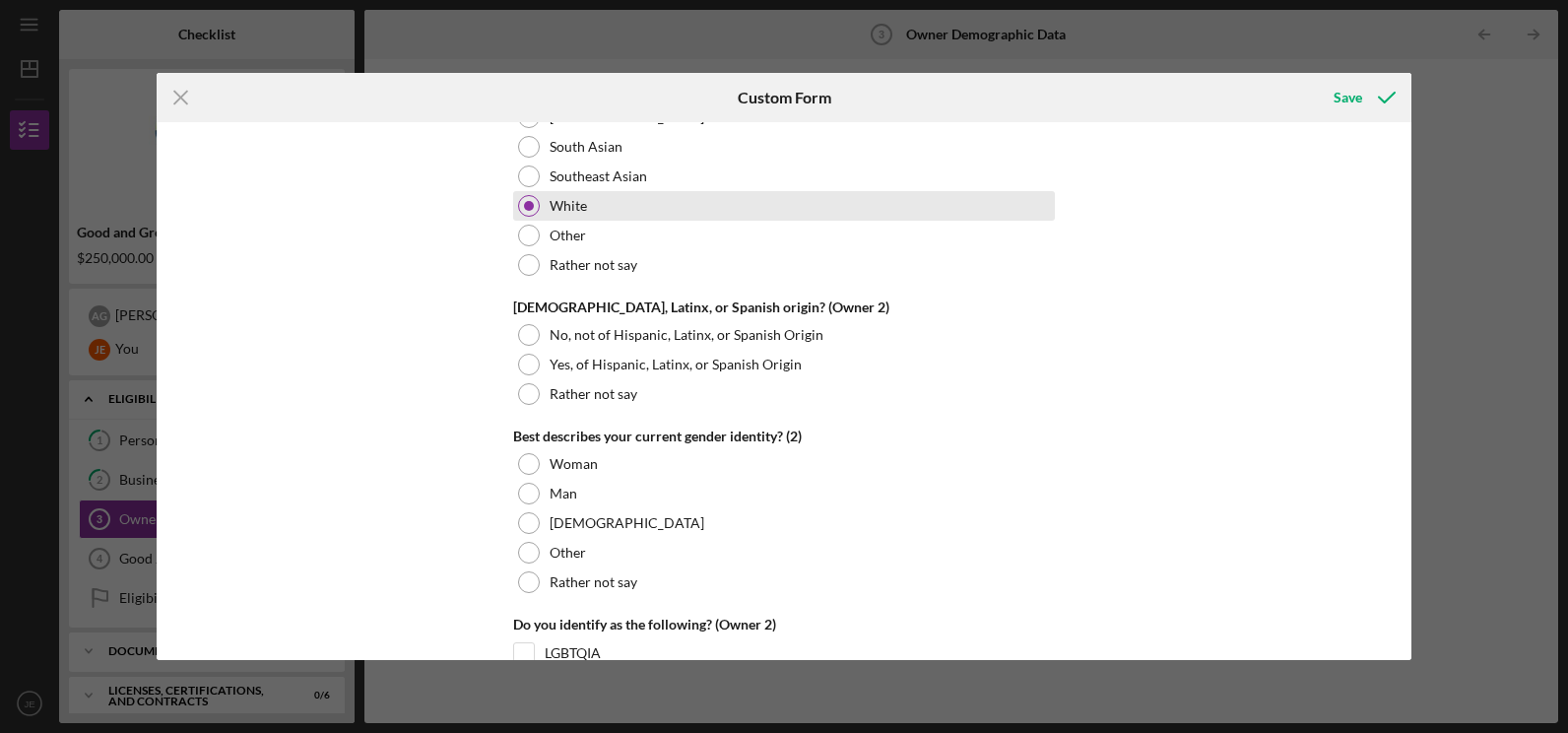
scroll to position [2863, 0]
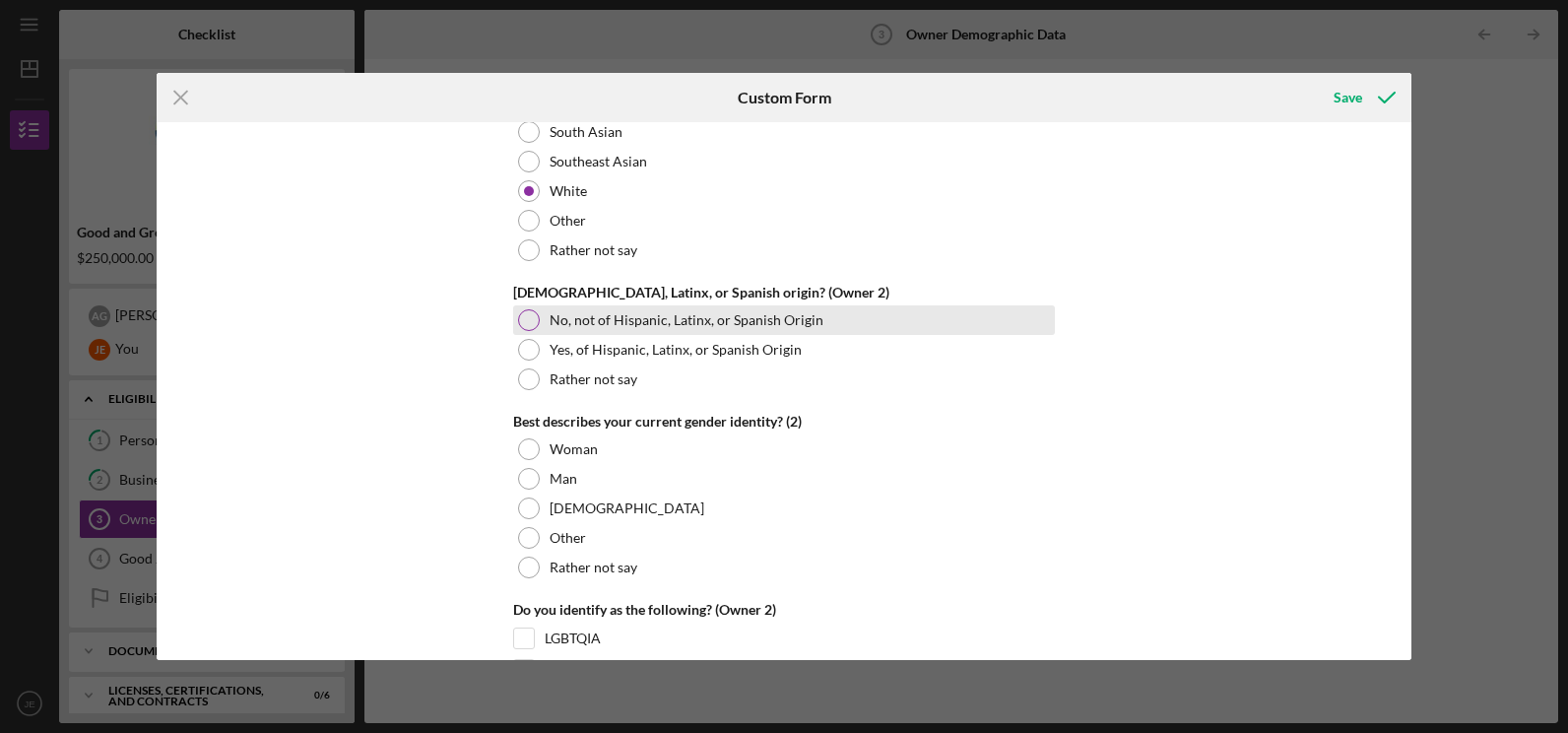
click at [525, 327] on div at bounding box center [529, 320] width 22 height 22
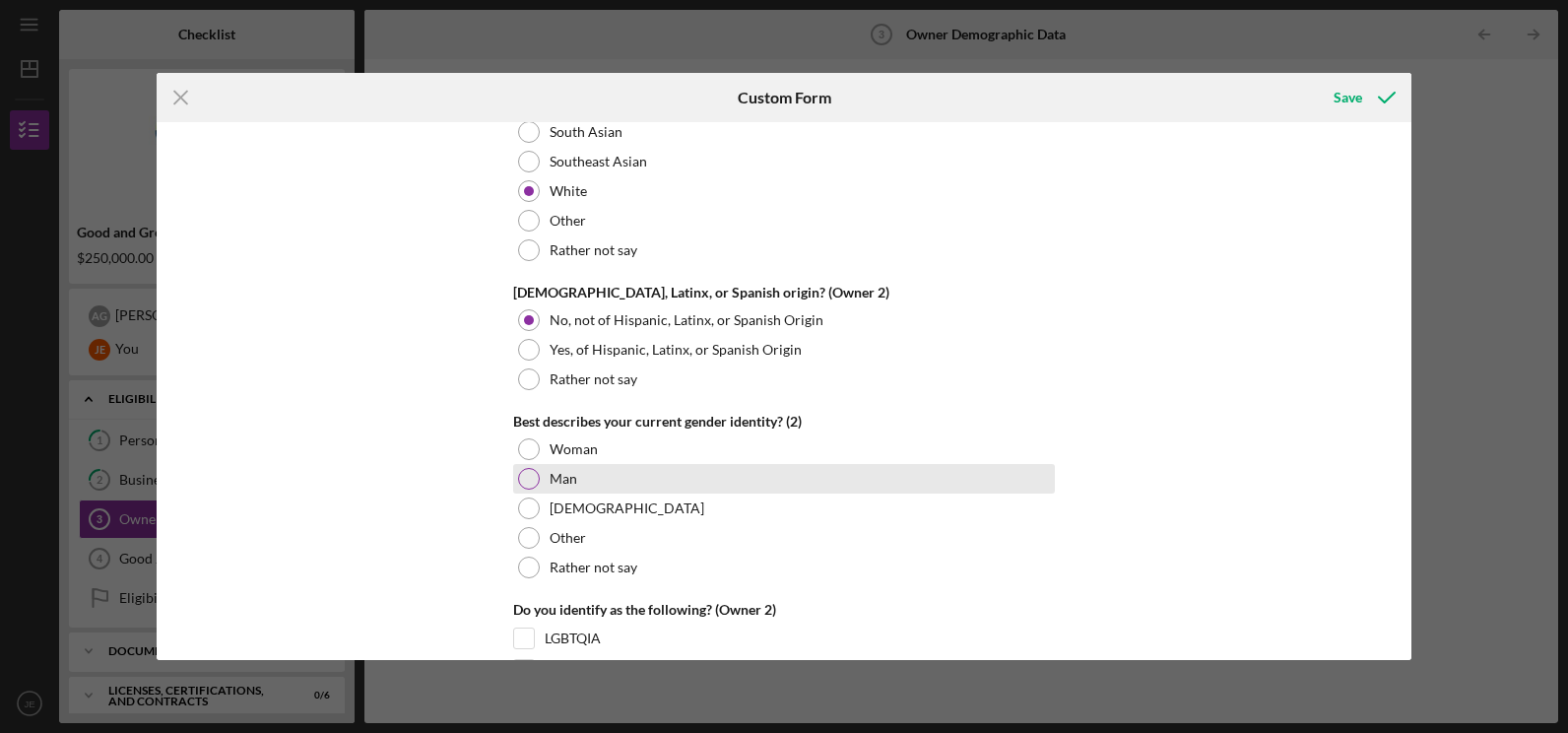
click at [525, 476] on div at bounding box center [529, 479] width 22 height 22
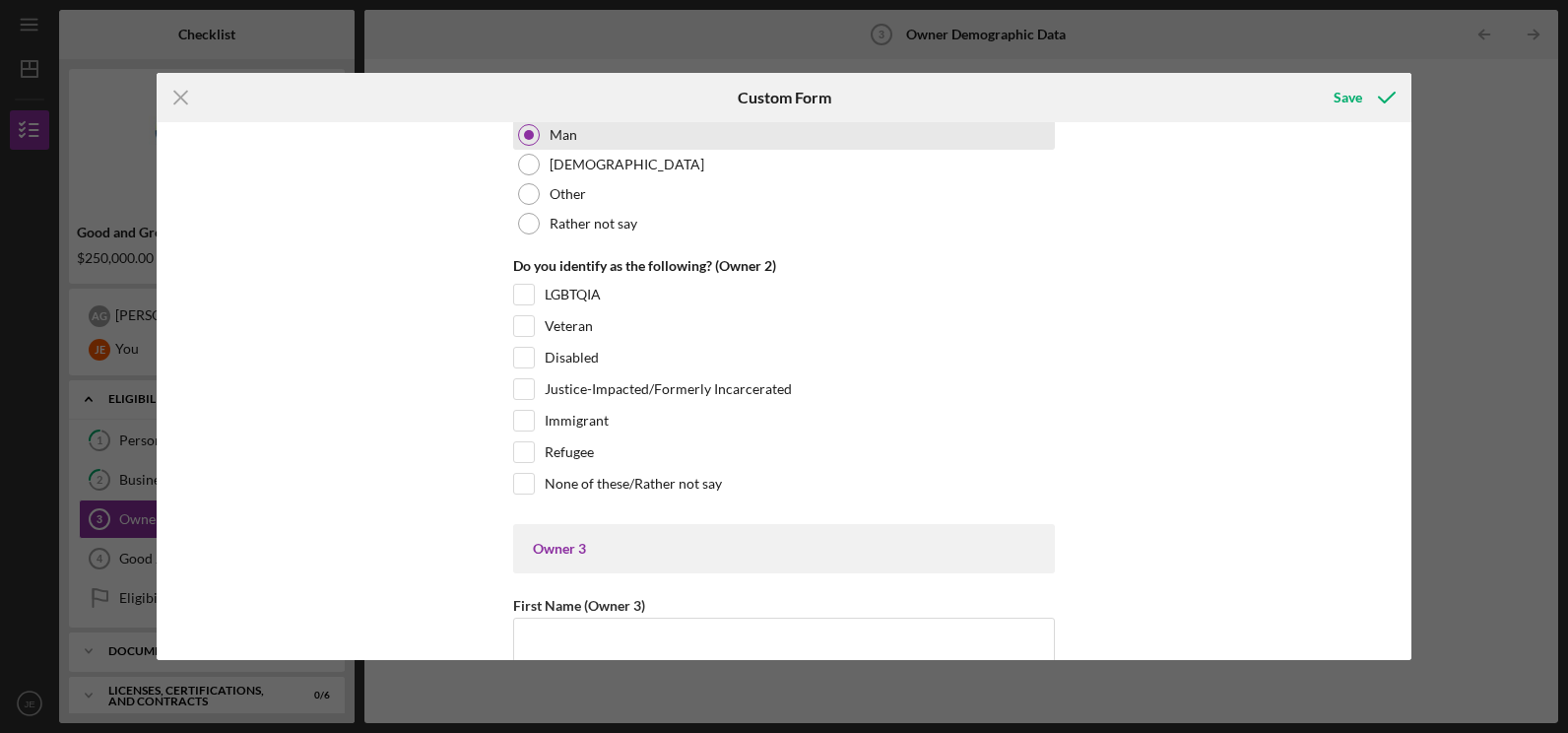
scroll to position [3218, 0]
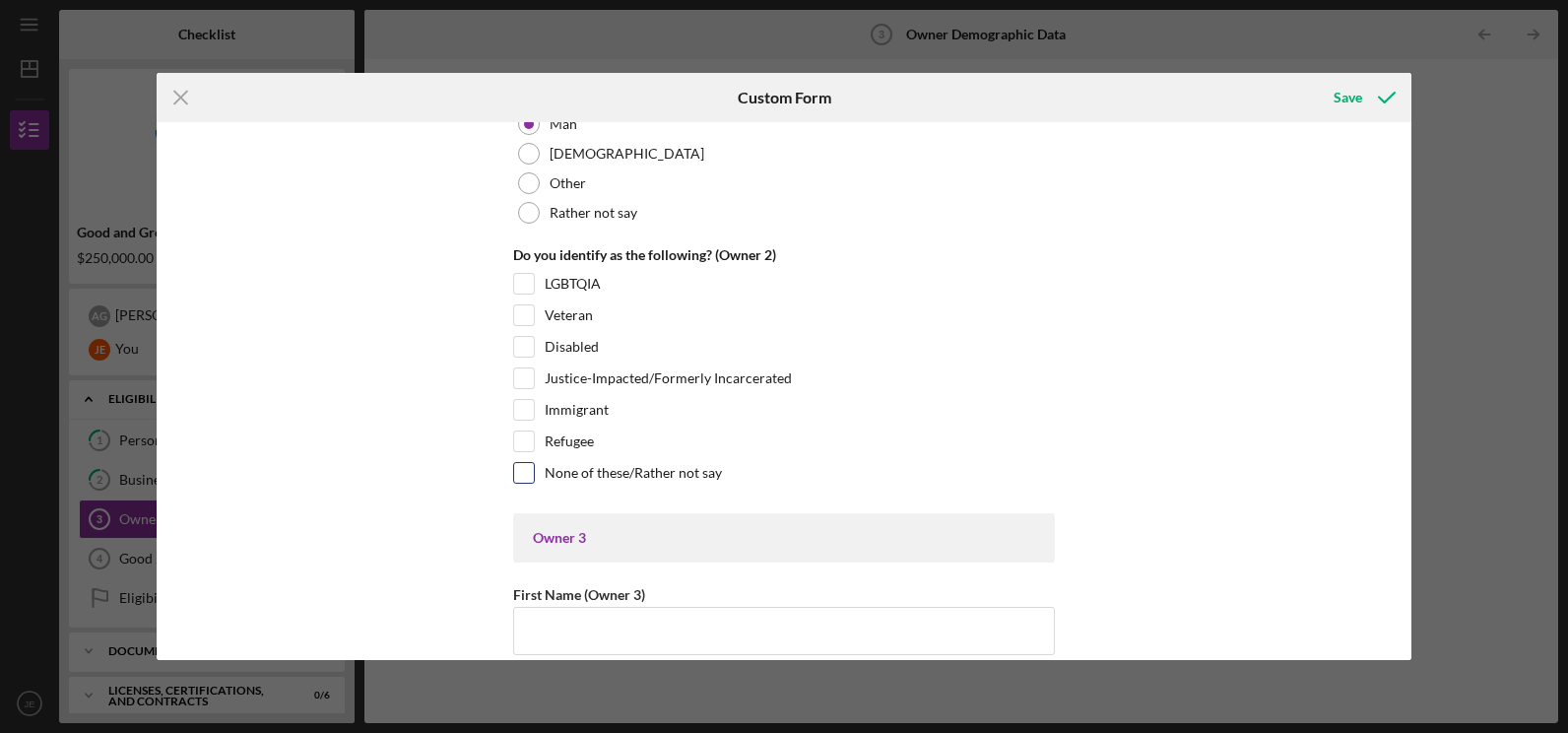
click at [524, 476] on input "None of these/Rather not say" at bounding box center [524, 473] width 20 height 20
checkbox input "true"
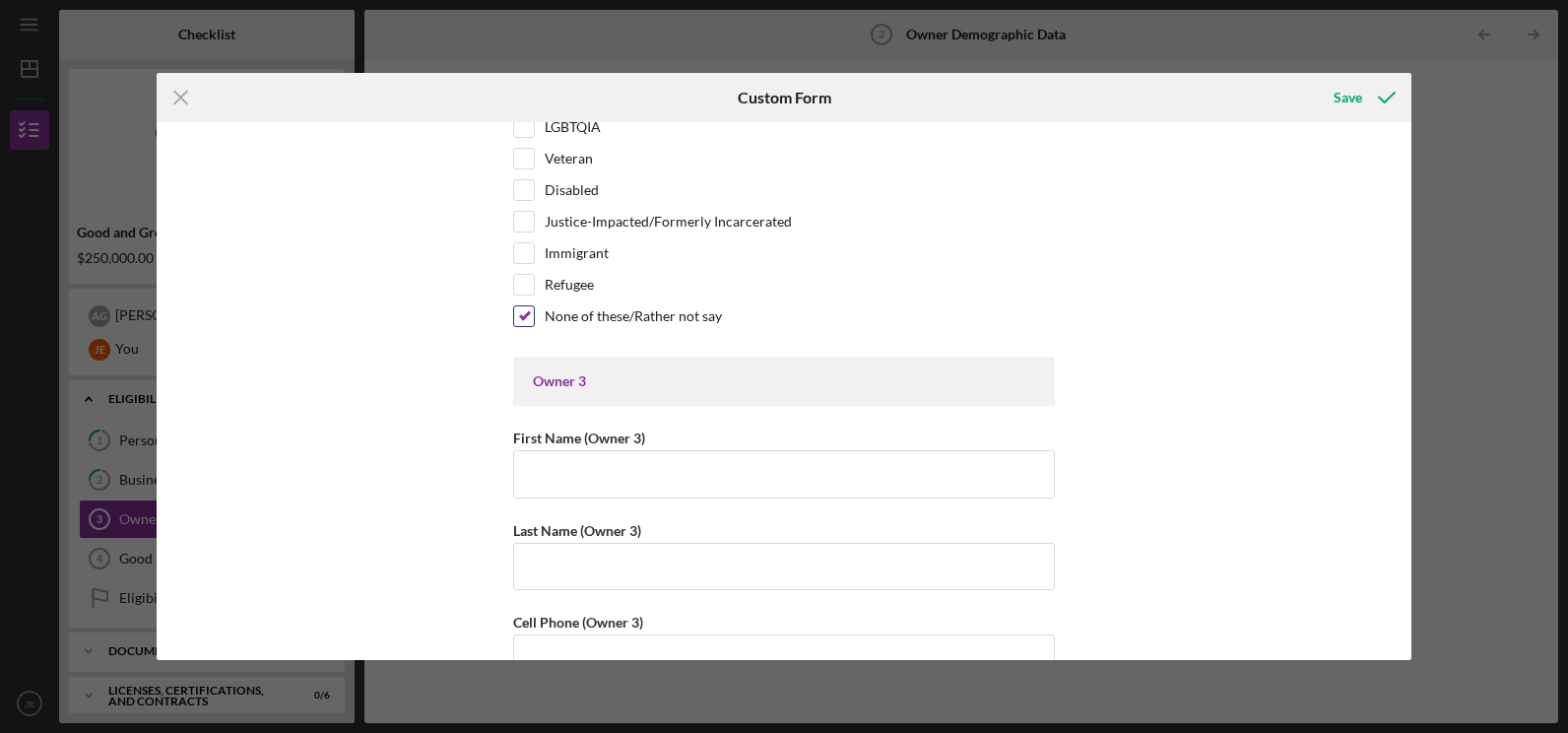
scroll to position [3397, 0]
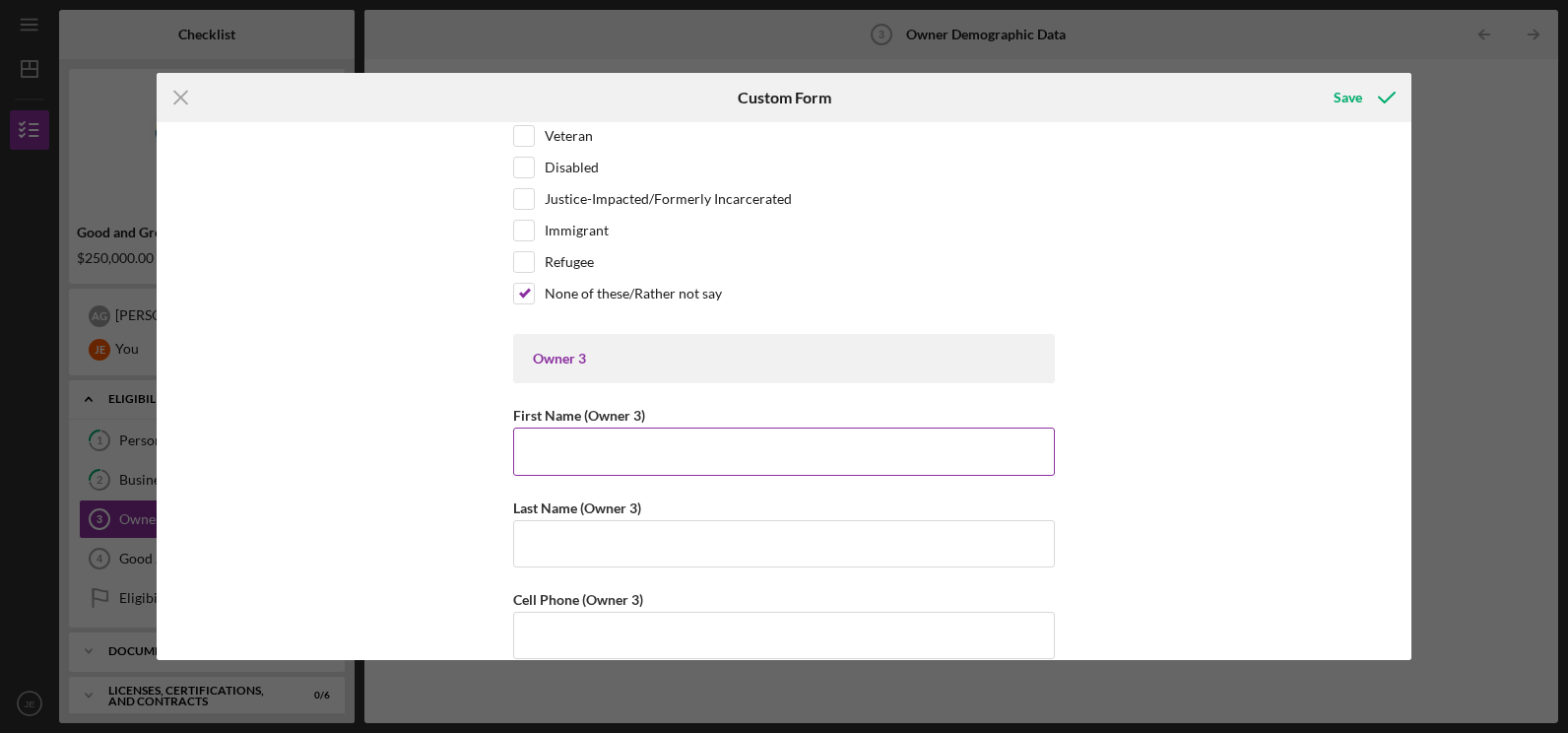
click at [572, 457] on input "First Name (Owner 3)" at bounding box center [784, 451] width 542 height 47
type input "Sal"
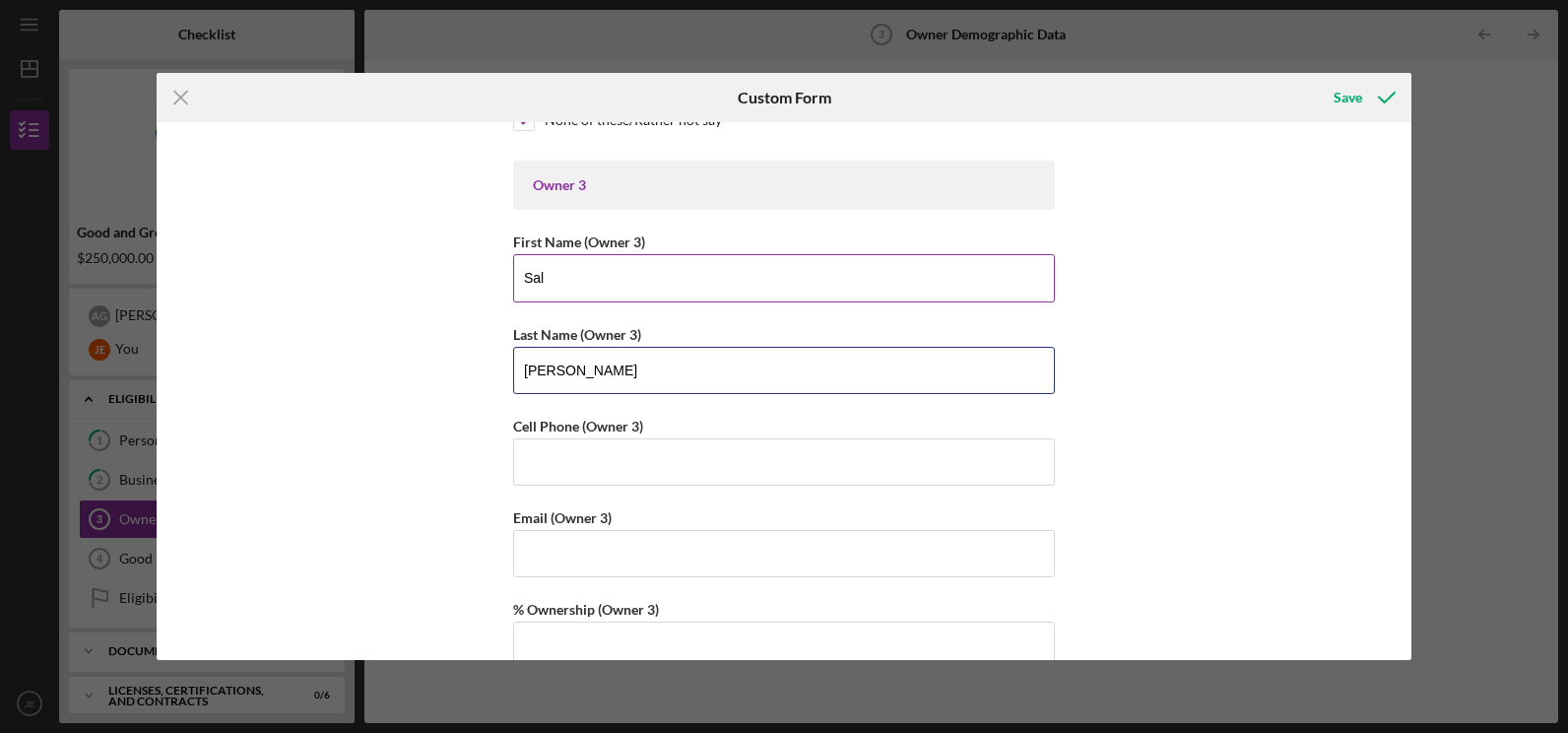
scroll to position [3585, 0]
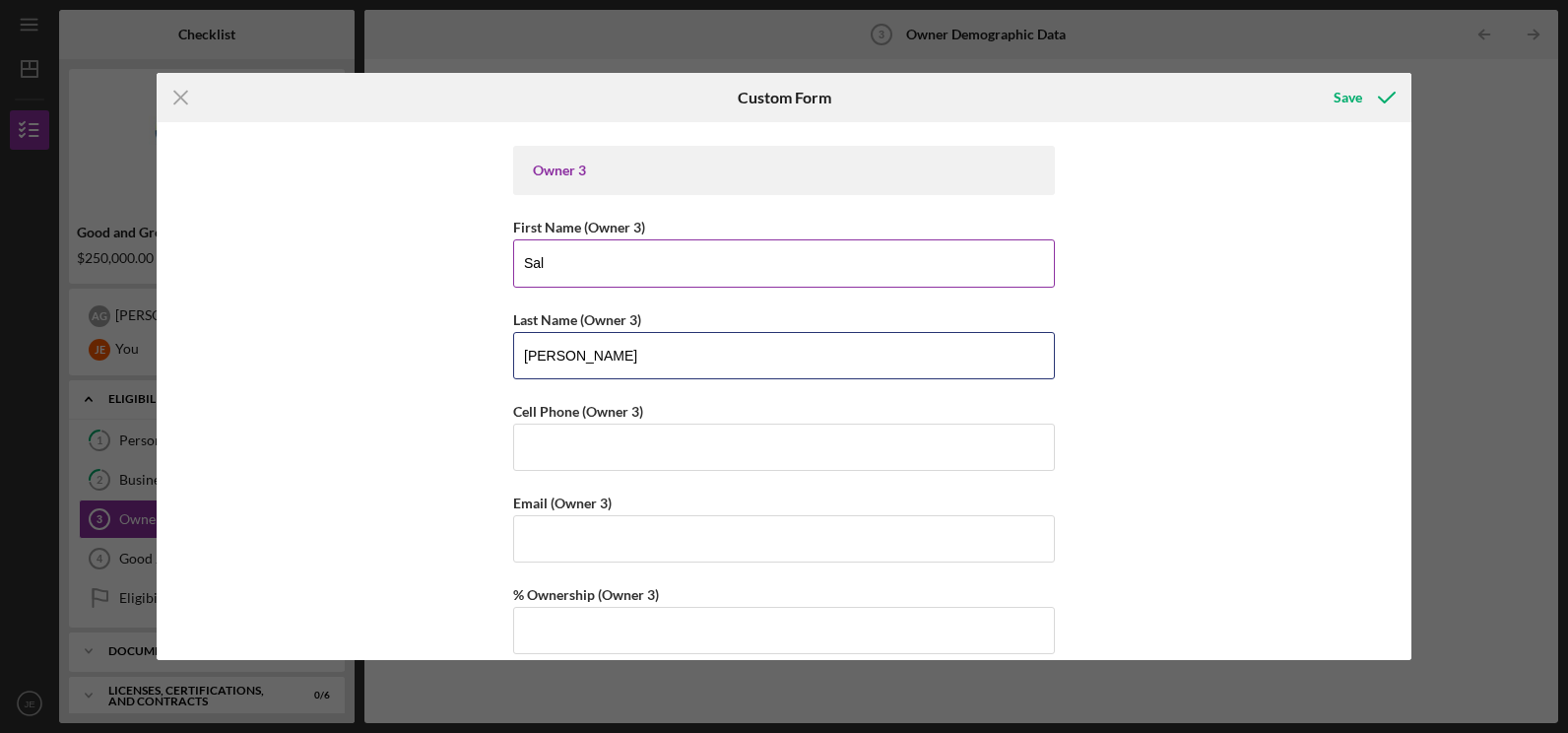
type input "[PERSON_NAME]"
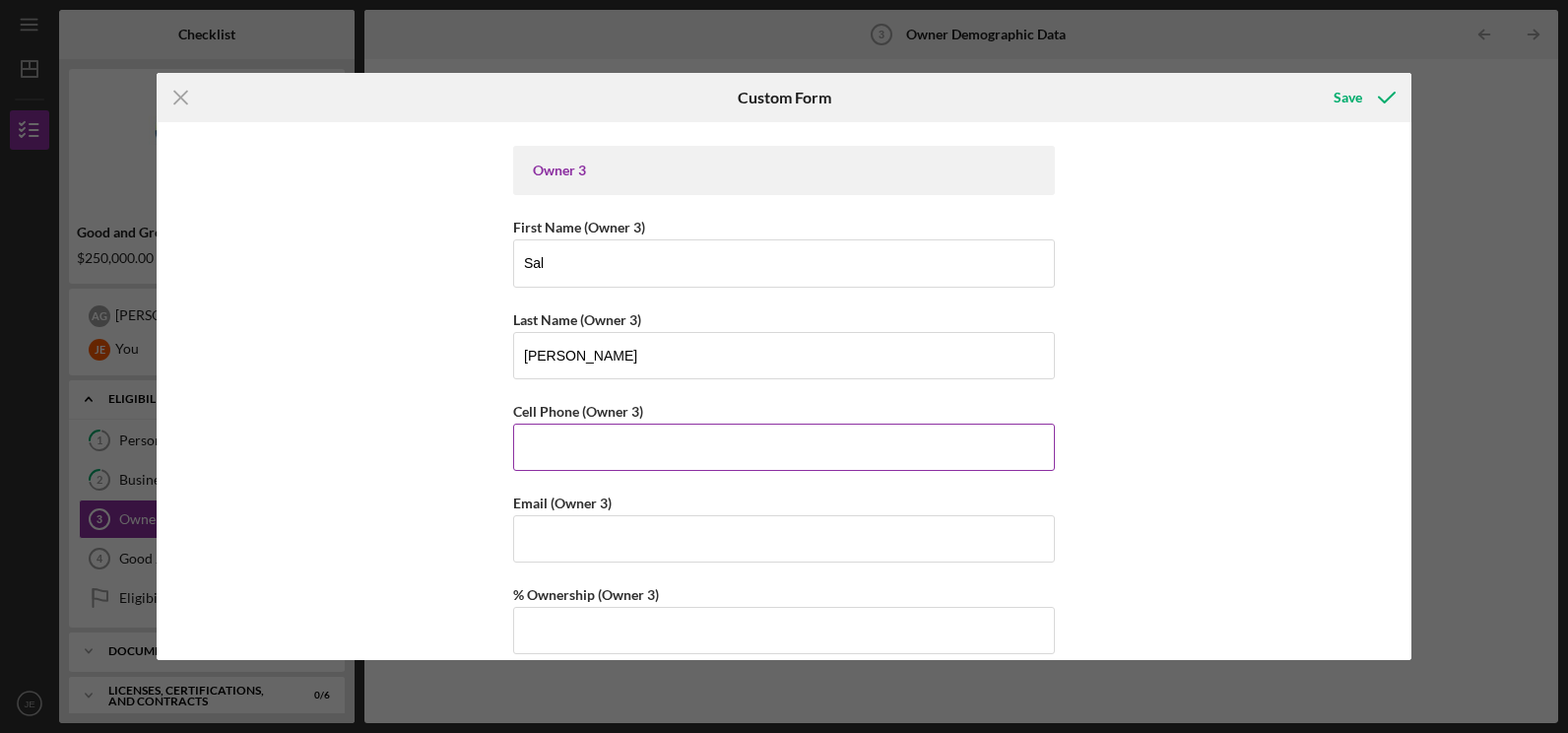
click at [572, 457] on input "Cell Phone (Owner 3)" at bounding box center [784, 447] width 542 height 47
type input "[PHONE_NUMBER]"
click at [590, 544] on input "Email (Owner 3)" at bounding box center [784, 539] width 542 height 47
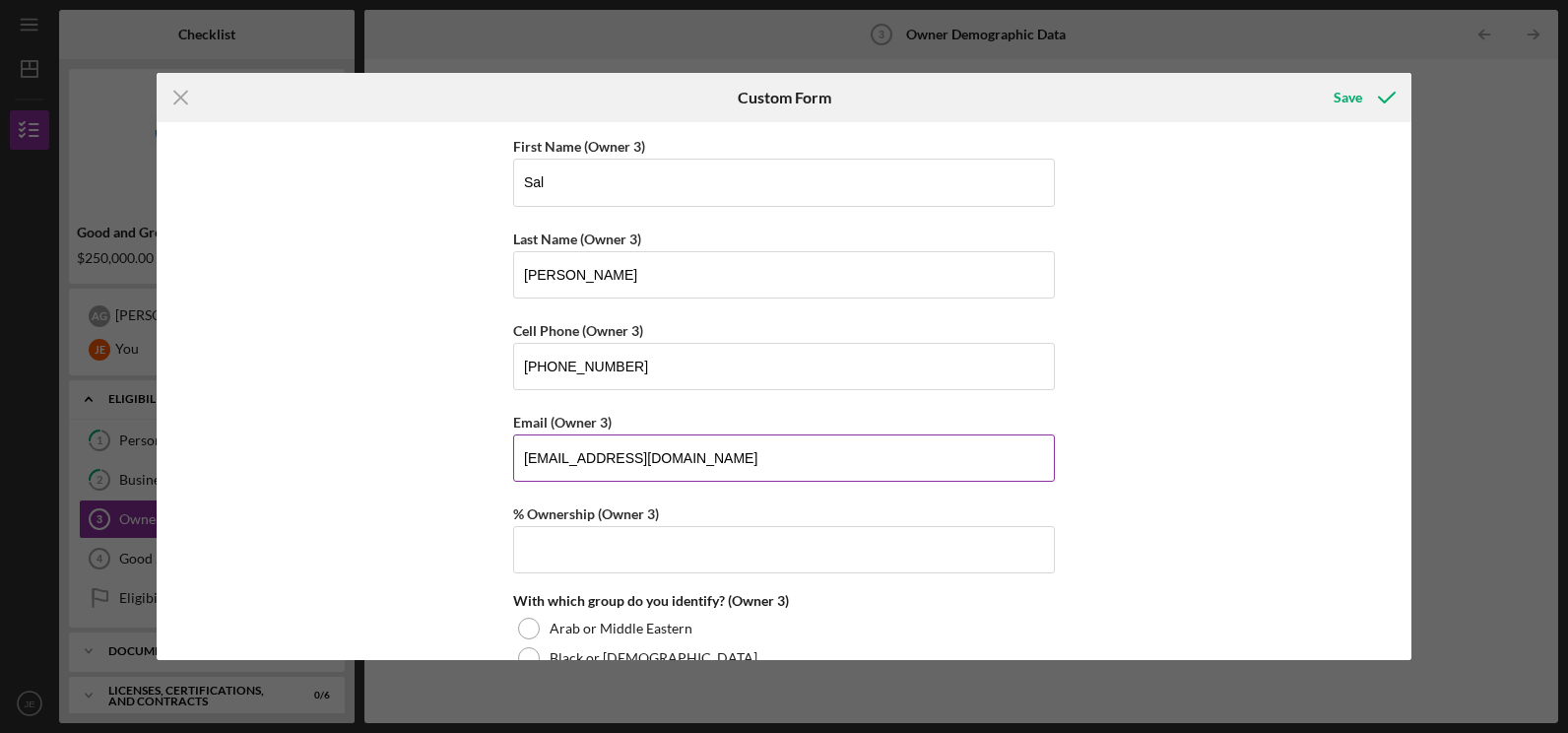
scroll to position [3687, 0]
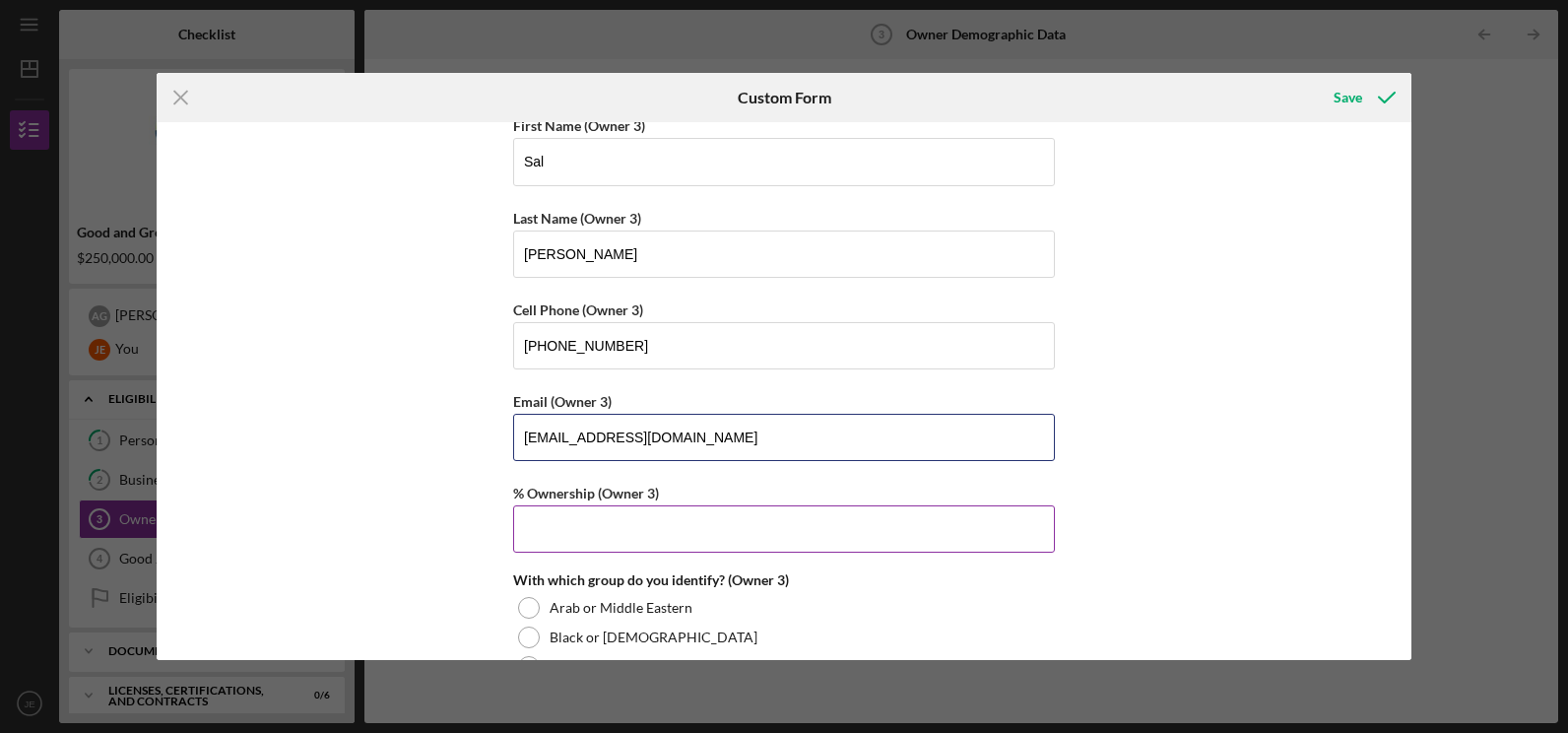
type input "[EMAIL_ADDRESS][DOMAIN_NAME]"
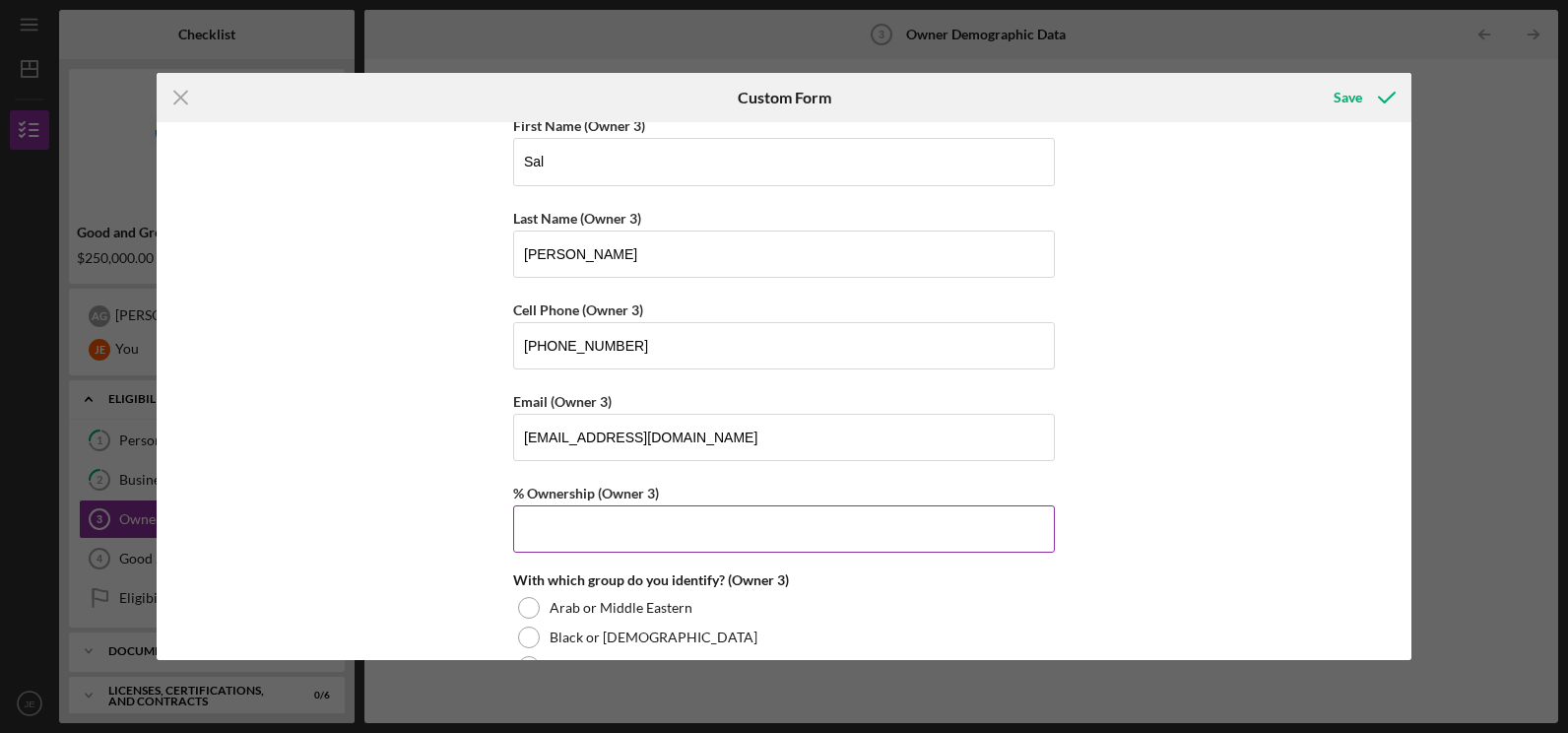
click at [572, 535] on input "% Ownership (Owner 3)" at bounding box center [784, 529] width 542 height 47
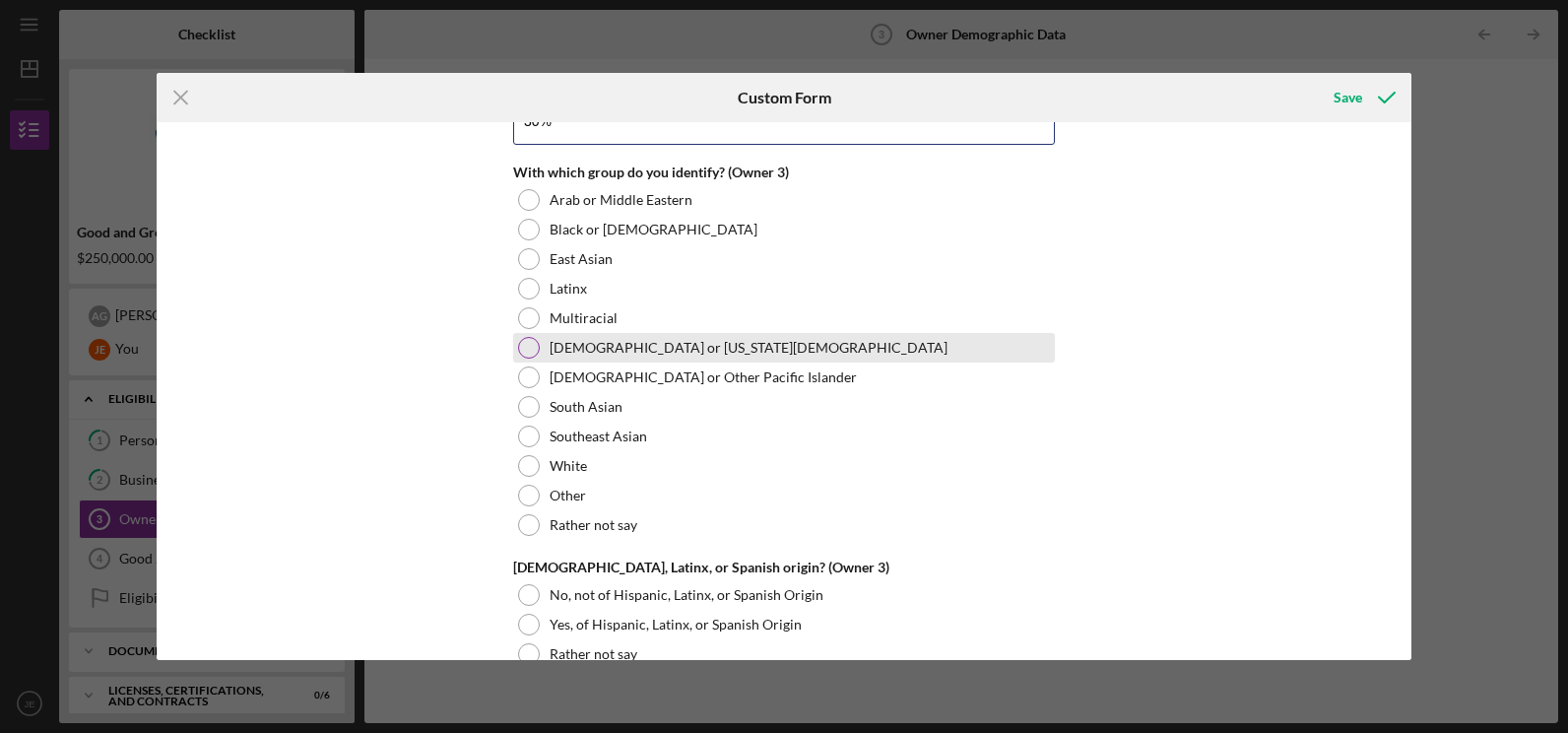
scroll to position [4101, 0]
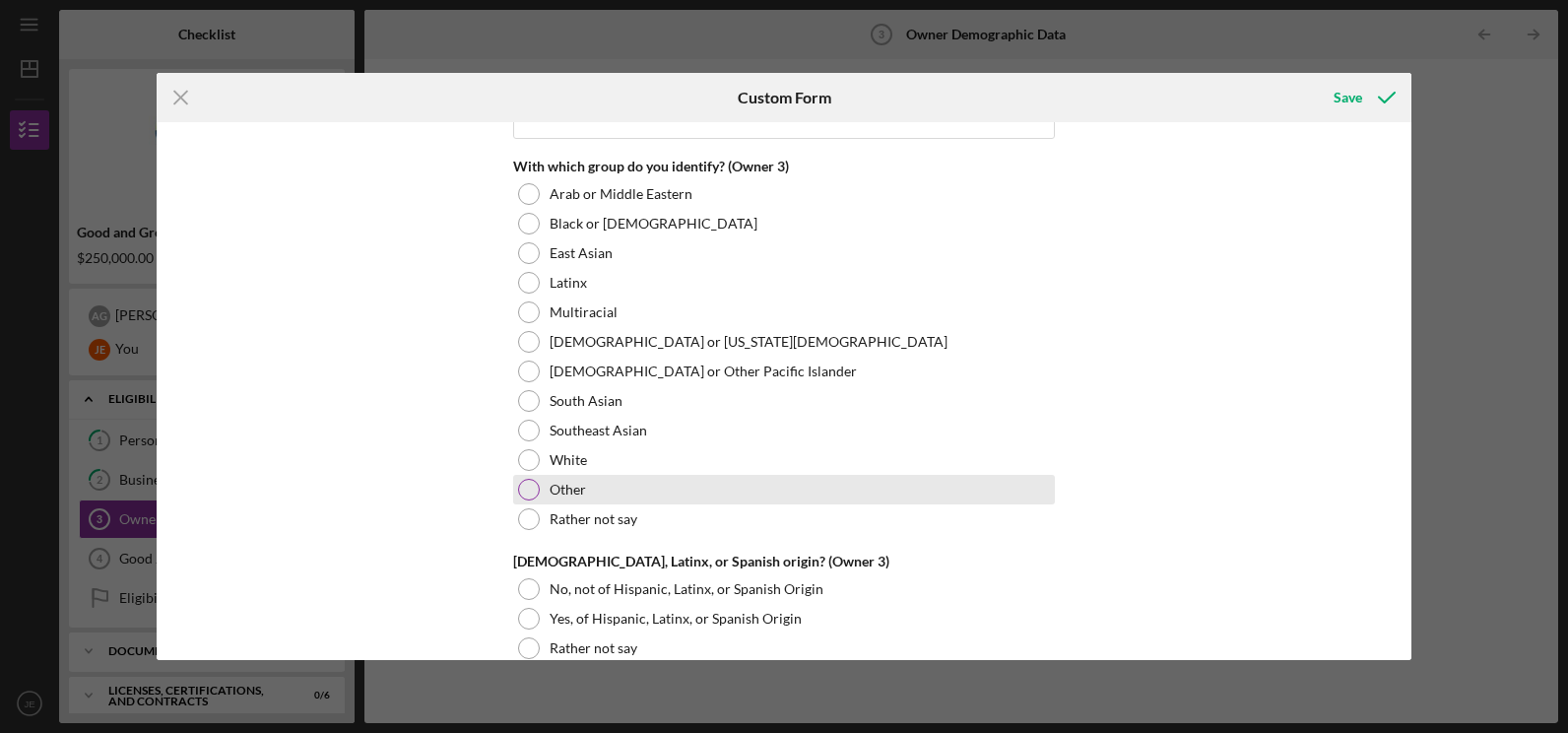
type input "30.00000%"
click at [532, 485] on div at bounding box center [529, 490] width 22 height 22
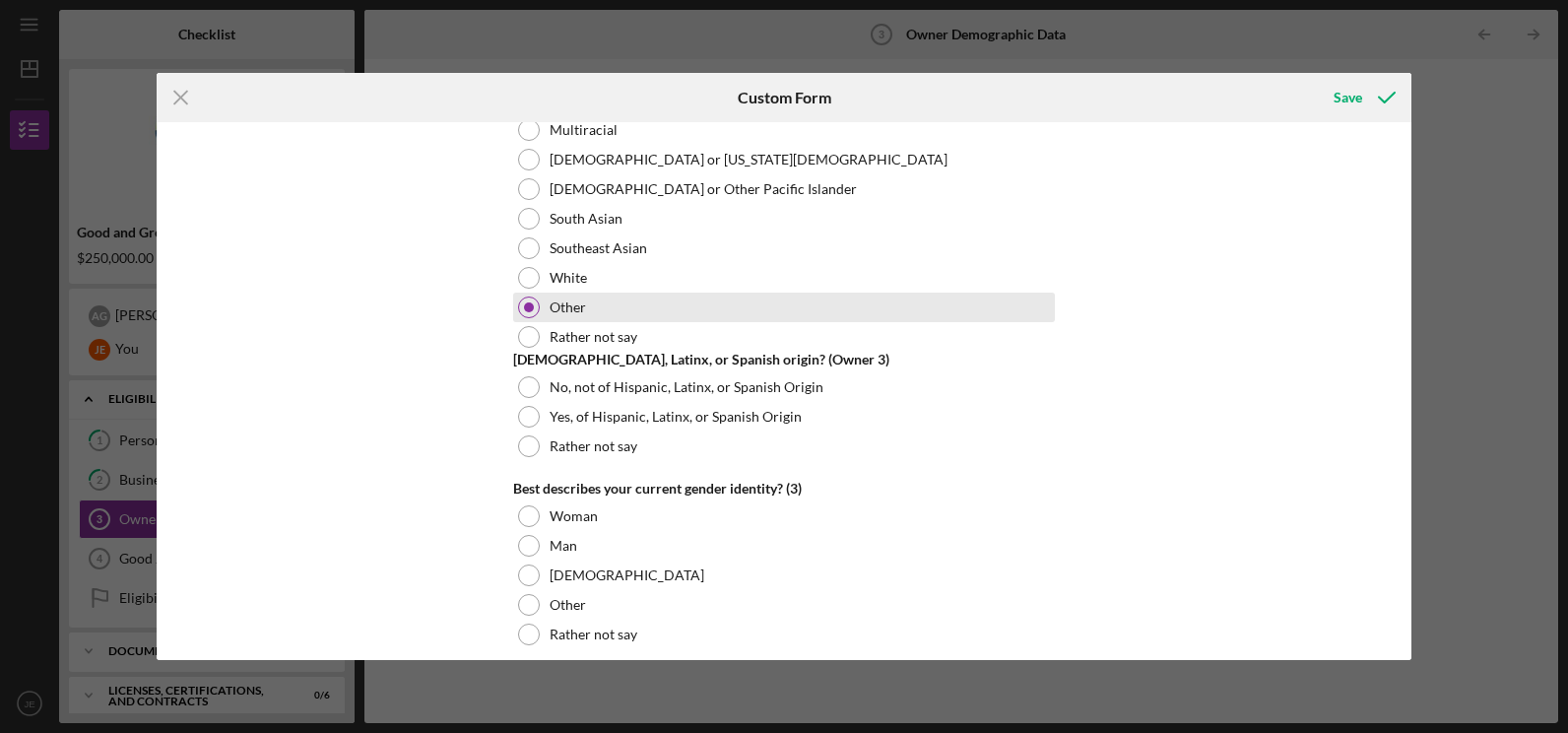
scroll to position [4295, 0]
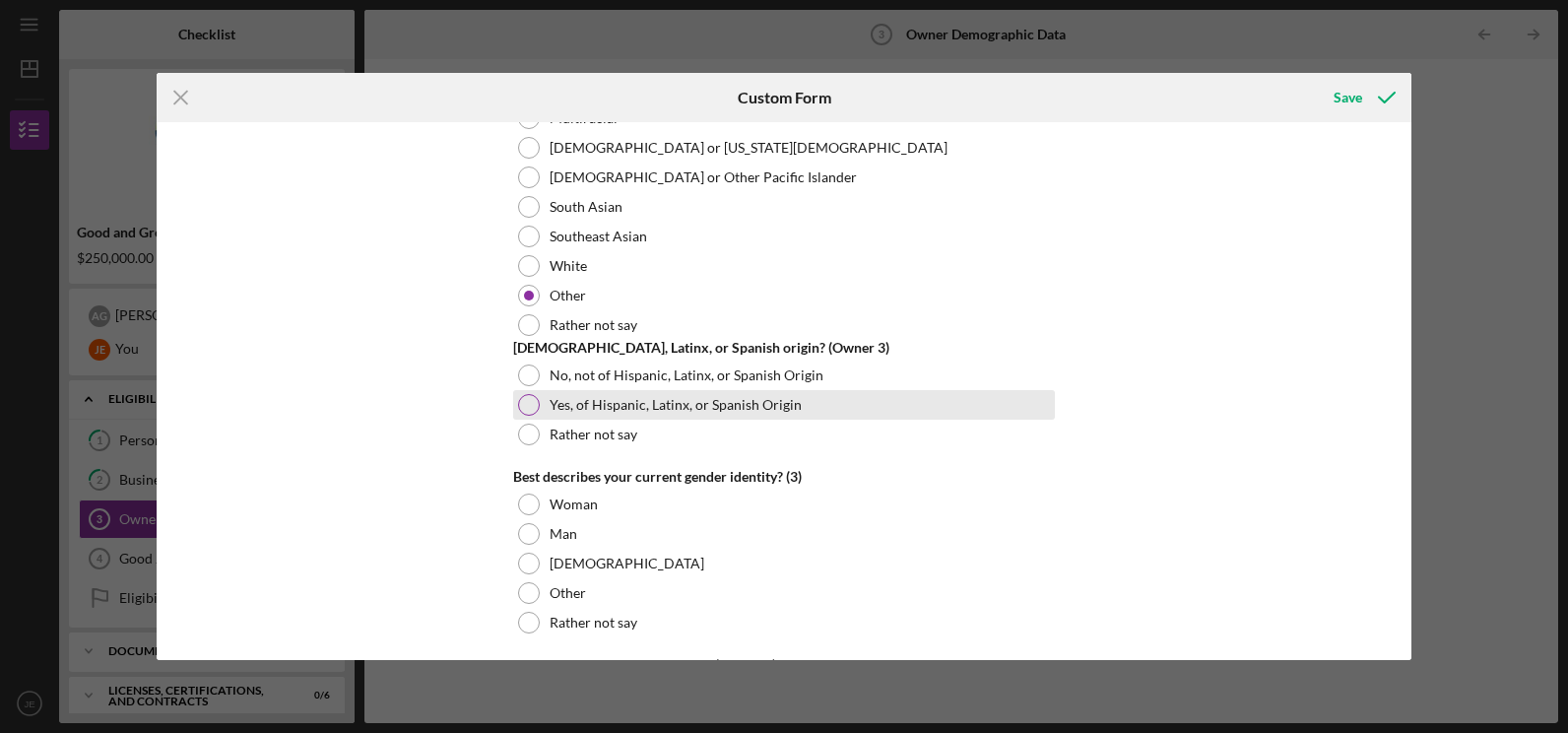
click at [530, 404] on div at bounding box center [529, 405] width 22 height 22
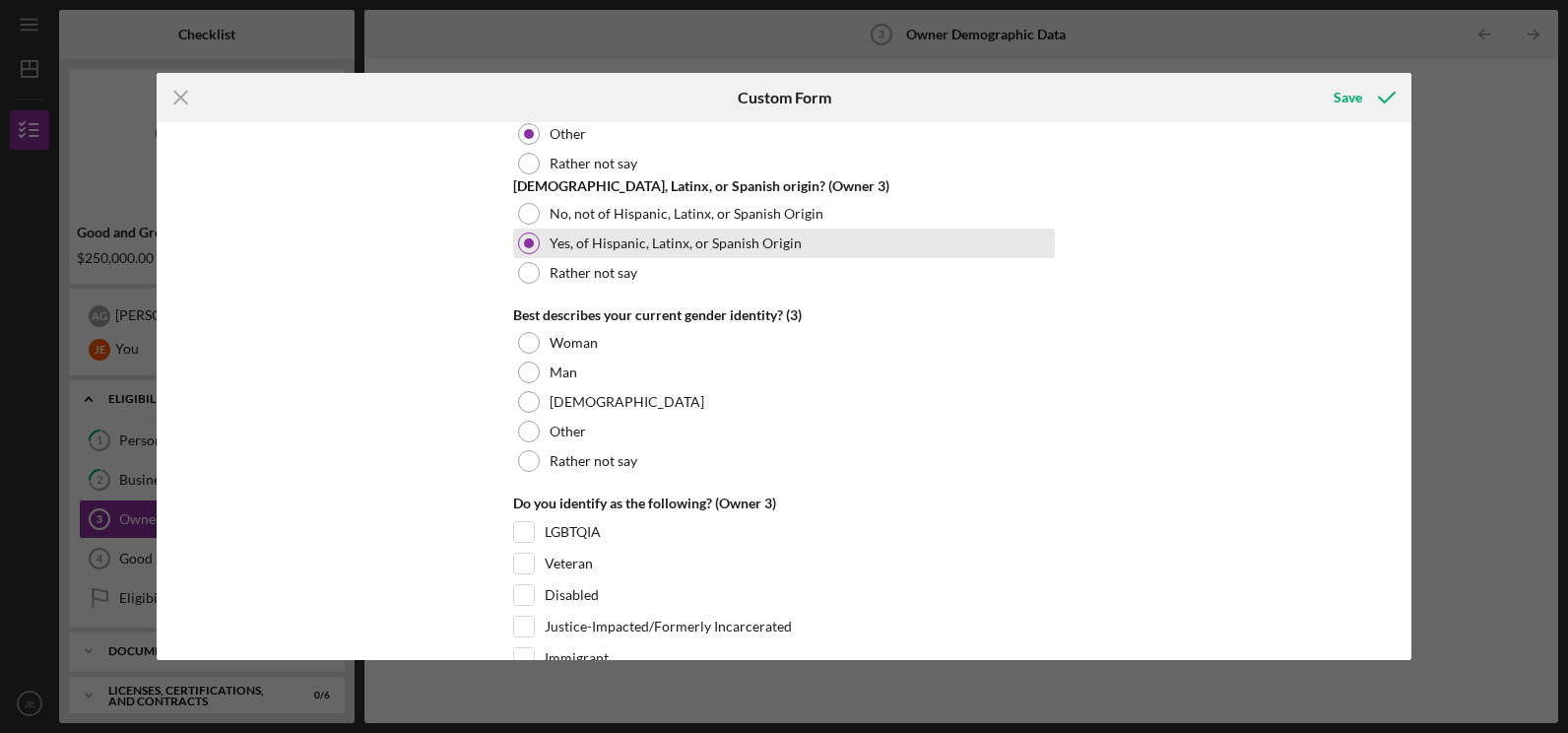
scroll to position [4498, 0]
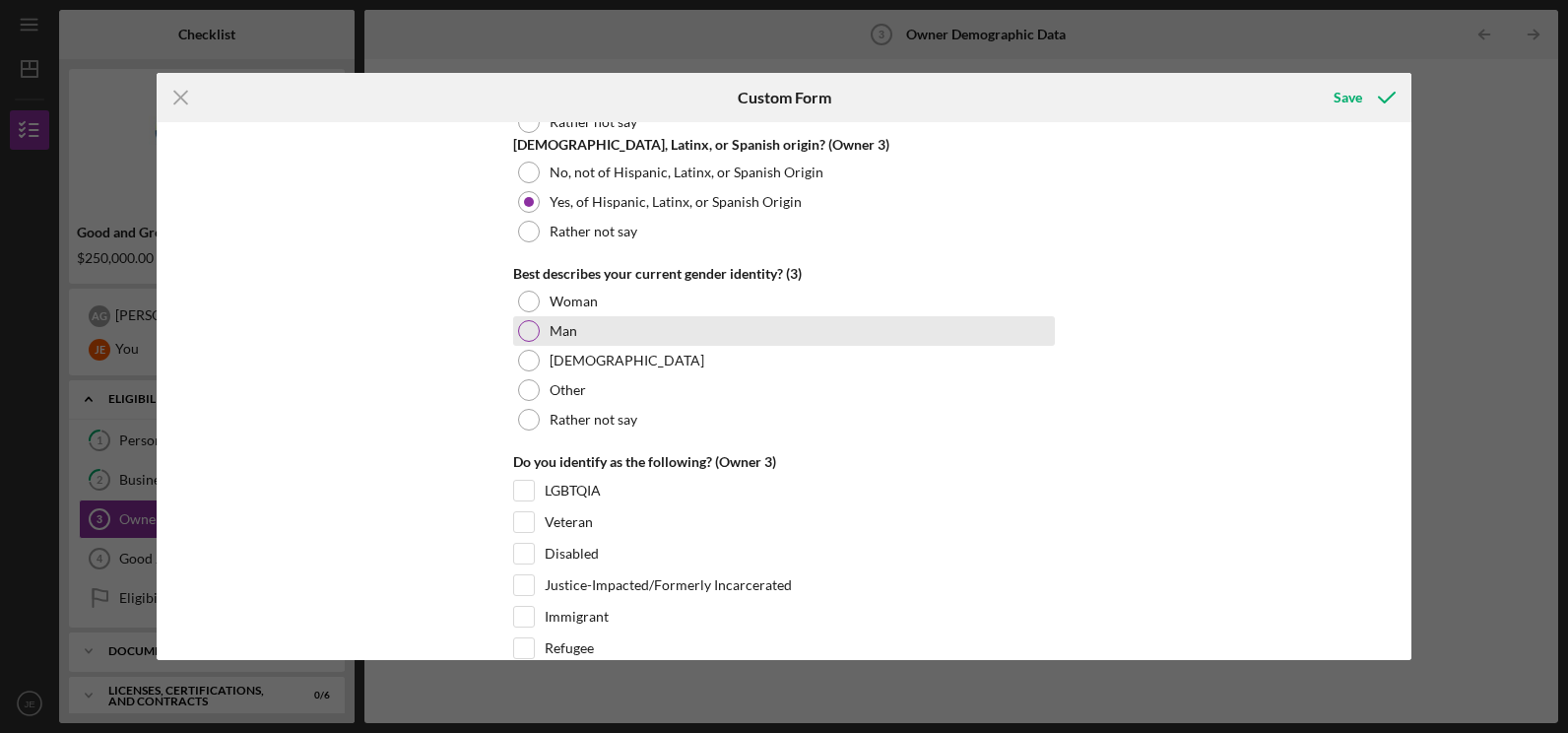
click at [529, 330] on div at bounding box center [529, 331] width 22 height 22
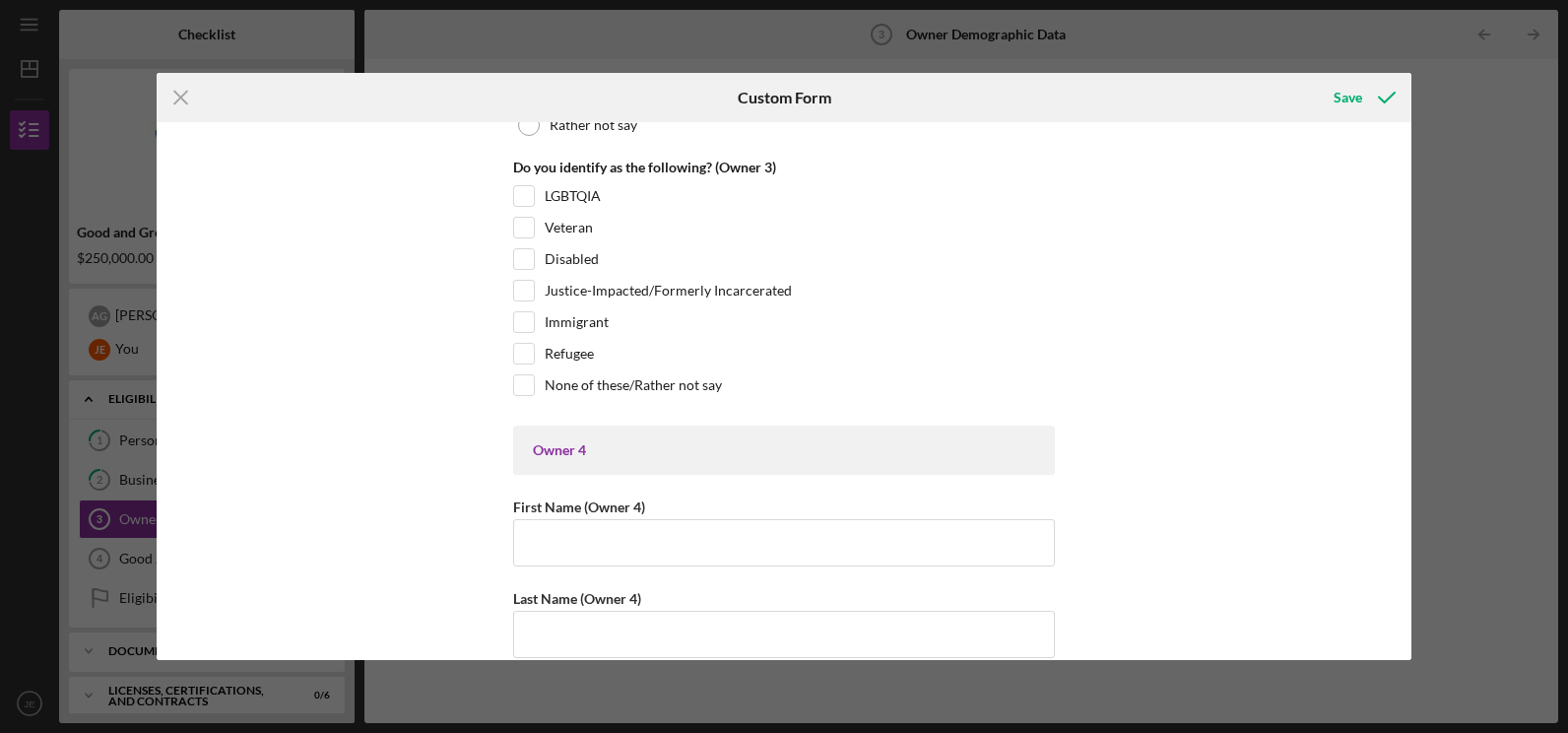
scroll to position [4808, 0]
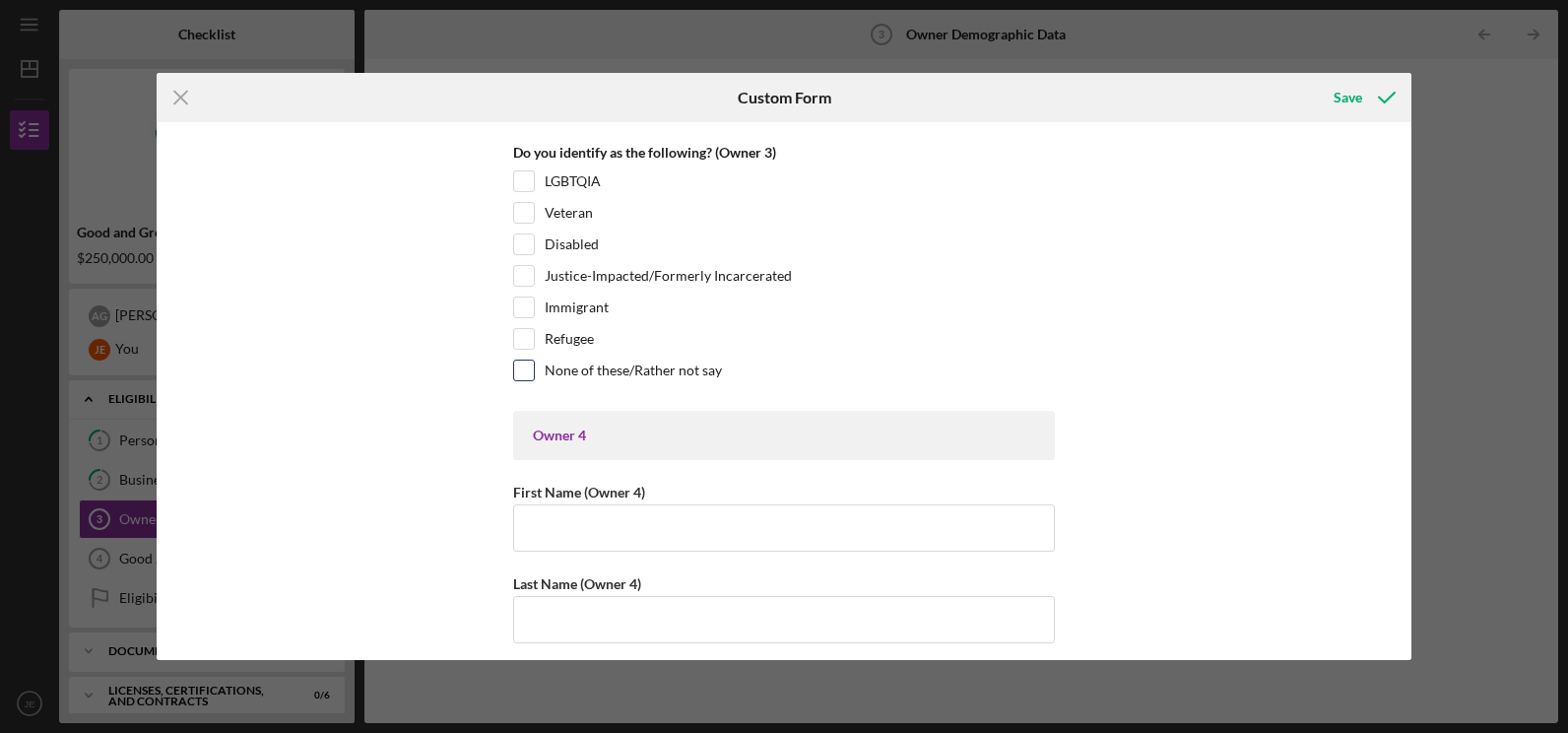
click at [524, 371] on input "None of these/Rather not say" at bounding box center [524, 371] width 20 height 20
checkbox input "true"
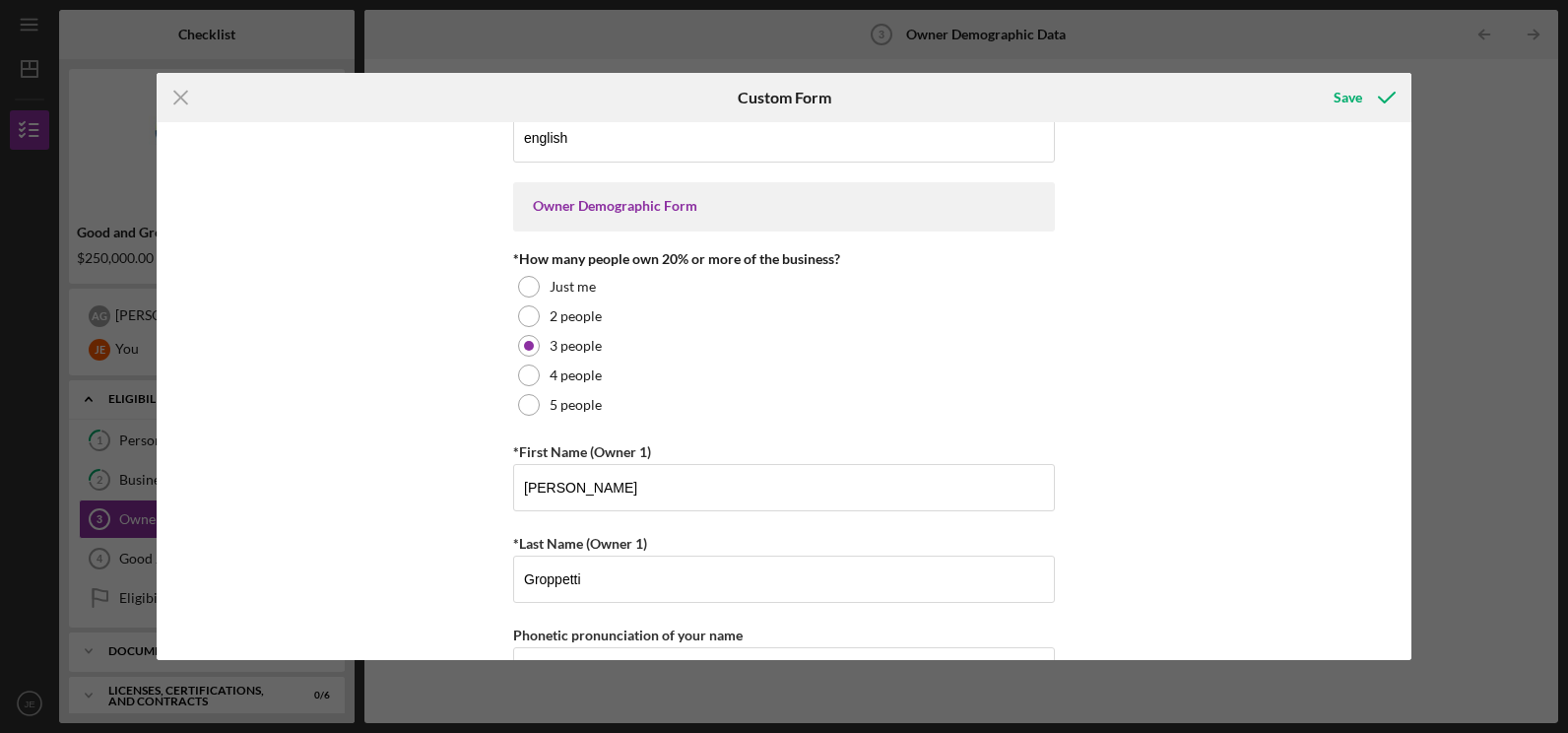
scroll to position [0, 0]
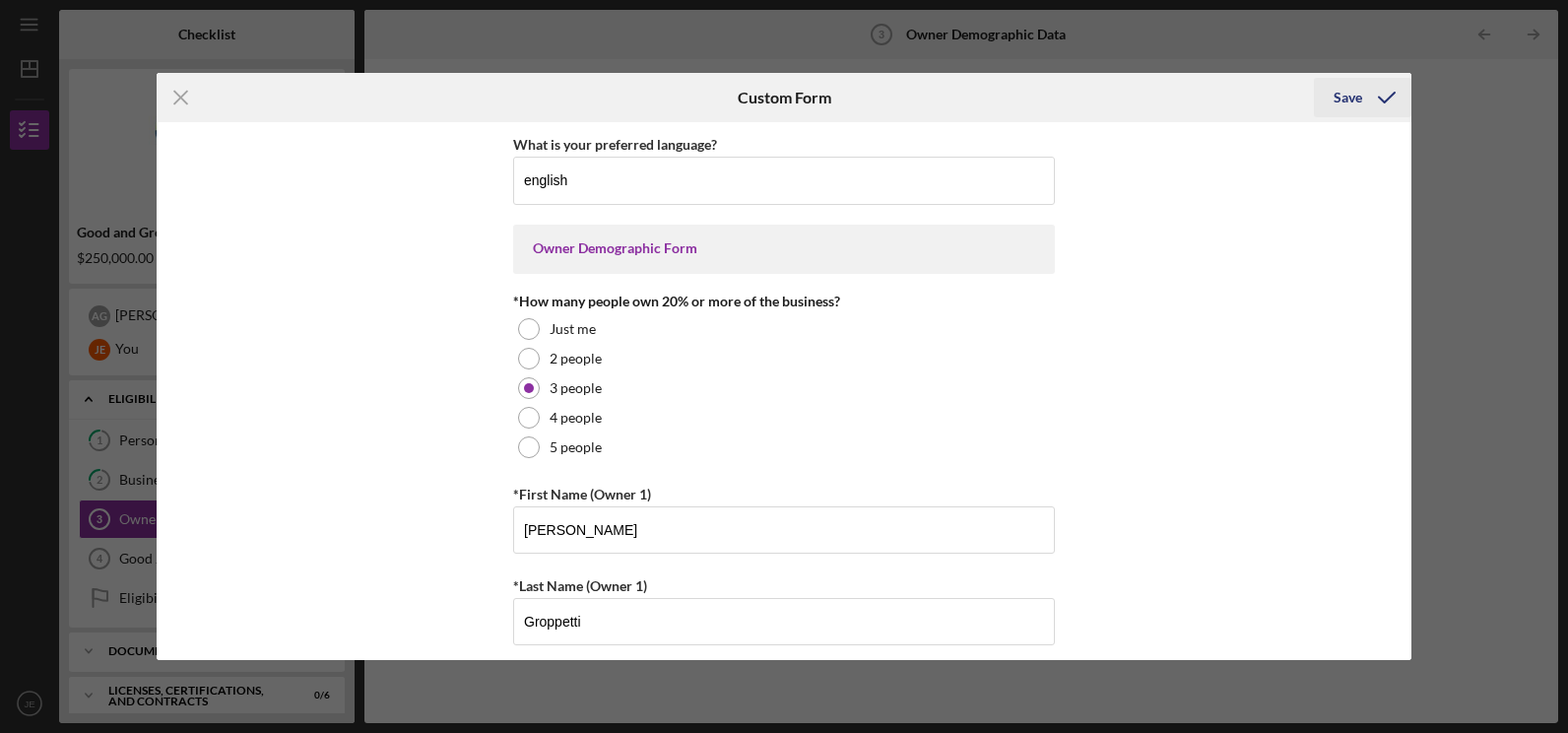
click at [1364, 98] on icon "submit" at bounding box center [1387, 97] width 49 height 49
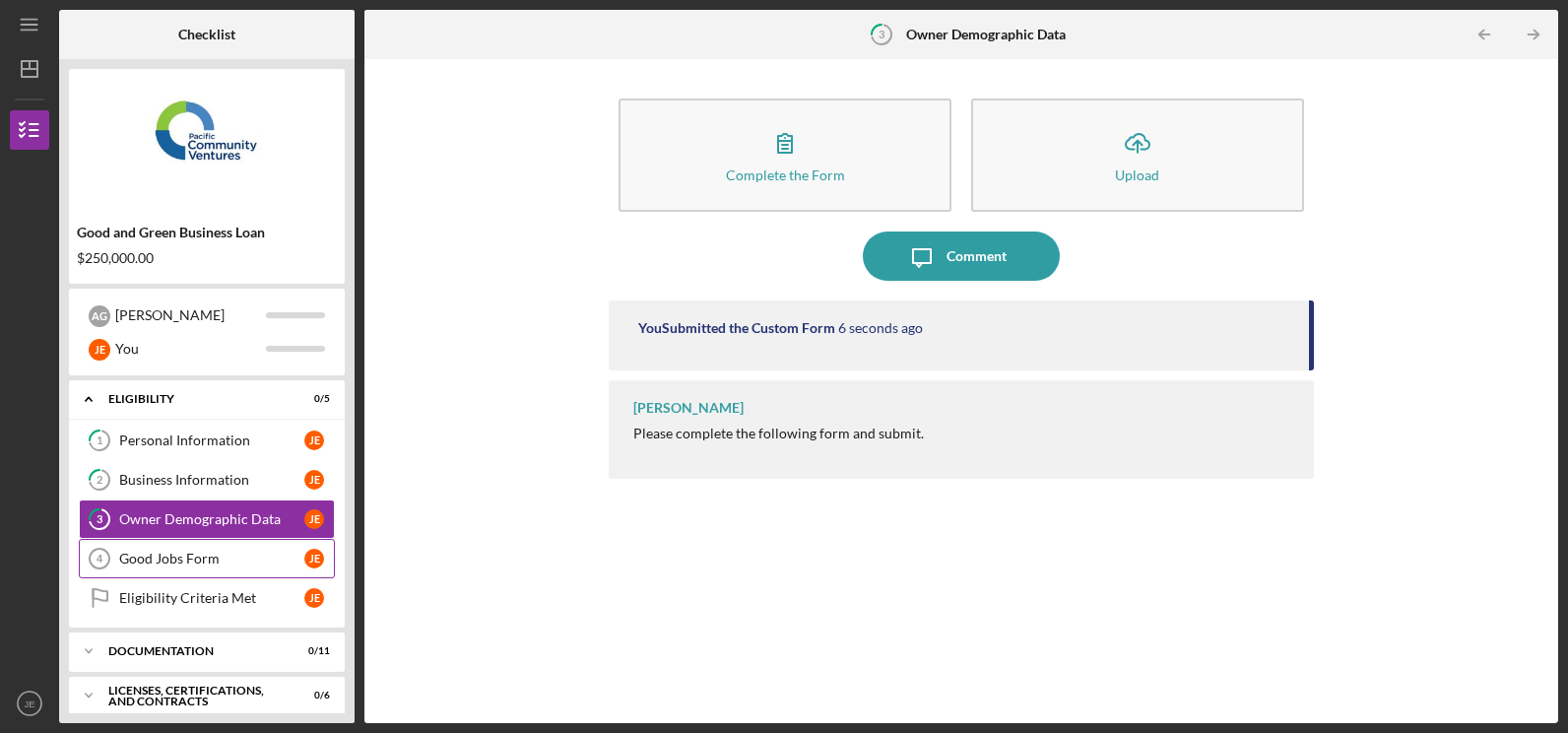
click at [237, 555] on div "Good Jobs Form" at bounding box center [212, 558] width 185 height 16
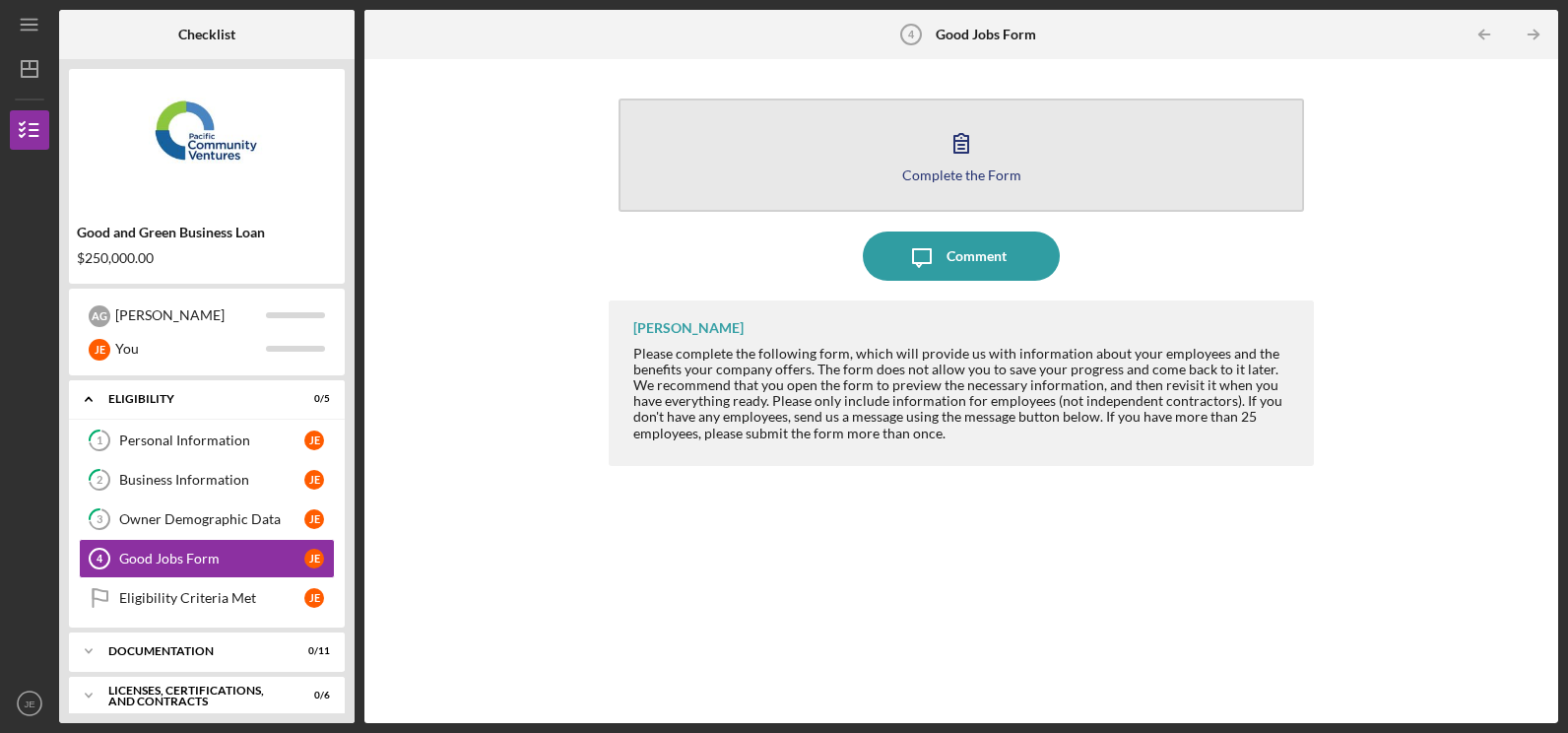
click at [967, 142] on icon "button" at bounding box center [962, 143] width 14 height 19
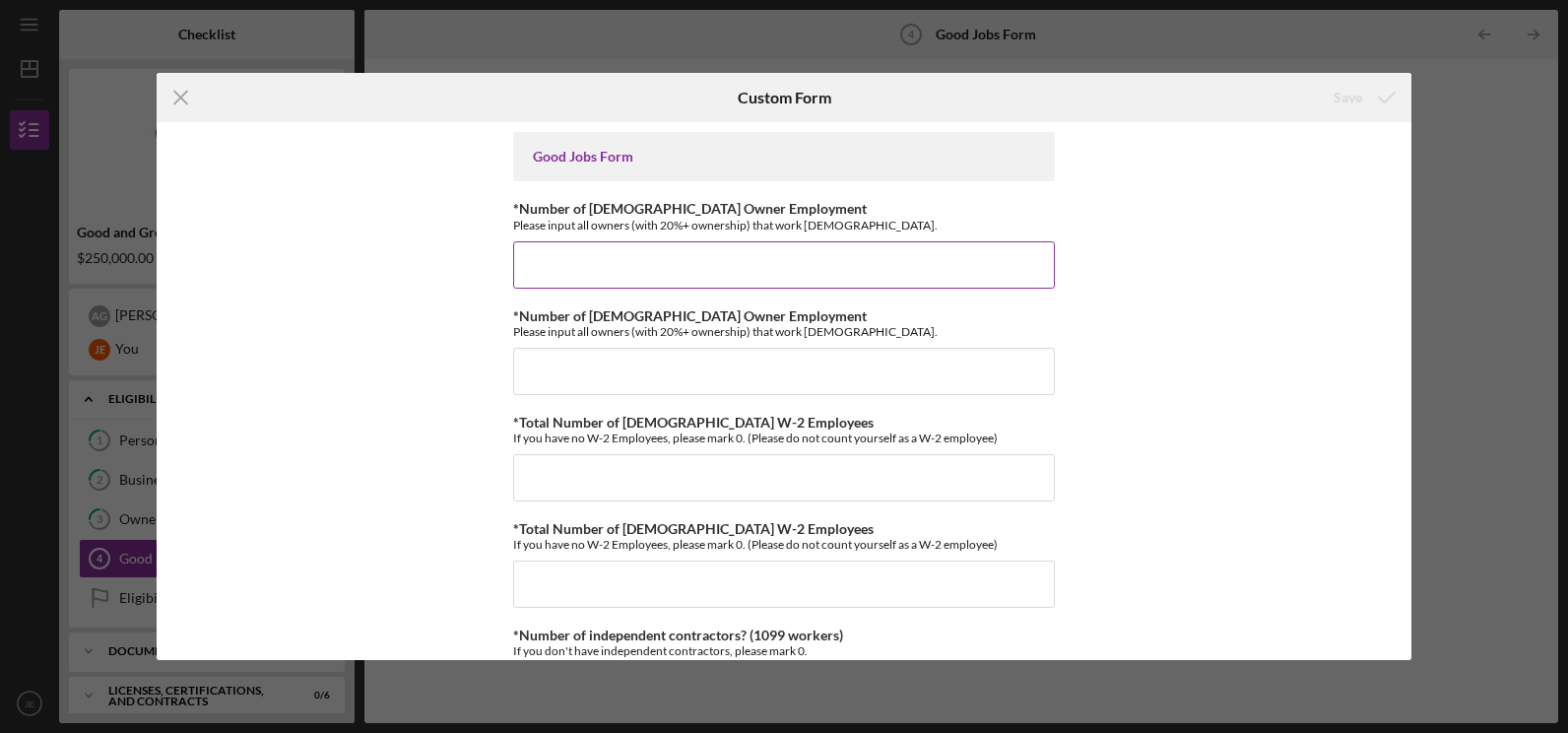
click at [640, 267] on input "*Number of [DEMOGRAPHIC_DATA] Owner Employment" at bounding box center [784, 264] width 542 height 47
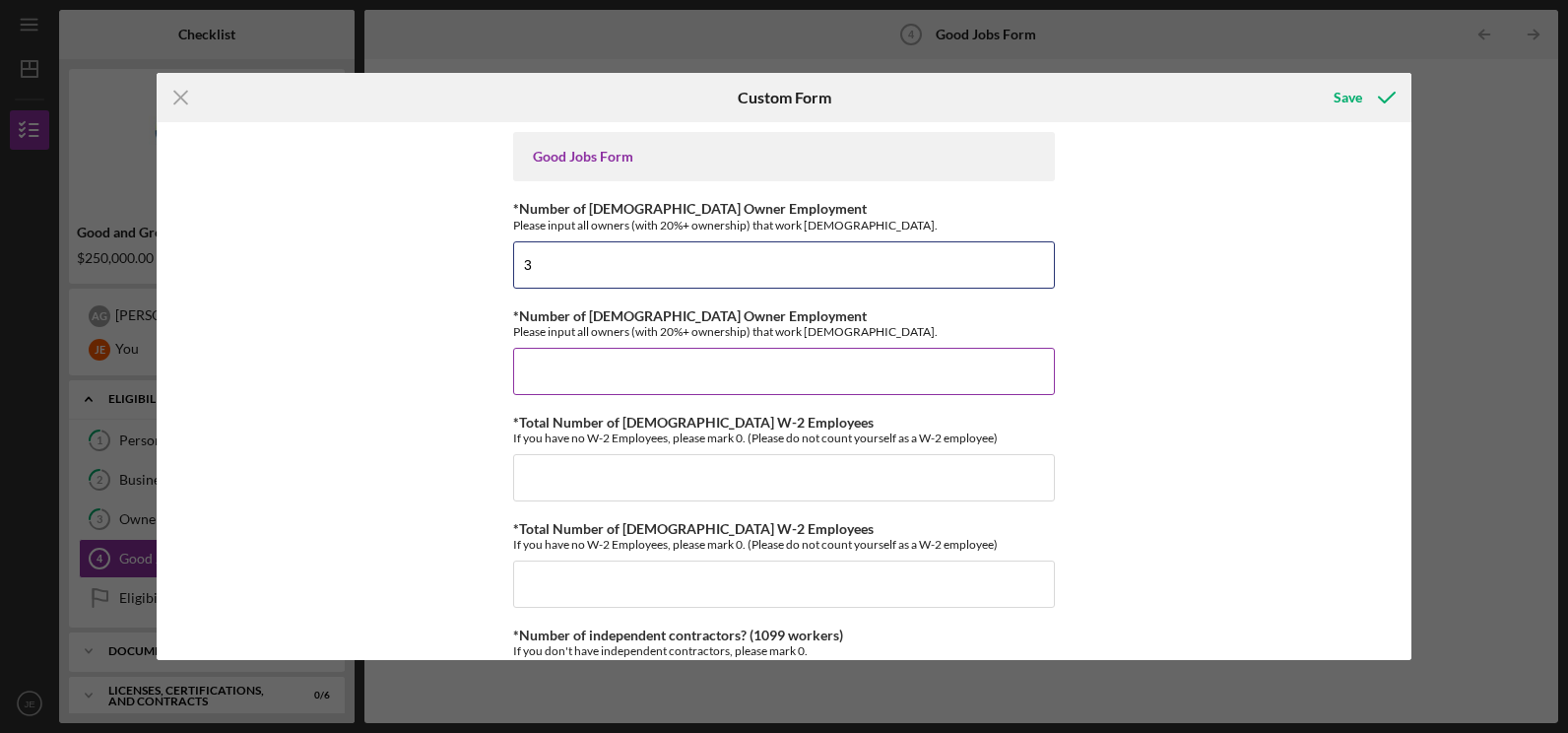
type input "3"
click at [558, 378] on input "*Number of [DEMOGRAPHIC_DATA] Owner Employment" at bounding box center [784, 371] width 542 height 47
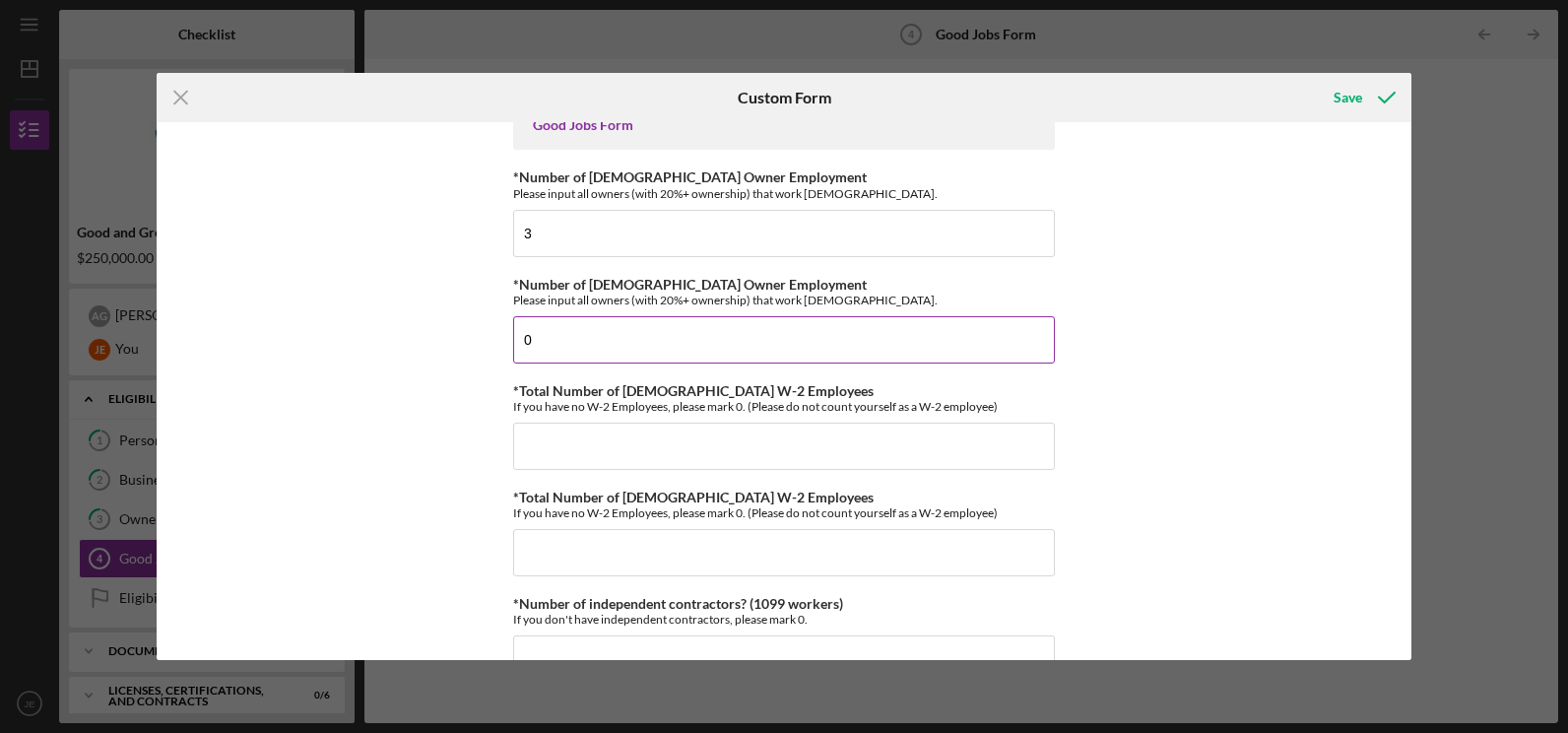
scroll to position [33, 0]
type input "0"
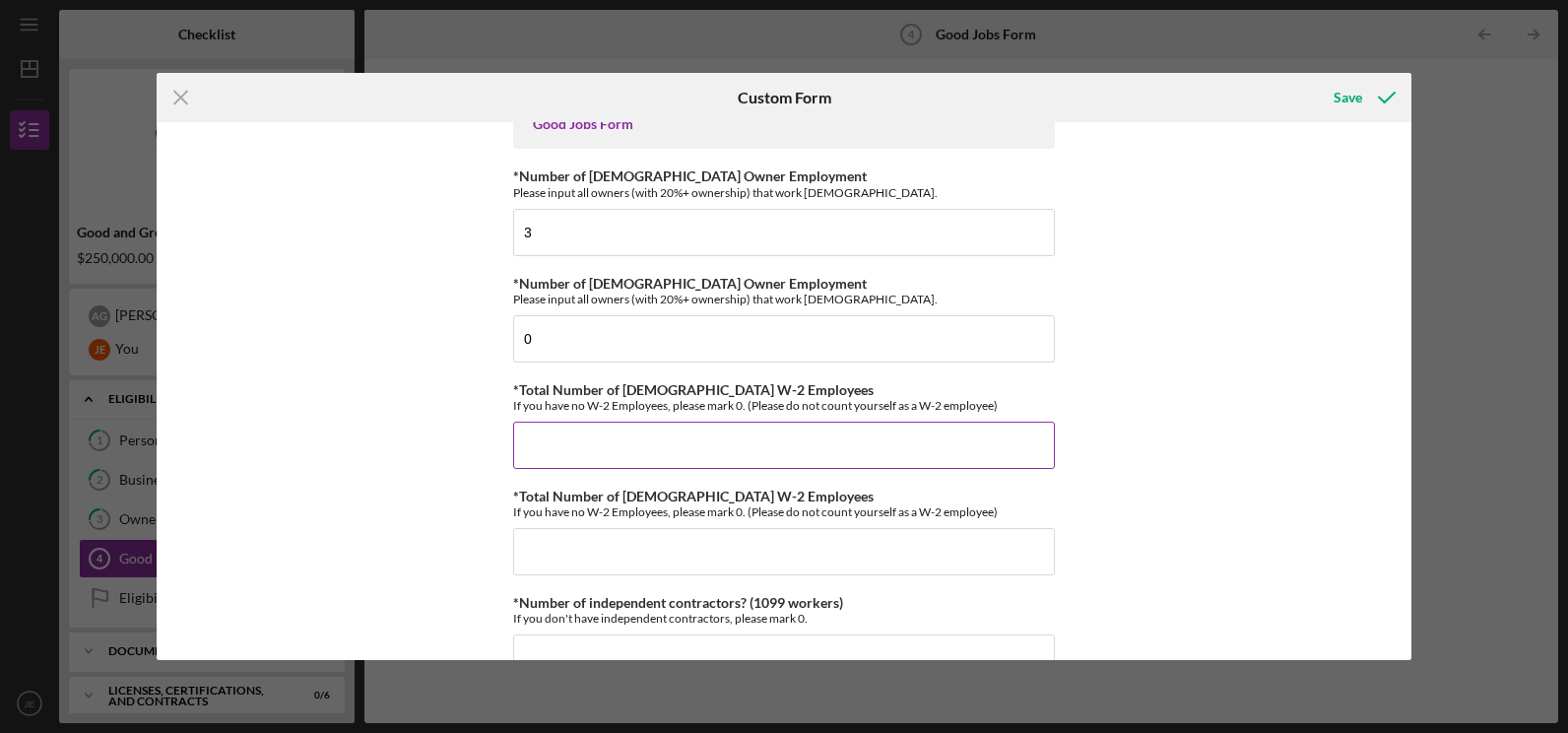
click at [538, 435] on input "*Total Number of [DEMOGRAPHIC_DATA] W-2 Employees" at bounding box center [784, 445] width 542 height 47
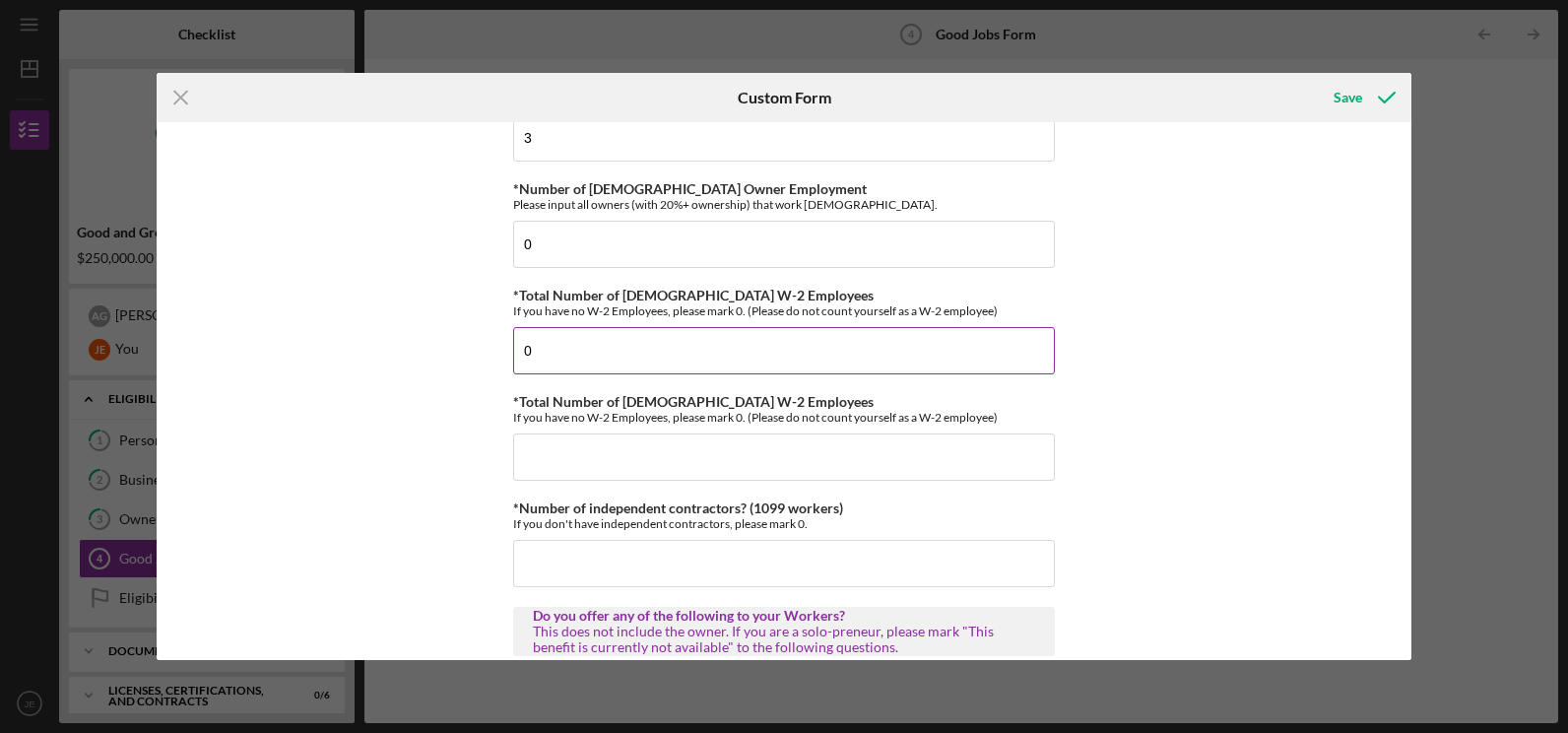
scroll to position [145, 0]
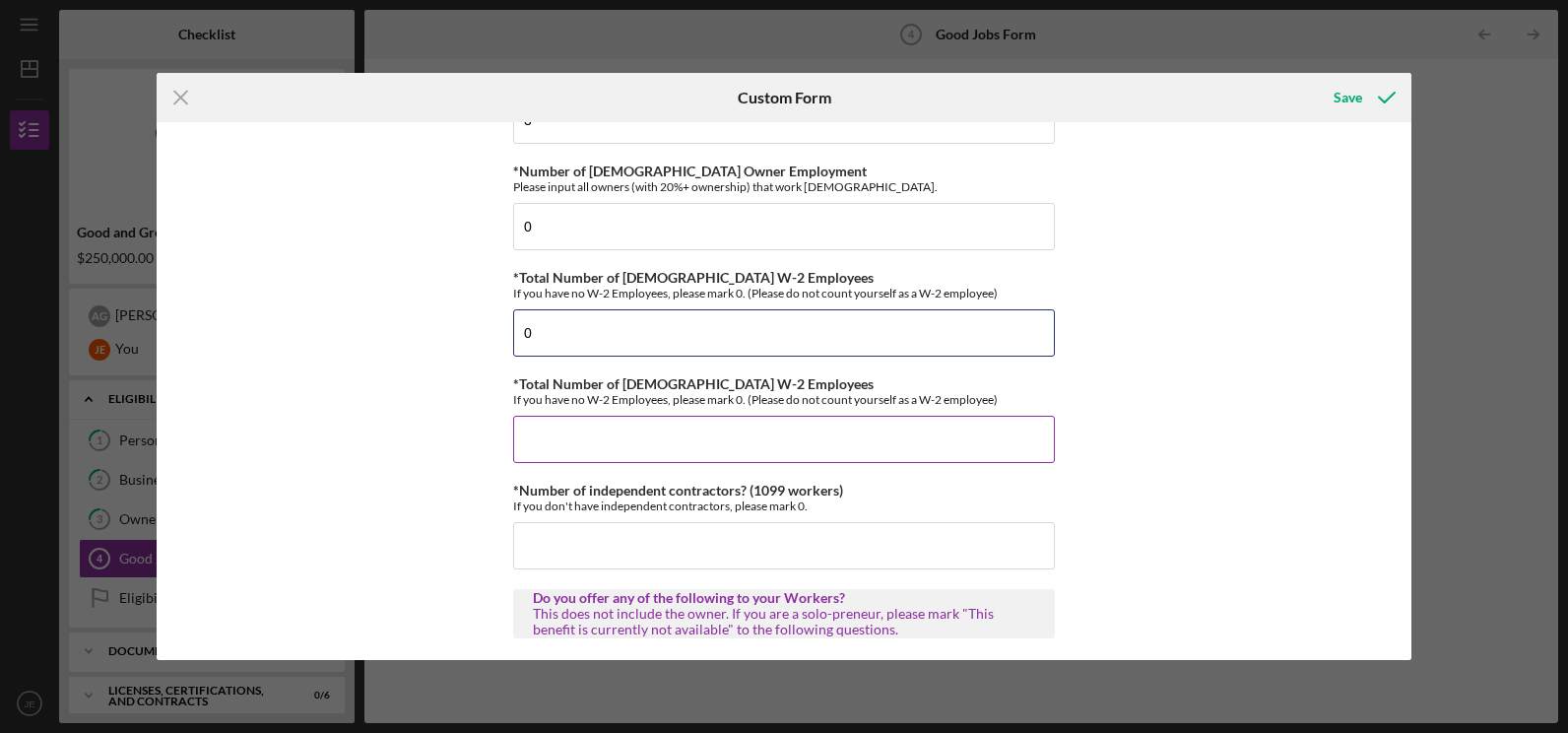
type input "0"
click at [537, 451] on input "*Total Number of [DEMOGRAPHIC_DATA] W-2 Employees" at bounding box center [784, 439] width 542 height 47
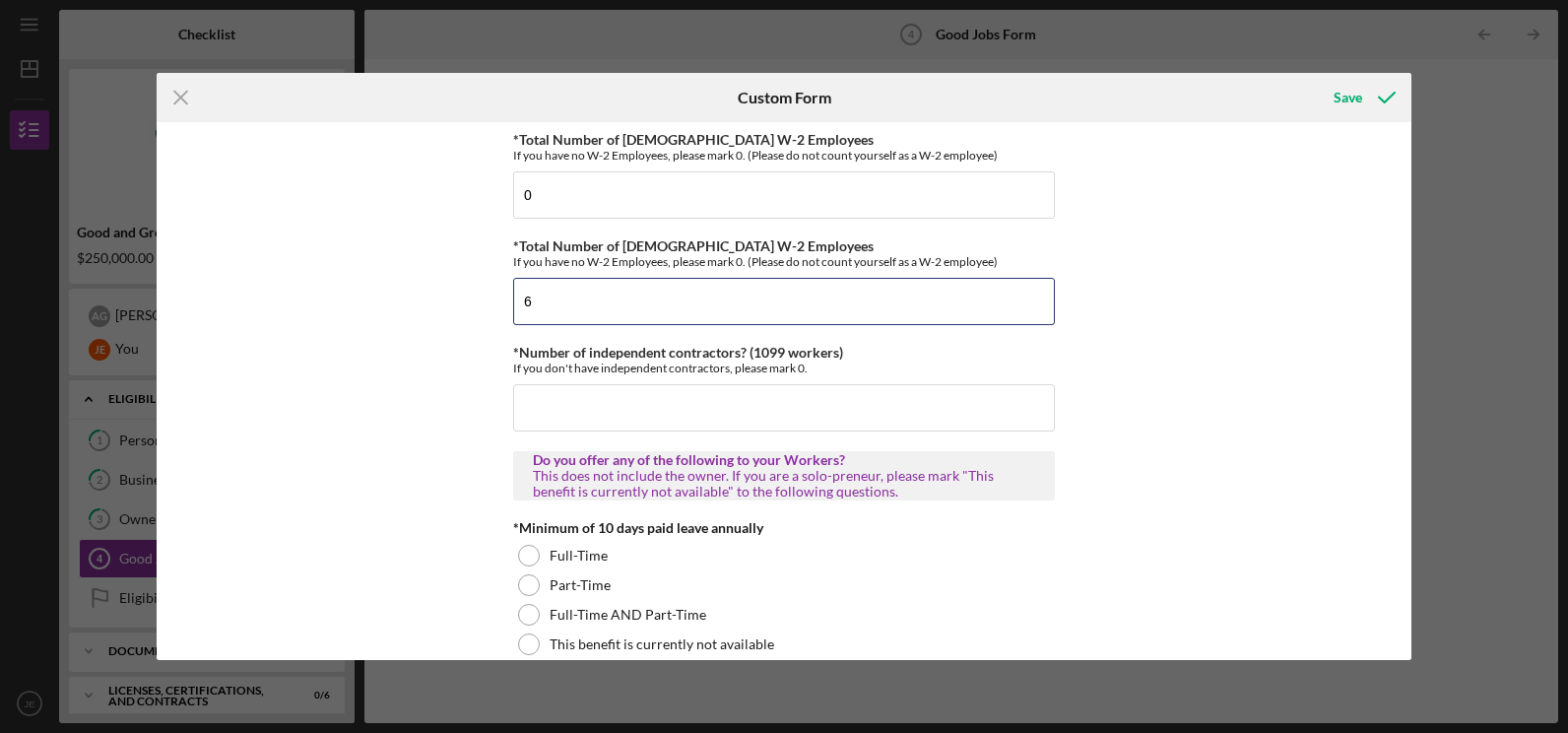
scroll to position [308, 0]
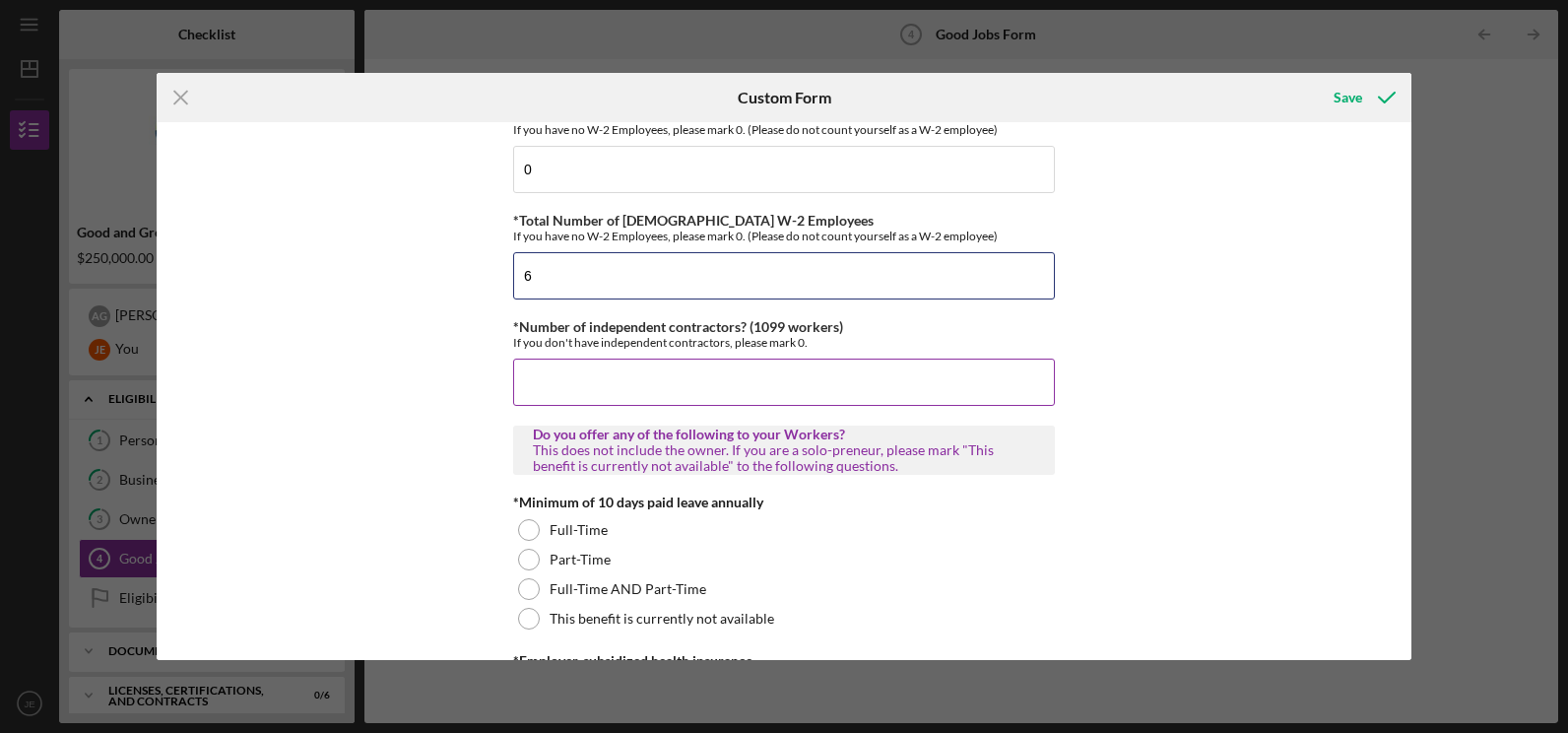
type input "6"
click at [552, 375] on input "*Number of independent contractors? (1099 workers)" at bounding box center [784, 382] width 542 height 47
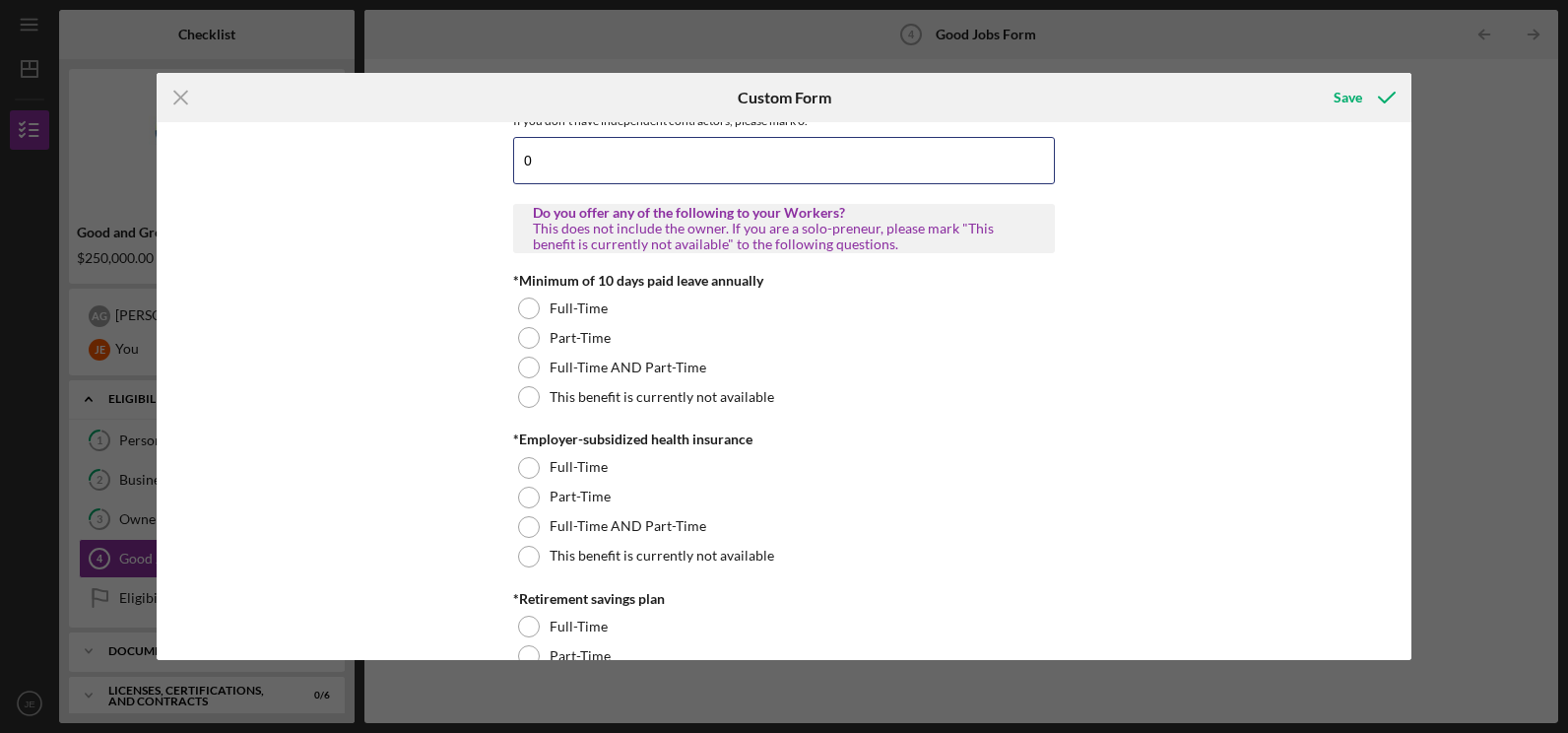
scroll to position [532, 0]
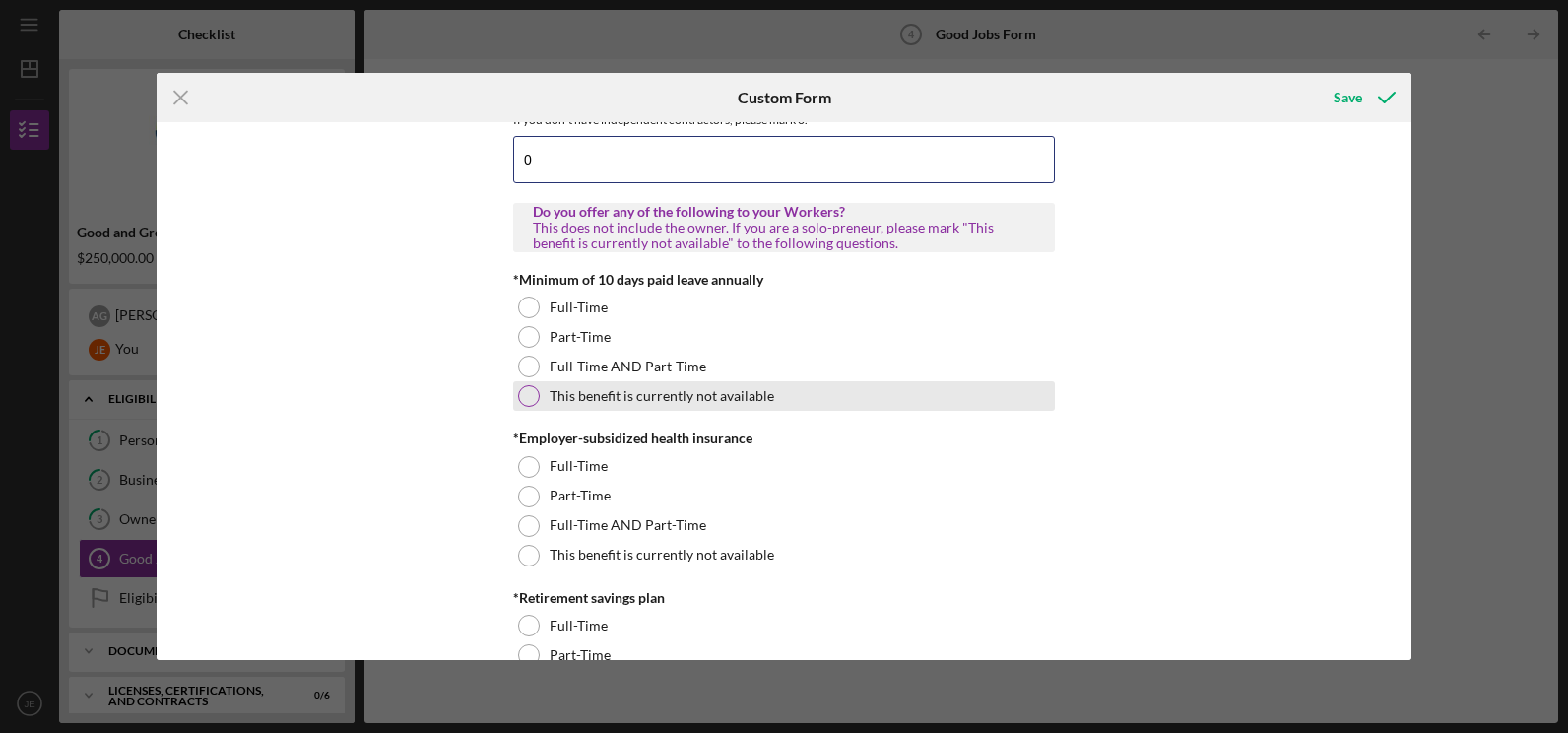
type input "0"
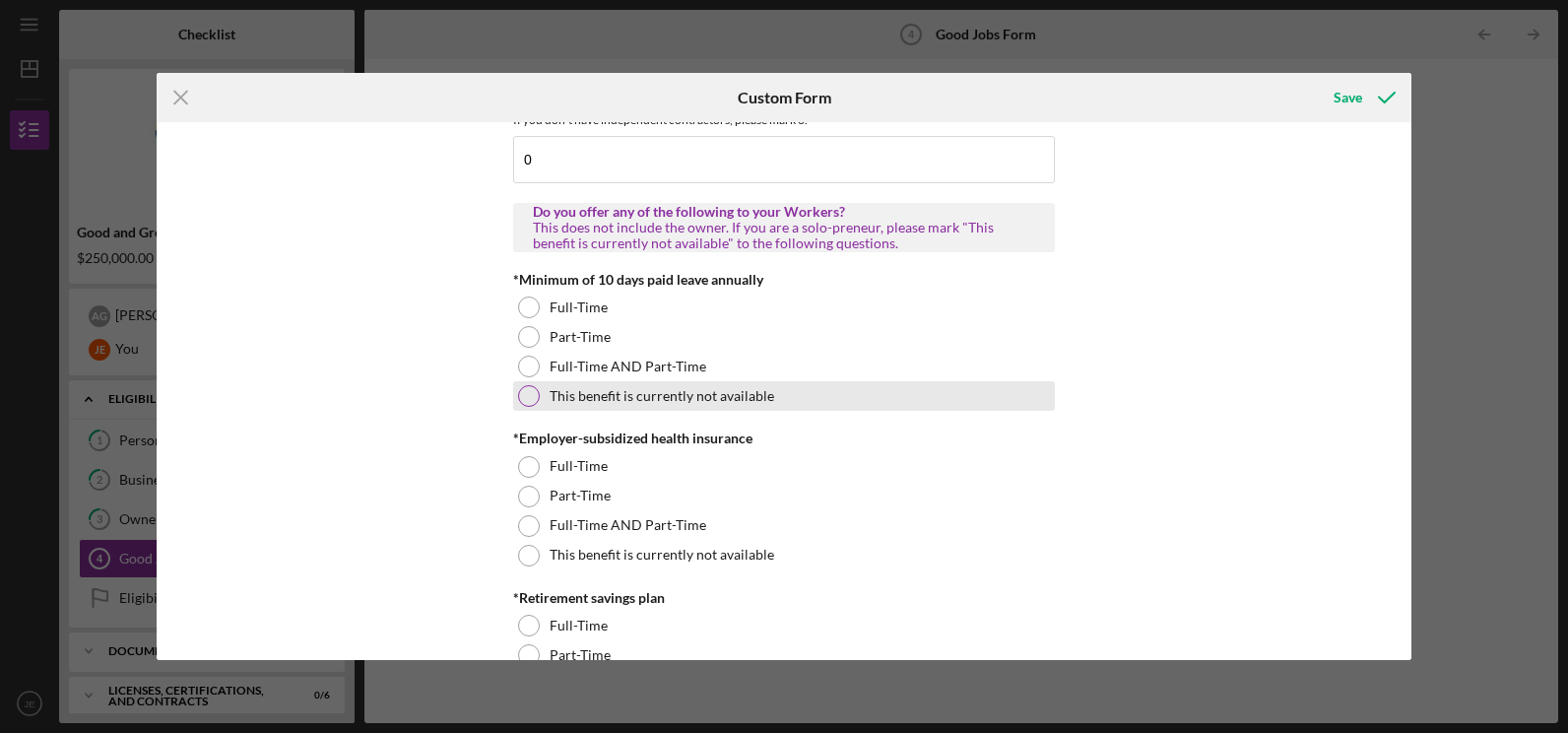
click at [528, 393] on div at bounding box center [529, 396] width 22 height 22
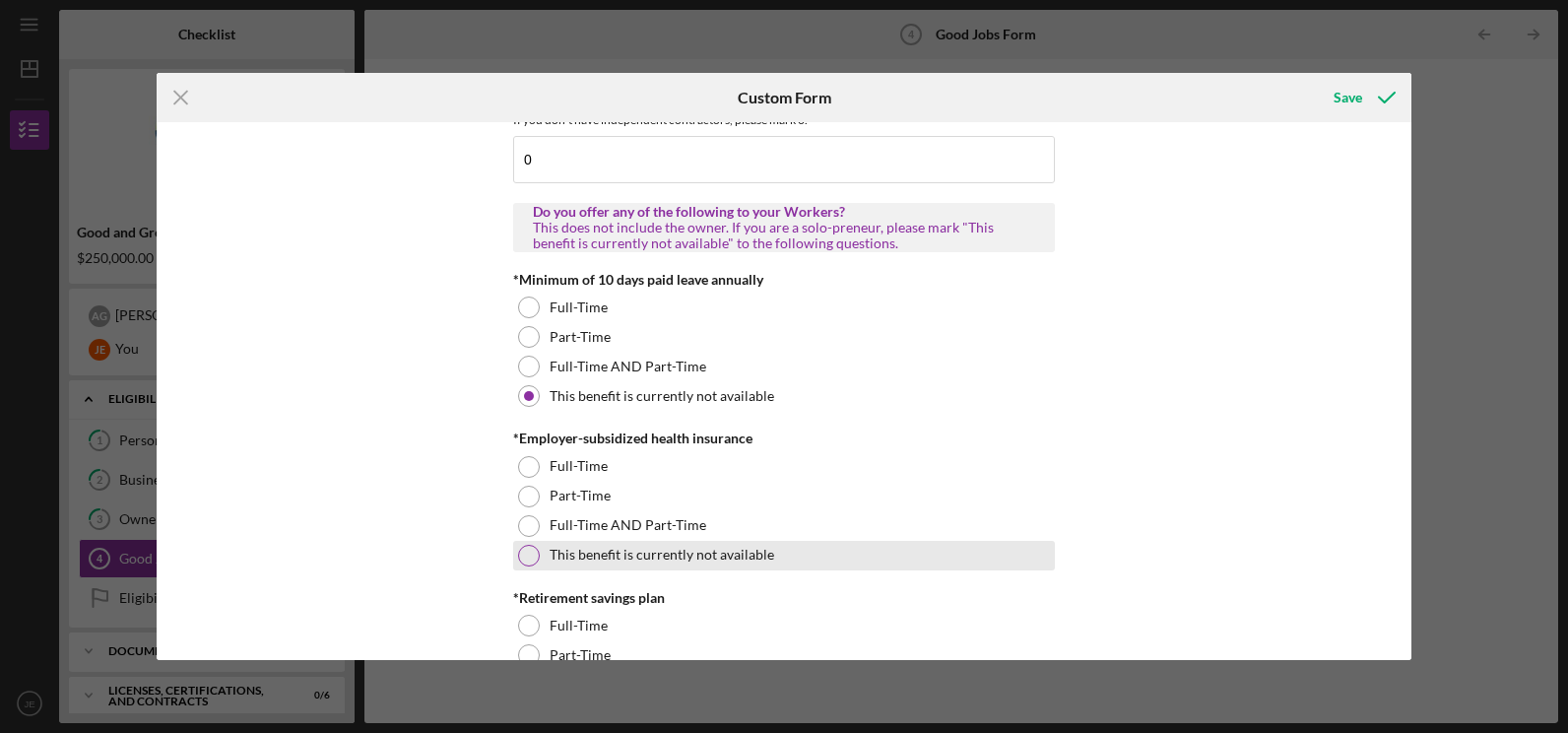
click at [524, 550] on div at bounding box center [529, 555] width 22 height 22
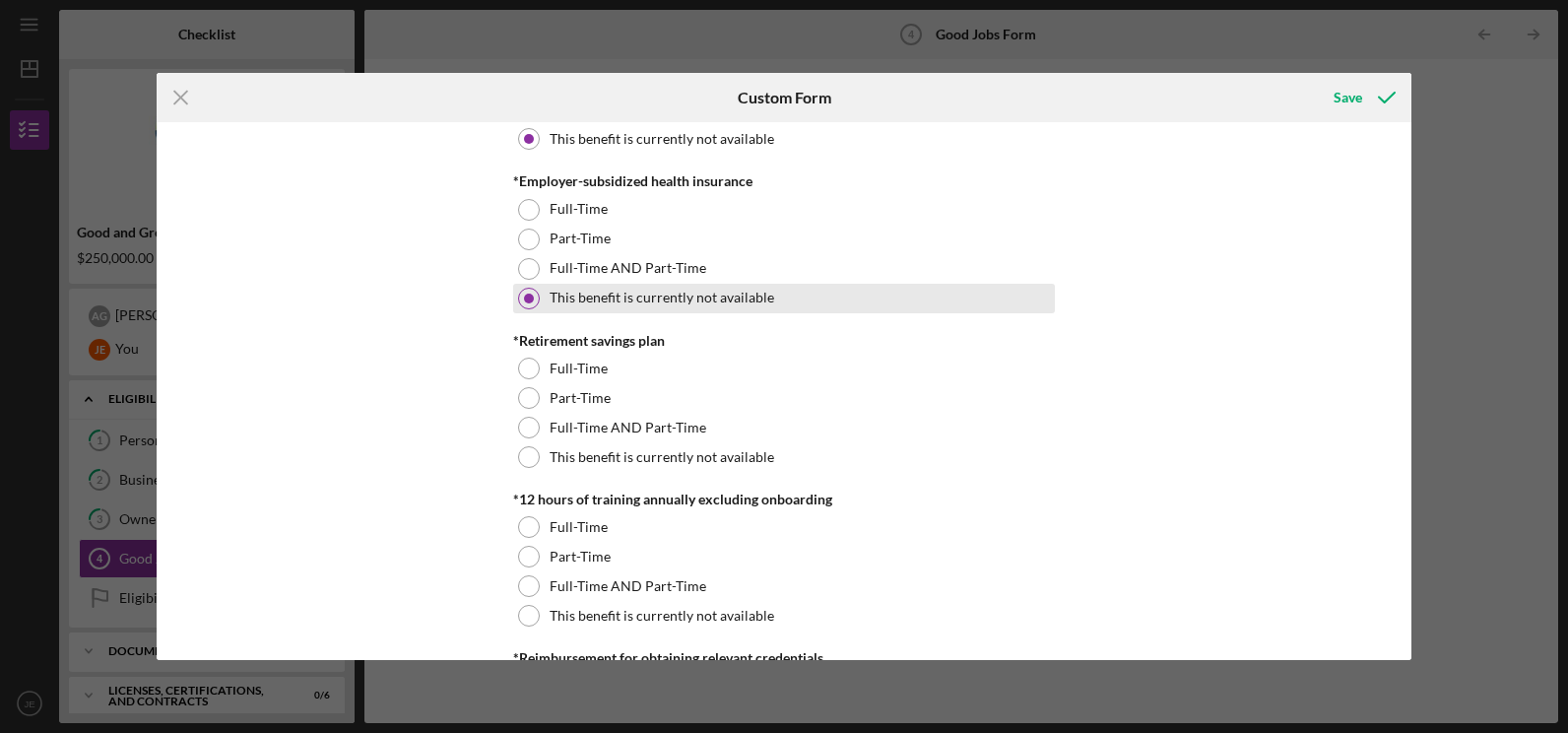
scroll to position [794, 0]
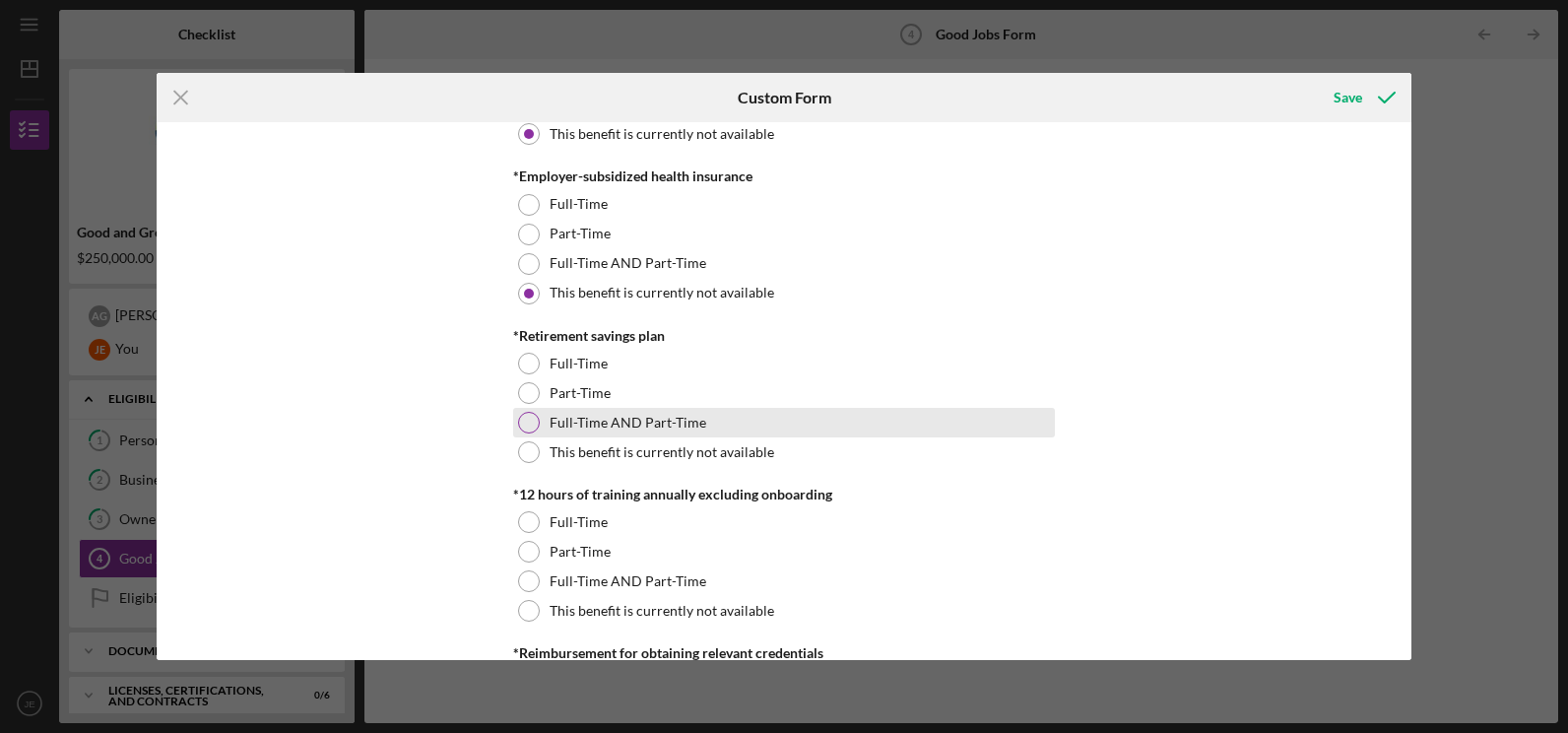
click at [522, 421] on div at bounding box center [529, 423] width 22 height 22
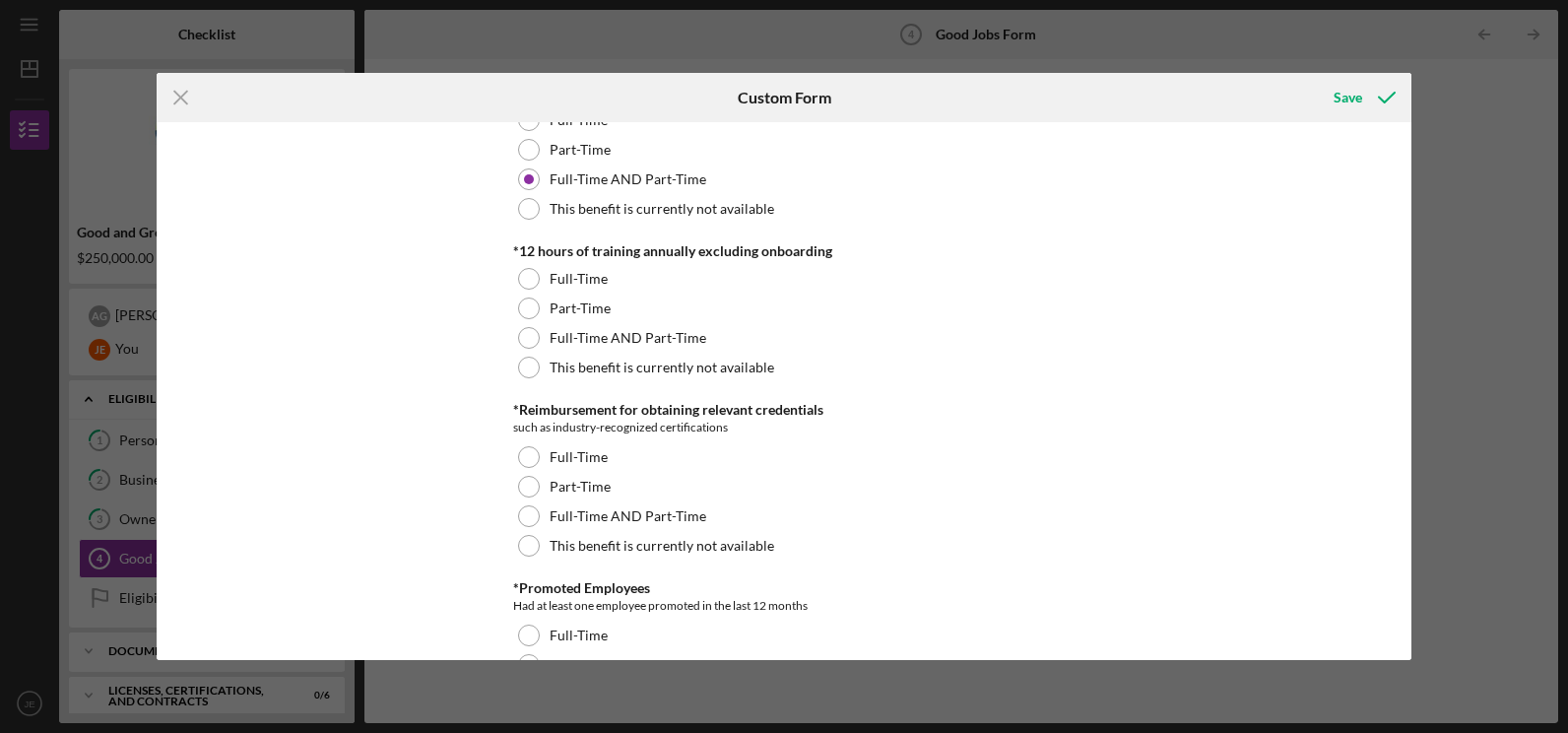
scroll to position [1044, 0]
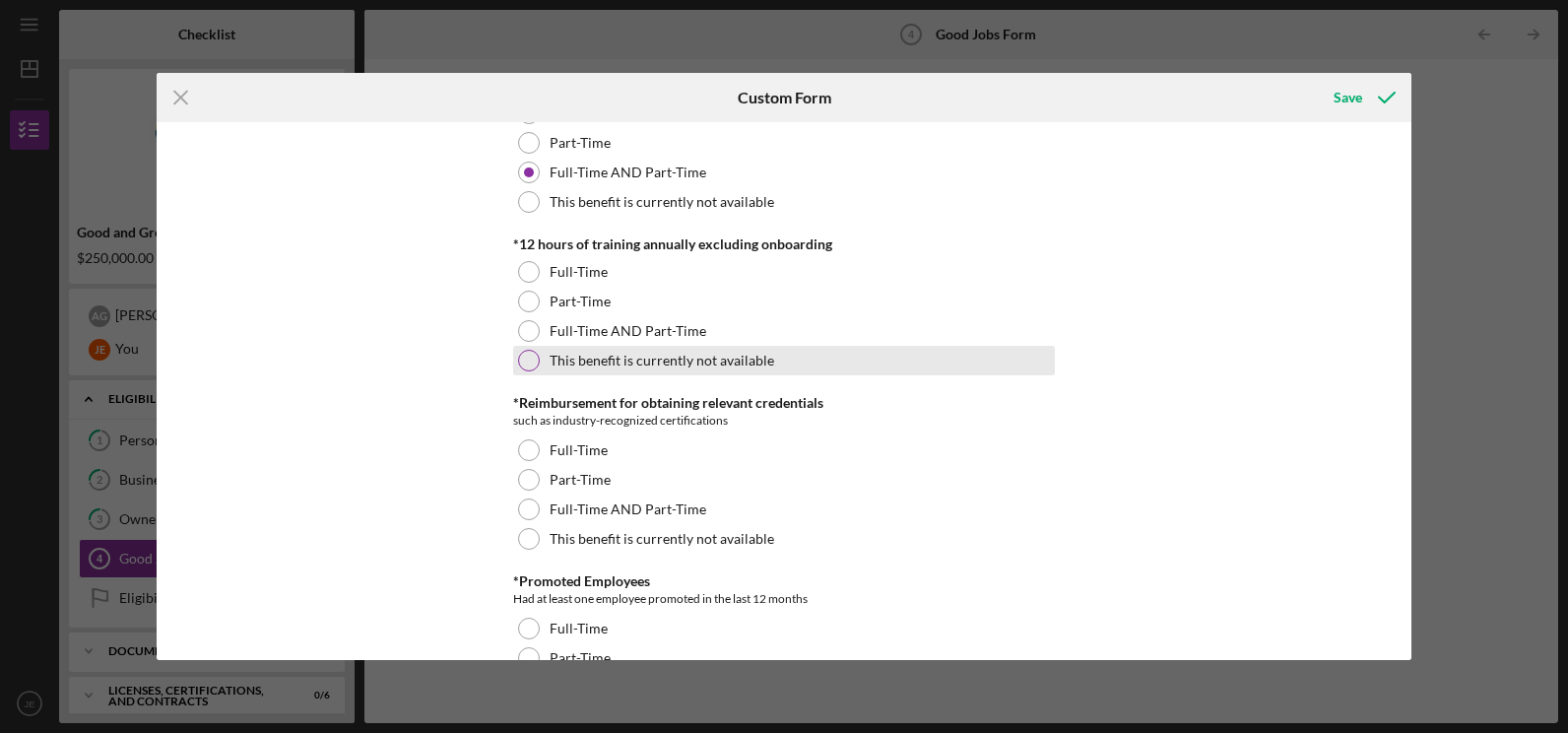
click at [520, 361] on div at bounding box center [529, 361] width 22 height 22
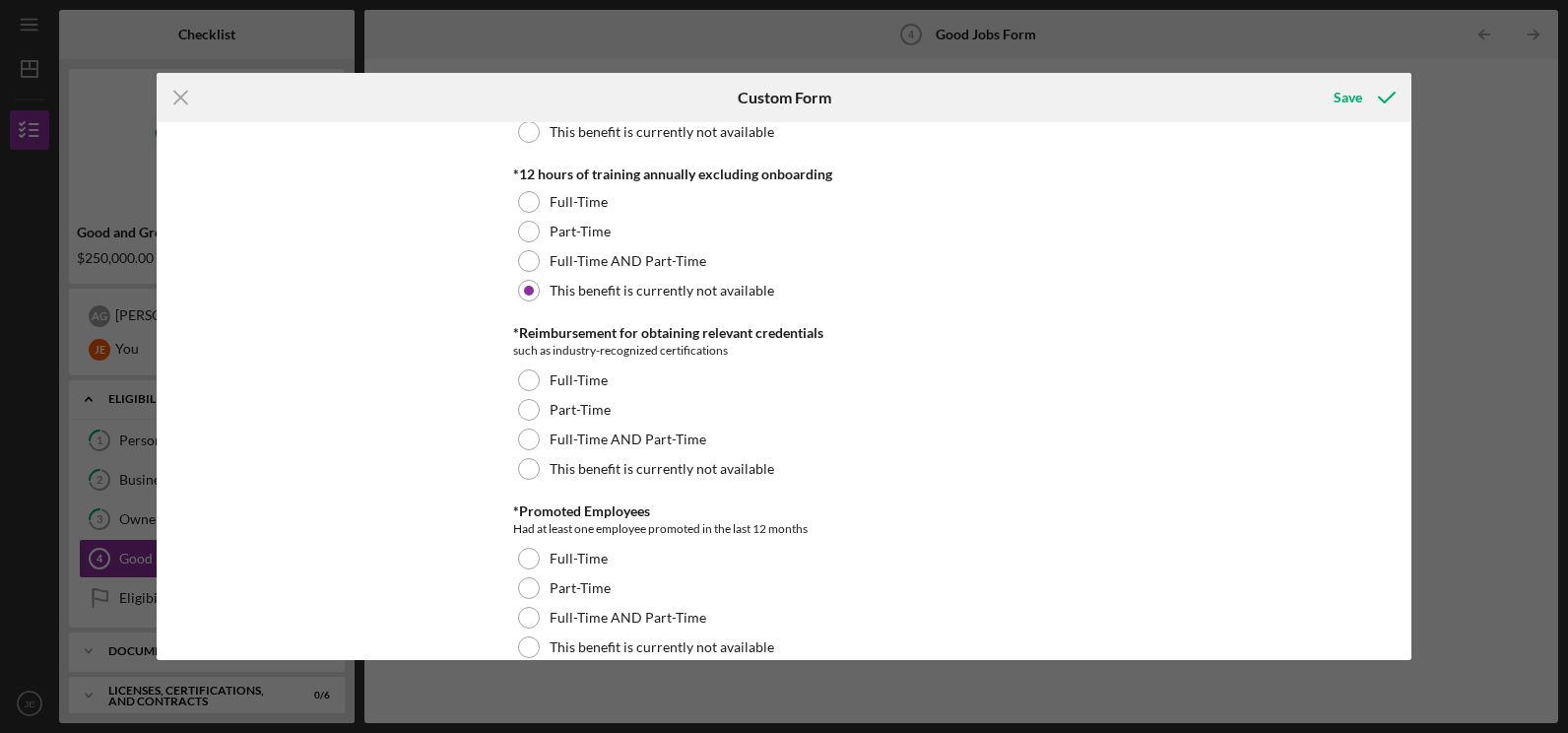
scroll to position [1116, 0]
click at [524, 470] on div at bounding box center [529, 468] width 22 height 22
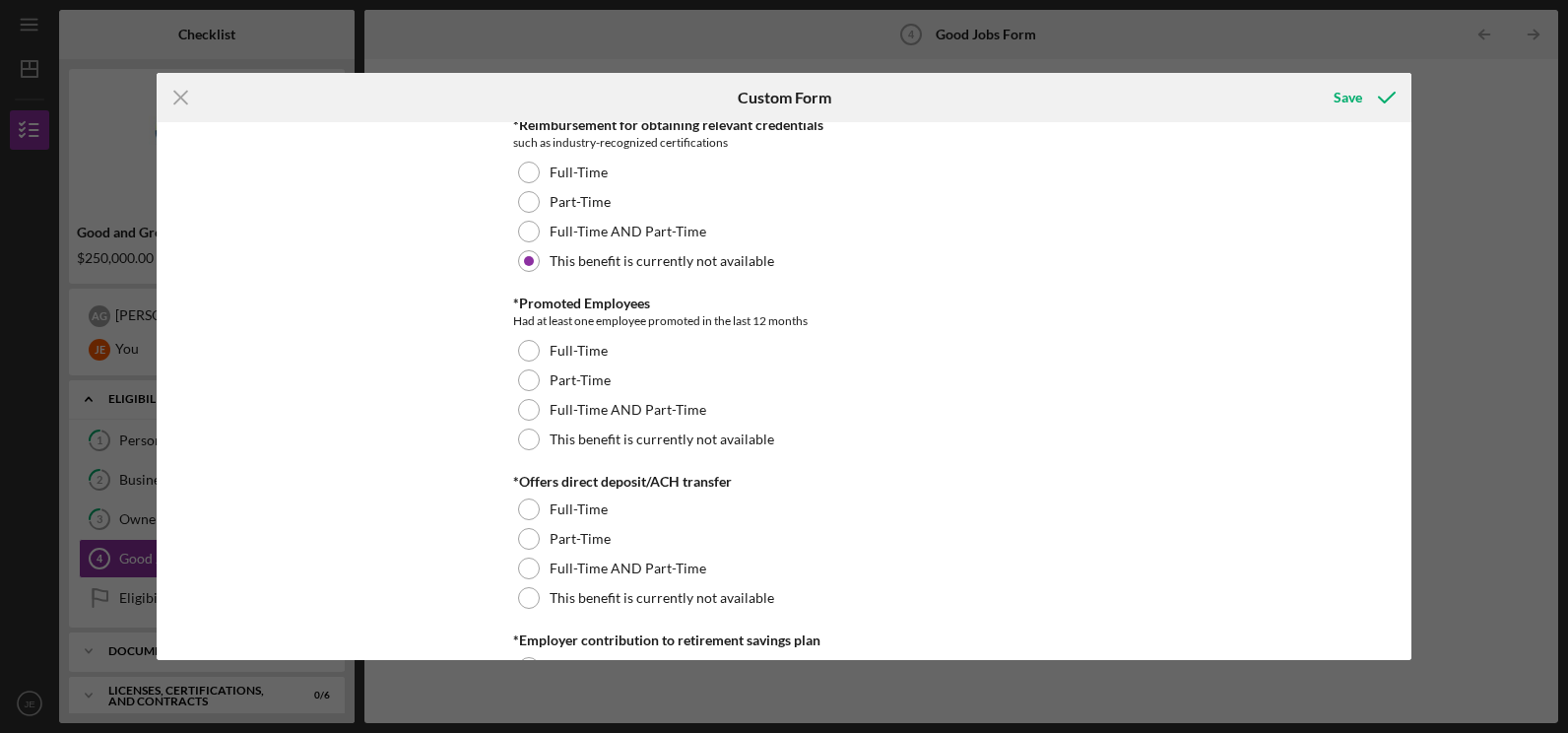
scroll to position [1352, 0]
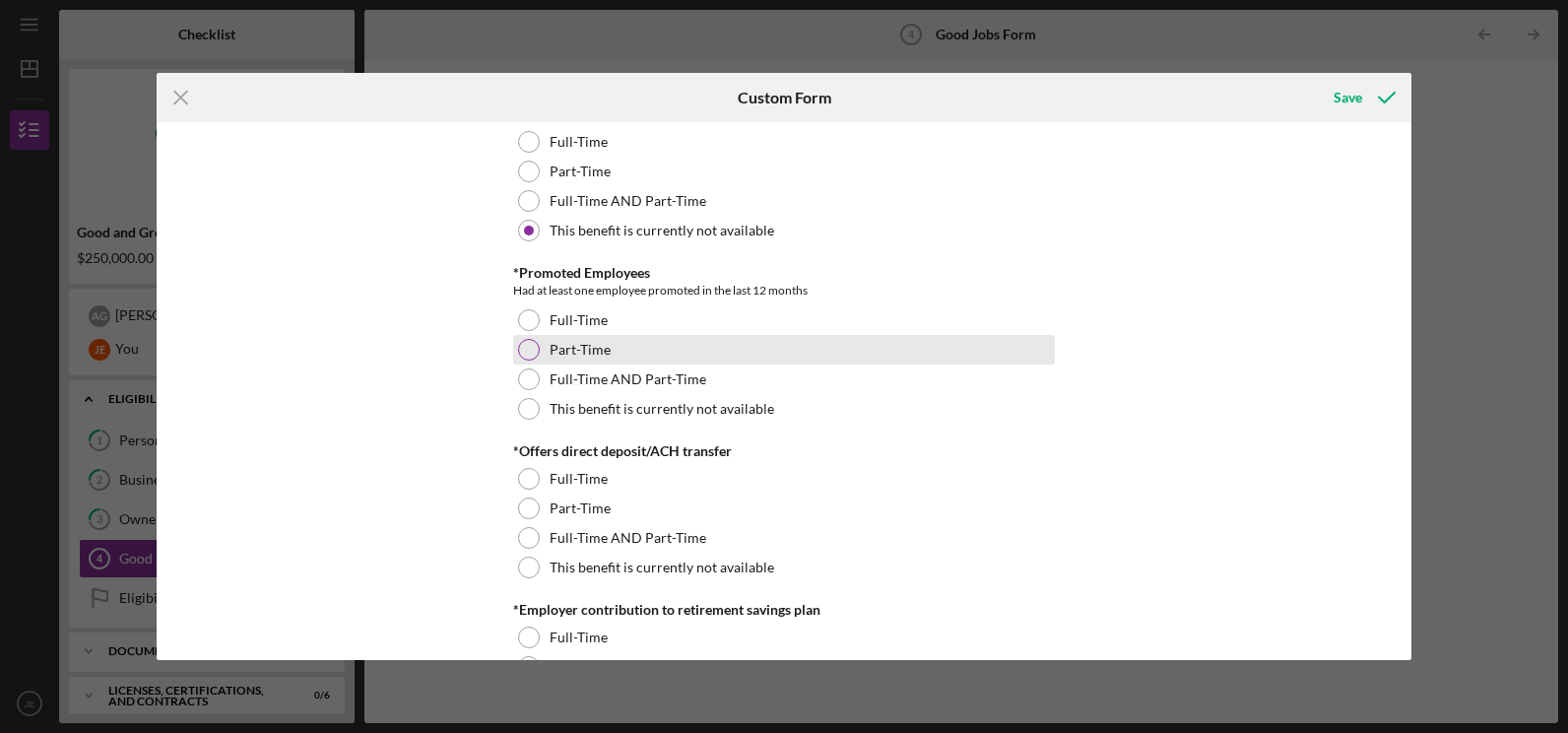
click at [531, 357] on div at bounding box center [529, 350] width 22 height 22
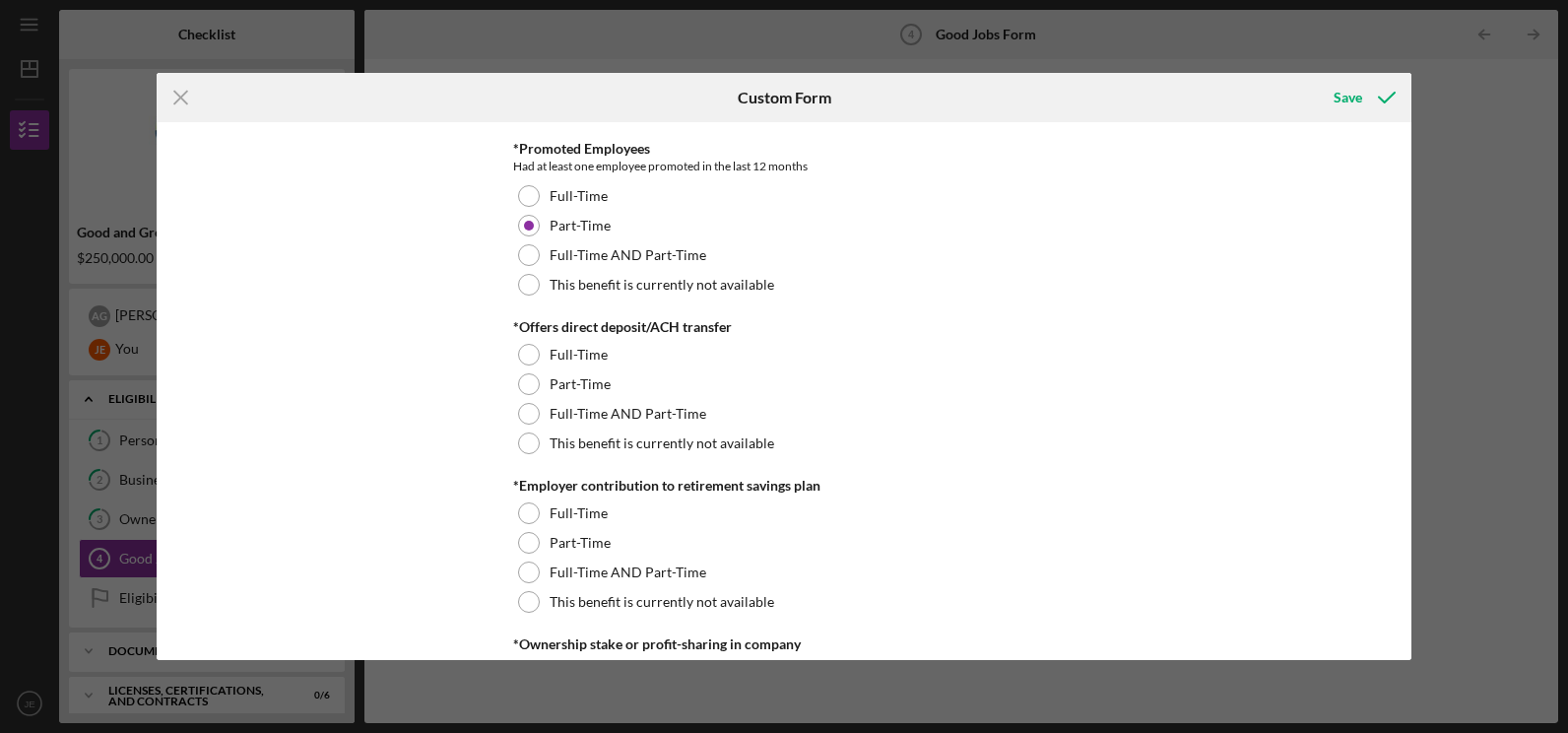
scroll to position [1490, 0]
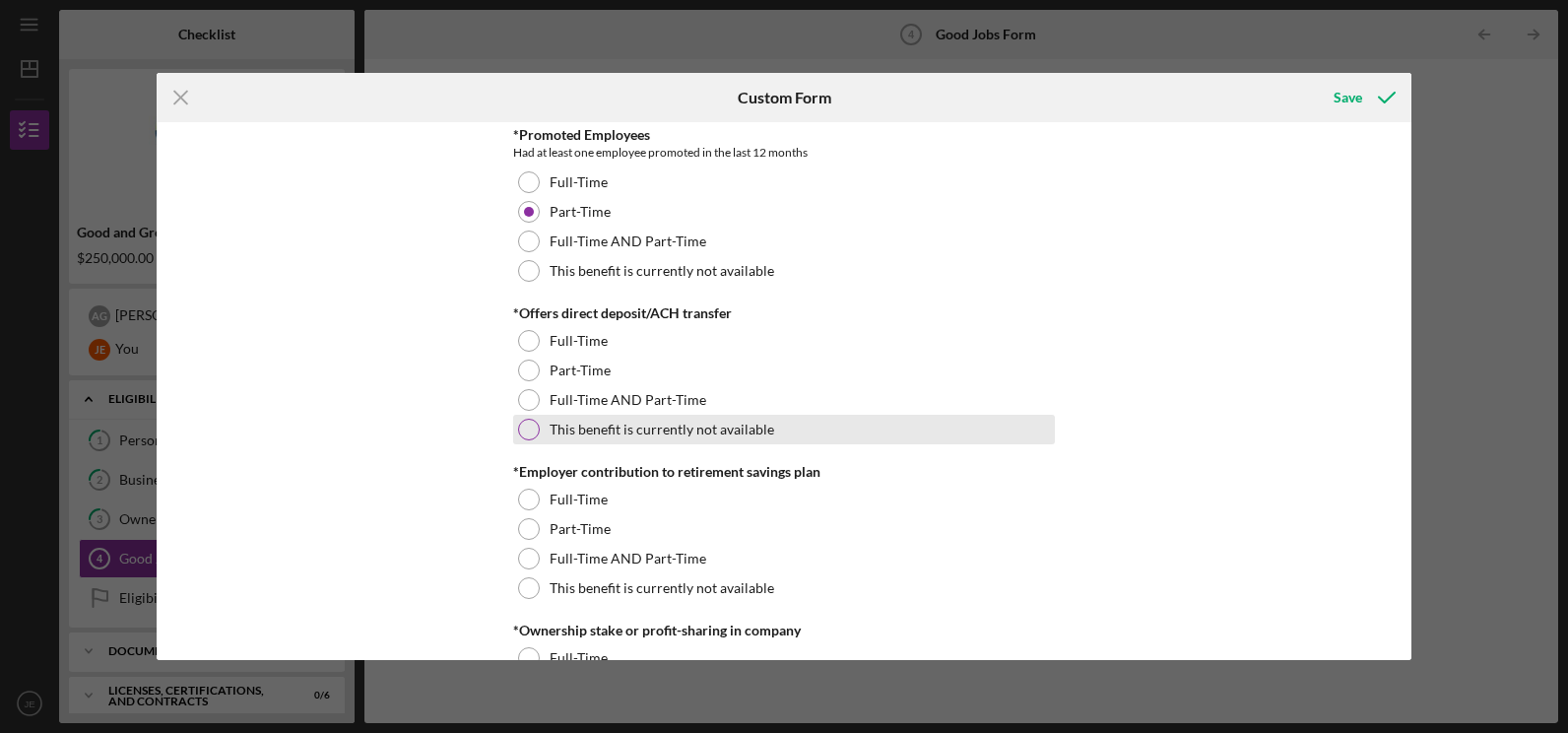
click at [540, 422] on div "This benefit is currently not available" at bounding box center [784, 430] width 542 height 30
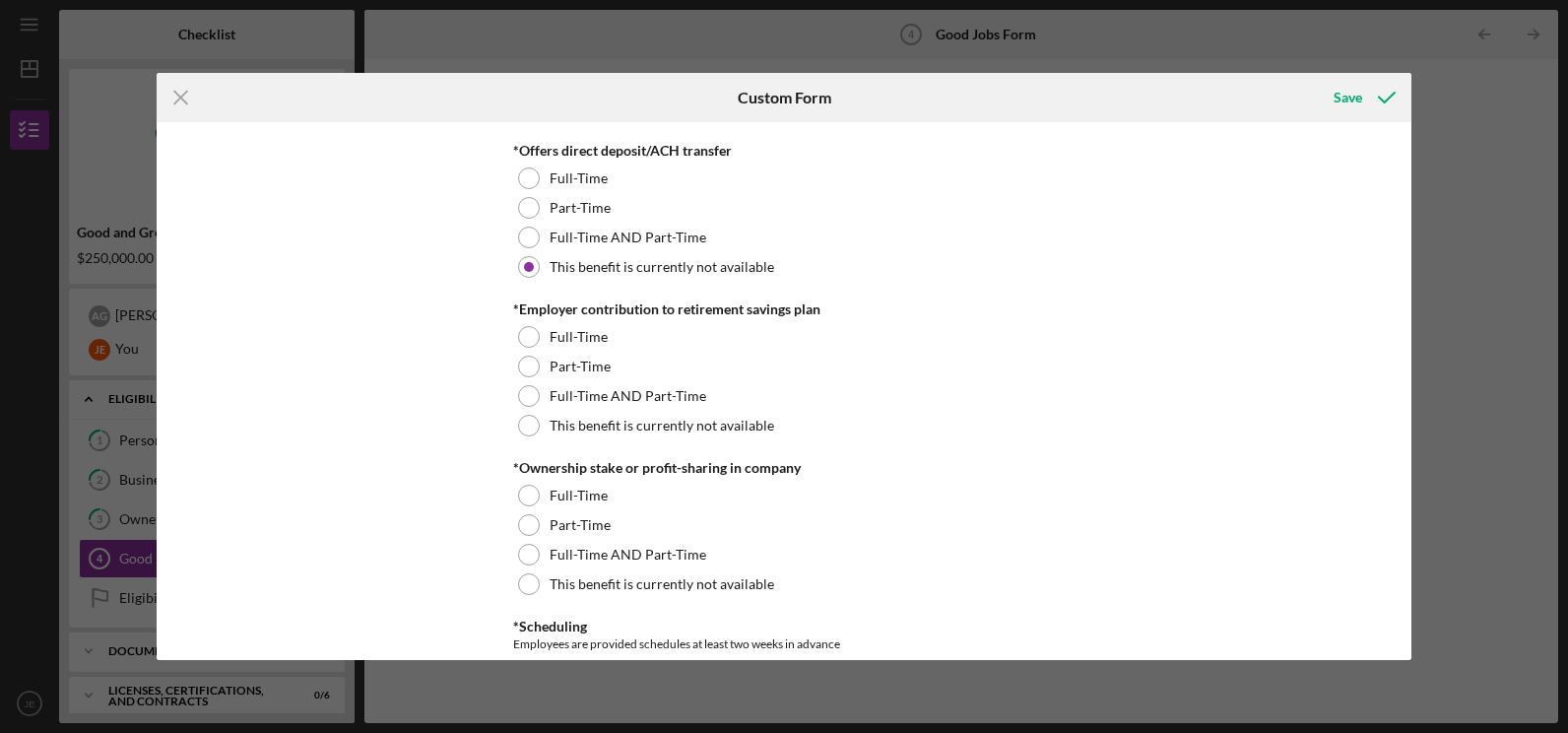
scroll to position [1672, 0]
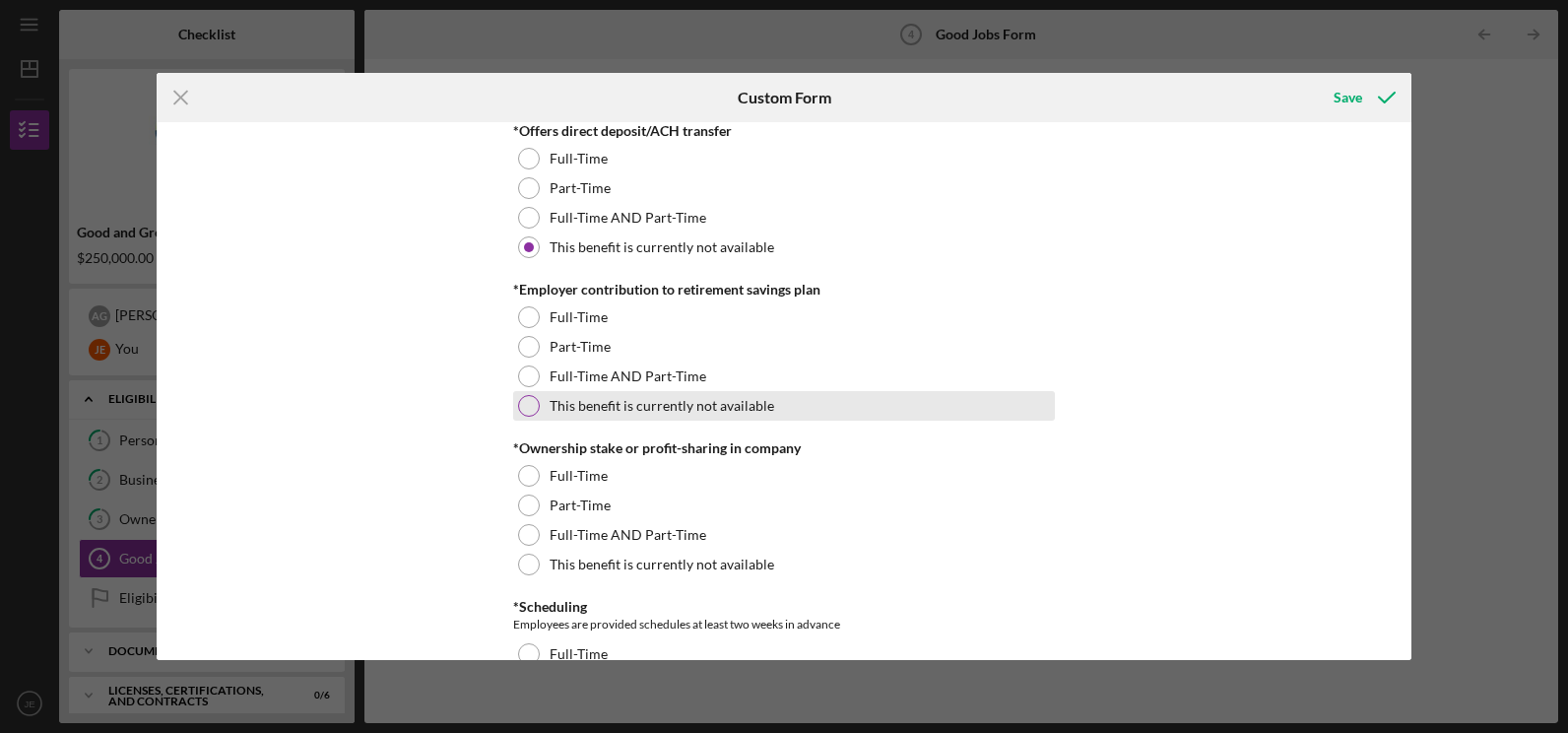
click at [531, 410] on div at bounding box center [529, 406] width 22 height 22
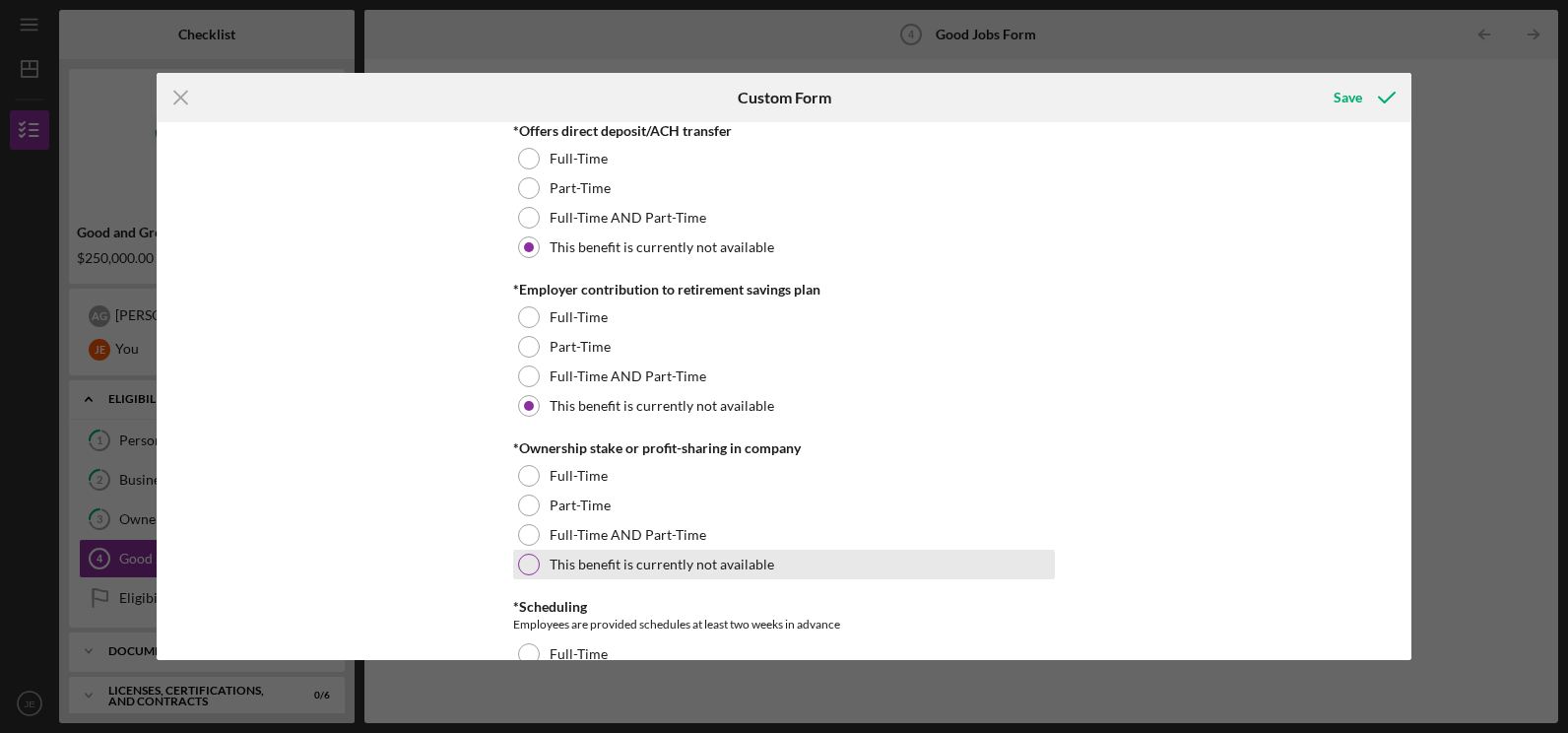
click at [522, 570] on div at bounding box center [529, 564] width 22 height 22
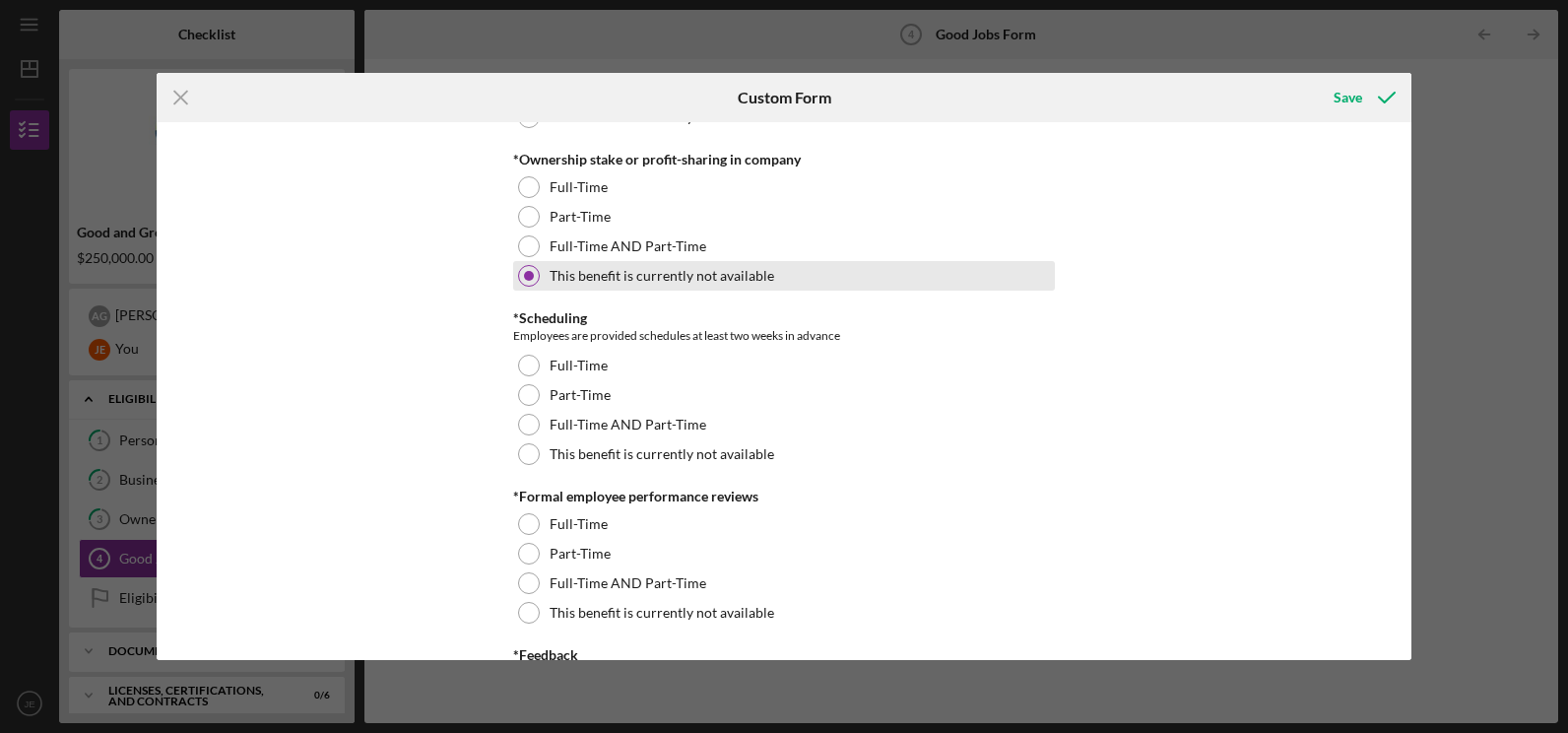
scroll to position [1972, 0]
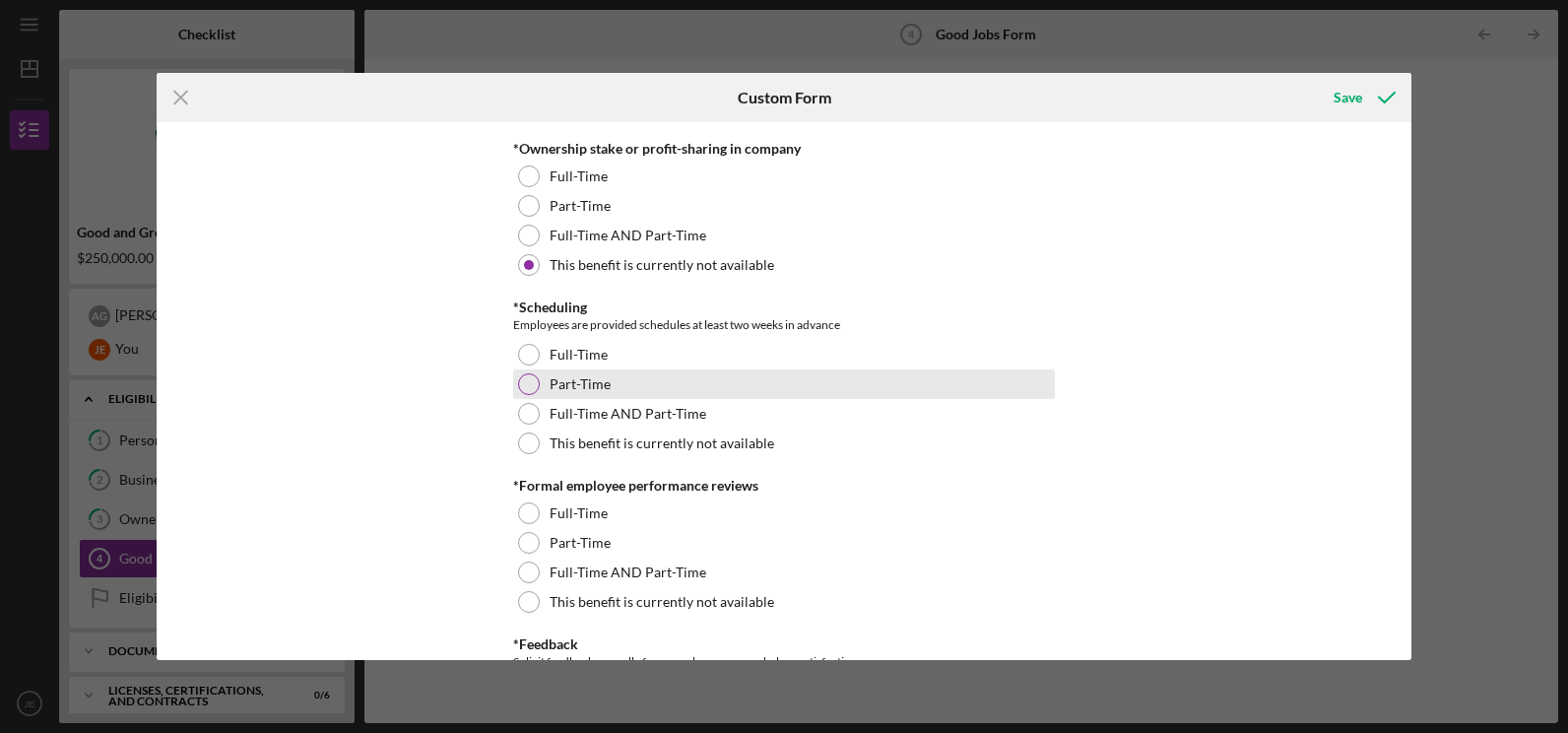
click at [522, 384] on div at bounding box center [529, 385] width 22 height 22
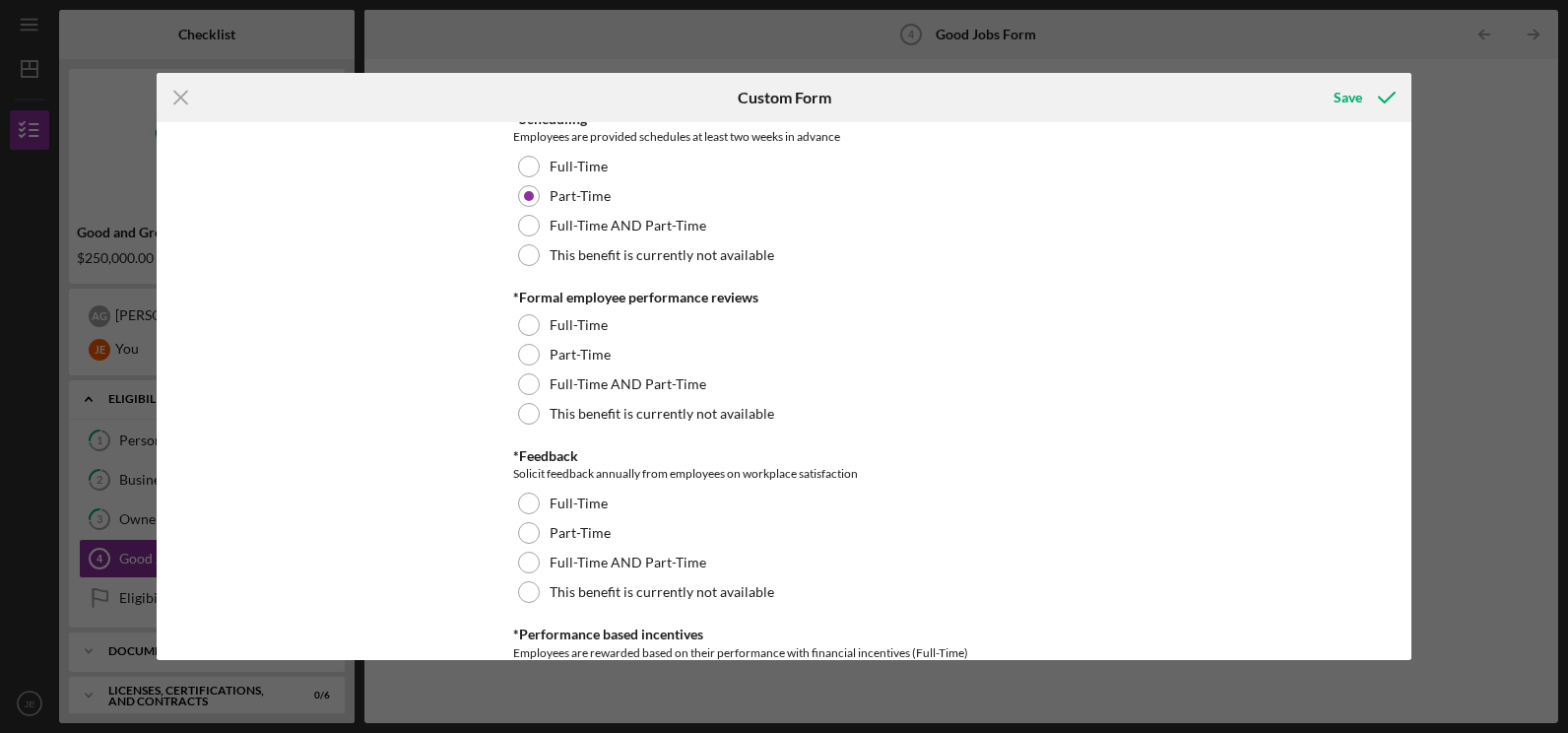
scroll to position [2202, 0]
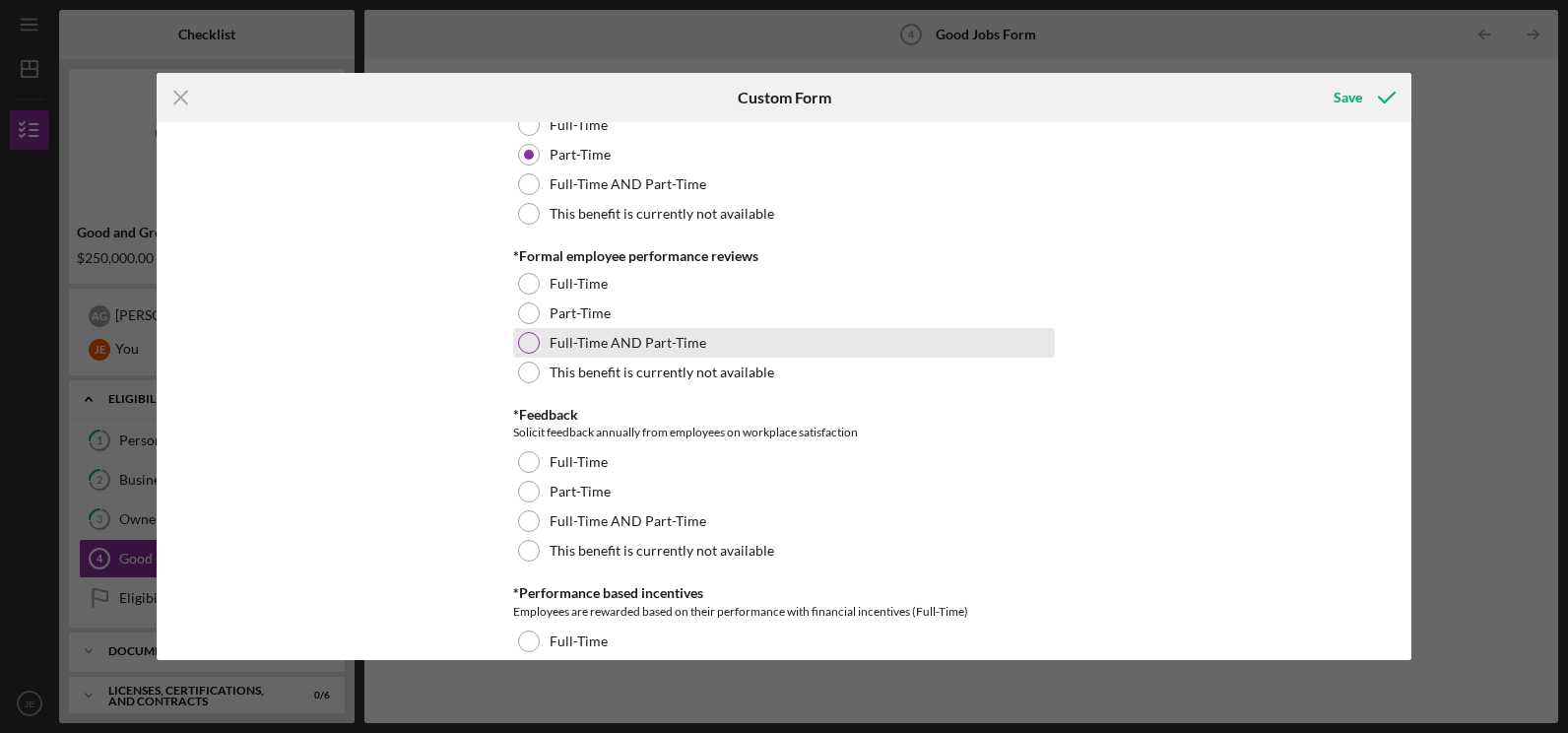
click at [522, 349] on div at bounding box center [529, 343] width 22 height 22
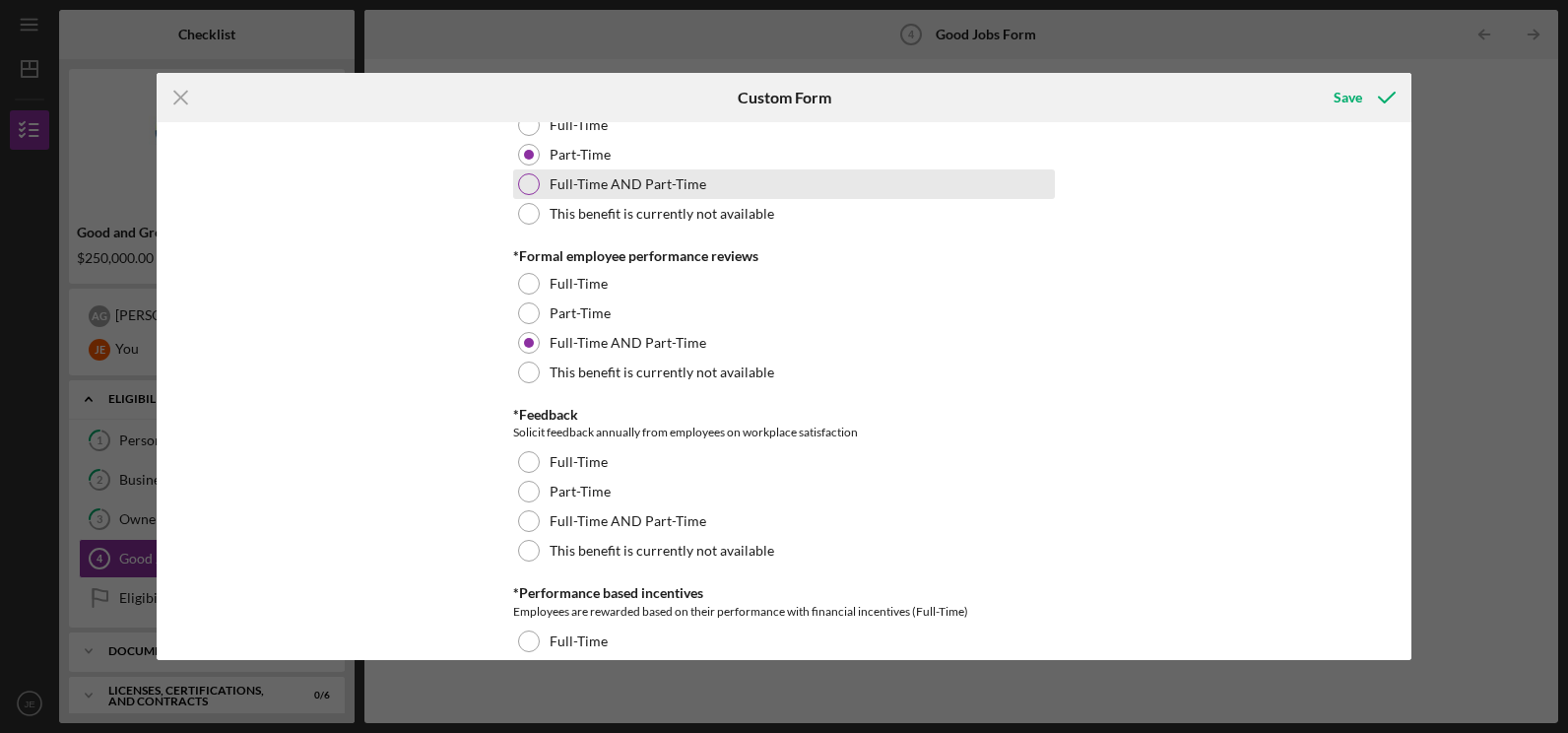
click at [528, 190] on div at bounding box center [529, 184] width 22 height 22
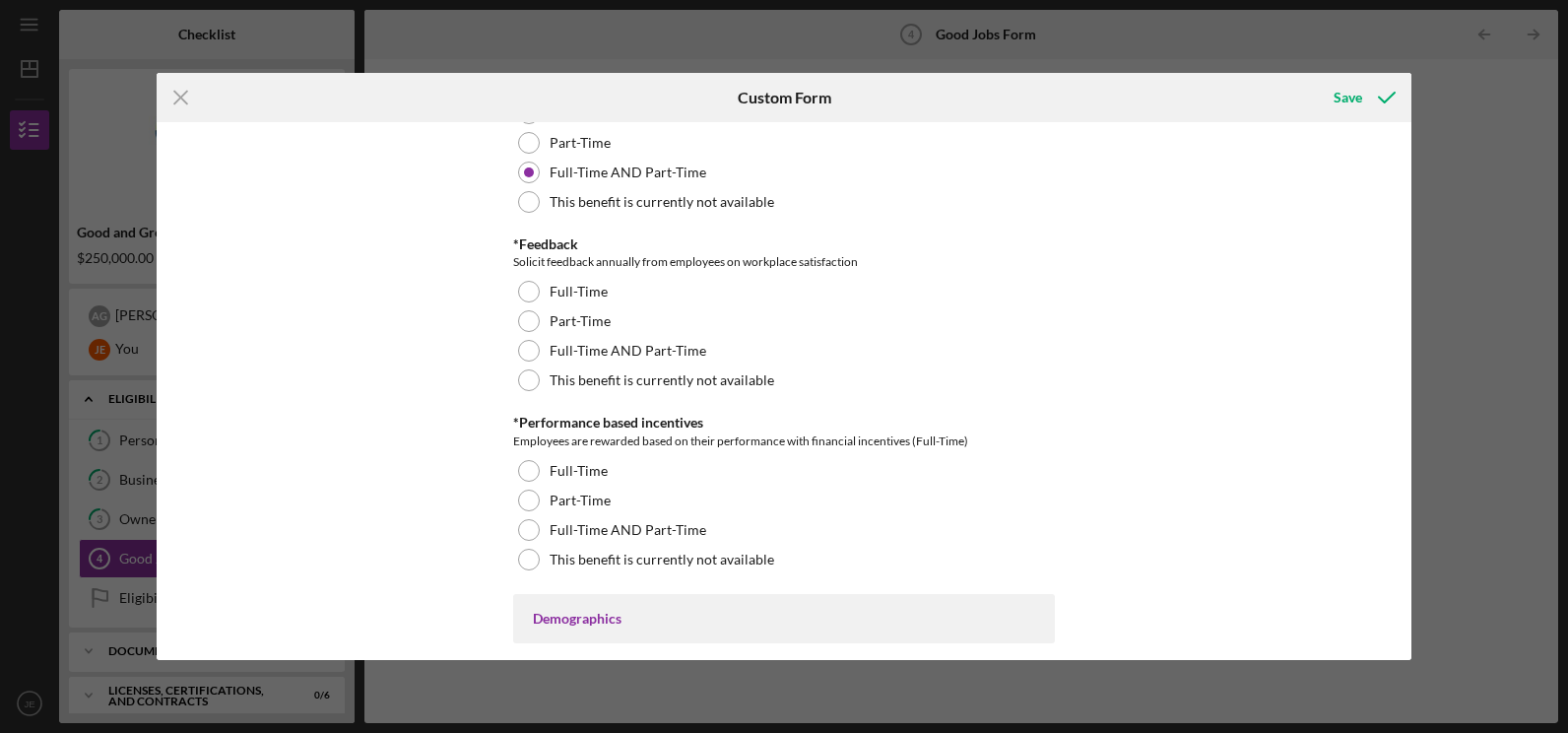
scroll to position [2385, 0]
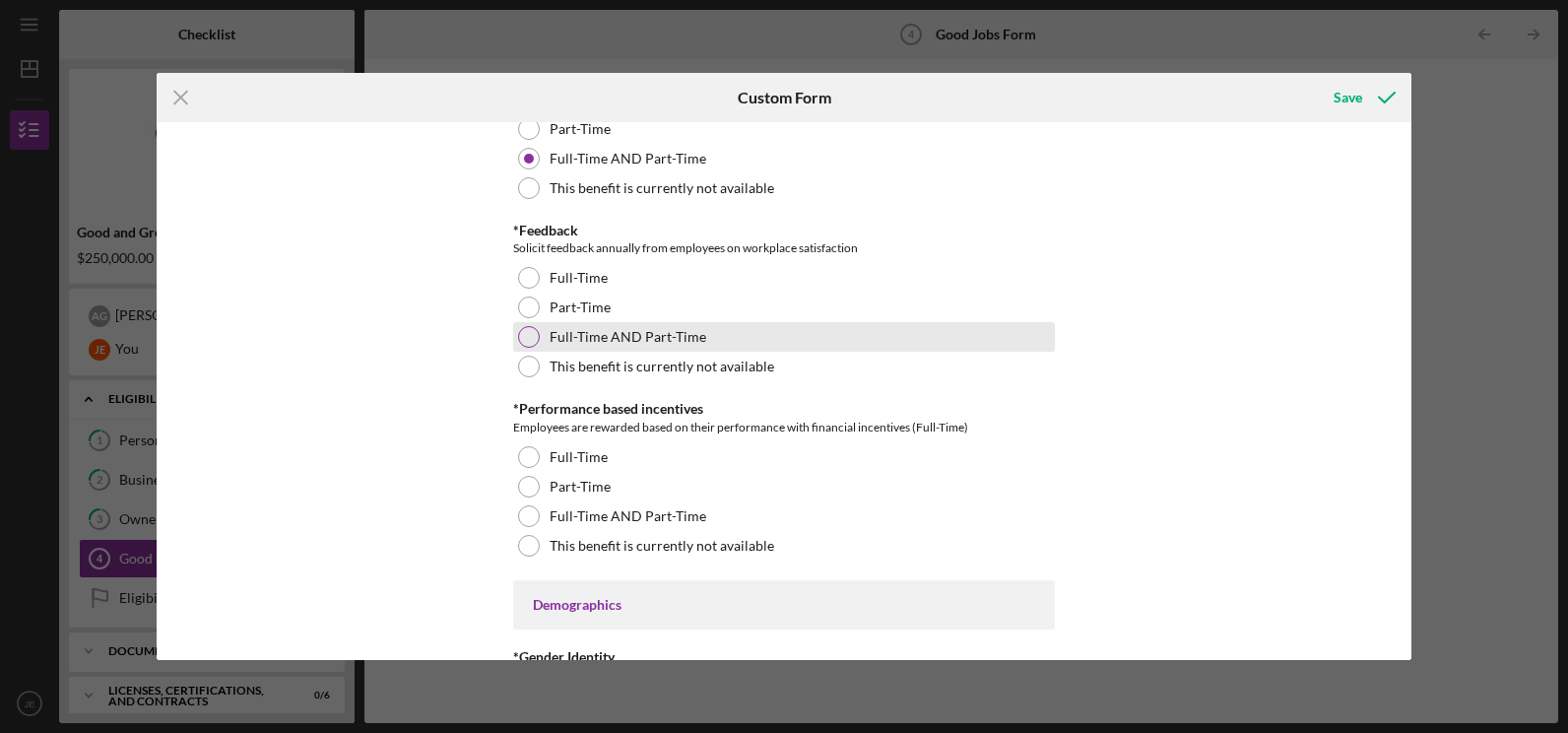
click at [524, 342] on div at bounding box center [529, 337] width 22 height 22
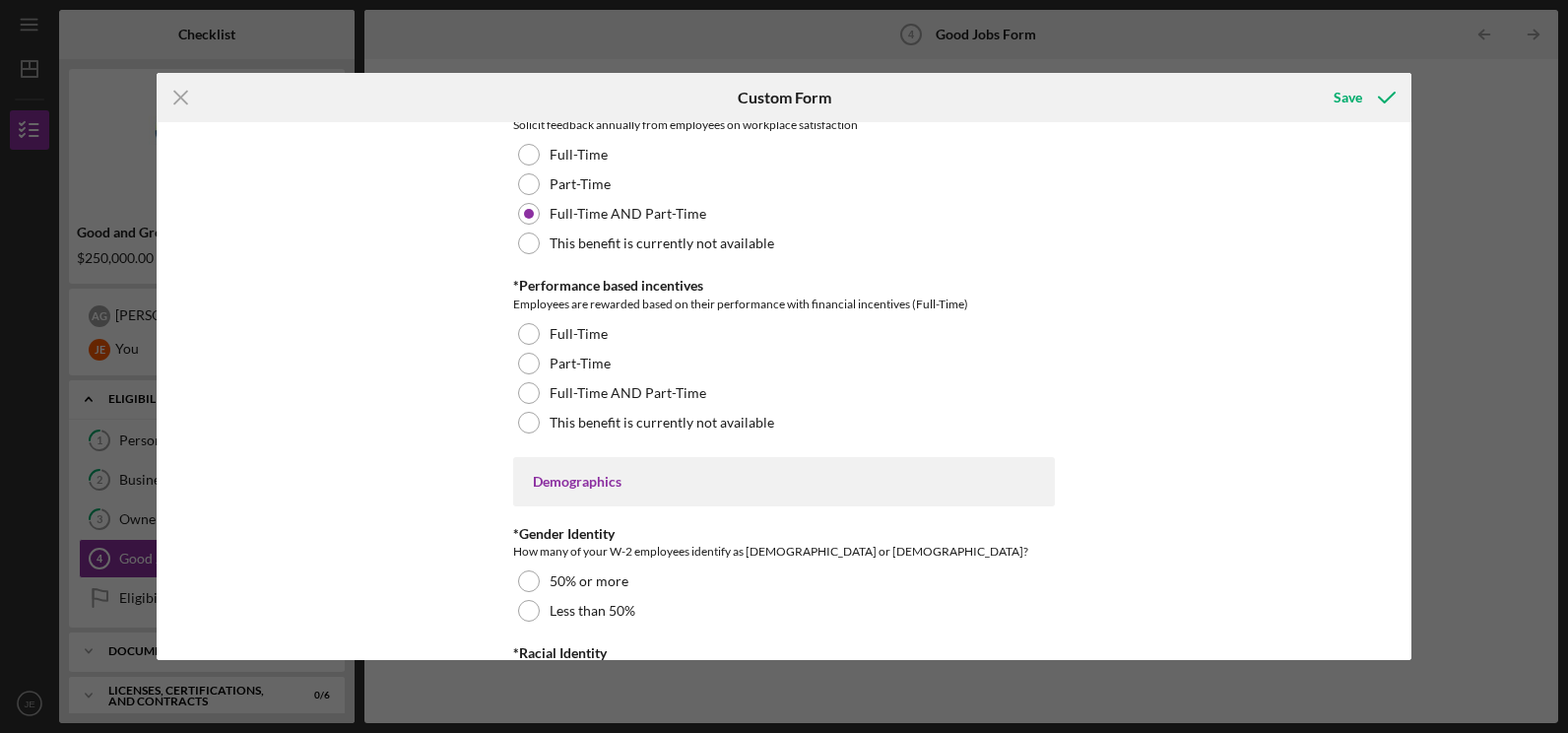
scroll to position [2516, 0]
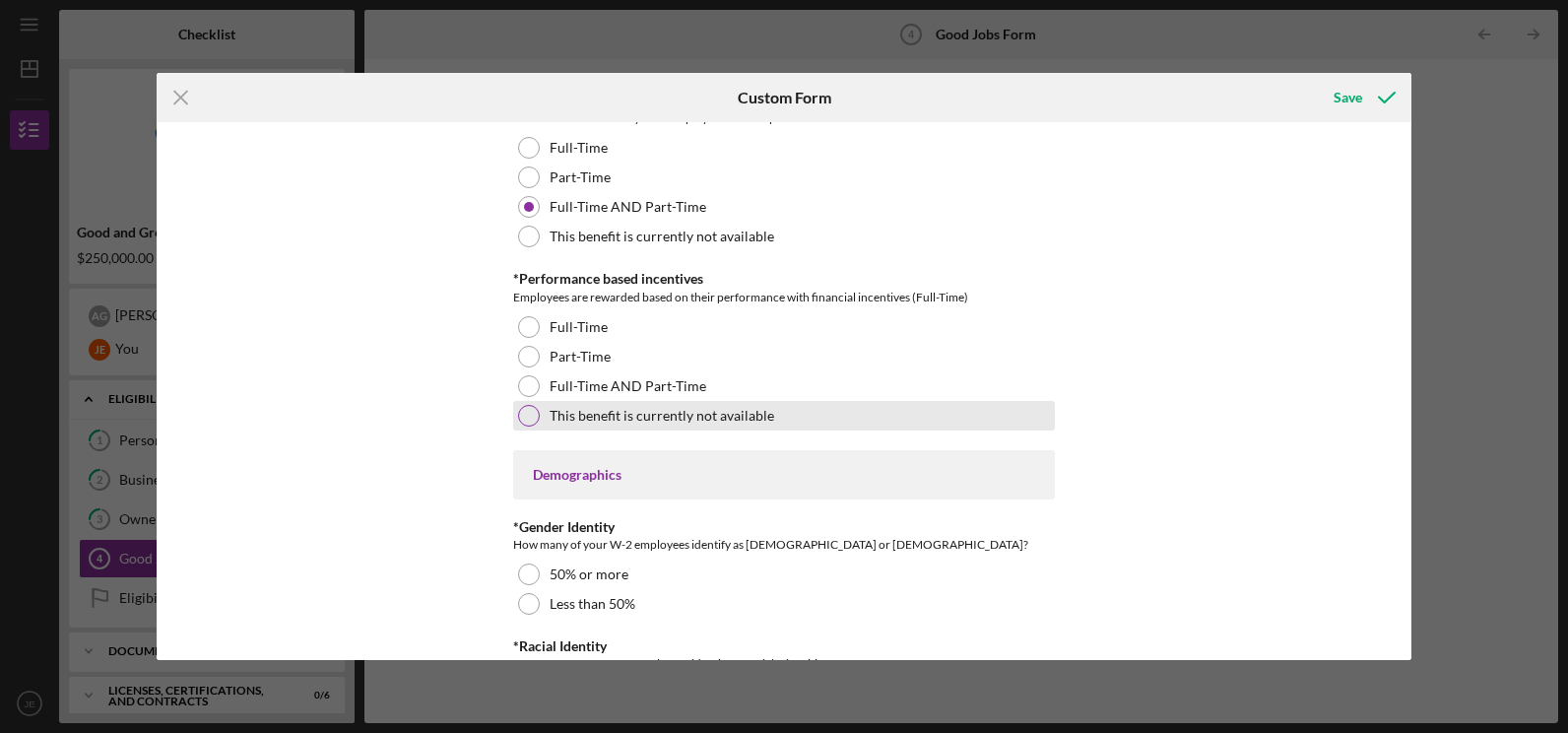
click at [530, 426] on div at bounding box center [529, 416] width 22 height 22
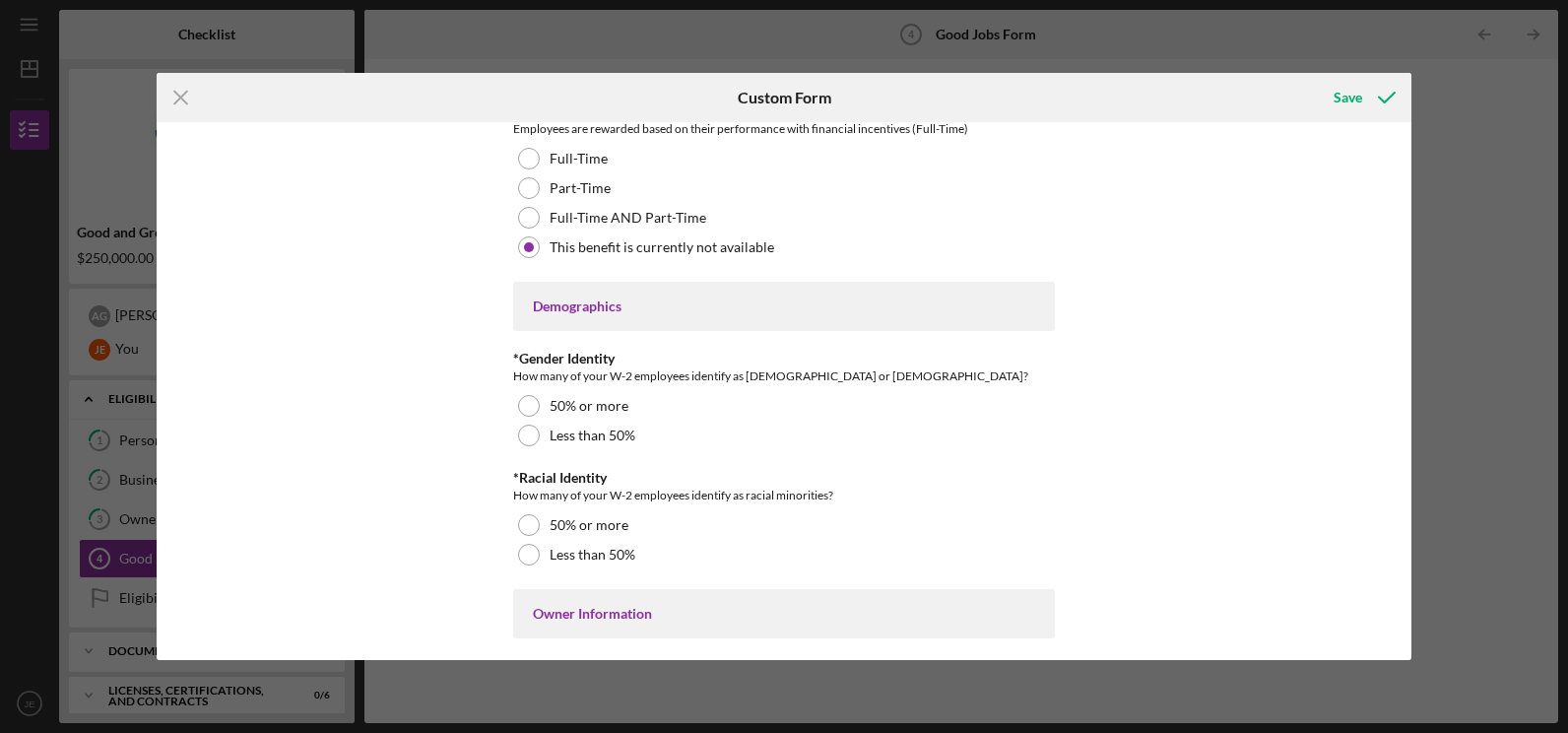
scroll to position [2697, 0]
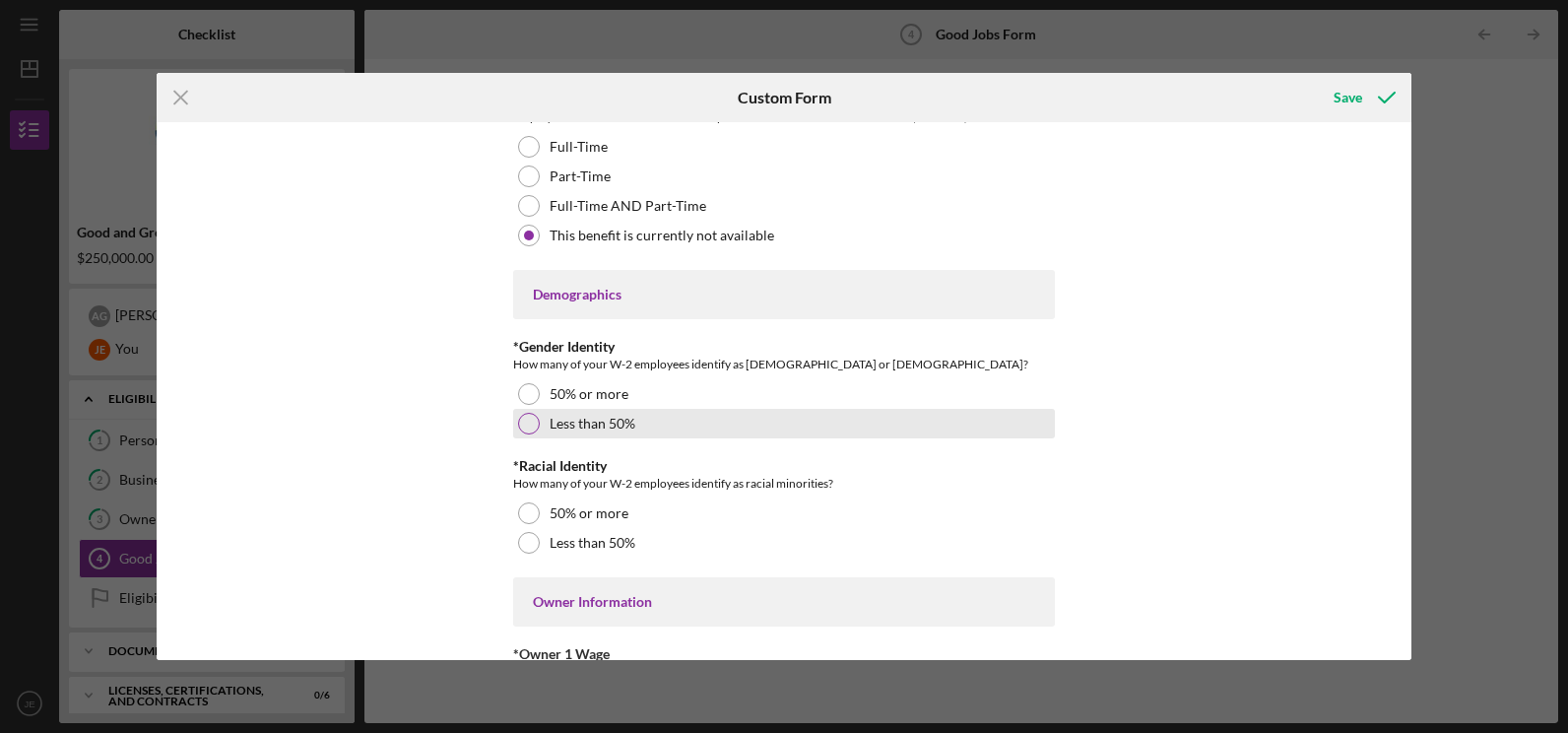
click at [527, 429] on div at bounding box center [529, 424] width 22 height 22
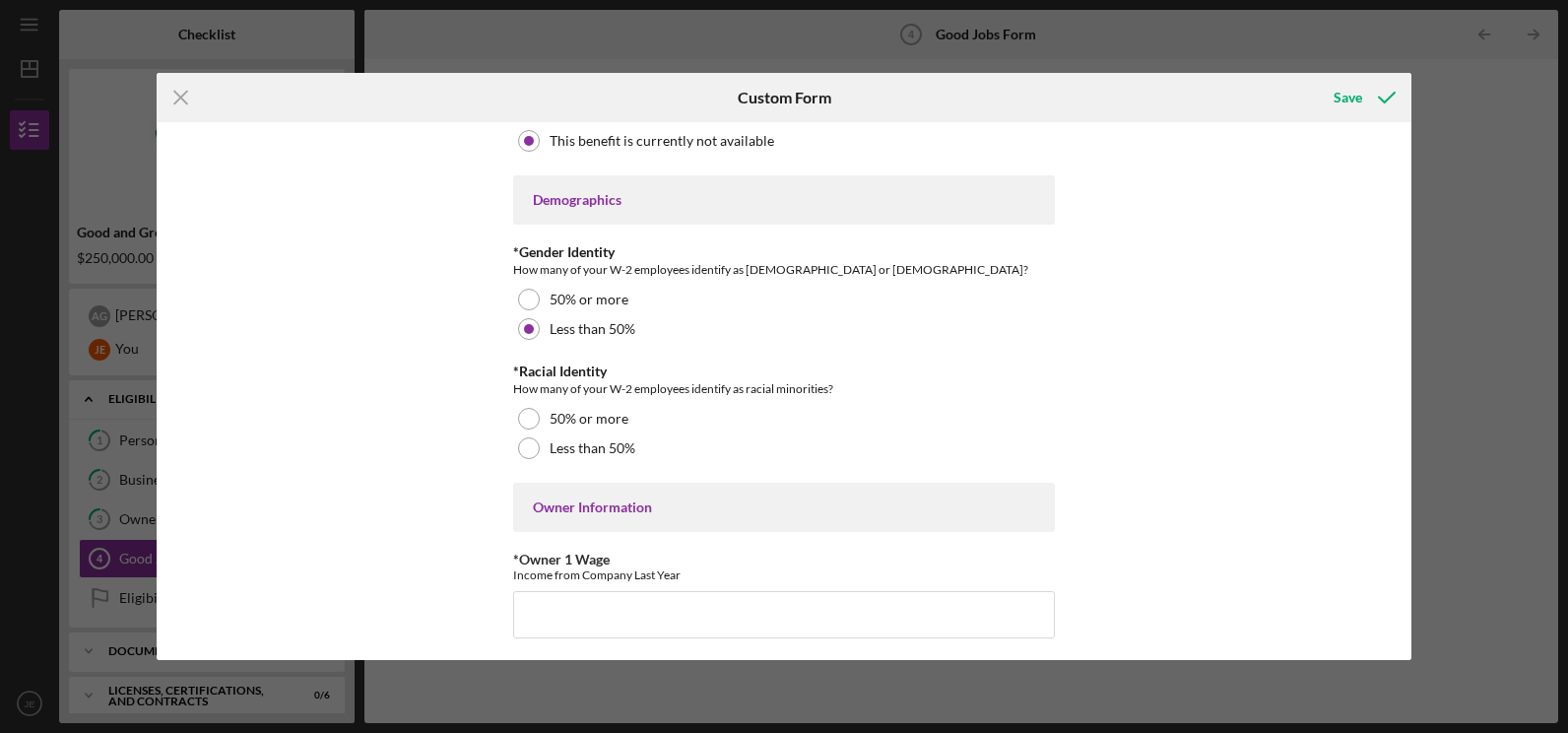
scroll to position [2792, 0]
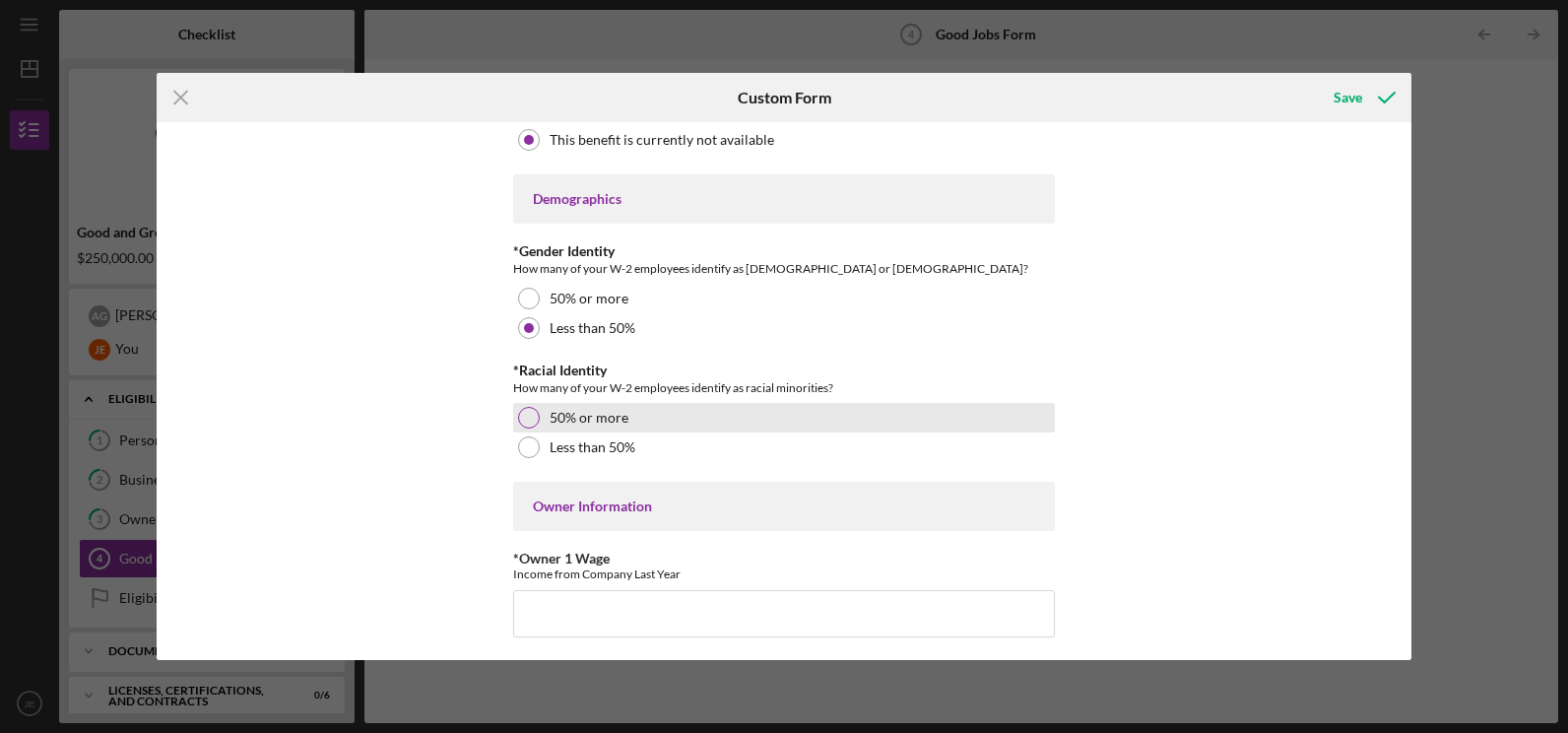
click at [523, 425] on div at bounding box center [529, 418] width 22 height 22
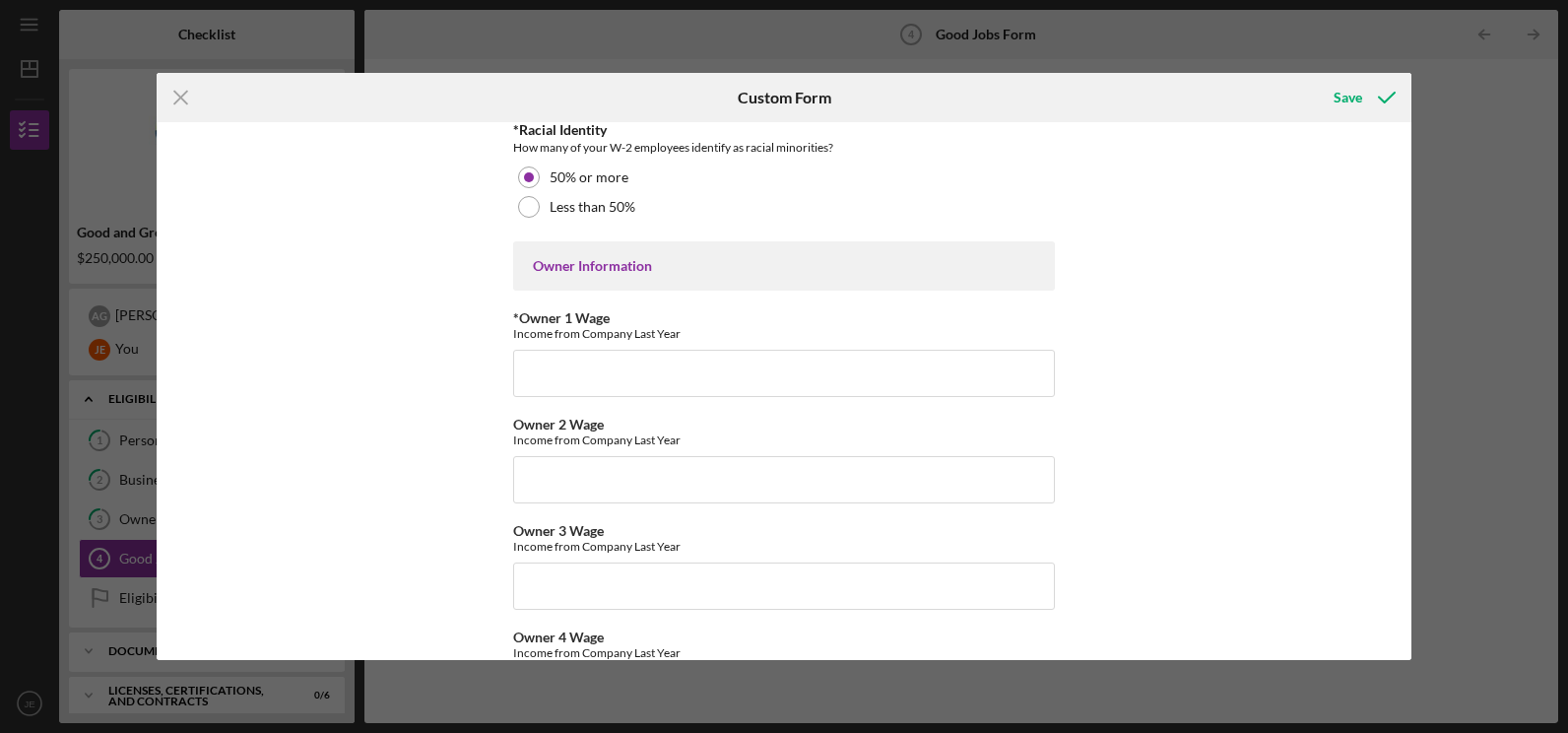
scroll to position [3038, 0]
click at [582, 374] on input "*Owner 1 Wage" at bounding box center [784, 368] width 542 height 47
type input "36000"
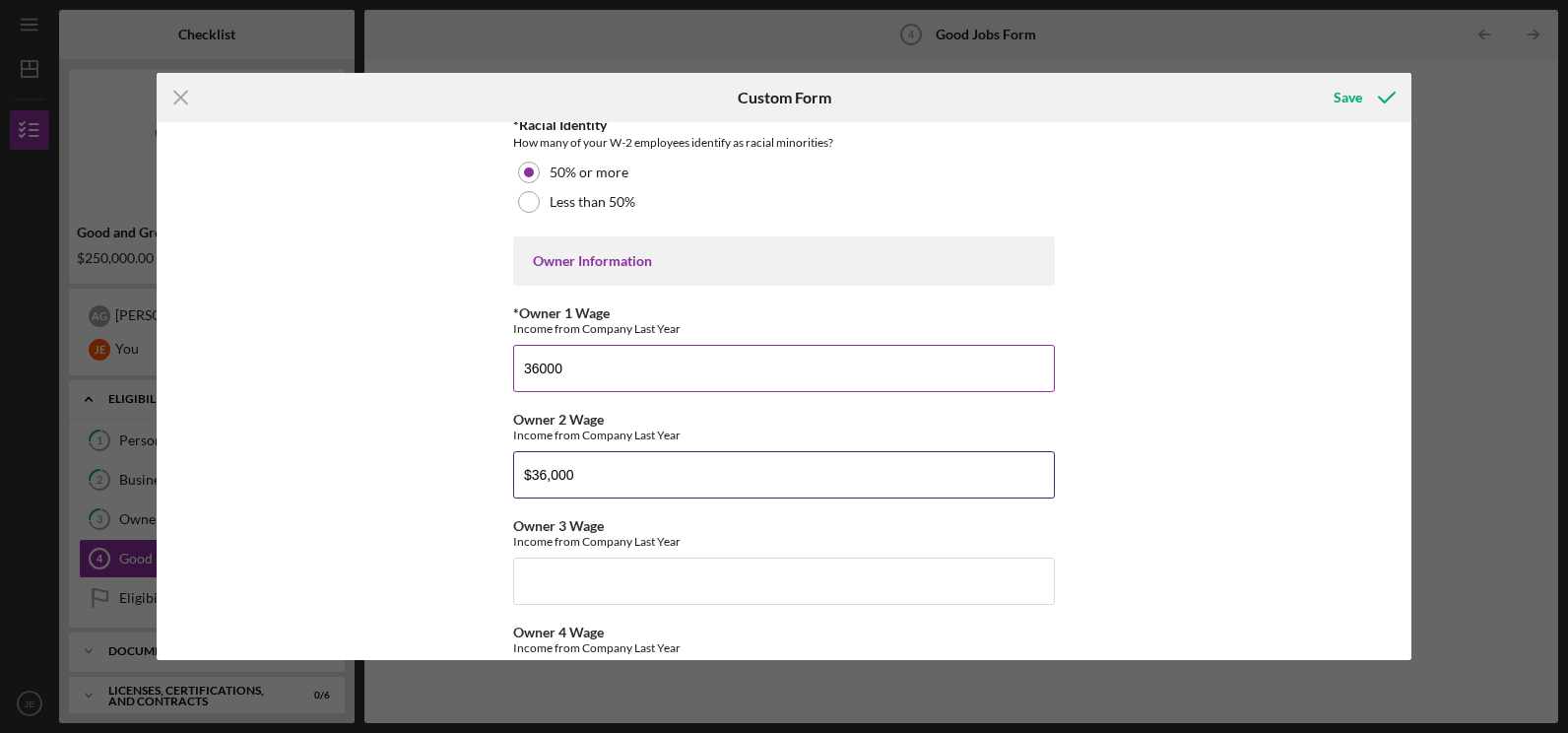
type input "$36,000"
click at [1109, 370] on div "Good Jobs Form *Number of [DEMOGRAPHIC_DATA] Owner Employment Please input all …" at bounding box center [784, 391] width 1255 height 538
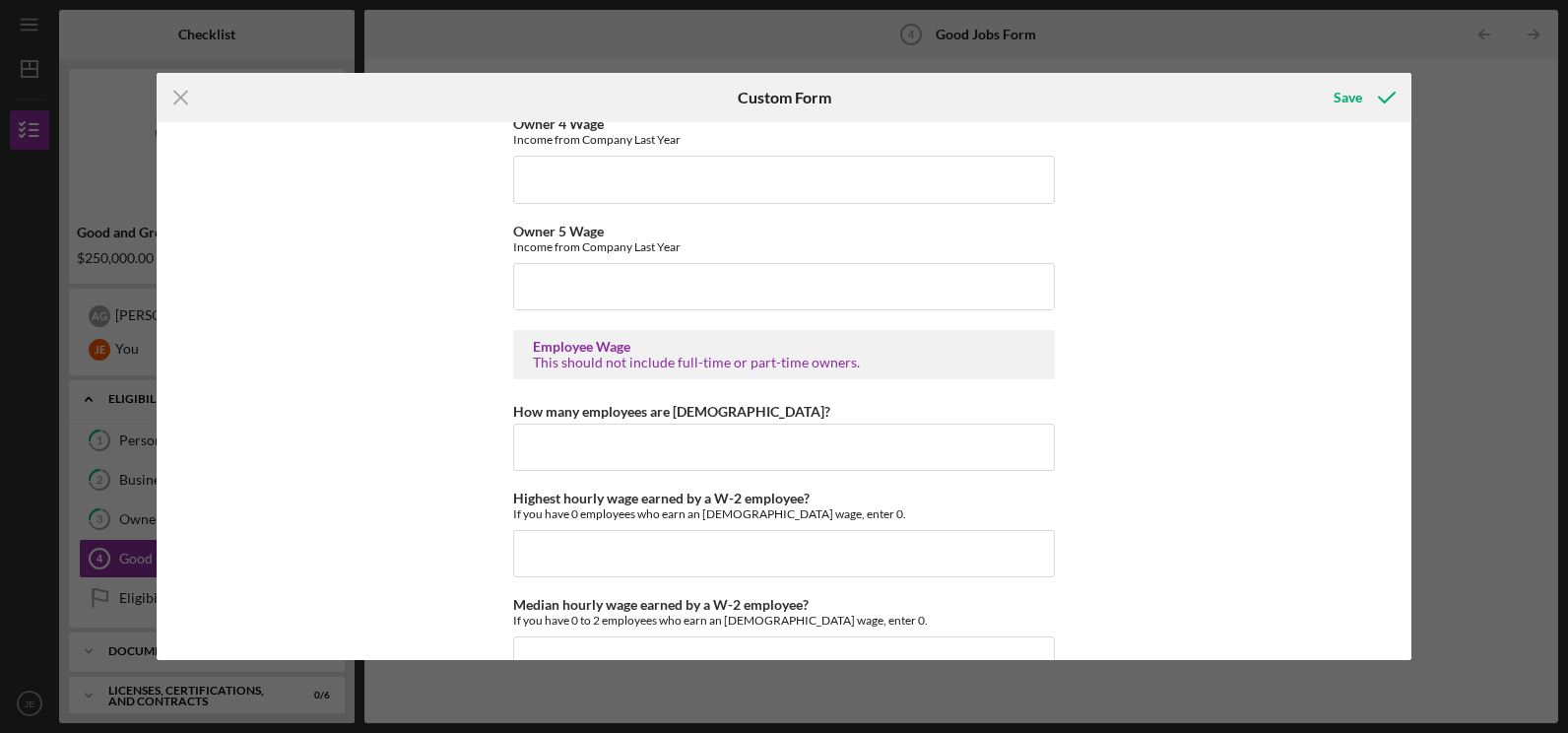
scroll to position [3584, 0]
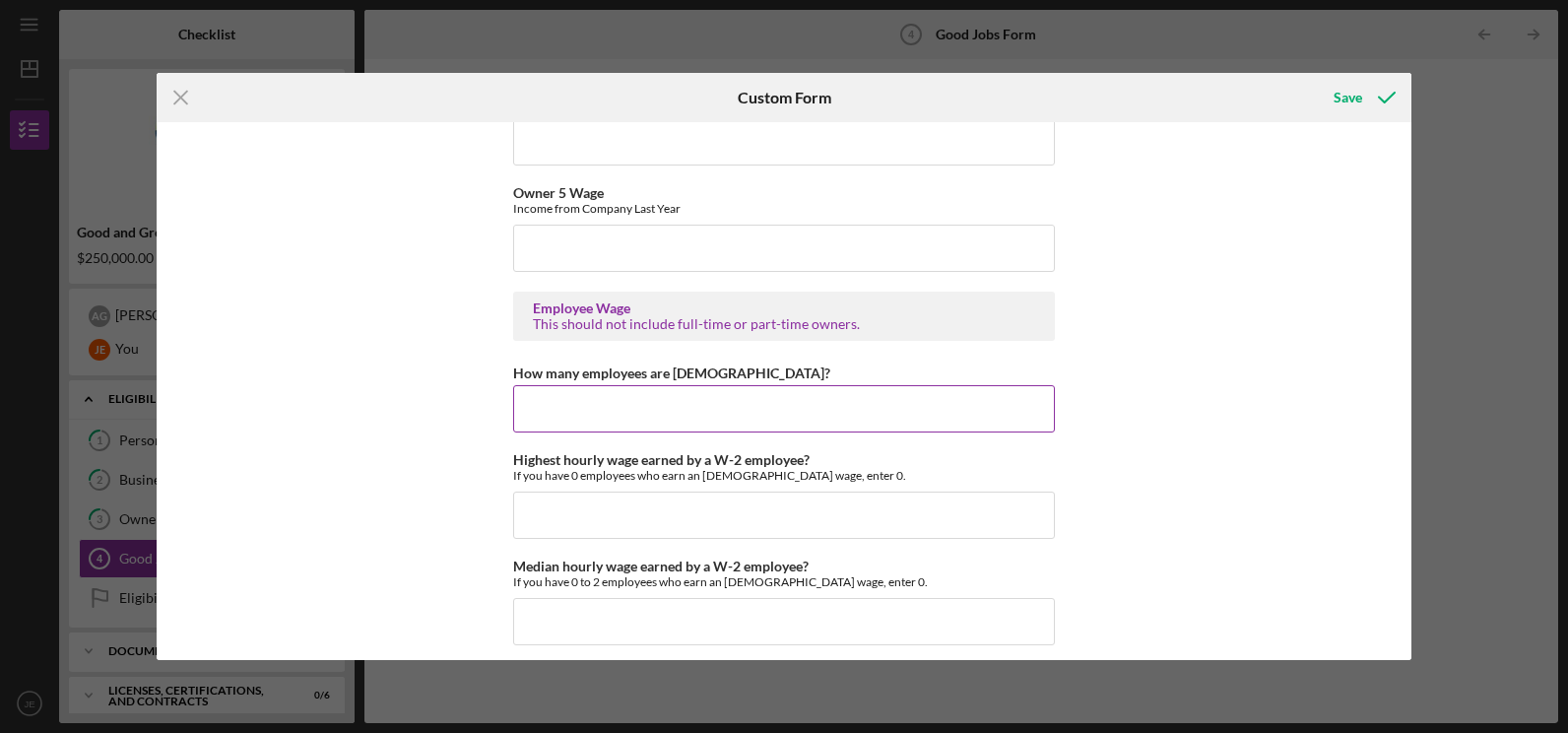
click at [676, 417] on input "How many employees are [DEMOGRAPHIC_DATA]?" at bounding box center [784, 408] width 542 height 47
type input "6"
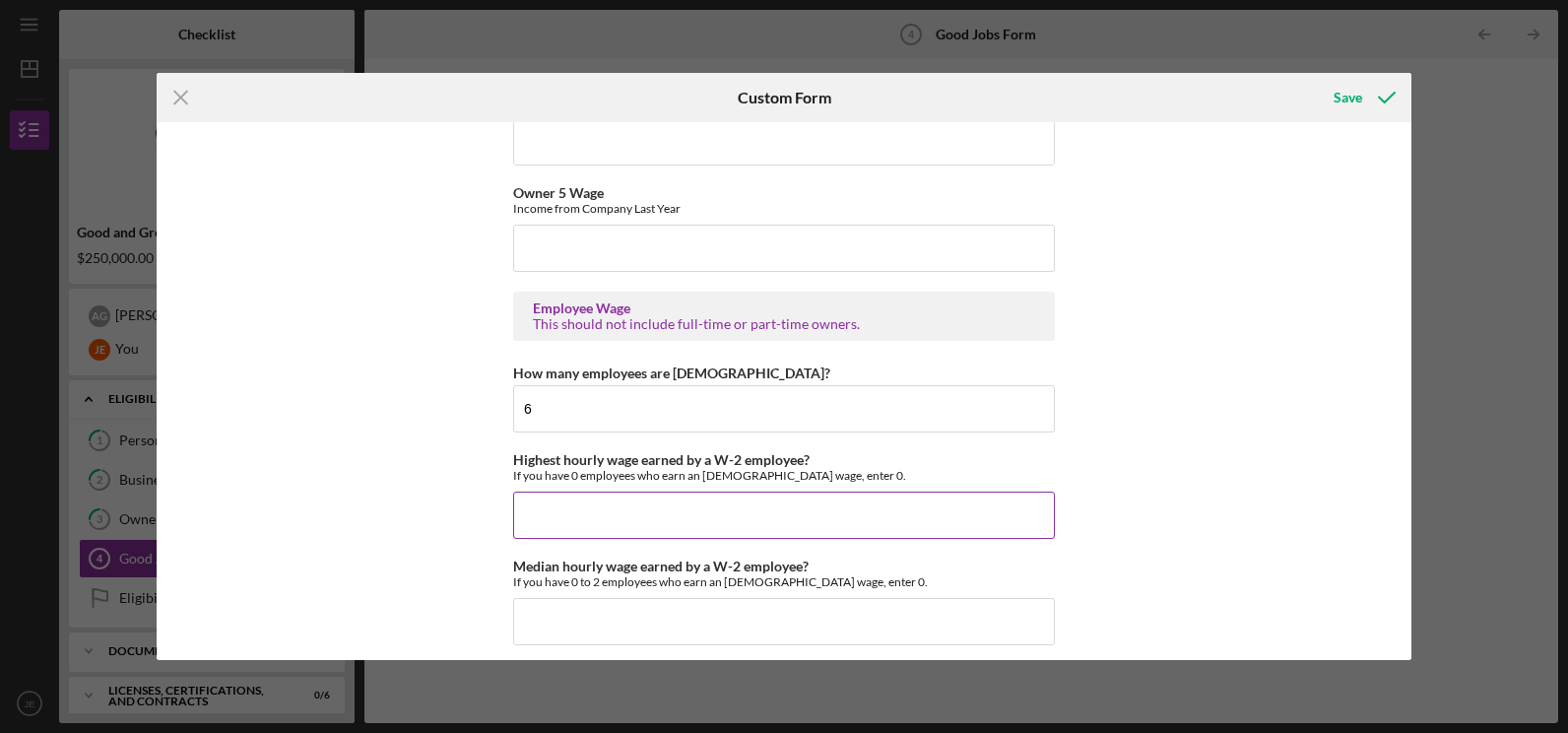
click at [556, 521] on input "Highest hourly wage earned by a W-2 employee?" at bounding box center [784, 515] width 542 height 47
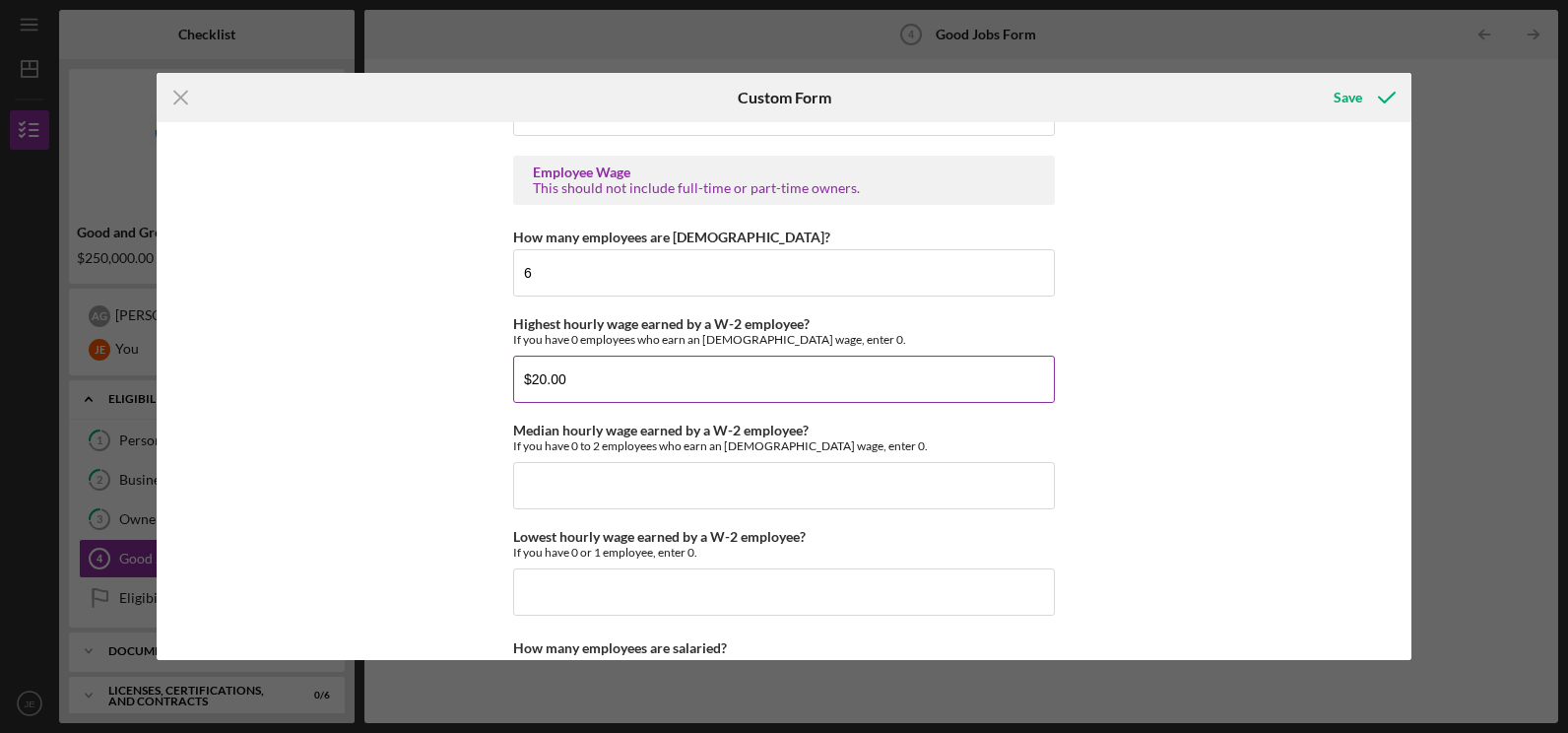
scroll to position [3730, 0]
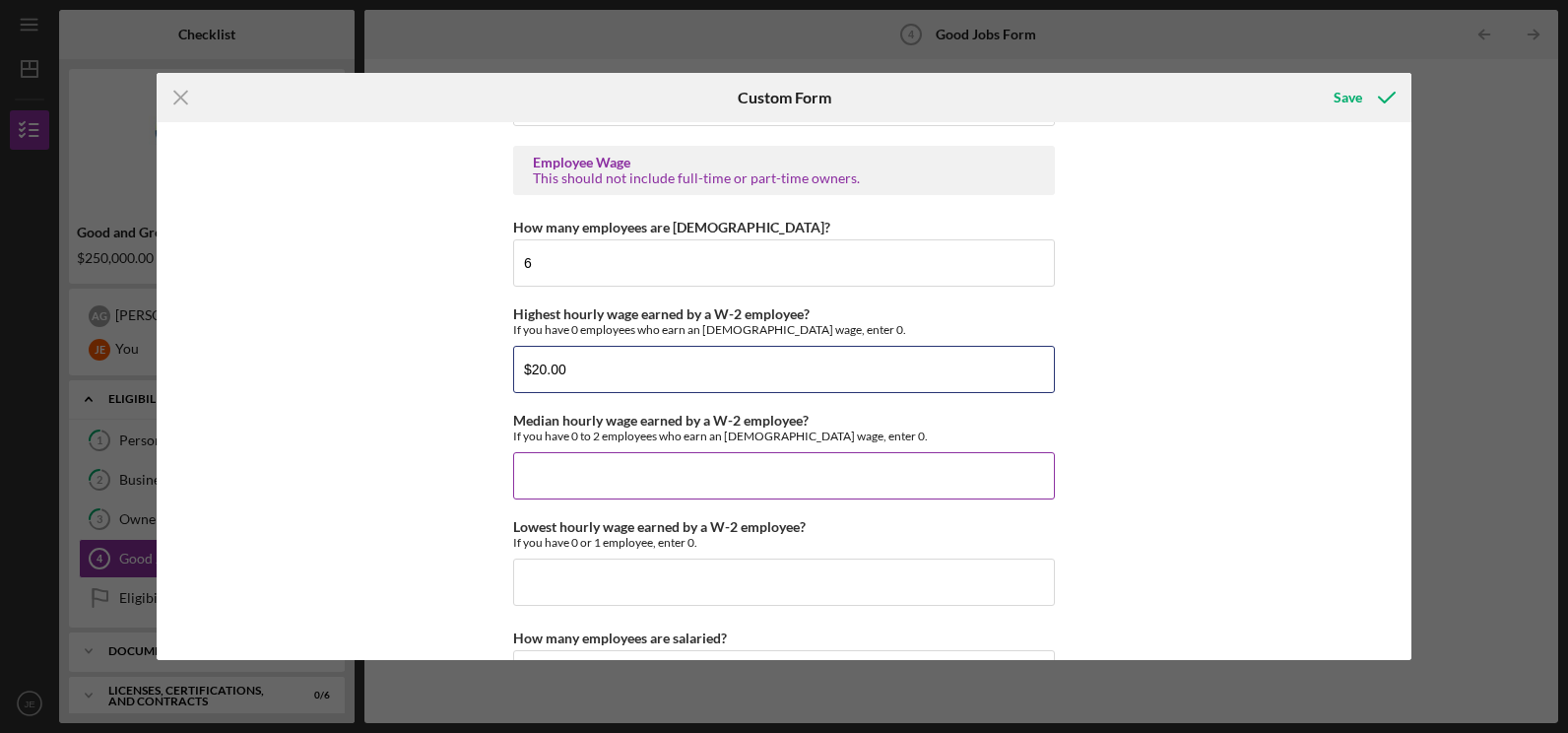
type input "$20.00"
click at [582, 489] on input "Median hourly wage earned by a W-2 employee?" at bounding box center [784, 476] width 542 height 47
click at [532, 578] on input "Lowest hourly wage earned by a W-2 employee?" at bounding box center [784, 581] width 542 height 47
click at [575, 485] on input "$16.50" at bounding box center [784, 476] width 542 height 47
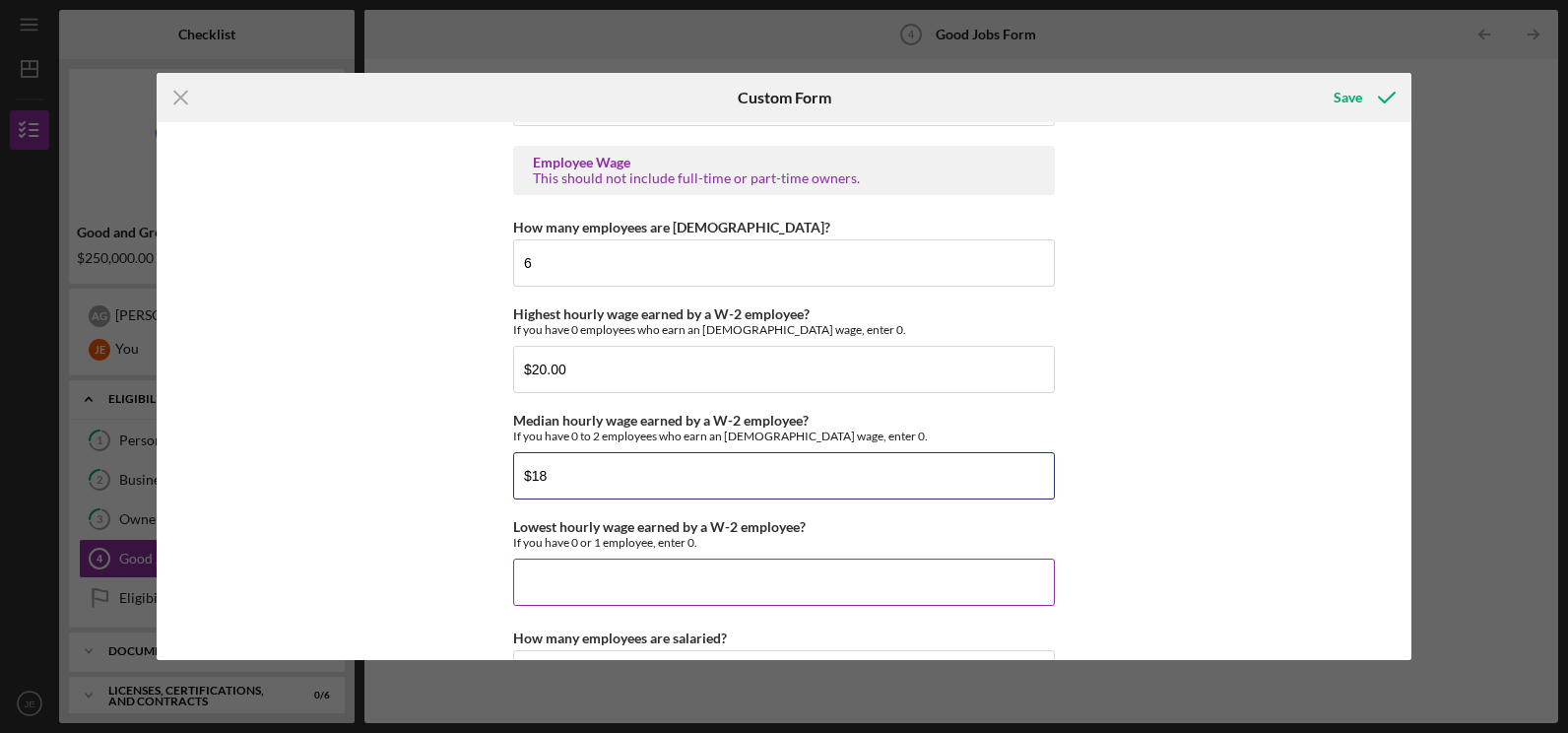
type input "$18"
click at [550, 582] on input "Lowest hourly wage earned by a W-2 employee?" at bounding box center [784, 581] width 542 height 47
type input "$16.5"
click at [481, 548] on div "Good Jobs Form *Number of [DEMOGRAPHIC_DATA] Owner Employment Please input all …" at bounding box center [784, 391] width 1255 height 538
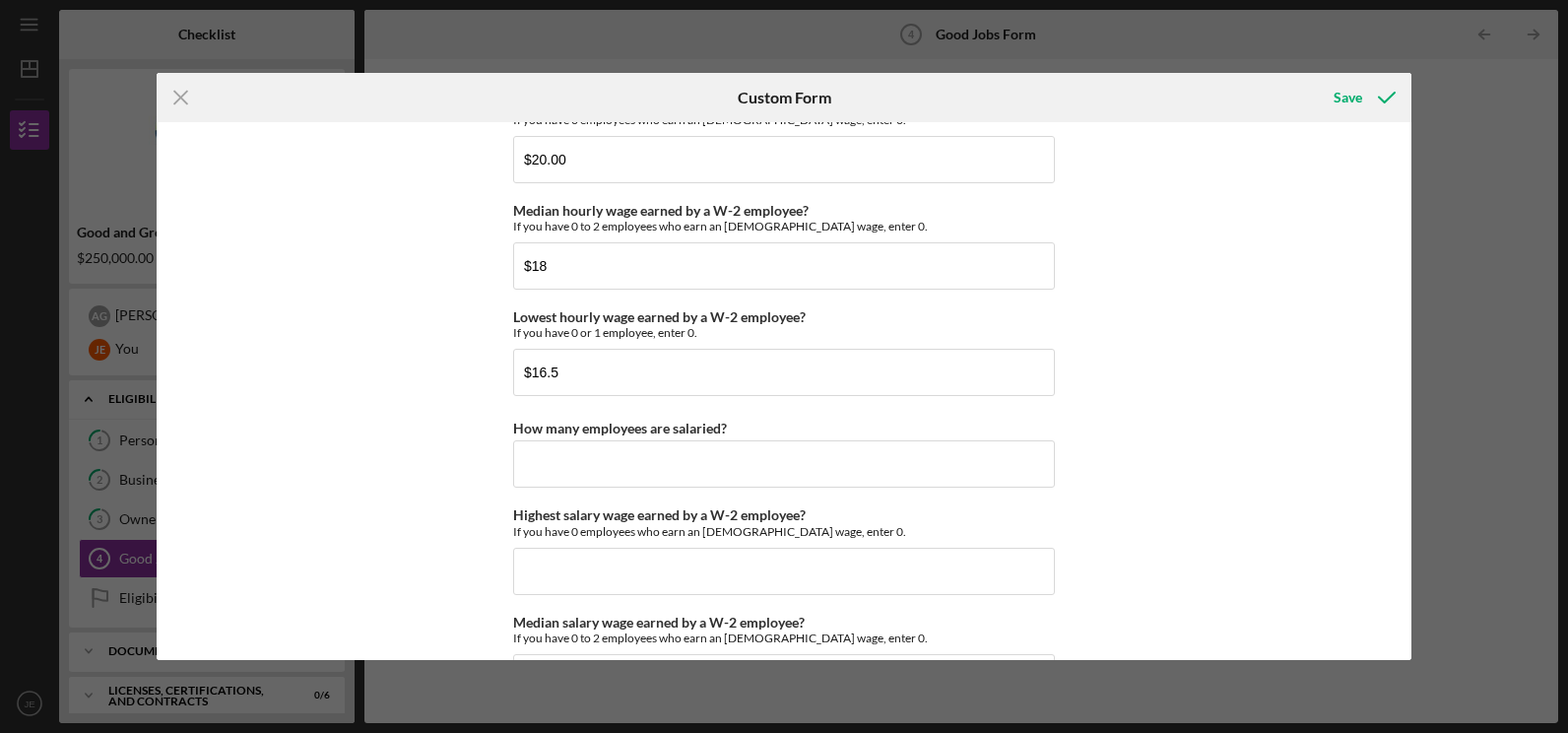
scroll to position [4039, 0]
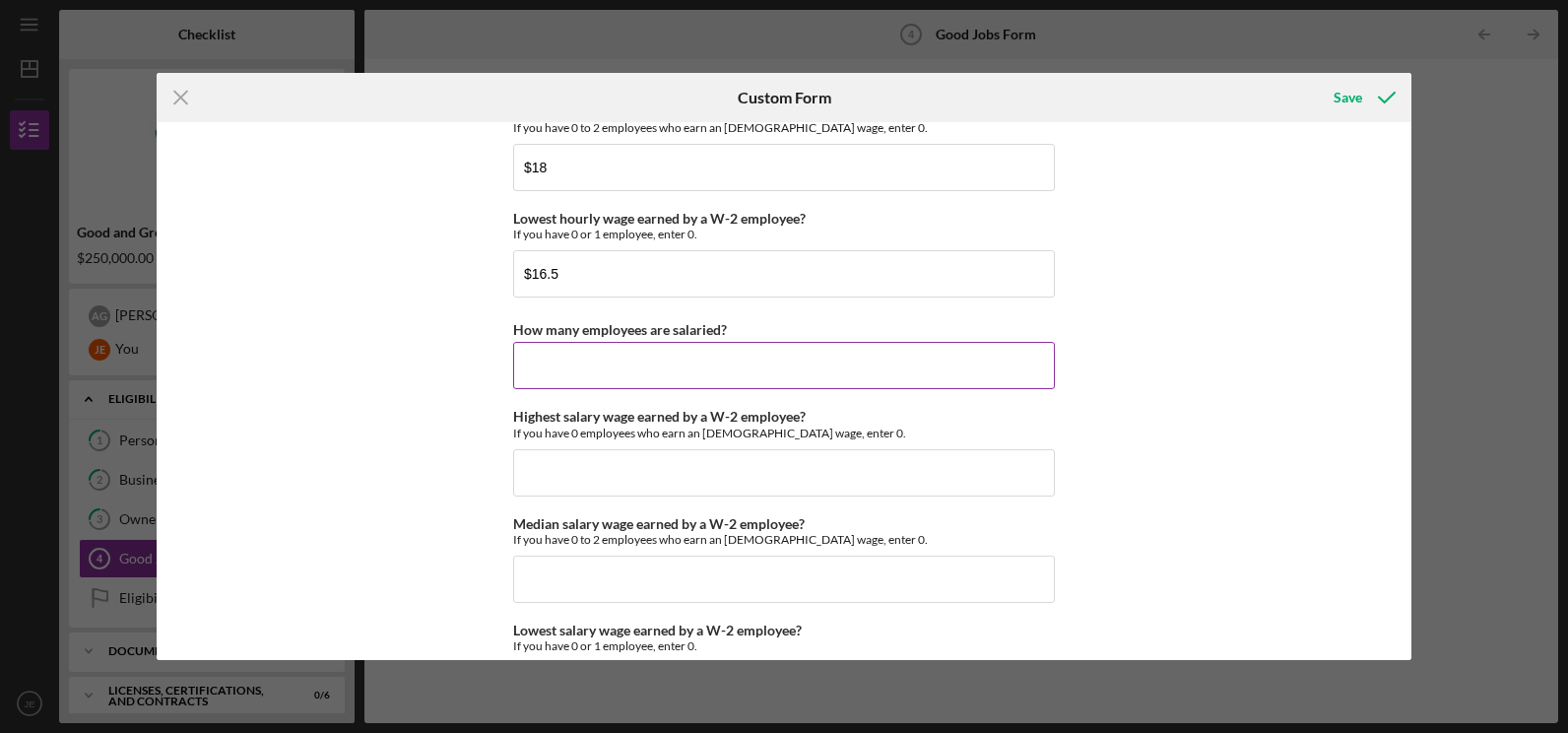
click at [543, 357] on input "How many employees are salaried?" at bounding box center [784, 365] width 542 height 47
type input "0"
click at [550, 485] on input "Highest salary wage earned by a W-2 employee?" at bounding box center [784, 473] width 542 height 47
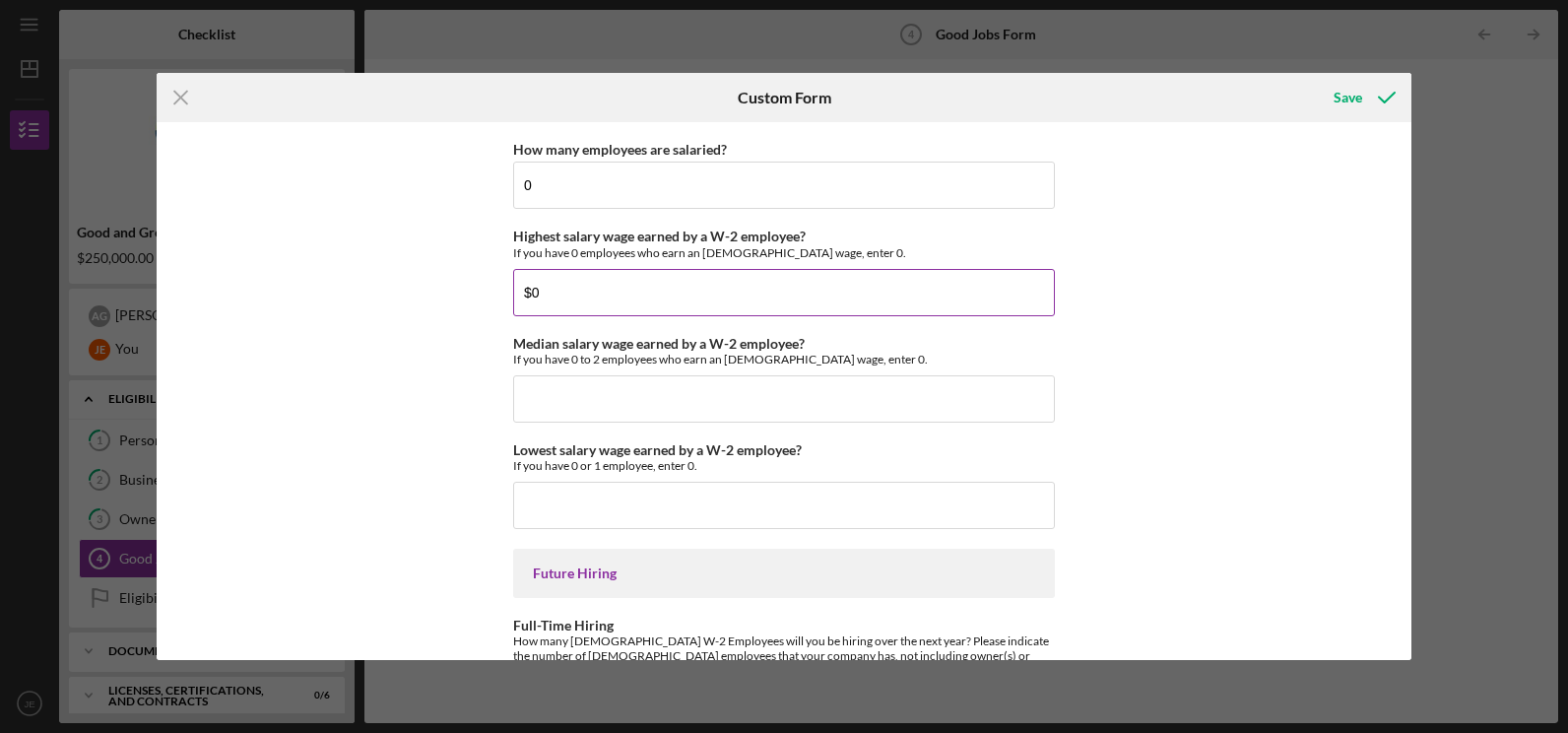
scroll to position [4232, 0]
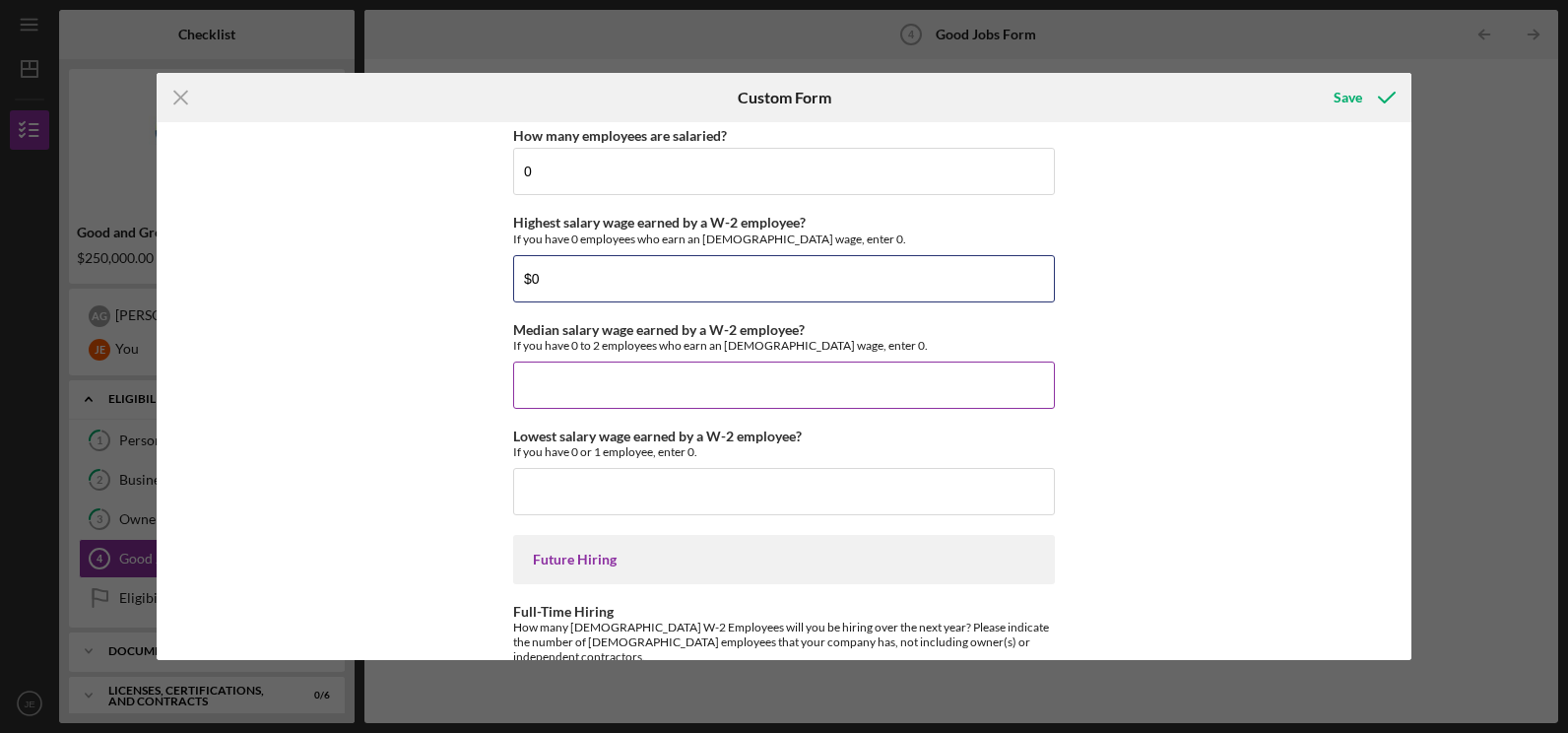
type input "$0"
click at [577, 384] on input "Median salary wage earned by a W-2 employee?" at bounding box center [784, 385] width 542 height 47
type input "$0"
click at [589, 498] on input "Lowest salary wage earned by a W-2 employee?" at bounding box center [784, 491] width 542 height 47
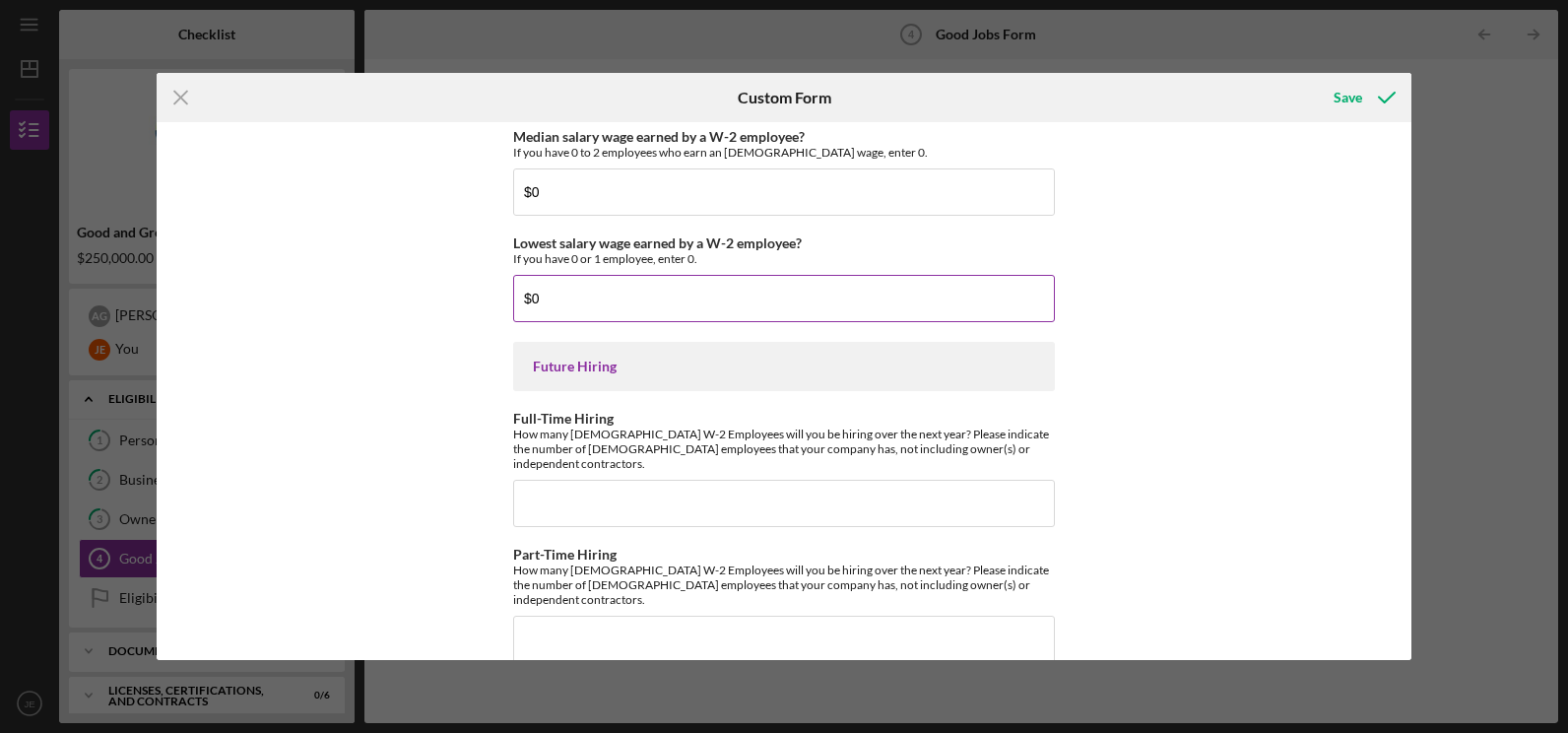
scroll to position [4429, 0]
type input "$0"
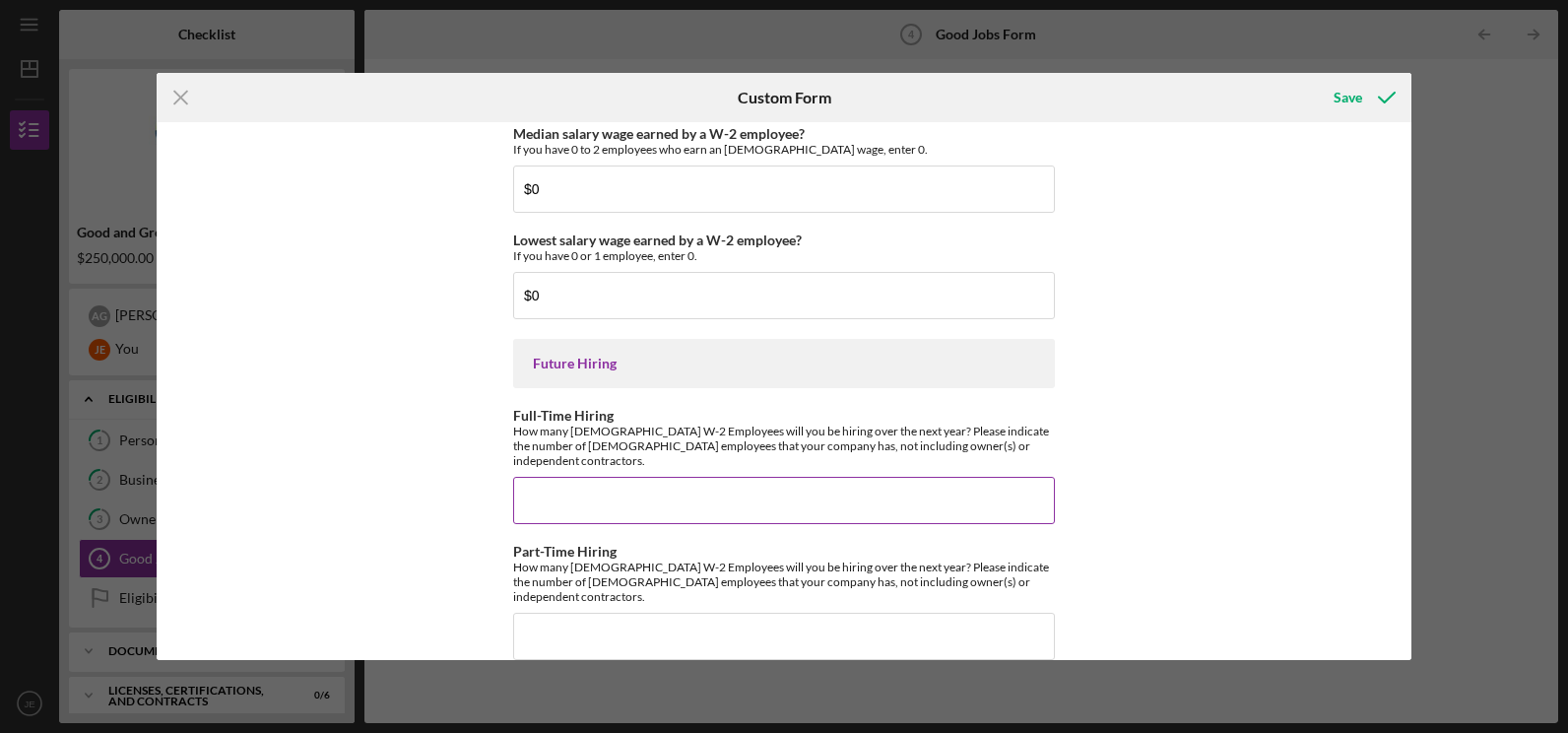
click at [619, 483] on input "Full-Time Hiring" at bounding box center [784, 500] width 542 height 47
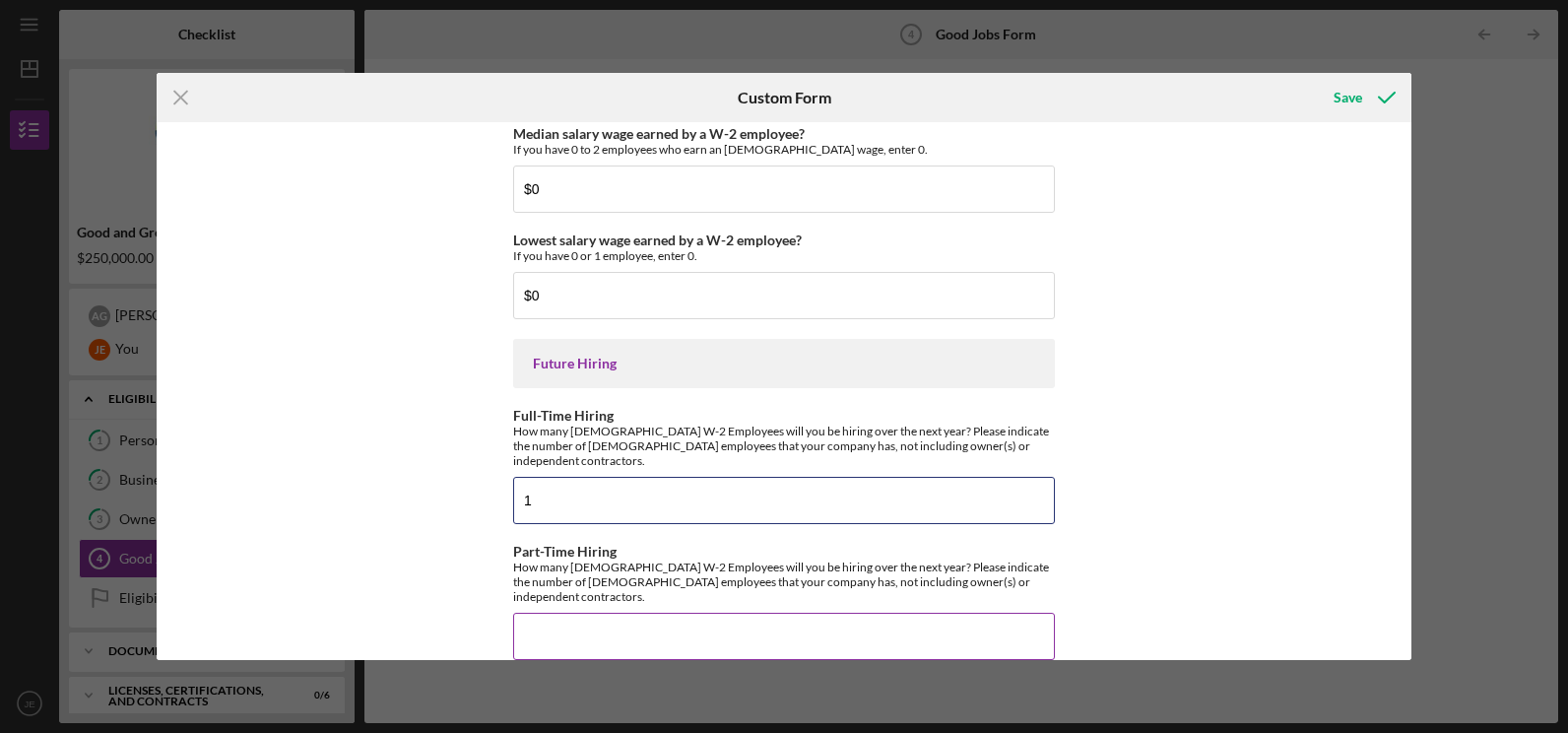
type input "1"
click at [543, 613] on input "Part-Time Hiring" at bounding box center [784, 636] width 542 height 47
type input "2"
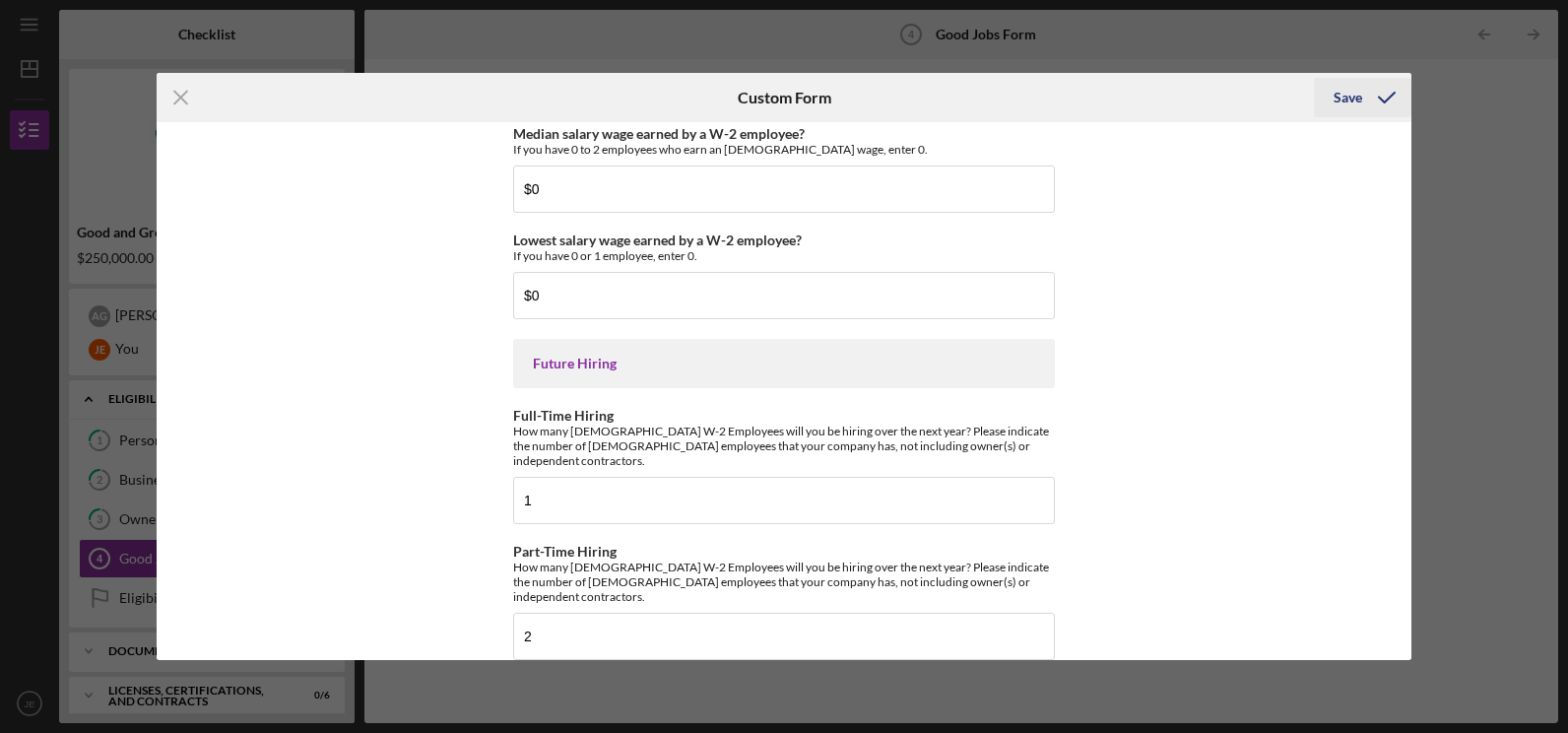
click at [1343, 95] on div "Save" at bounding box center [1348, 98] width 29 height 40
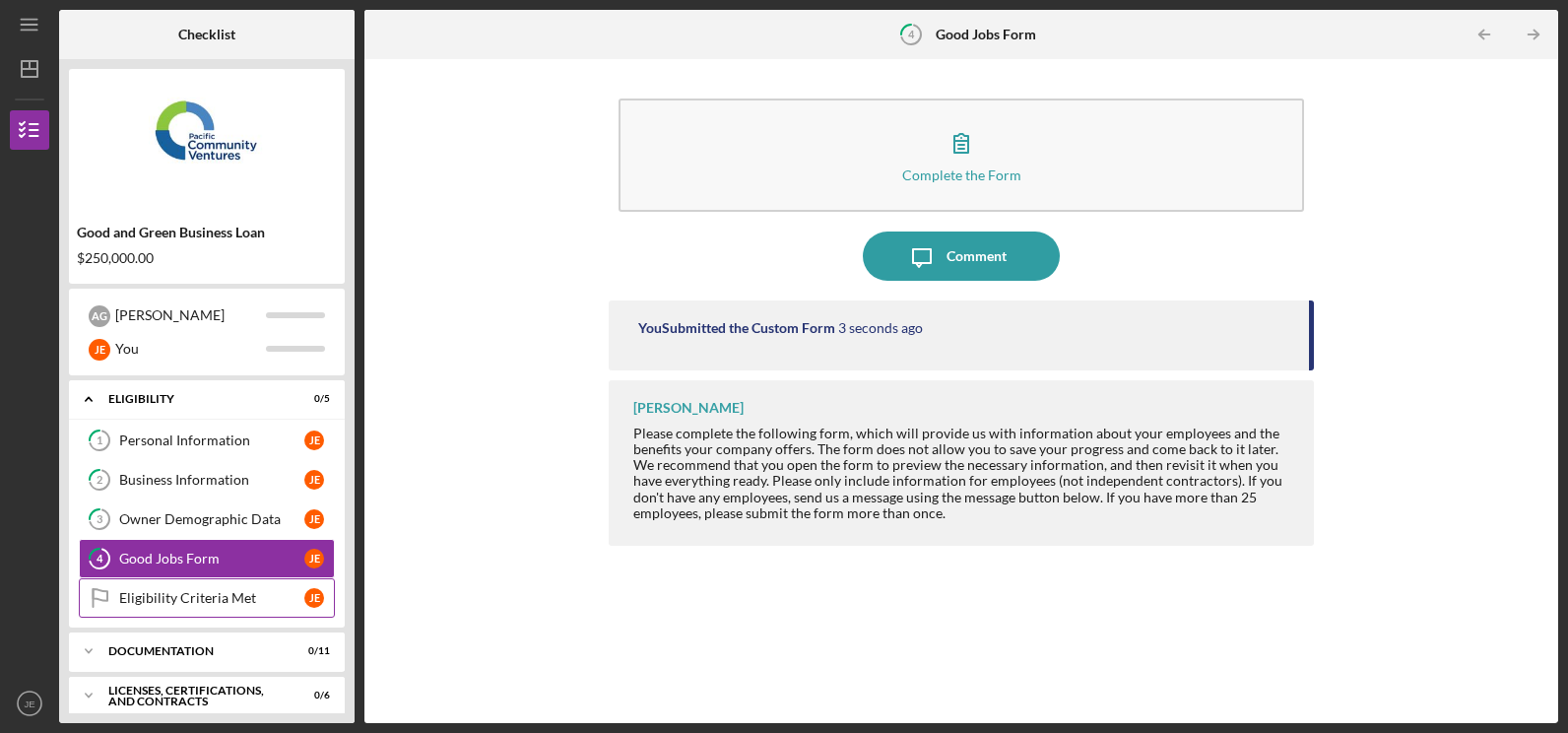
click at [226, 600] on div "Eligibility Criteria Met" at bounding box center [212, 598] width 185 height 16
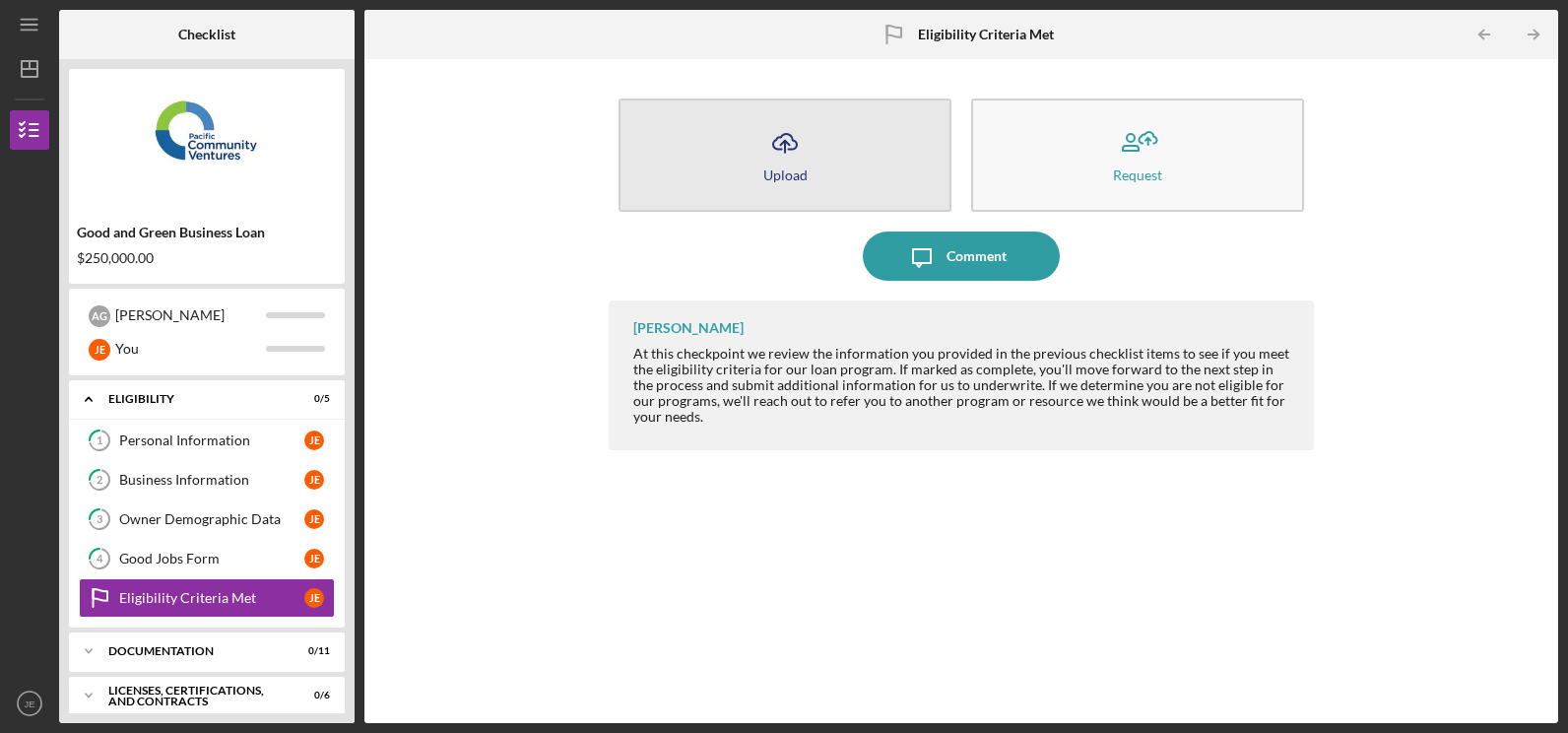
click at [798, 157] on icon "Icon/Upload" at bounding box center [784, 143] width 49 height 49
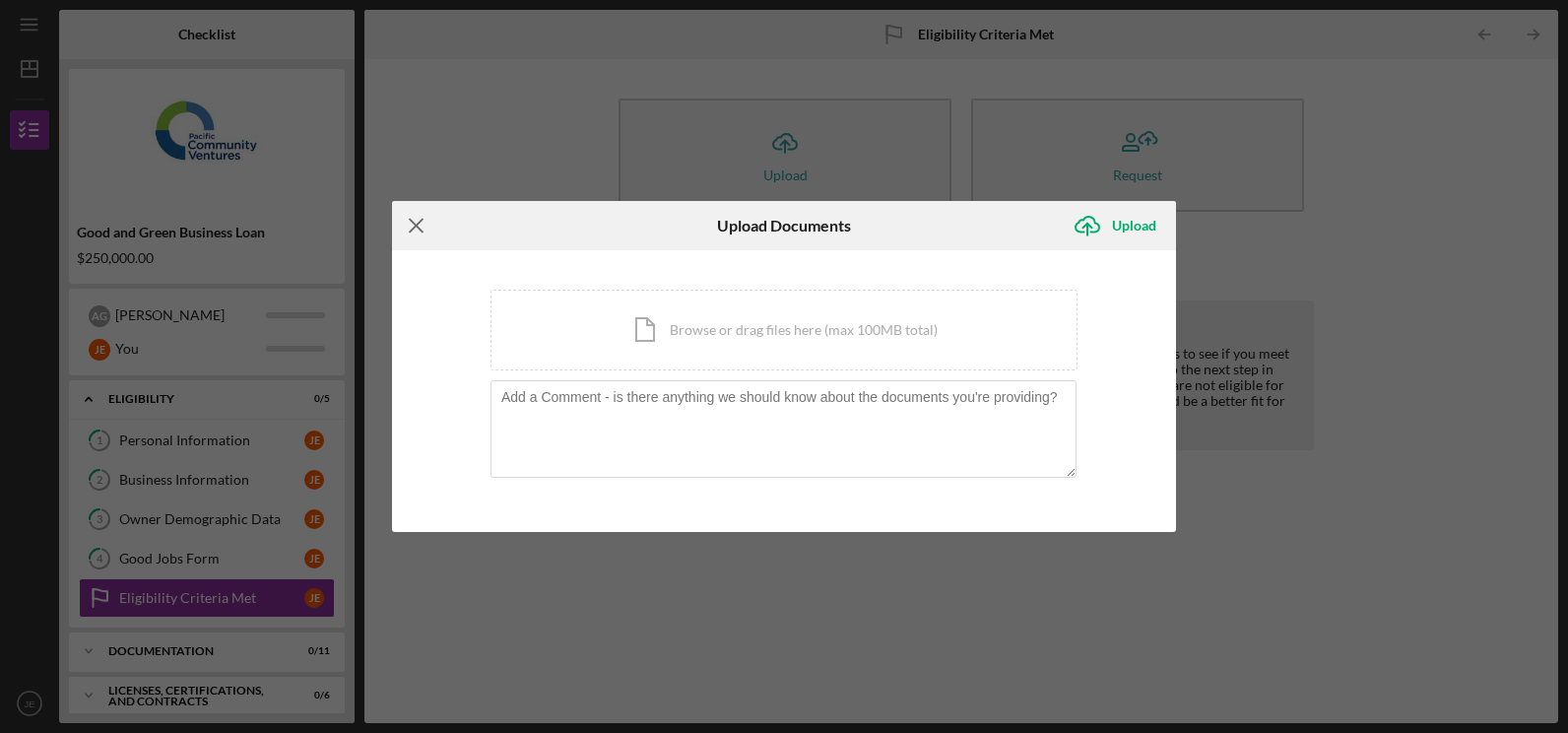
click at [415, 228] on line at bounding box center [416, 225] width 13 height 13
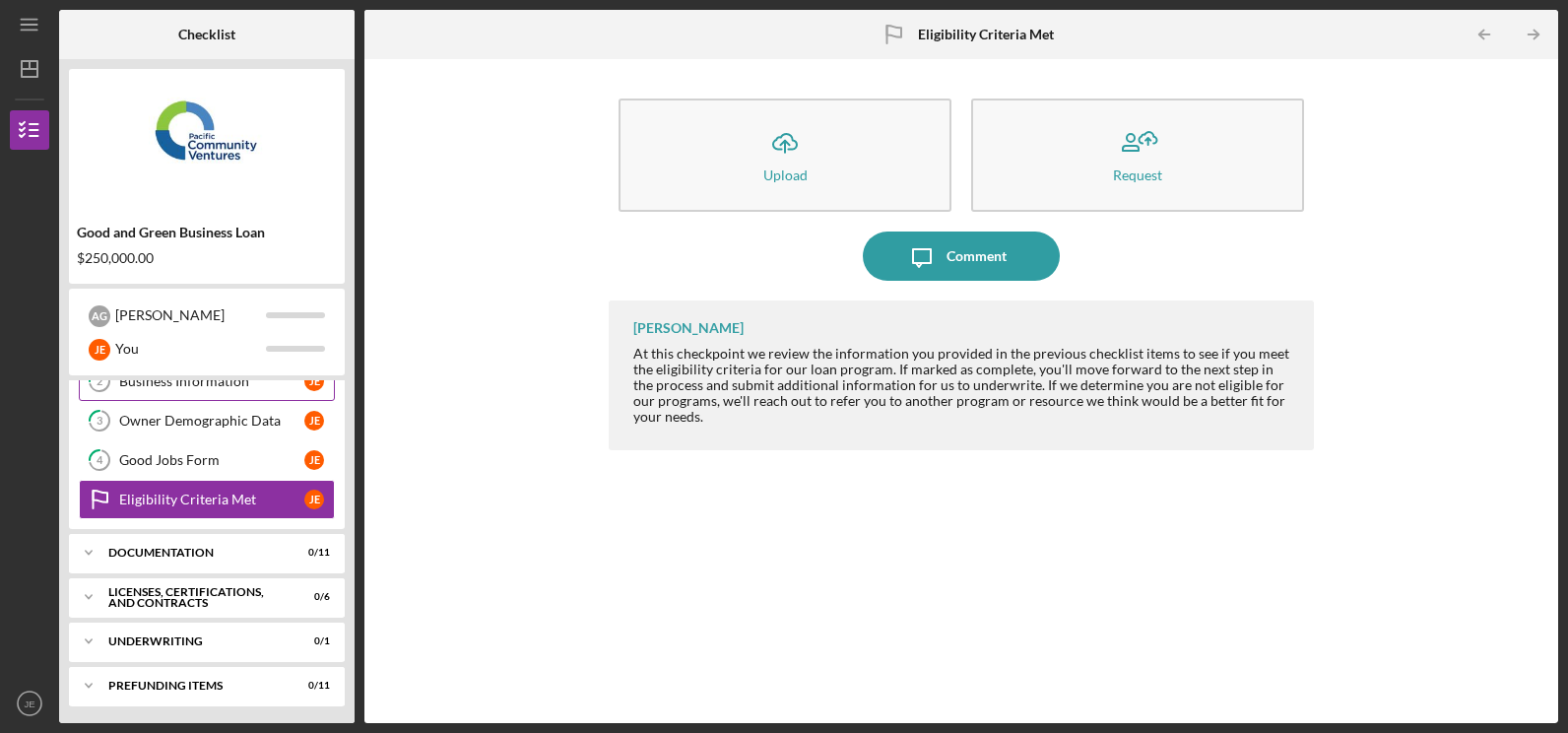
scroll to position [102, 0]
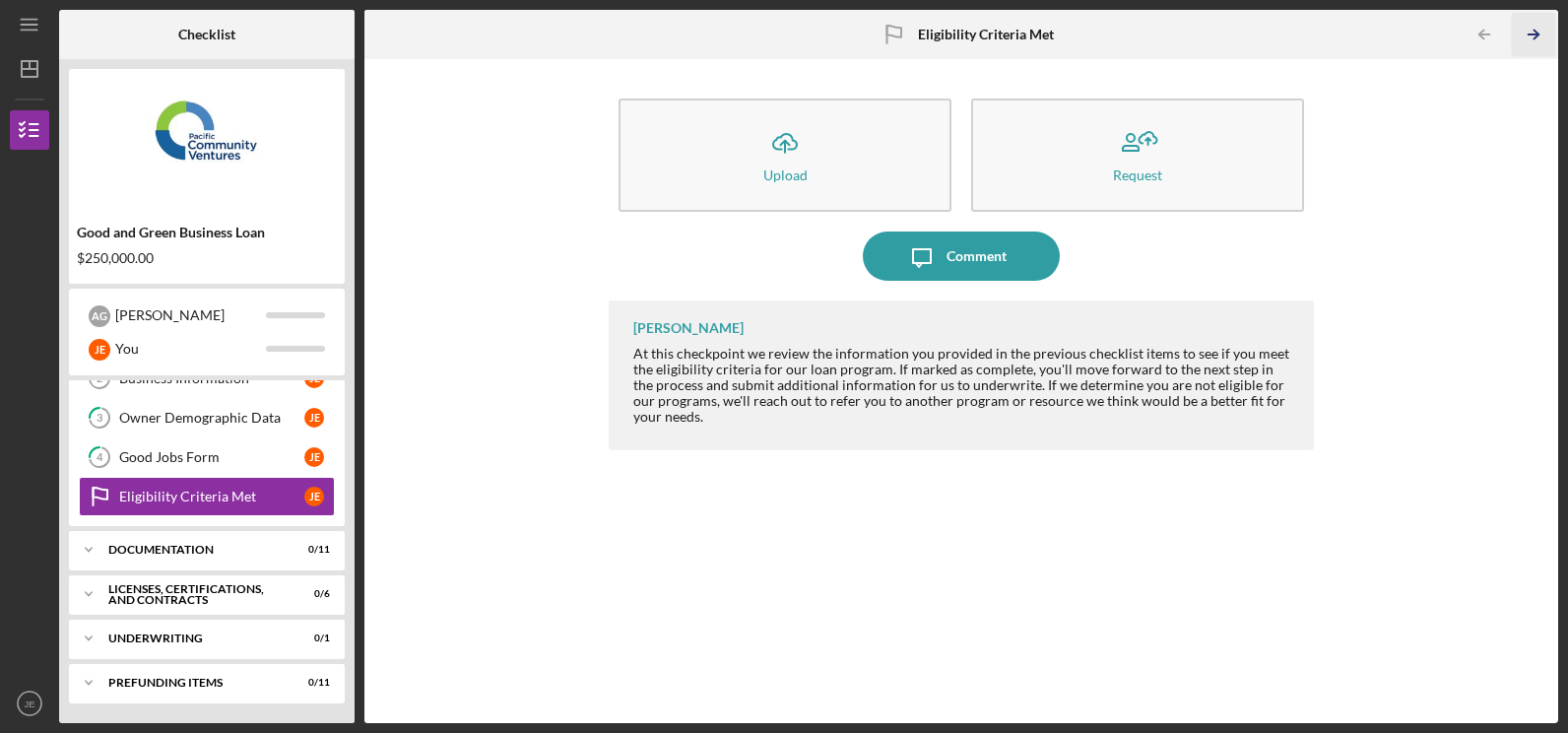
click at [1536, 34] on icon "Icon/Table Pagination Arrow" at bounding box center [1534, 35] width 44 height 44
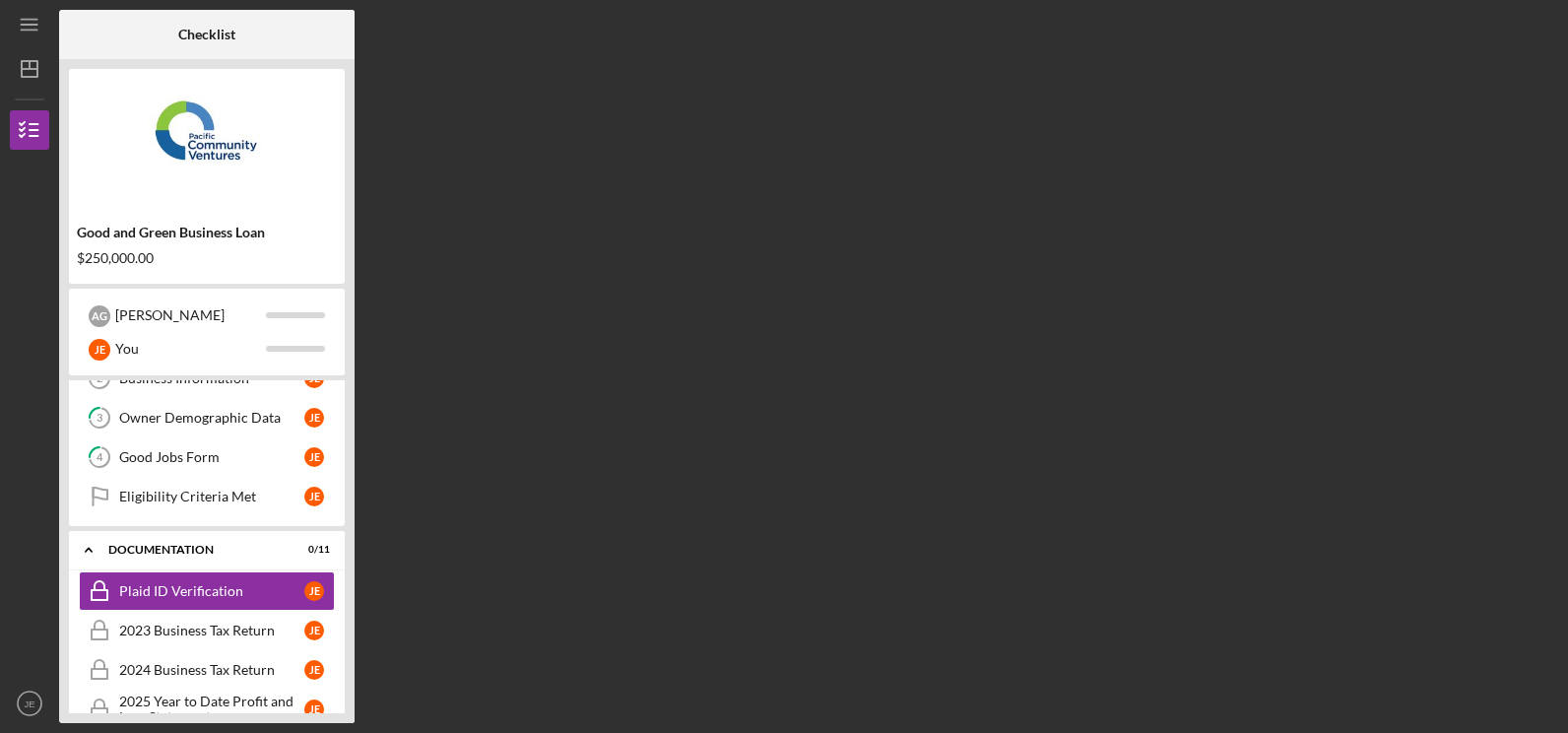
scroll to position [146, 0]
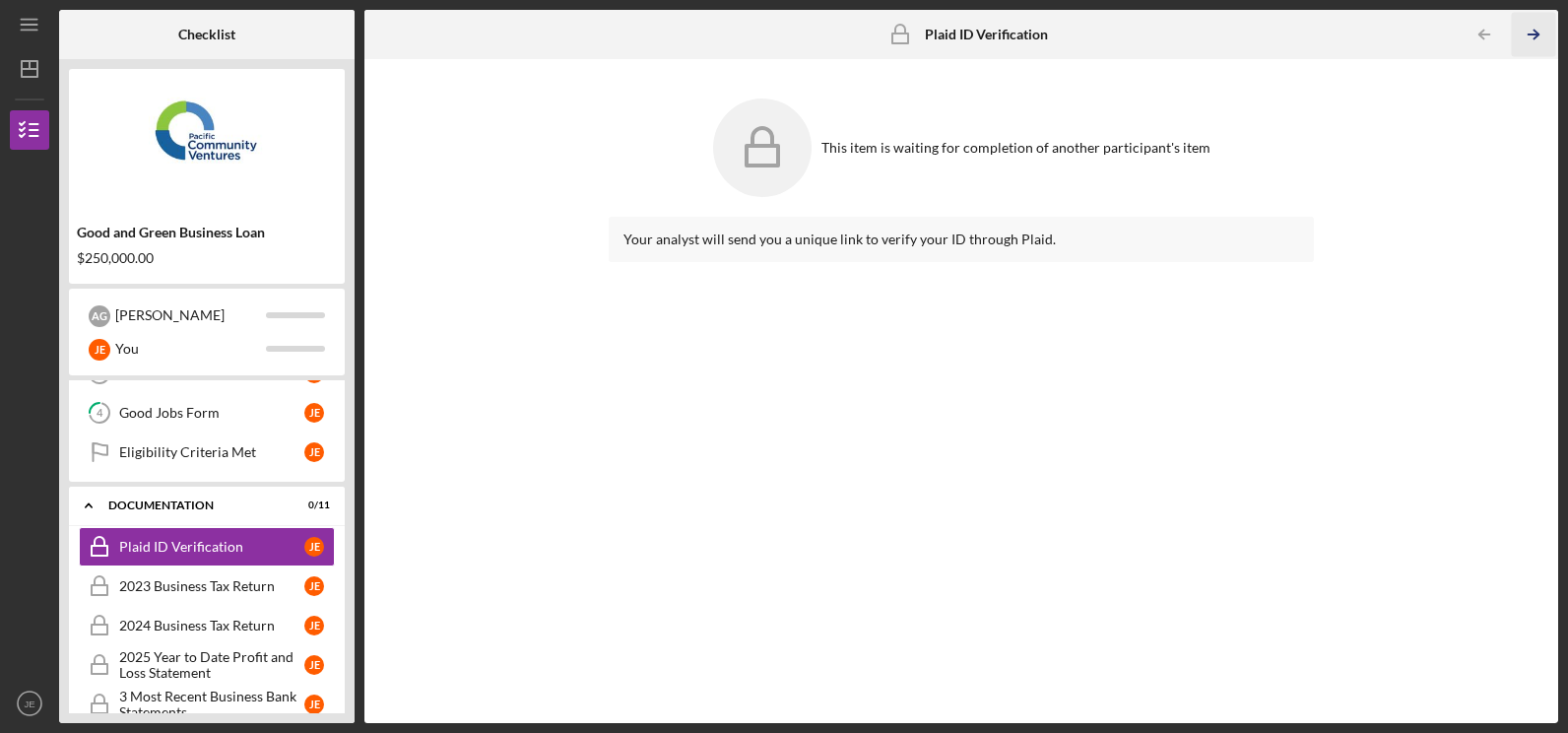
click at [1526, 34] on icon "Icon/Table Pagination Arrow" at bounding box center [1534, 35] width 44 height 44
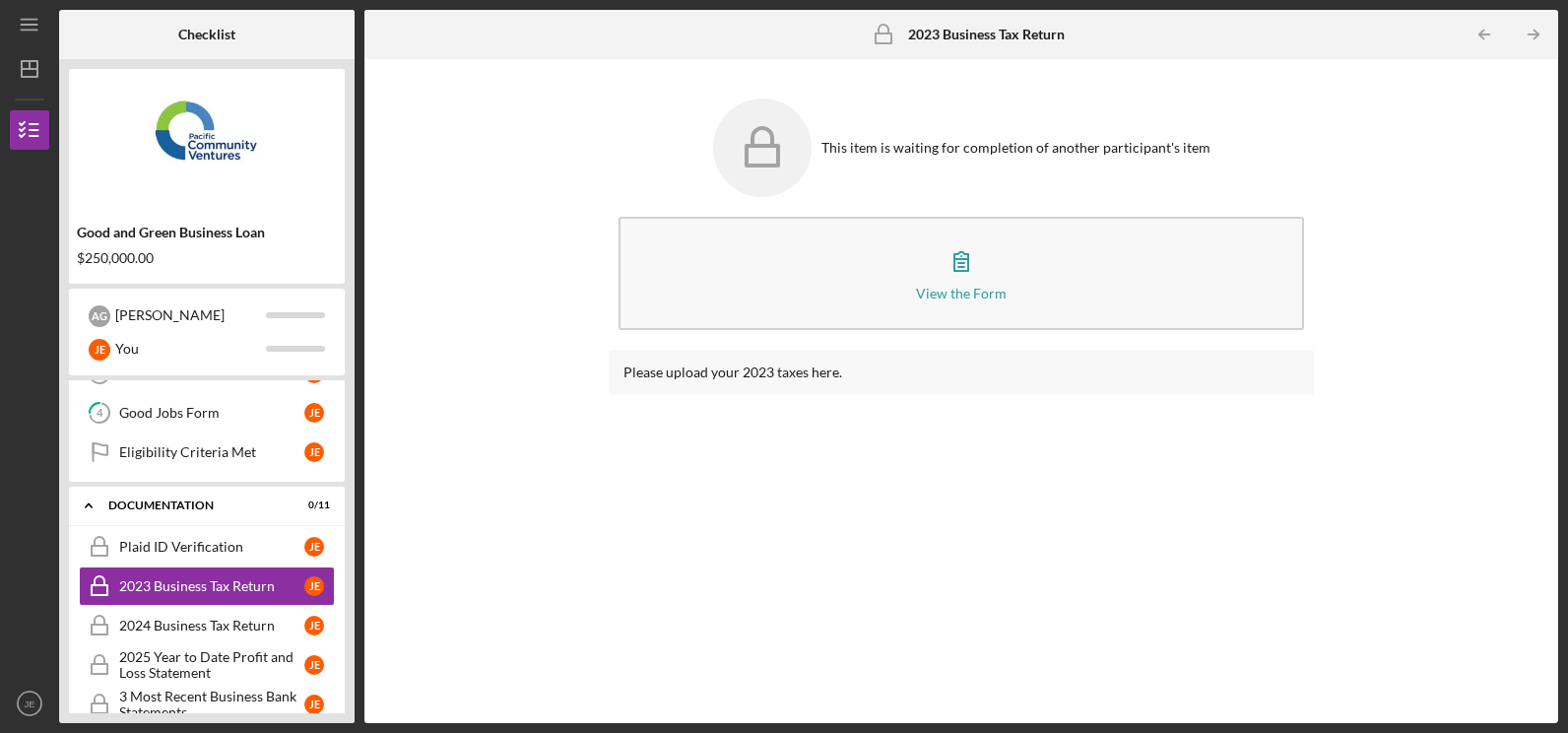
click at [1526, 34] on icon "Icon/Table Pagination Arrow" at bounding box center [1534, 35] width 44 height 44
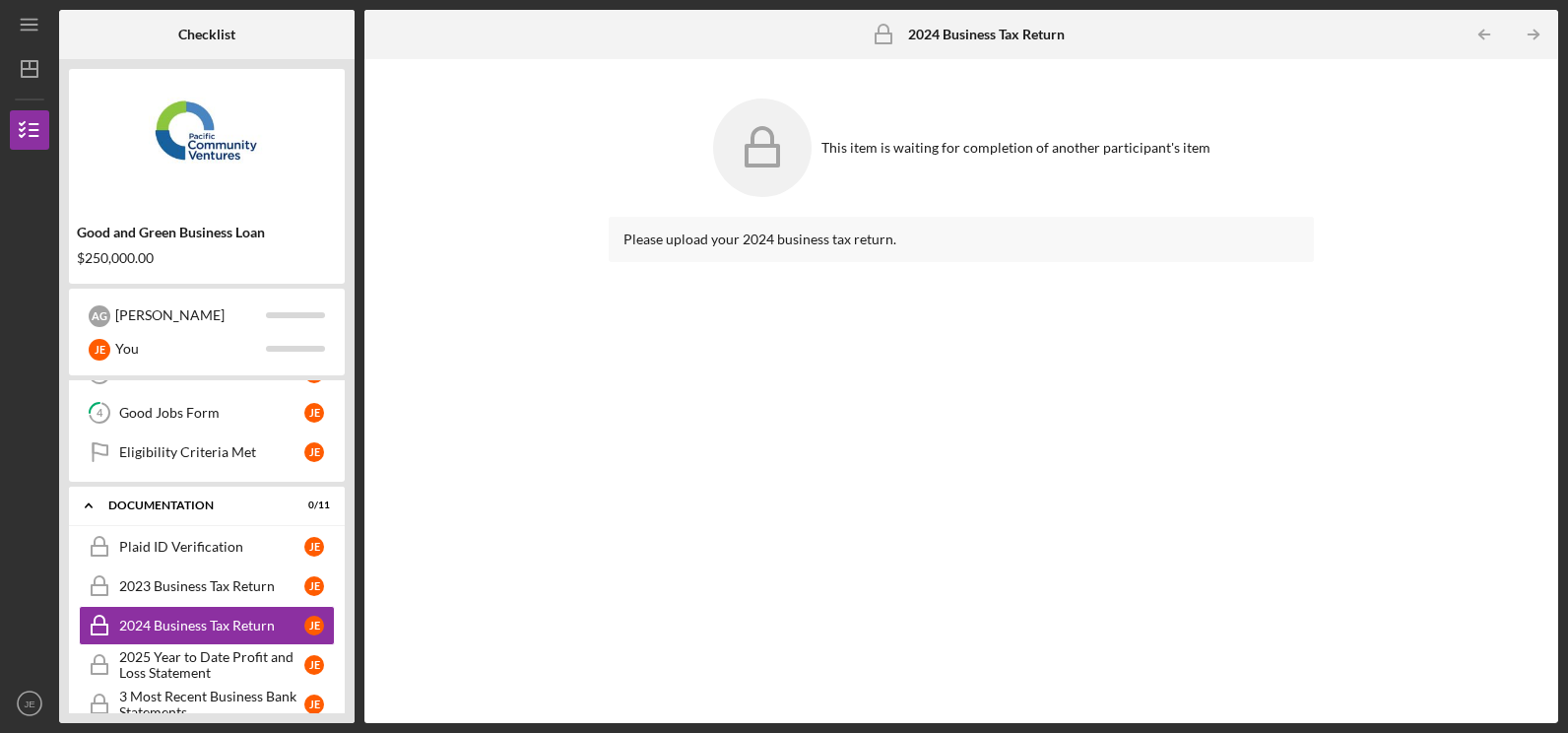
click at [1526, 34] on icon "Icon/Table Pagination Arrow" at bounding box center [1534, 35] width 44 height 44
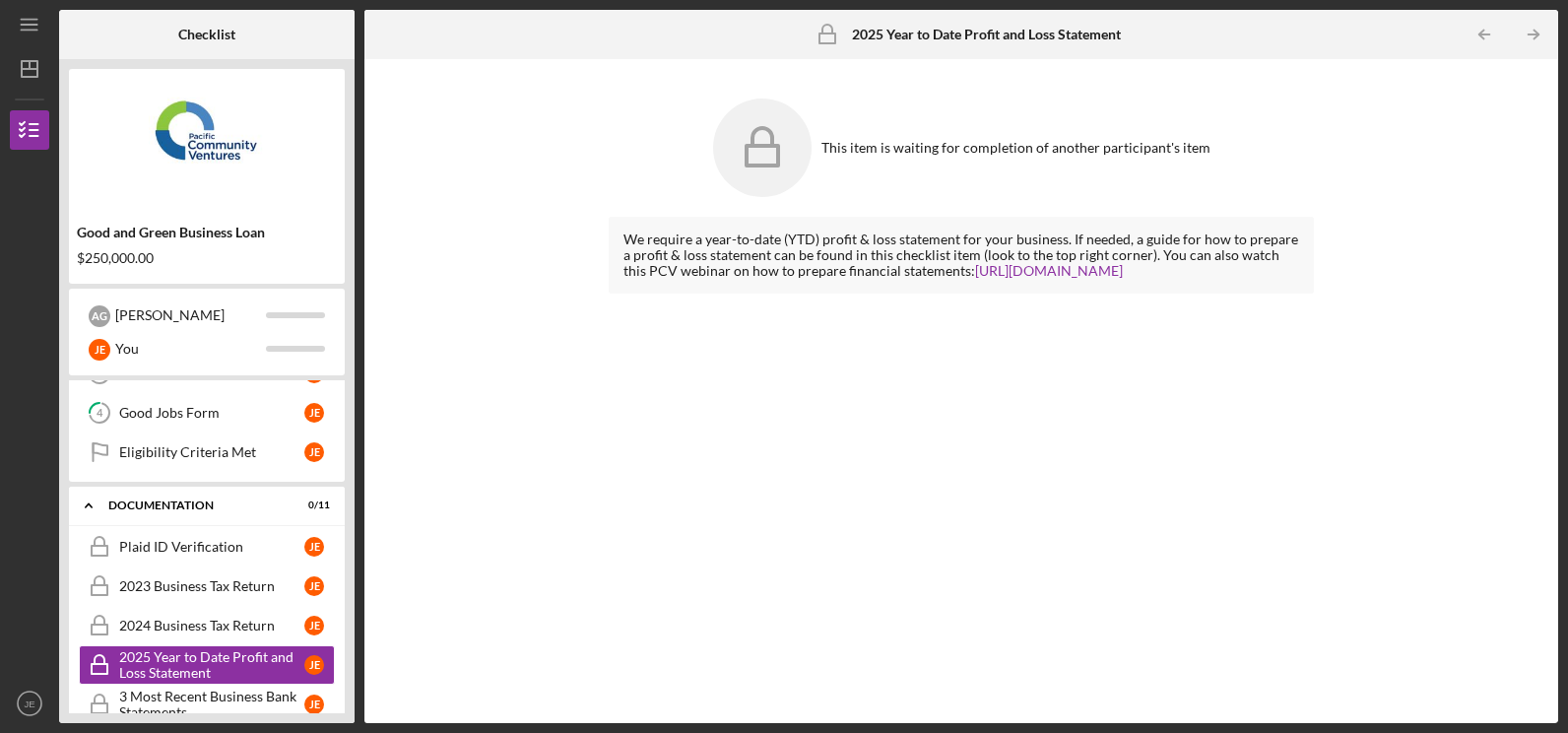
click at [1526, 34] on icon "Icon/Table Pagination Arrow" at bounding box center [1534, 35] width 44 height 44
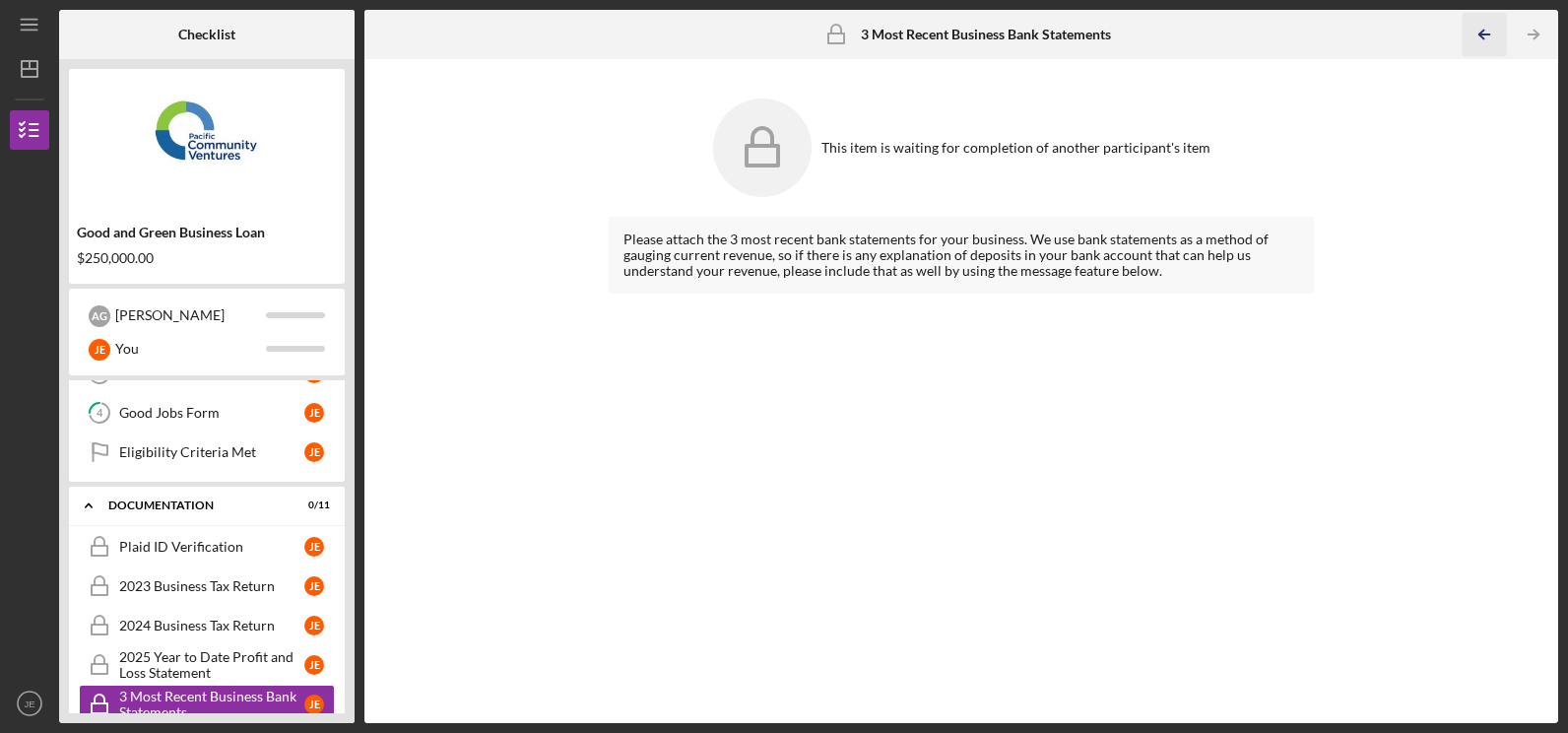
click at [1485, 26] on icon "Icon/Table Pagination Arrow" at bounding box center [1485, 35] width 44 height 44
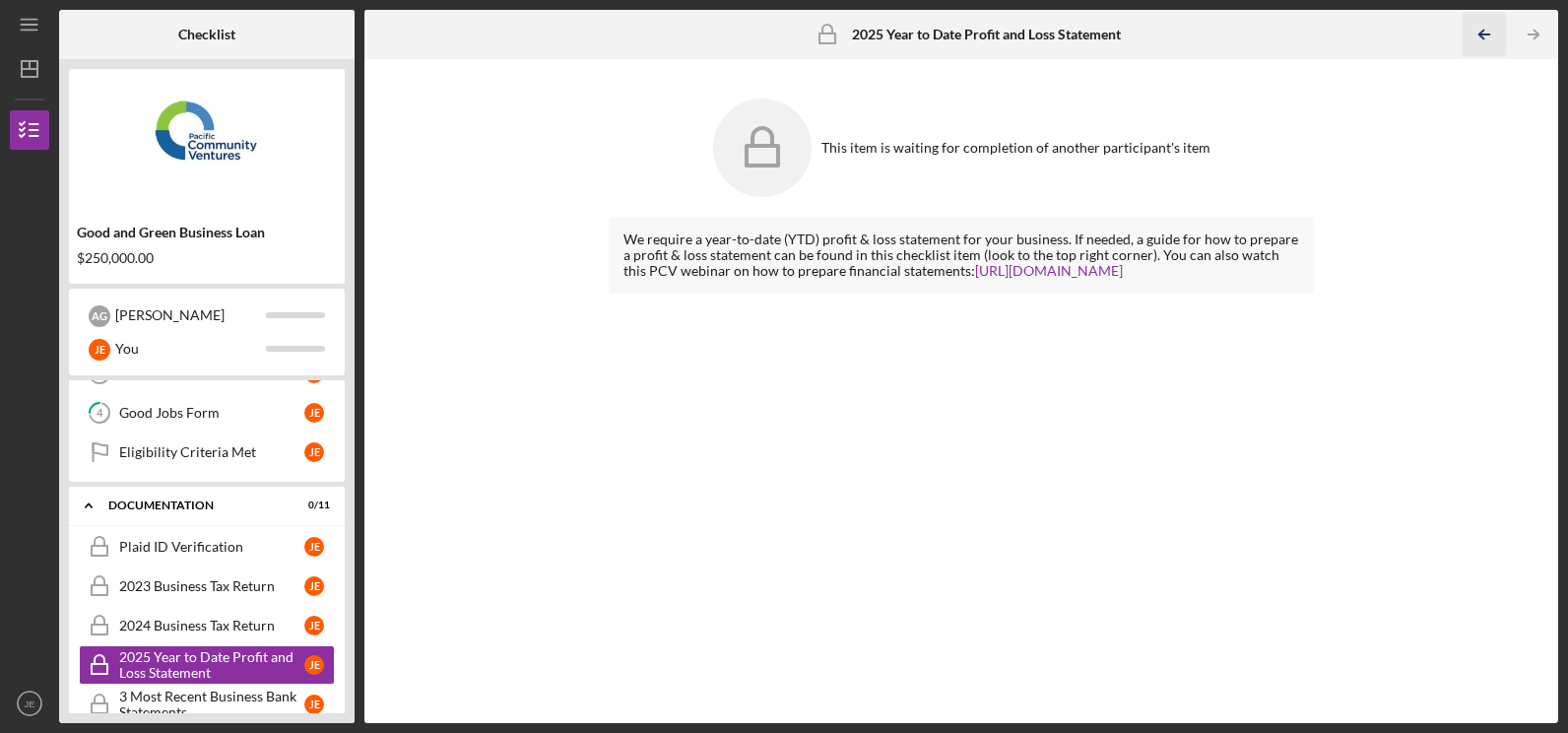
click at [1485, 26] on icon "Icon/Table Pagination Arrow" at bounding box center [1485, 35] width 44 height 44
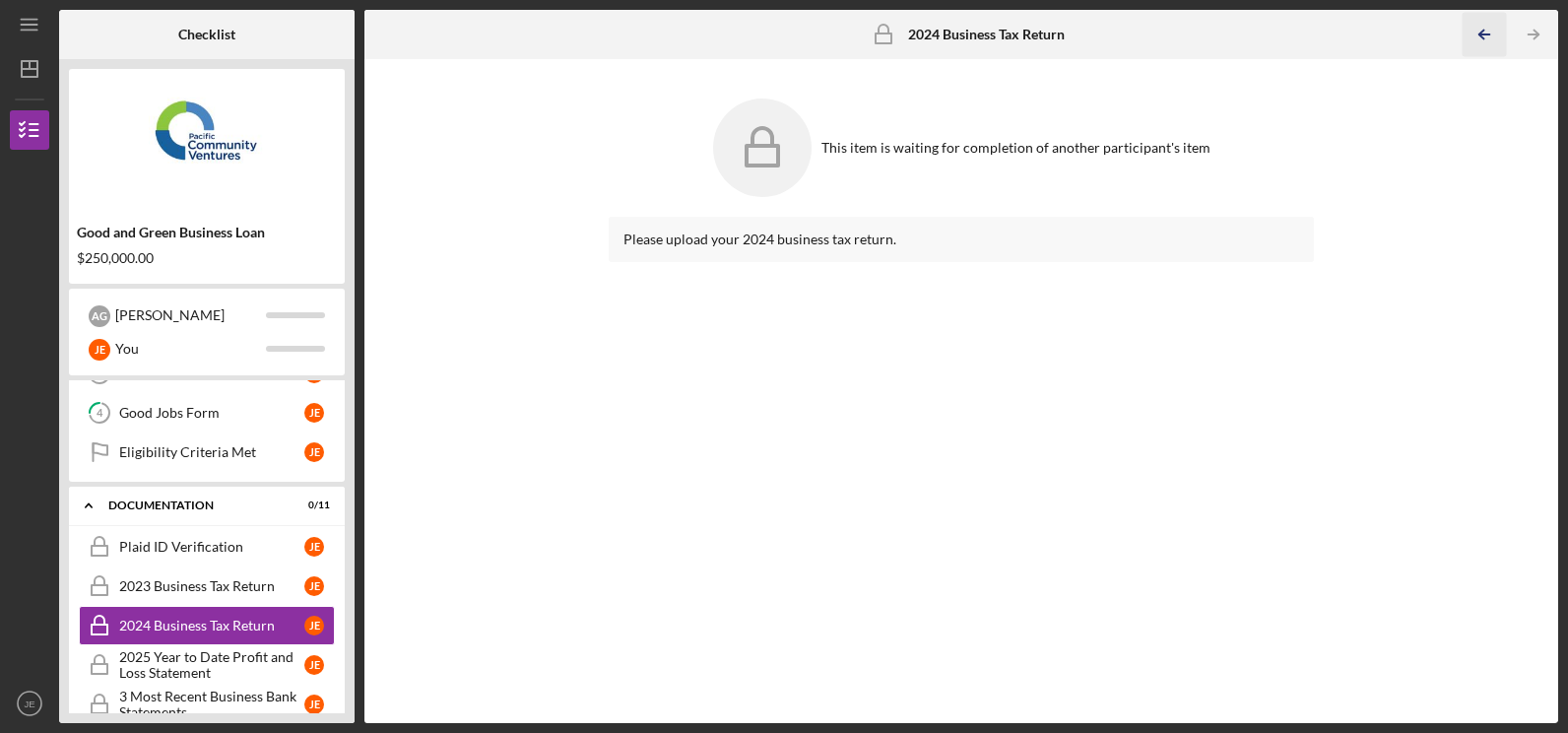
click at [1485, 26] on icon "Icon/Table Pagination Arrow" at bounding box center [1485, 35] width 44 height 44
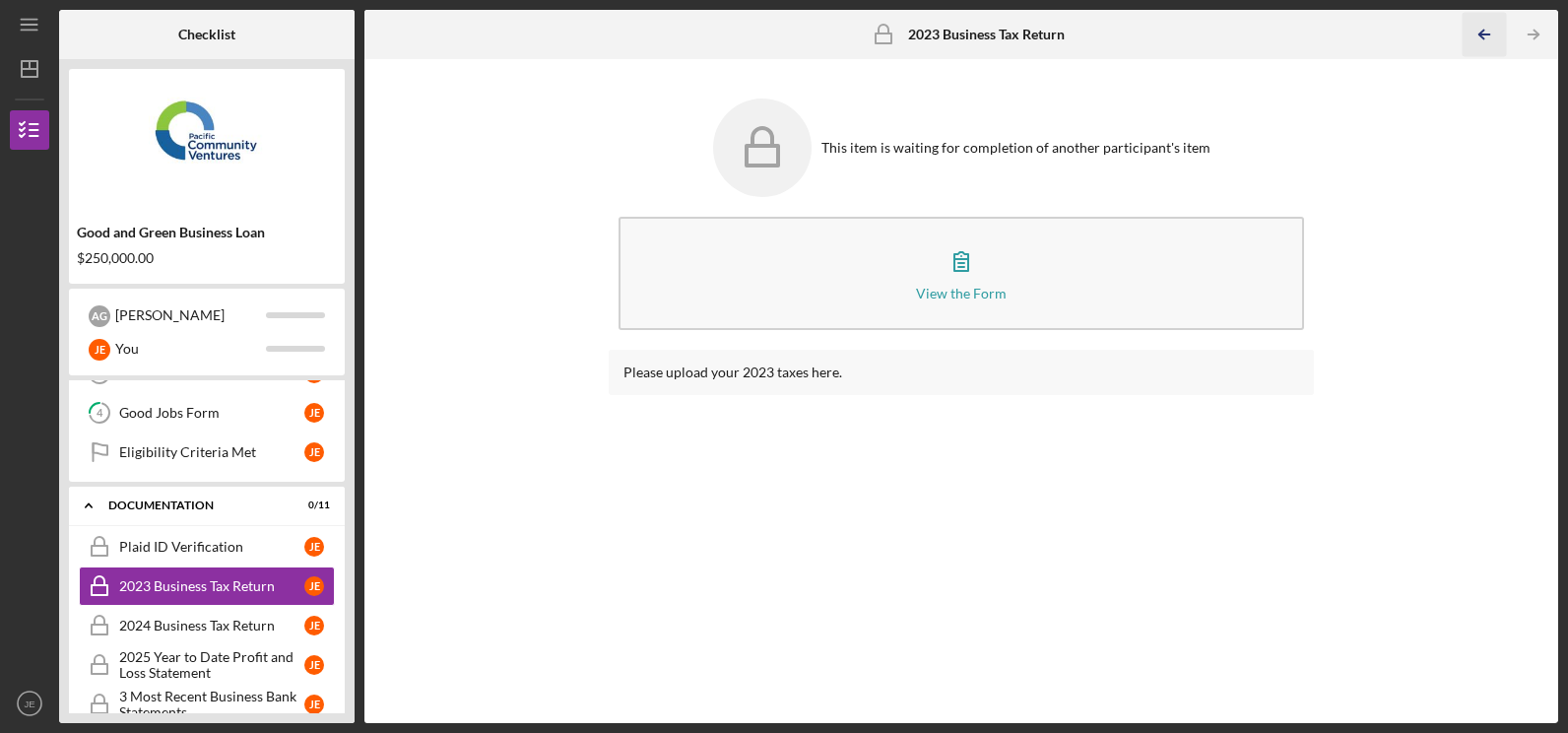
click at [1485, 26] on icon "Icon/Table Pagination Arrow" at bounding box center [1485, 35] width 44 height 44
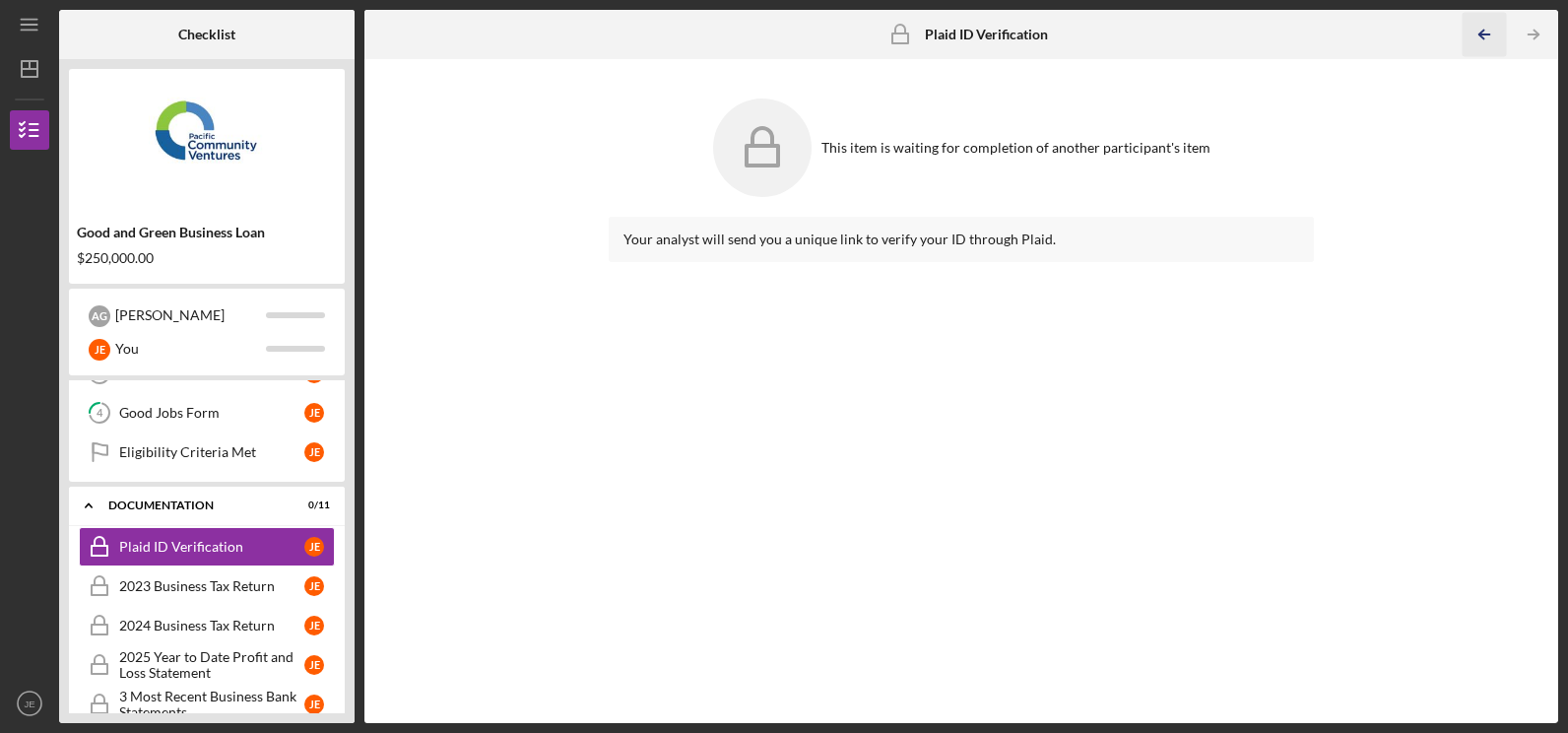
click at [1485, 26] on icon "Icon/Table Pagination Arrow" at bounding box center [1485, 35] width 44 height 44
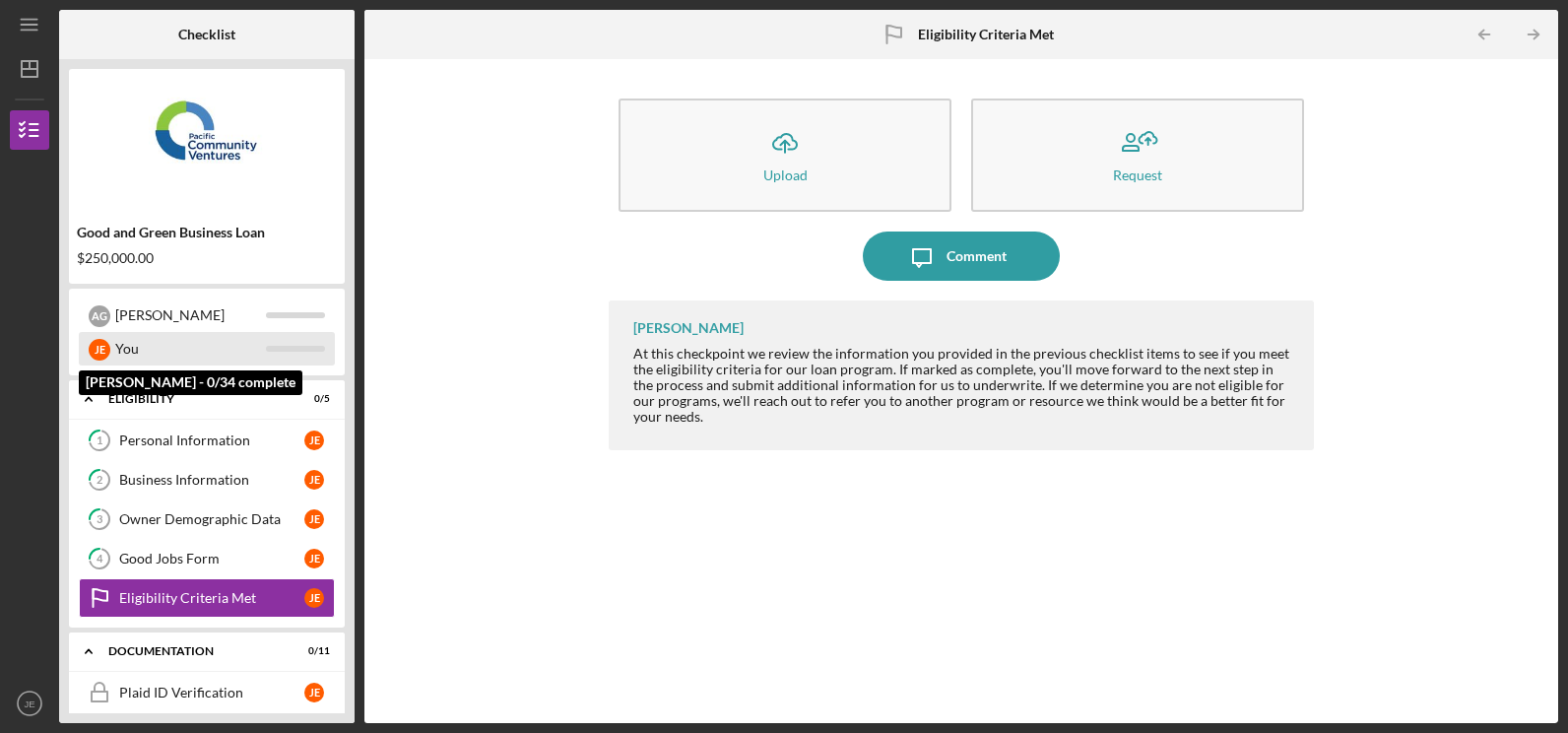
click at [278, 345] on div "[PERSON_NAME] You" at bounding box center [206, 349] width 256 height 34
click at [108, 348] on div "[PERSON_NAME]" at bounding box center [100, 350] width 22 height 22
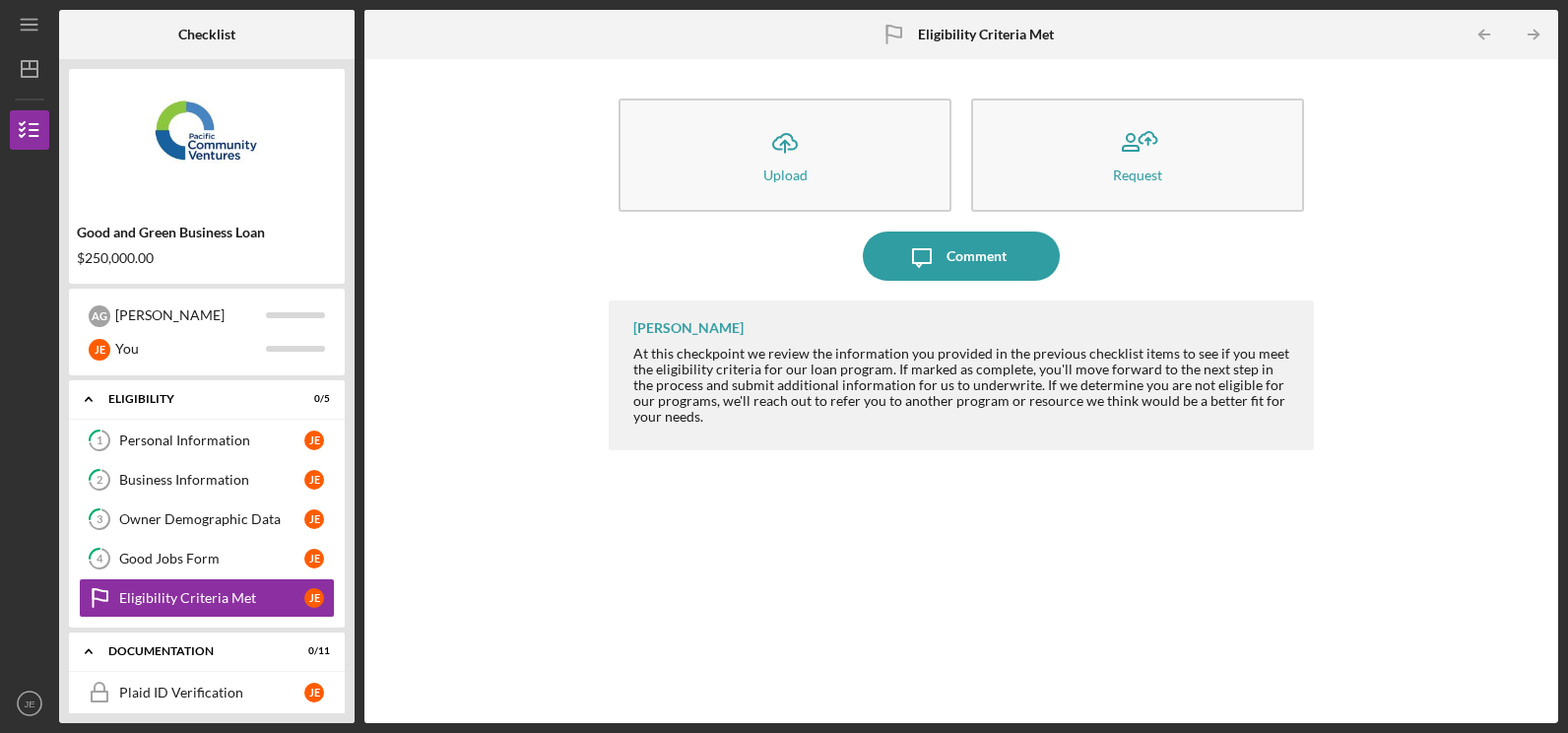
click at [122, 253] on div "$250,000.00" at bounding box center [206, 258] width 260 height 16
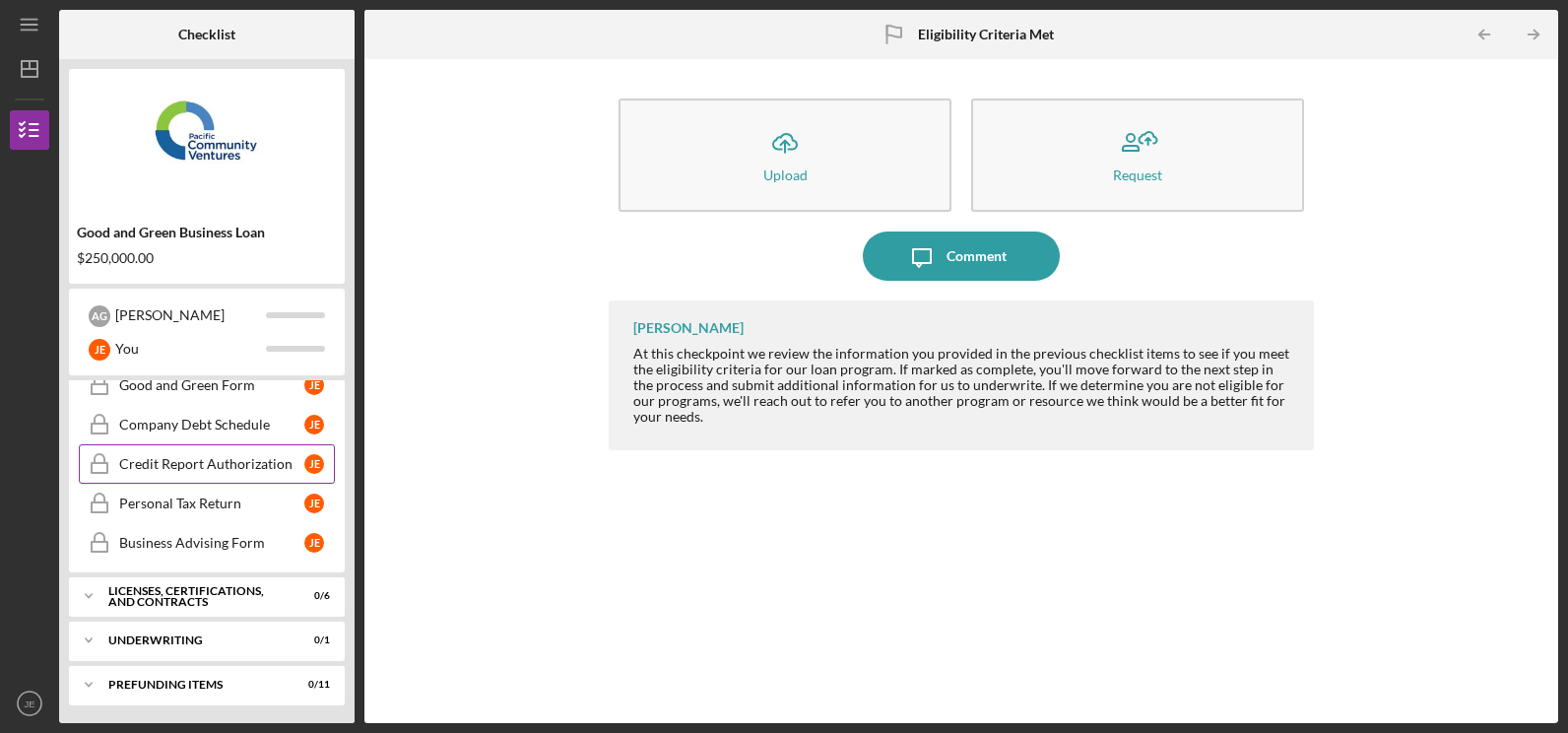
scroll to position [546, 0]
click at [231, 388] on div "Good and Green Form" at bounding box center [212, 384] width 185 height 16
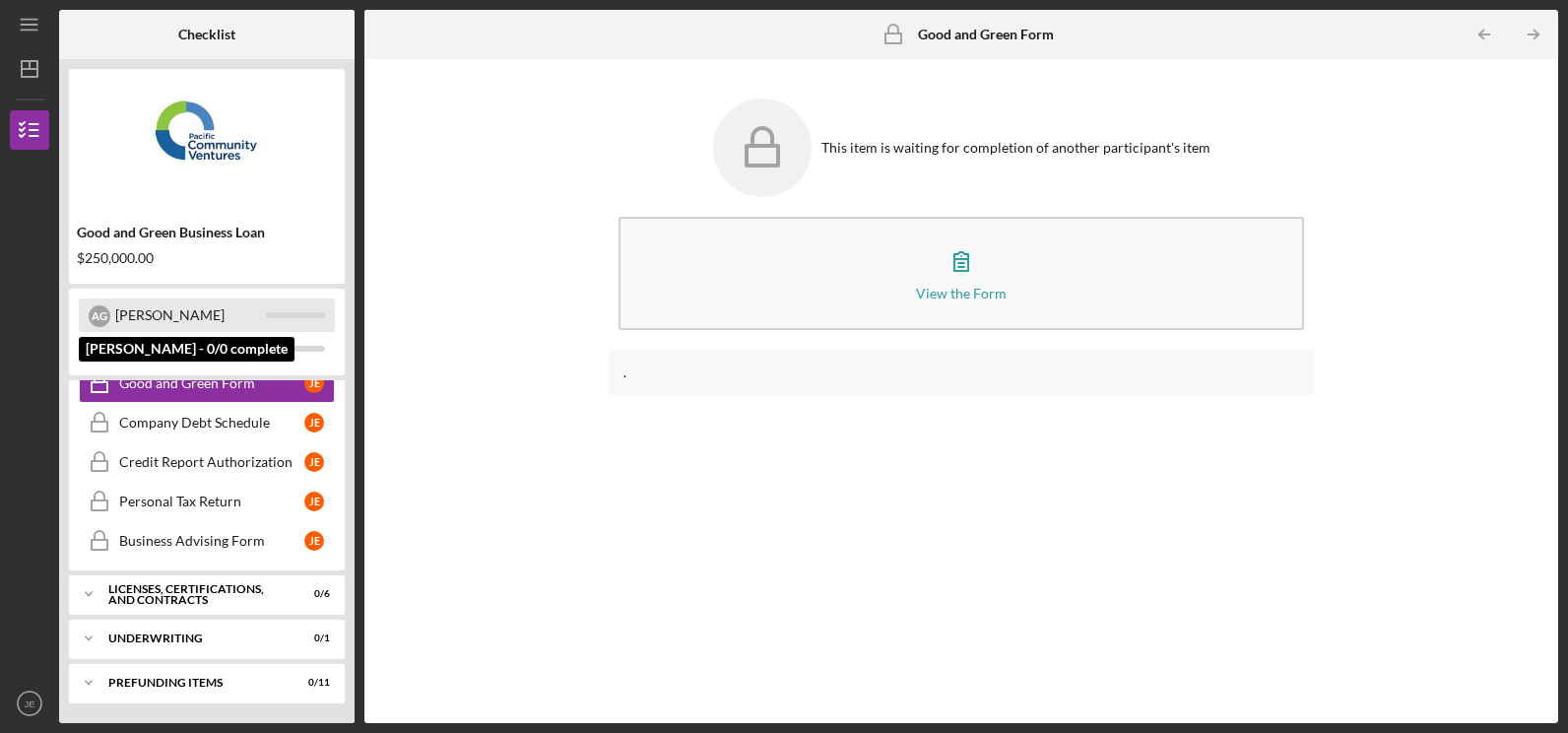
click at [174, 322] on div "[PERSON_NAME]" at bounding box center [190, 315] width 151 height 34
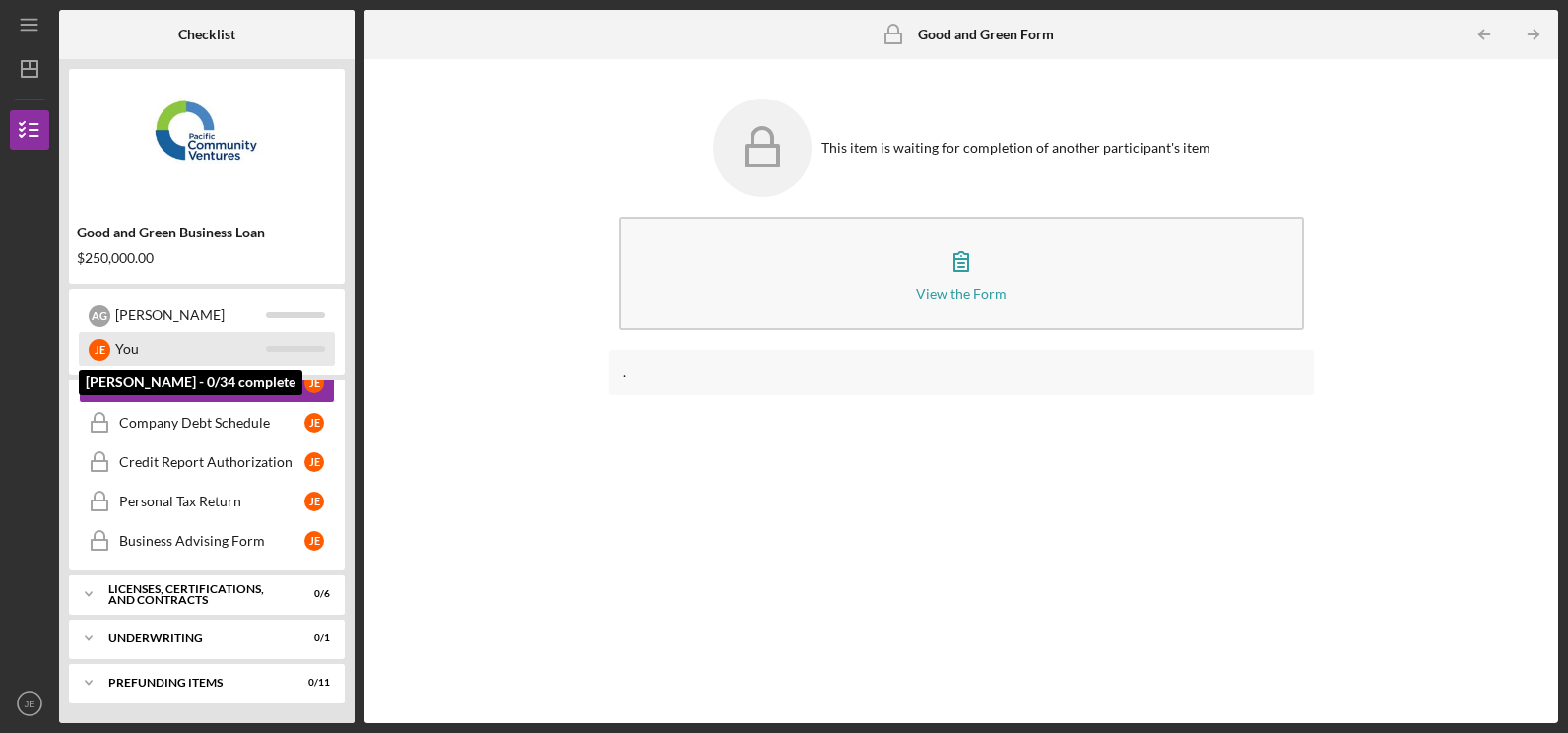
click at [136, 346] on div "You" at bounding box center [190, 349] width 151 height 34
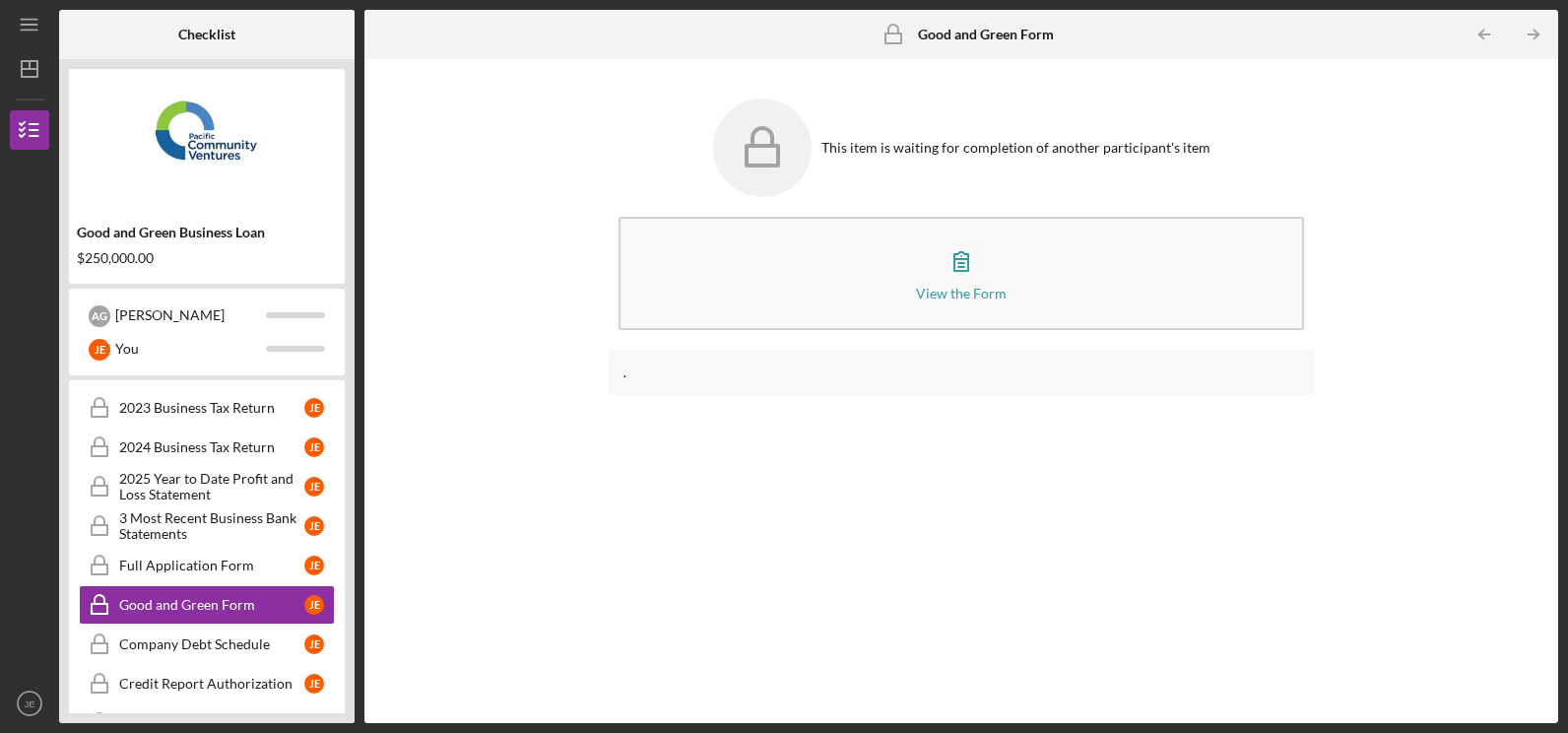
scroll to position [546, 0]
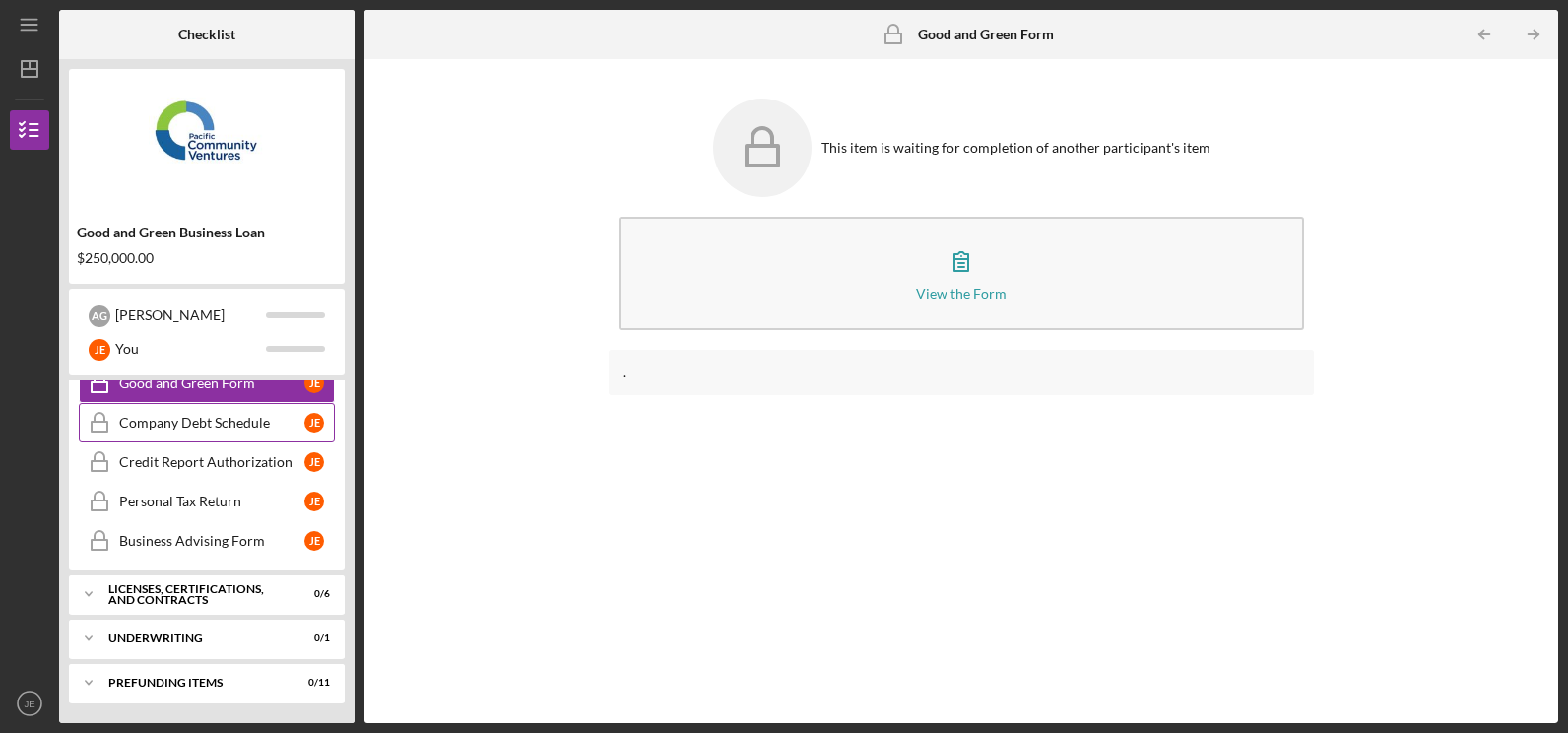
click at [243, 434] on link "Company Debt Schedule Company Debt Schedule [PERSON_NAME]" at bounding box center [206, 423] width 256 height 40
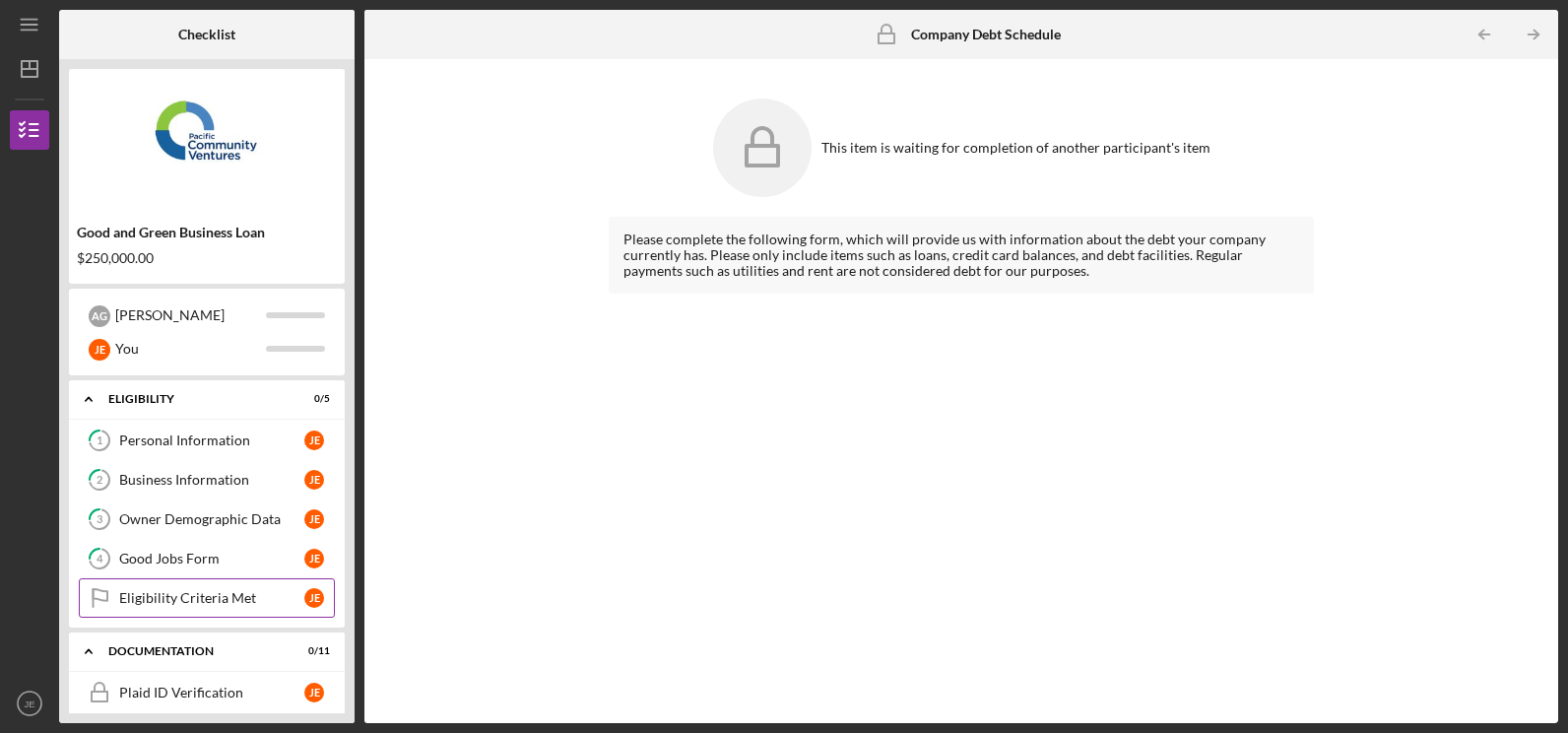
click at [193, 599] on div "Eligibility Criteria Met" at bounding box center [212, 598] width 185 height 16
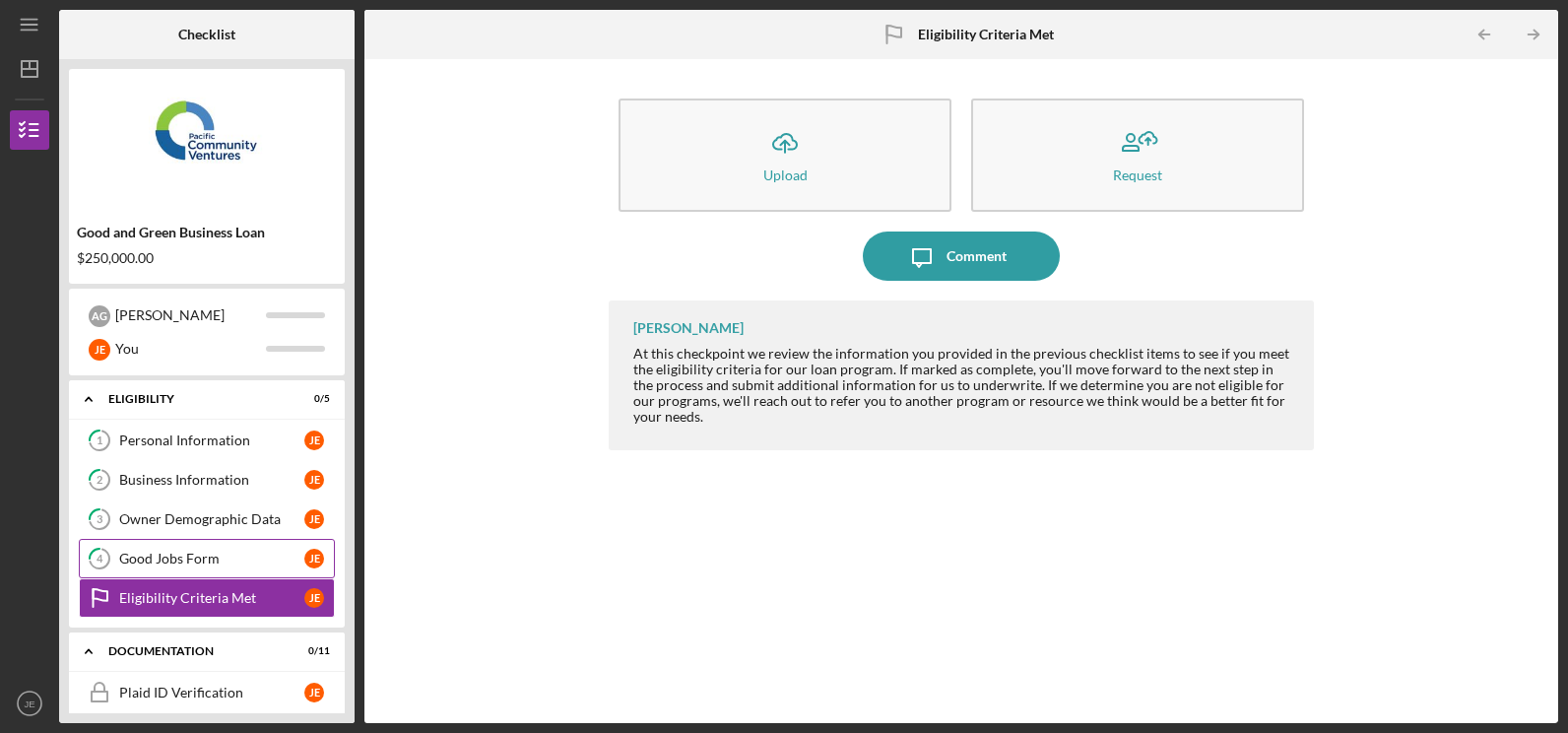
click at [164, 560] on div "Good Jobs Form" at bounding box center [212, 558] width 185 height 16
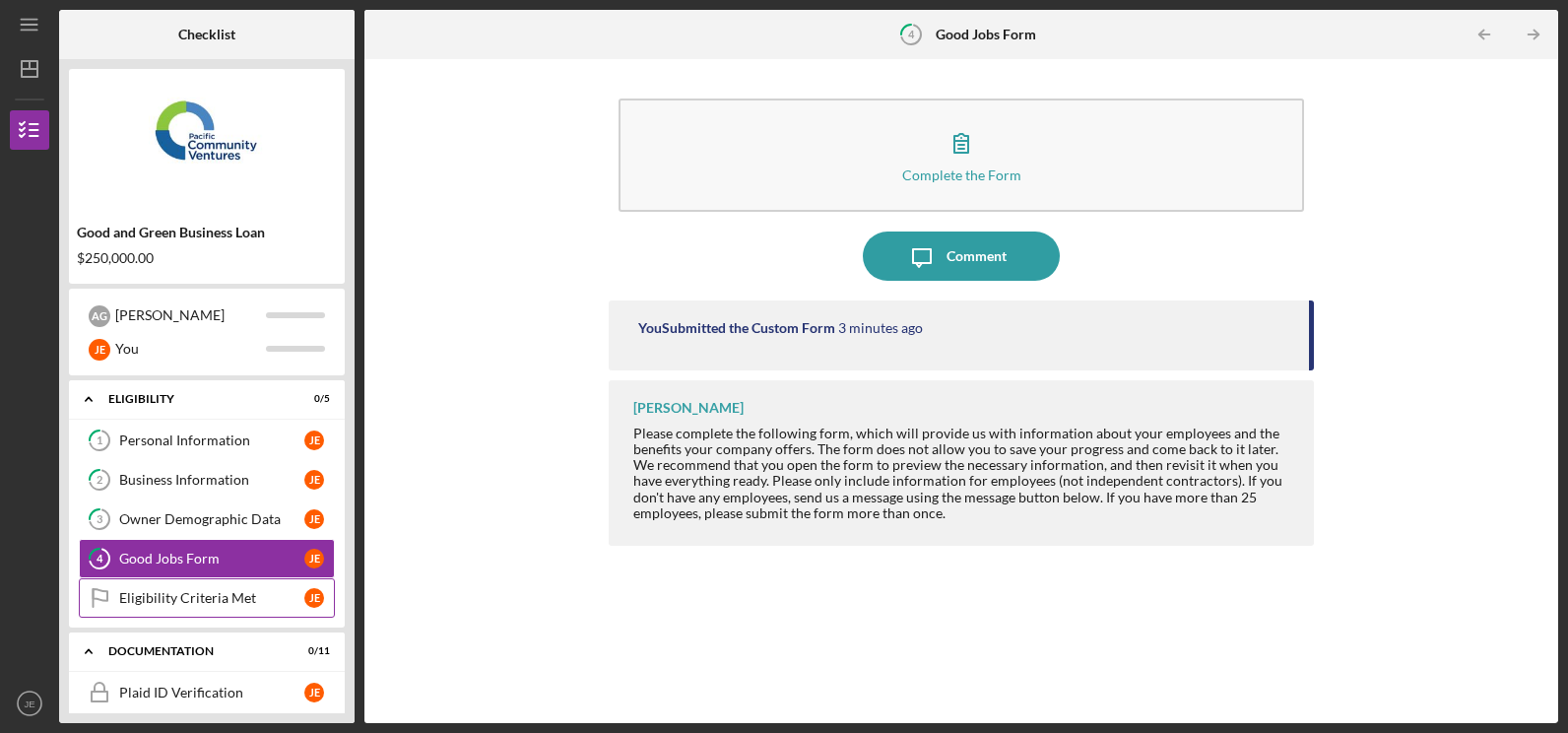
click at [159, 596] on div "Eligibility Criteria Met" at bounding box center [212, 598] width 185 height 16
